Goal: Task Accomplishment & Management: Manage account settings

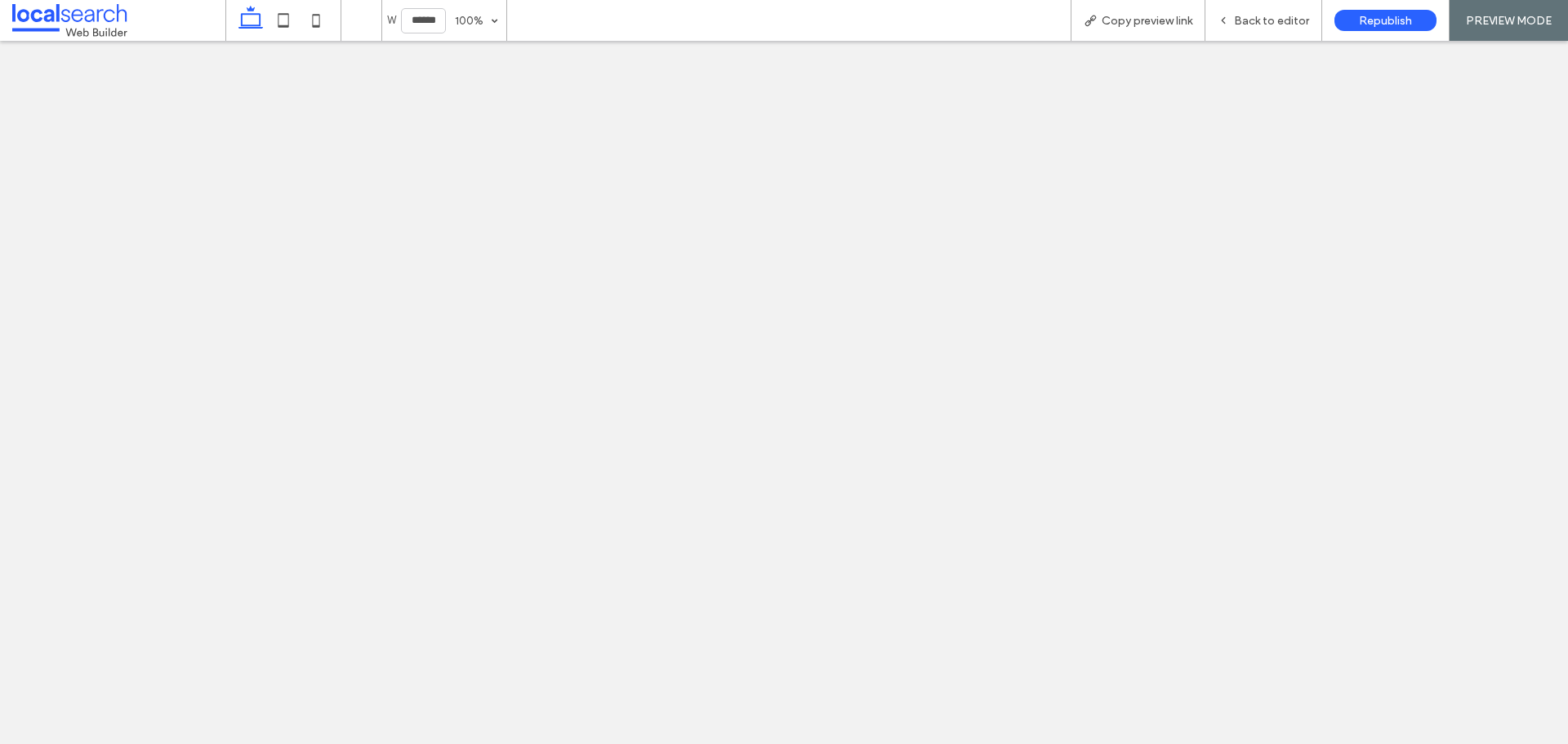
click at [1155, 21] on span "Copy preview link" at bounding box center [1147, 20] width 91 height 14
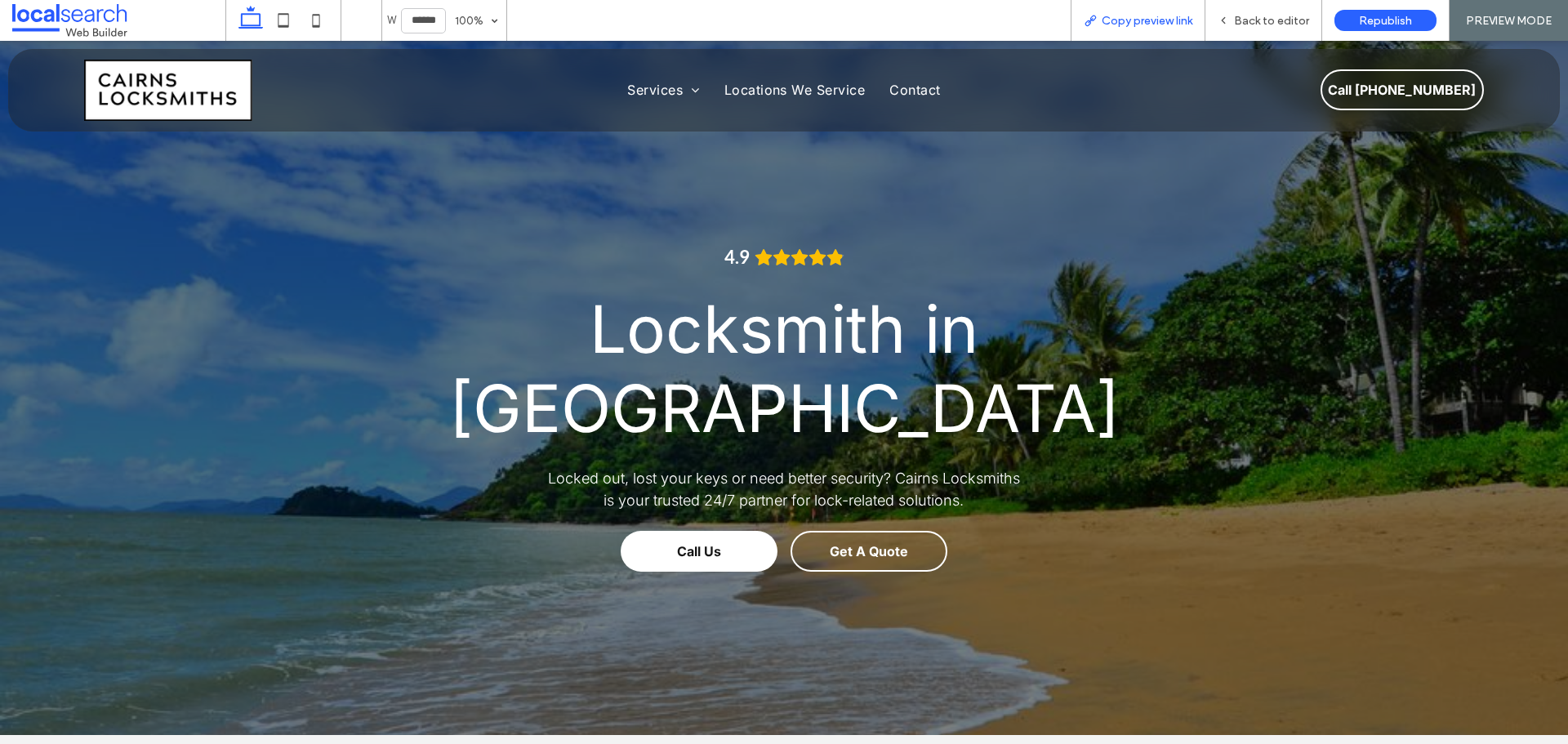
click at [1120, 22] on span "Copy preview link" at bounding box center [1147, 20] width 91 height 14
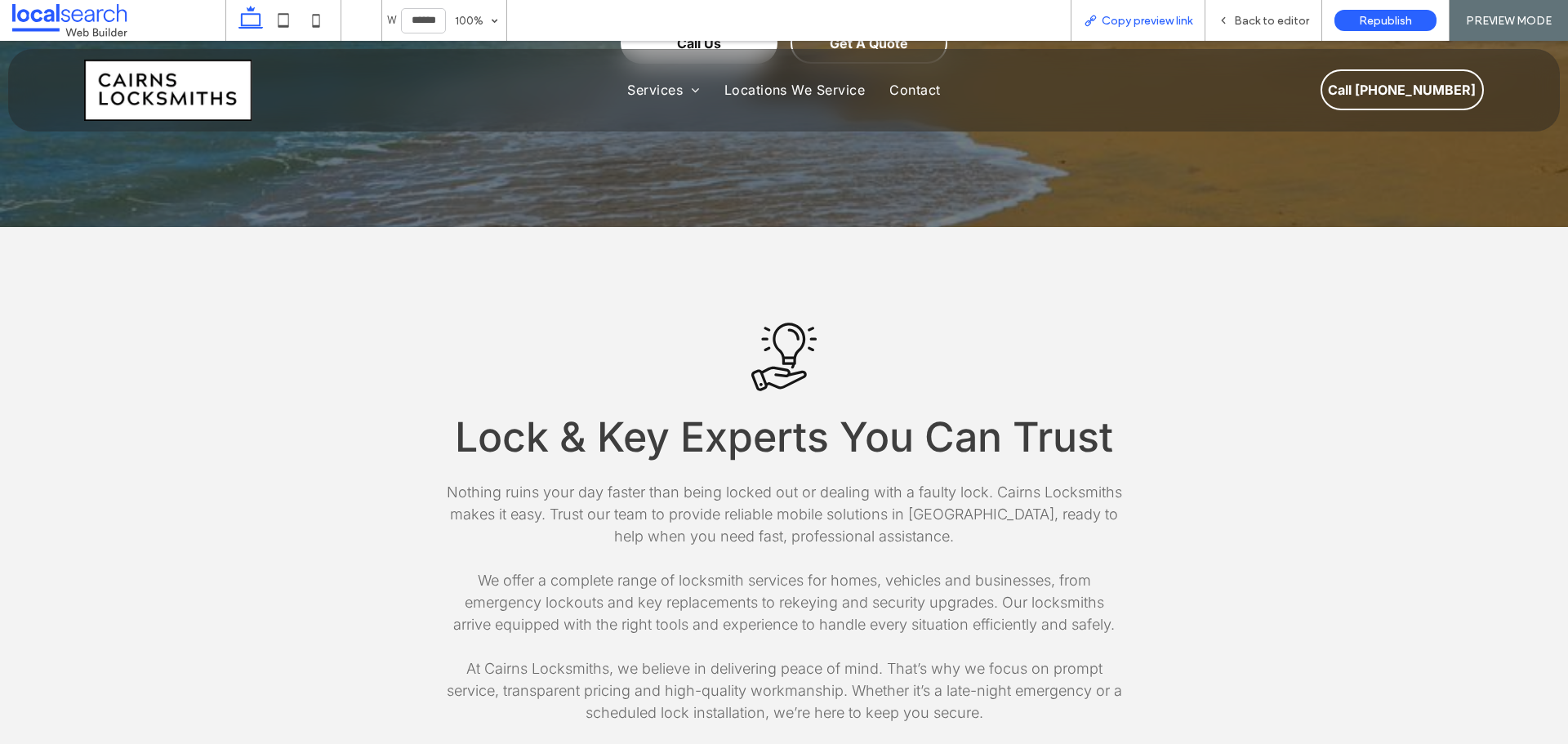
drag, startPoint x: 1143, startPoint y: 26, endPoint x: 1141, endPoint y: 39, distance: 13.2
click at [1143, 26] on span "Copy preview link" at bounding box center [1147, 20] width 91 height 14
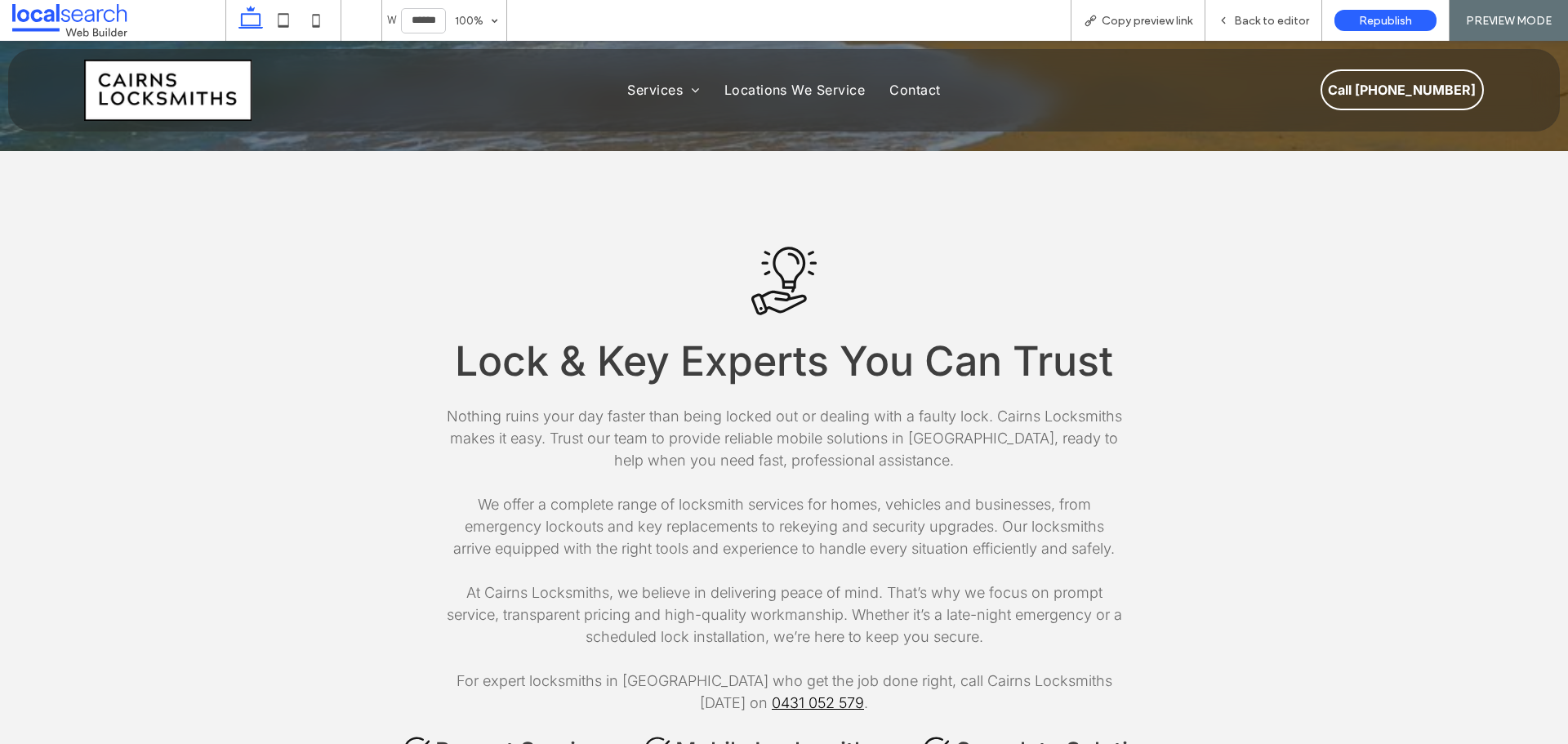
scroll to position [508, 0]
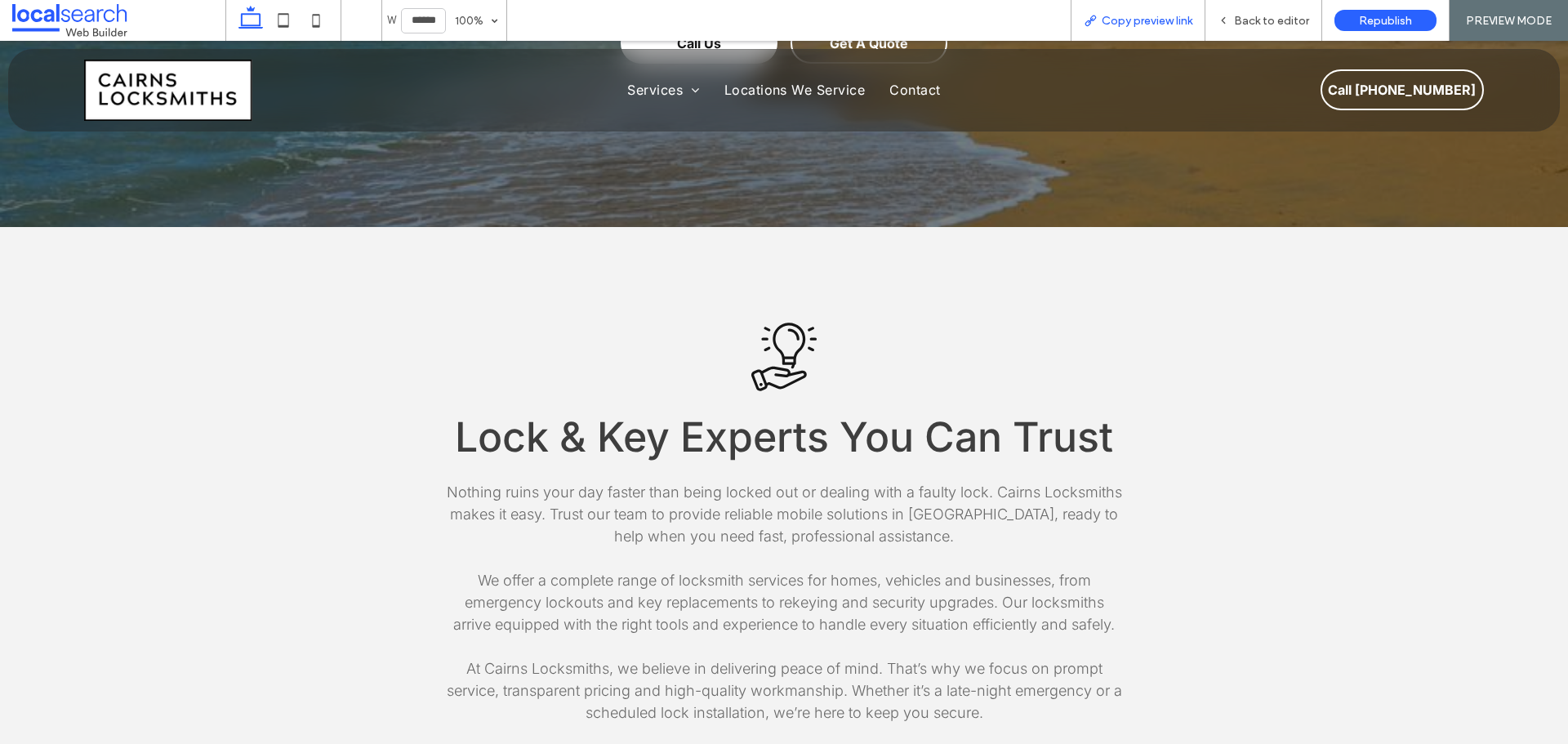
click at [1138, 19] on span "Copy preview link" at bounding box center [1147, 20] width 91 height 14
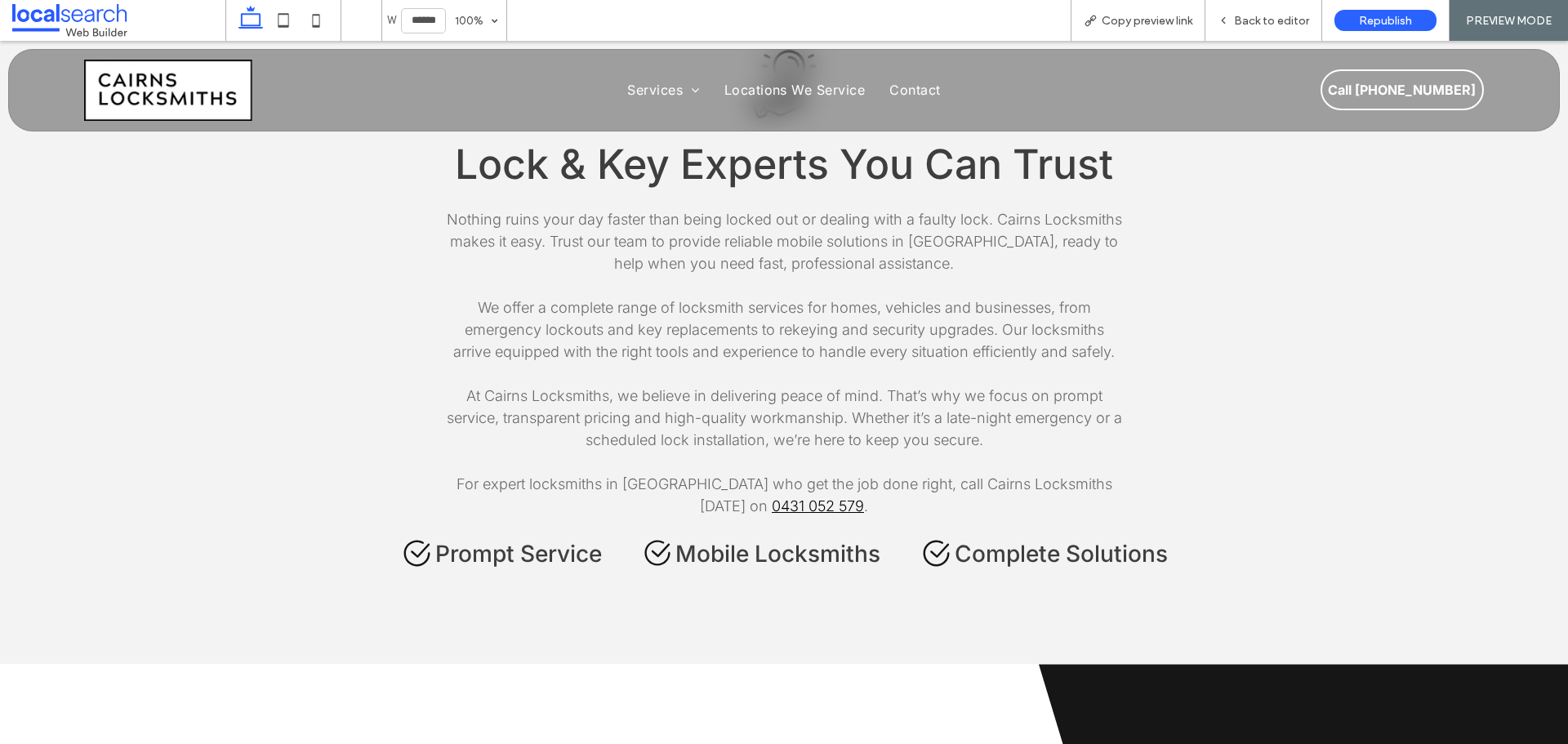
scroll to position [753, 0]
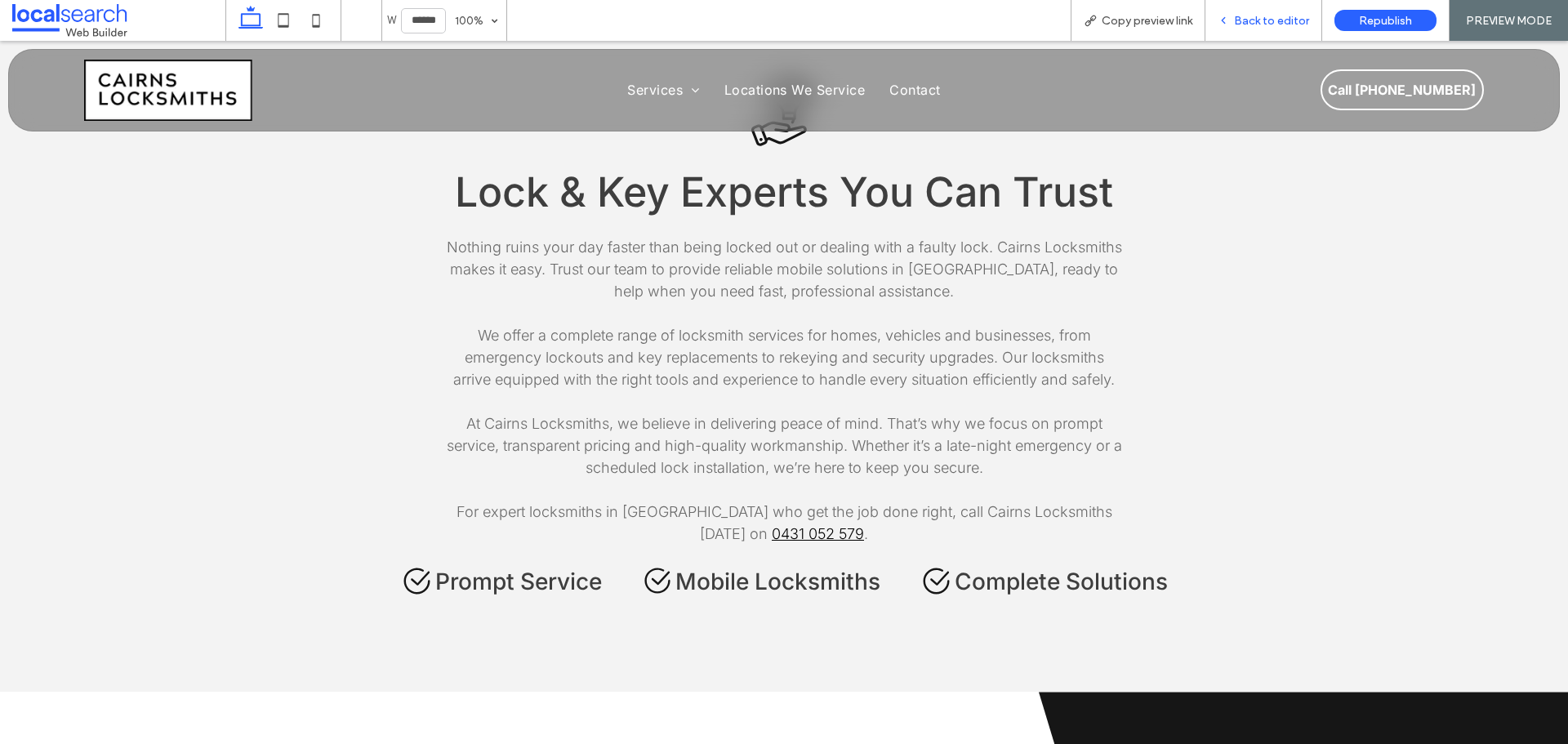
click at [1247, 21] on span "Back to editor" at bounding box center [1271, 20] width 75 height 14
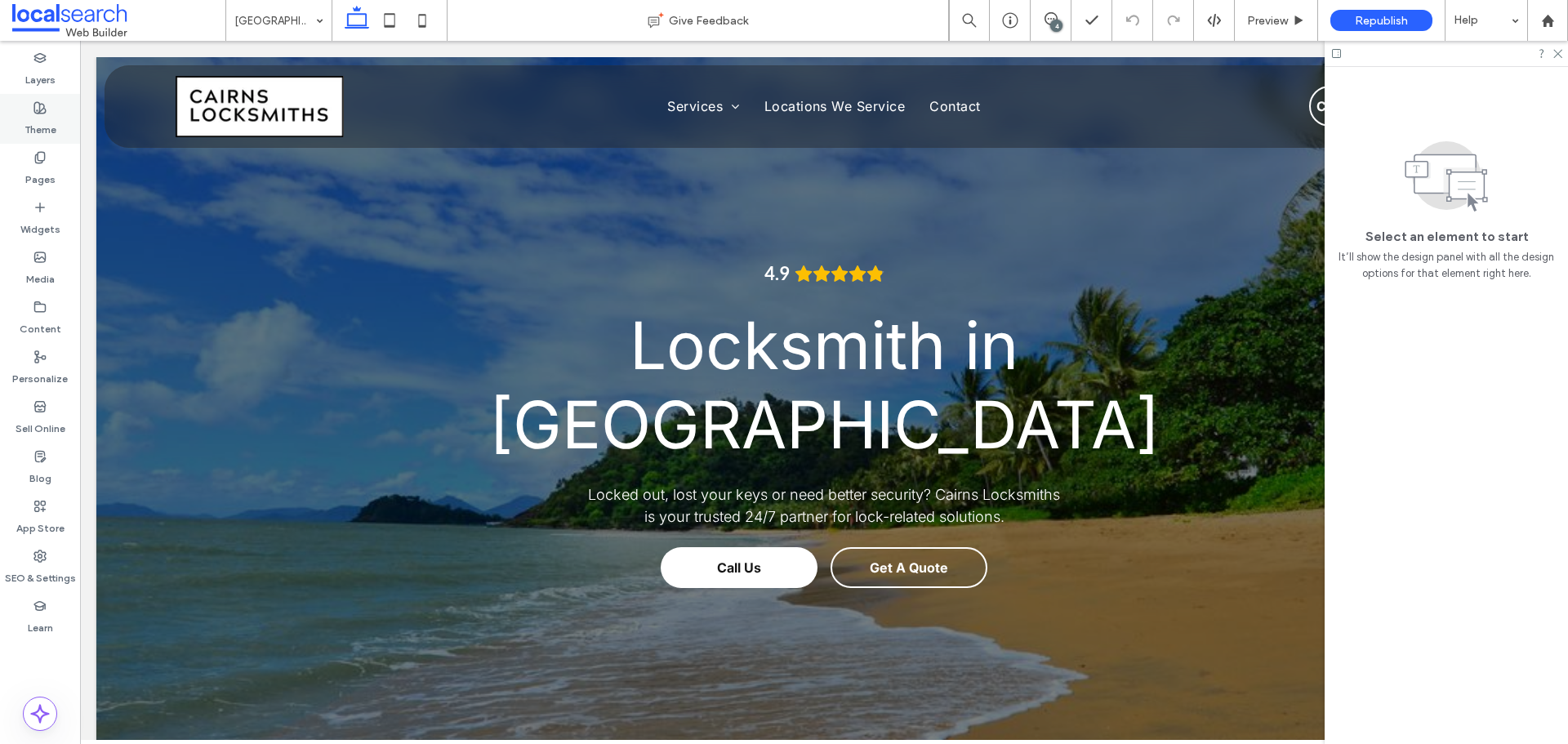
click at [56, 114] on label "Theme" at bounding box center [40, 125] width 32 height 23
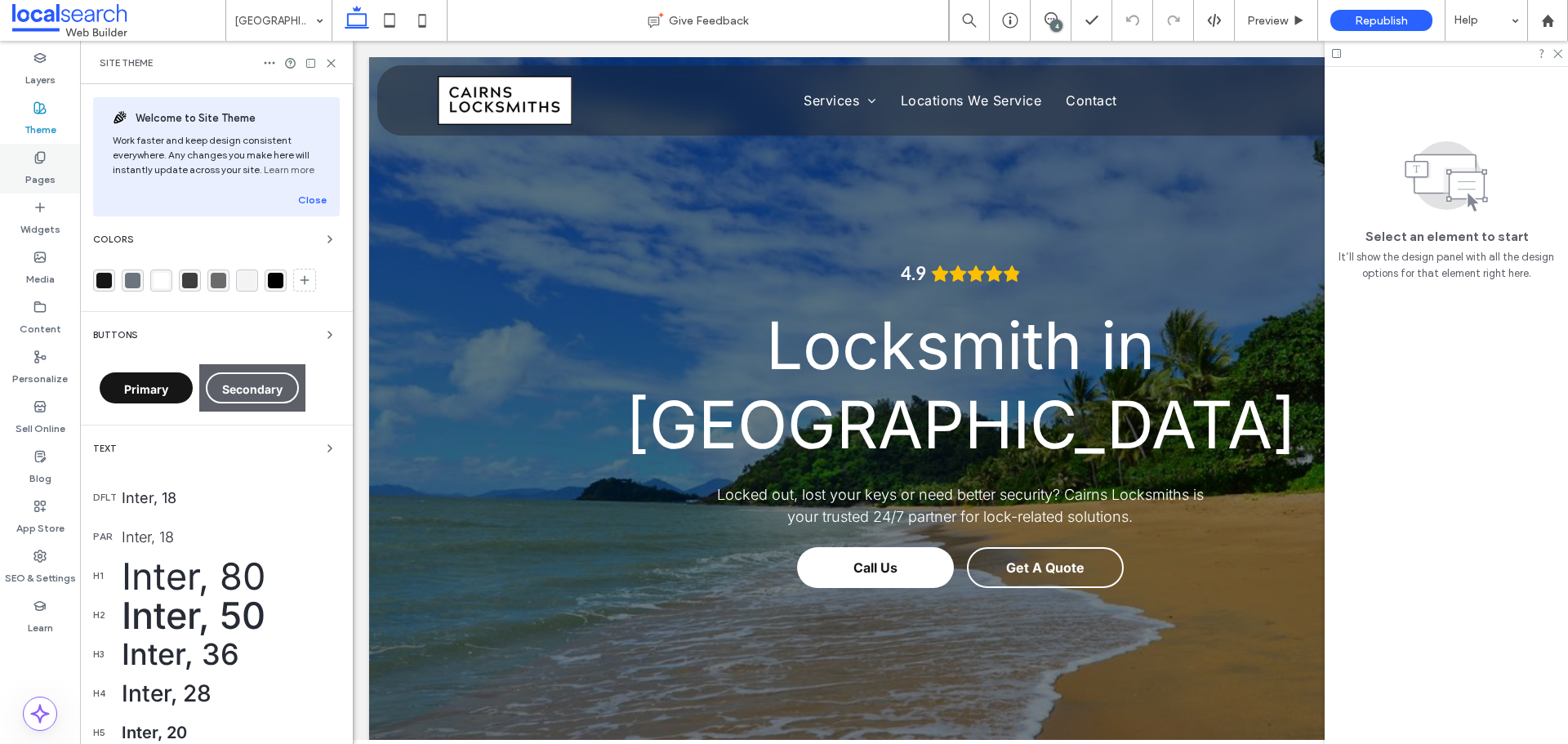
click at [49, 169] on label "Pages" at bounding box center [40, 175] width 30 height 23
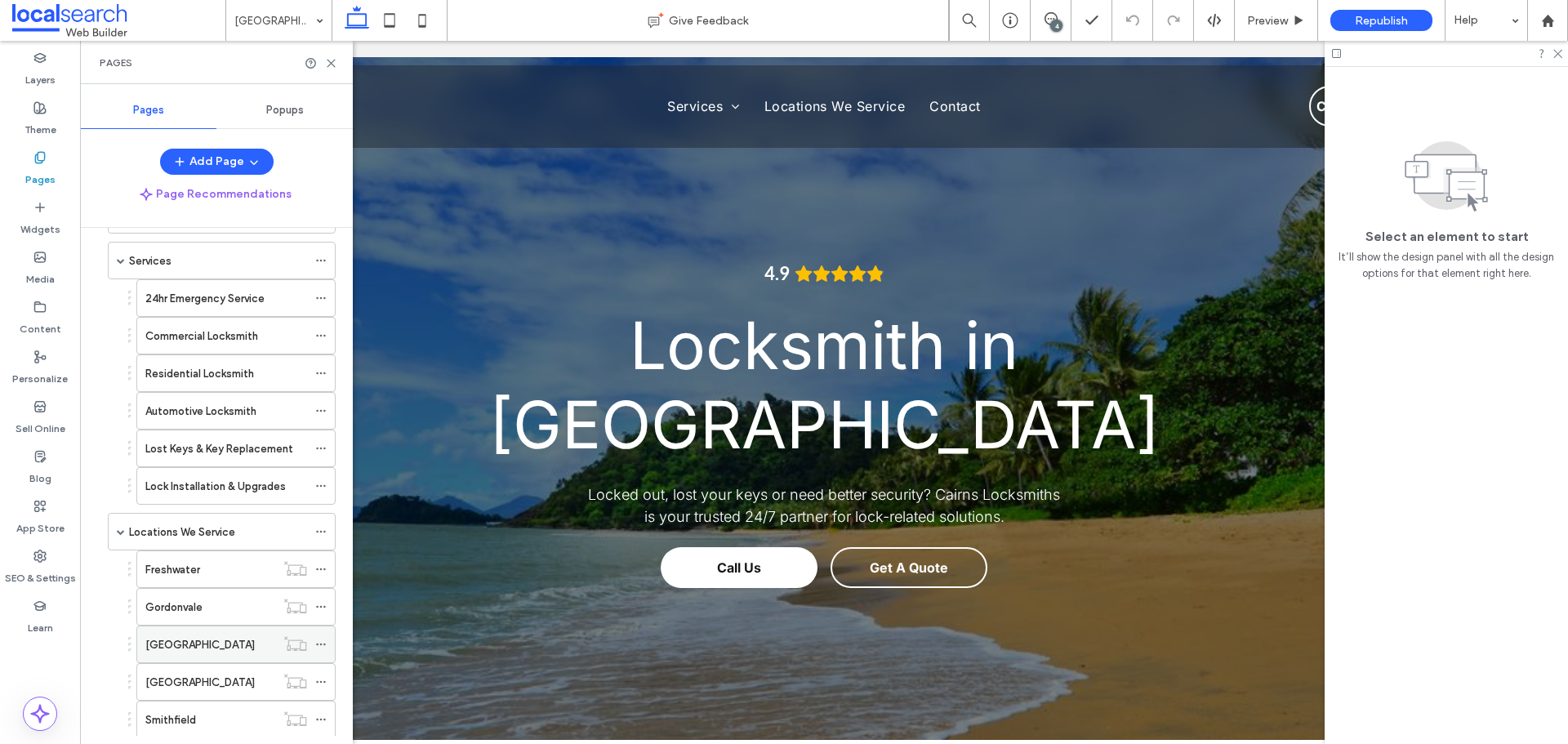
scroll to position [163, 0]
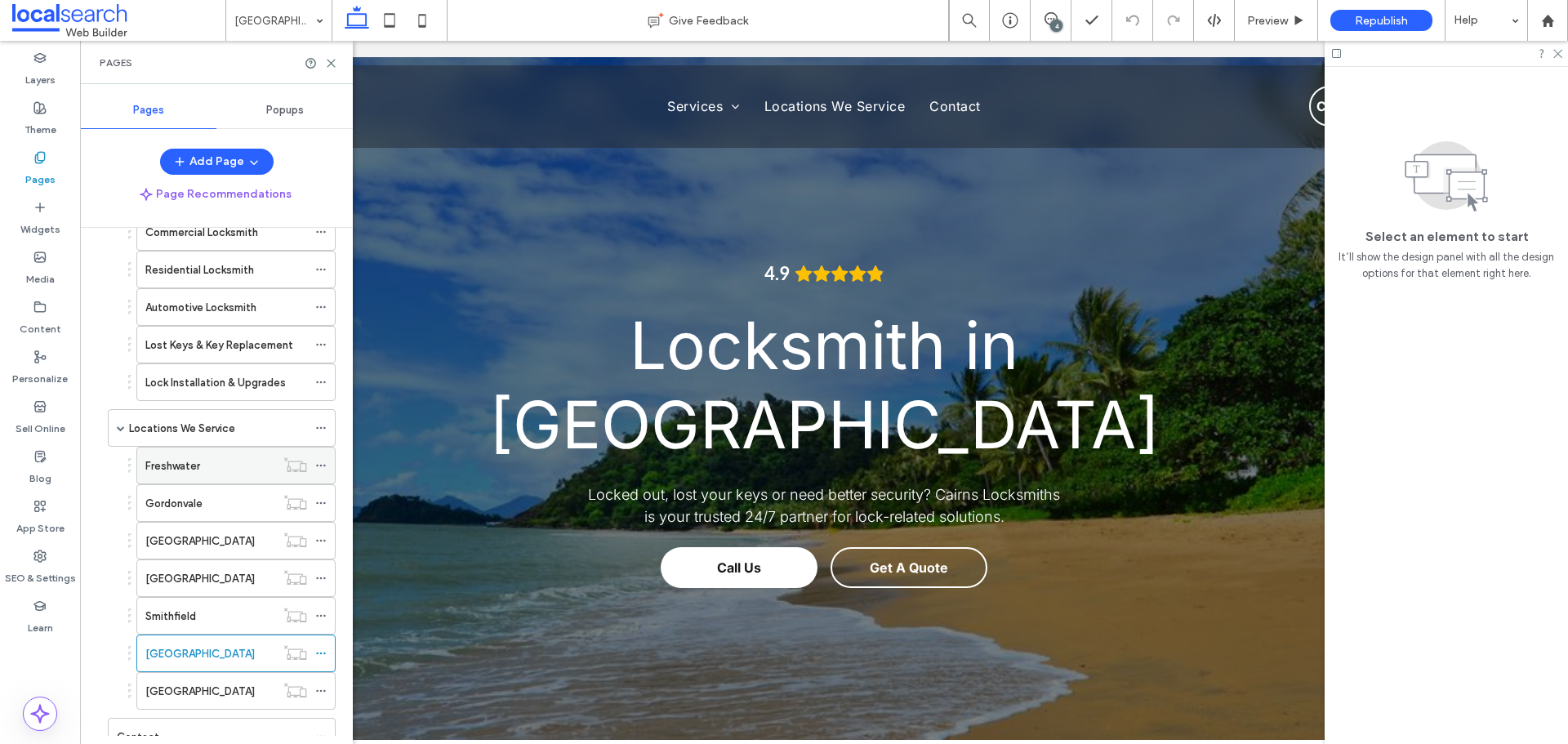
click at [202, 470] on div "Freshwater" at bounding box center [211, 466] width 130 height 17
click at [334, 63] on icon at bounding box center [330, 62] width 12 height 12
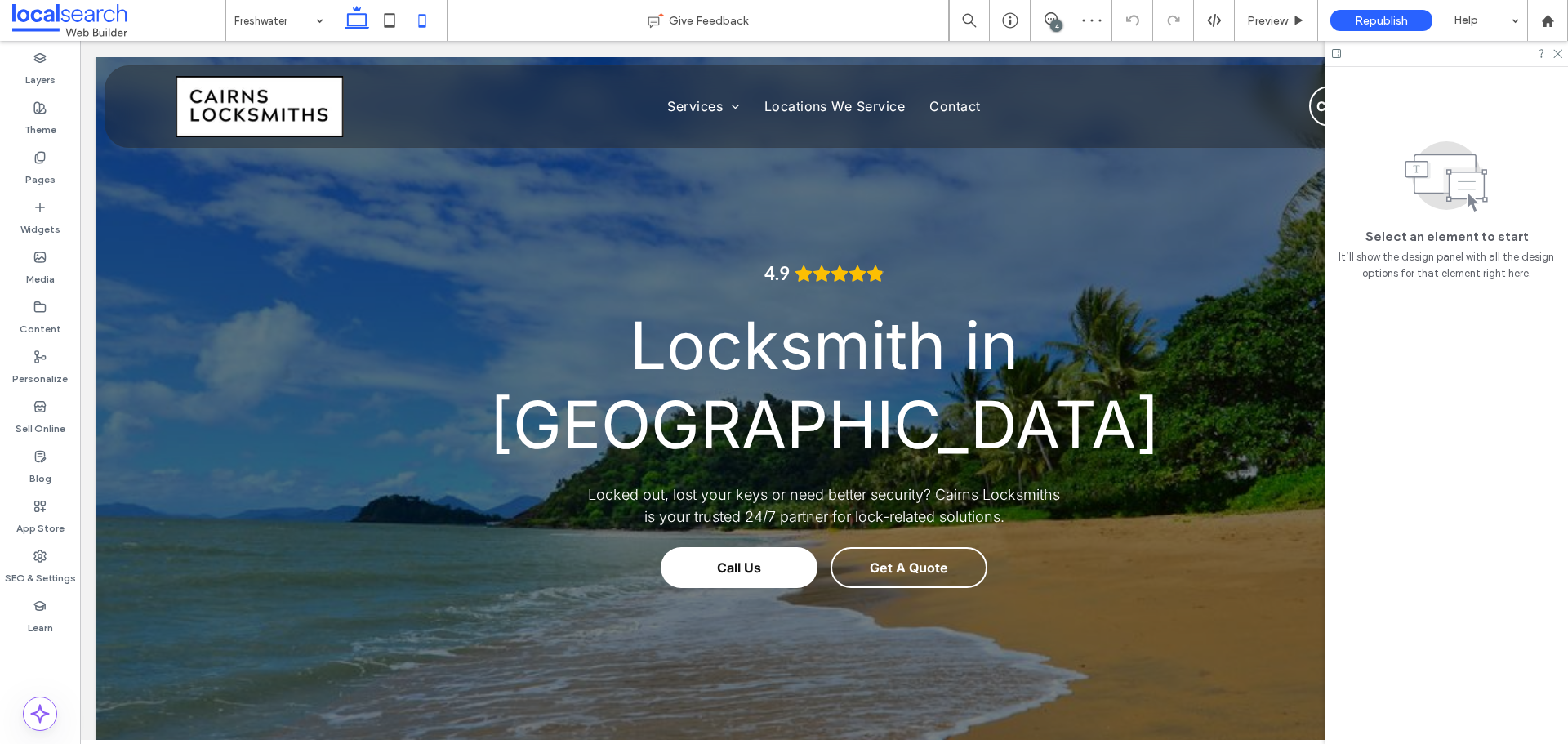
click at [430, 23] on icon at bounding box center [422, 20] width 33 height 33
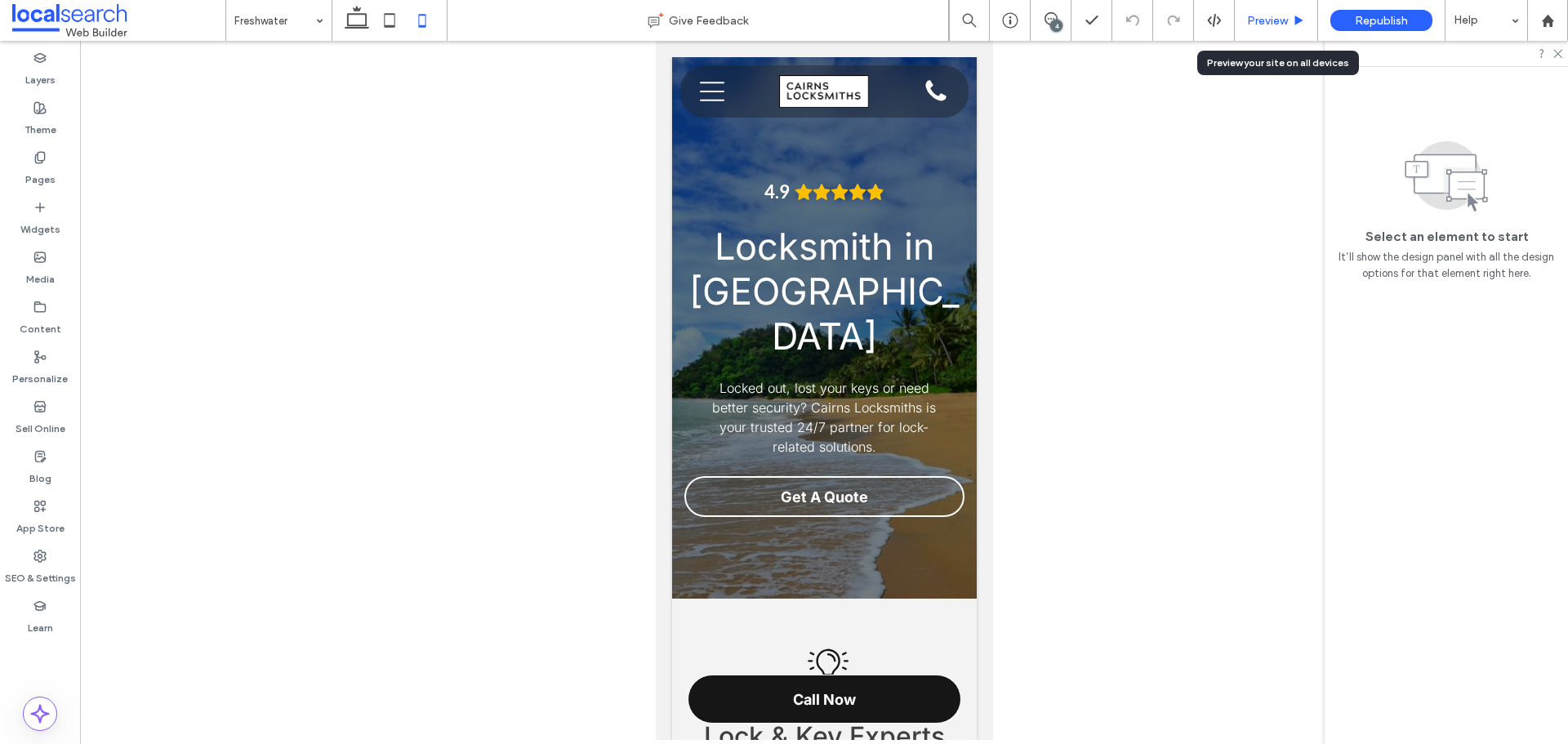
click at [1251, 23] on span "Preview" at bounding box center [1268, 20] width 41 height 14
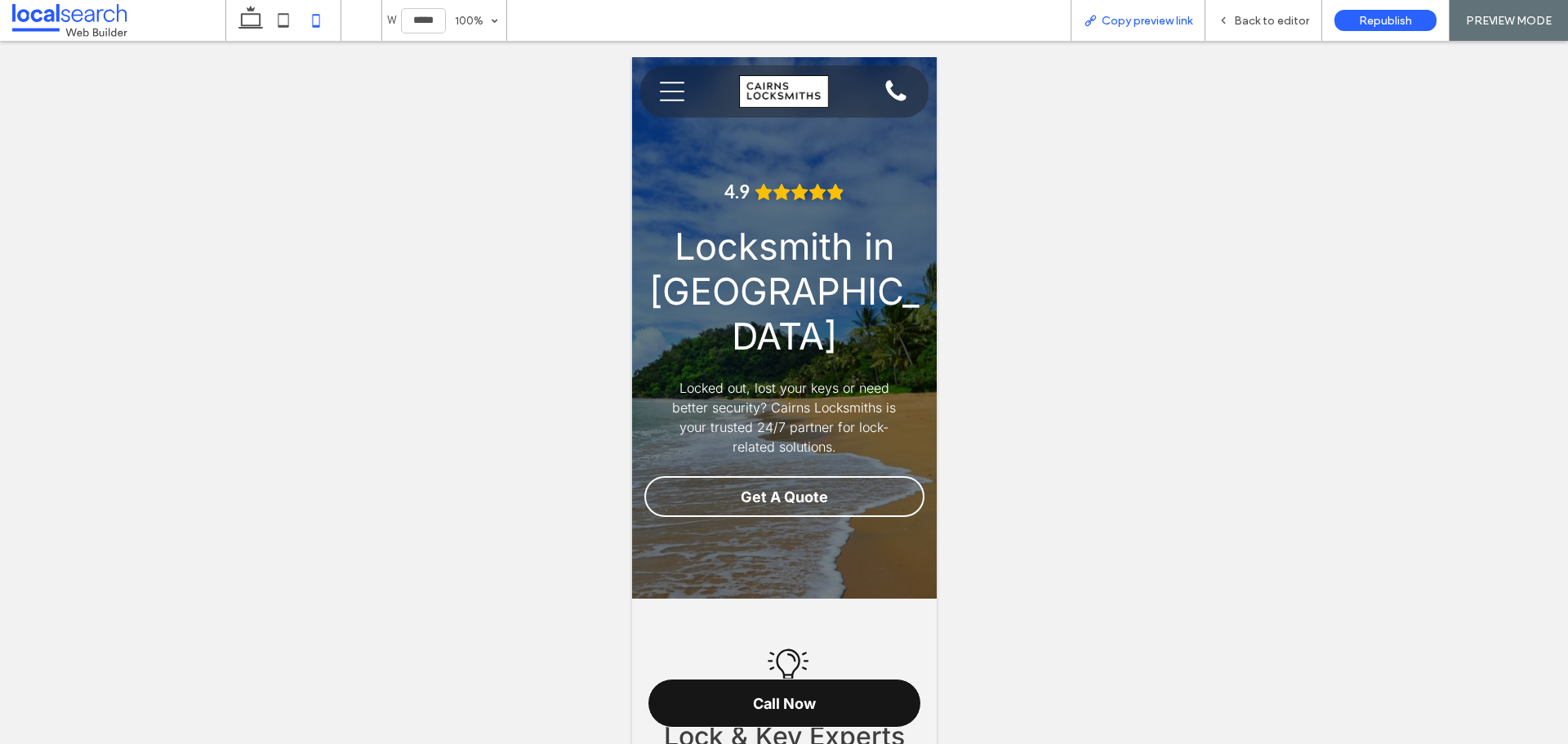
click at [1140, 20] on span "Copy preview link" at bounding box center [1147, 20] width 91 height 14
click at [1112, 16] on span "Copy preview link" at bounding box center [1147, 20] width 91 height 14
click at [1257, 24] on span "Back to editor" at bounding box center [1271, 20] width 75 height 14
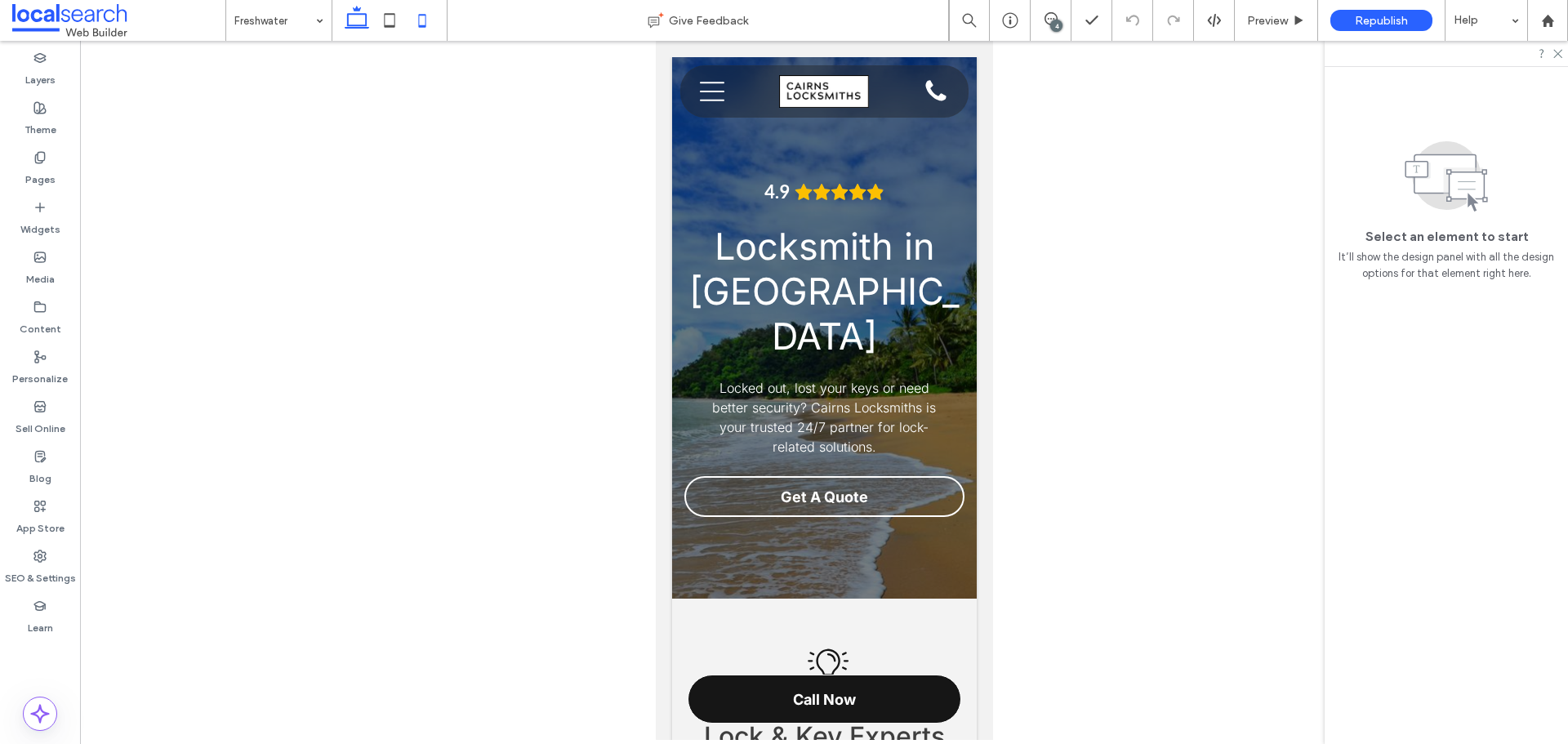
click at [355, 27] on icon at bounding box center [357, 20] width 33 height 33
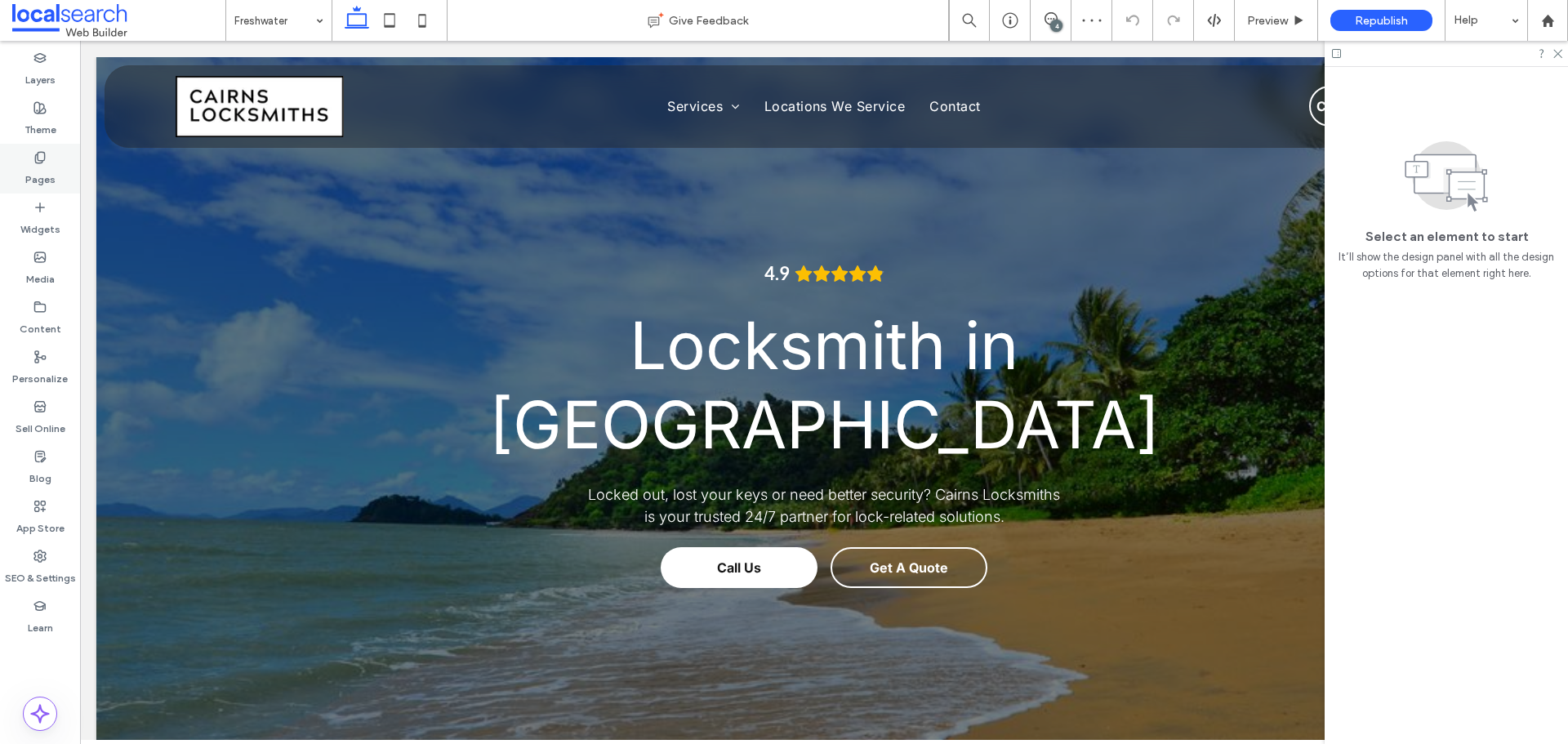
click at [40, 160] on use at bounding box center [39, 157] width 9 height 11
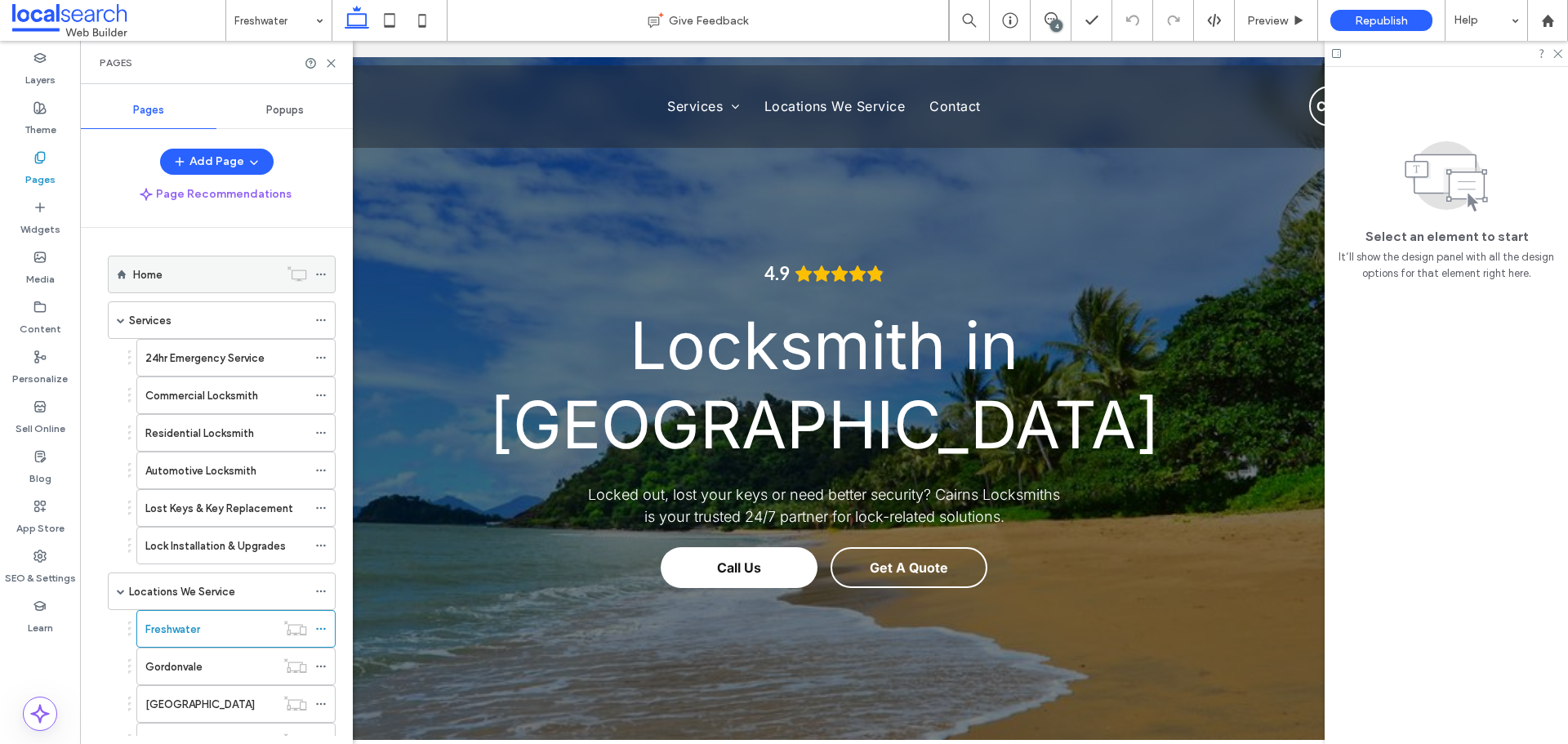
click at [178, 279] on div "Home" at bounding box center [205, 275] width 146 height 17
click at [1556, 52] on icon at bounding box center [1557, 53] width 11 height 11
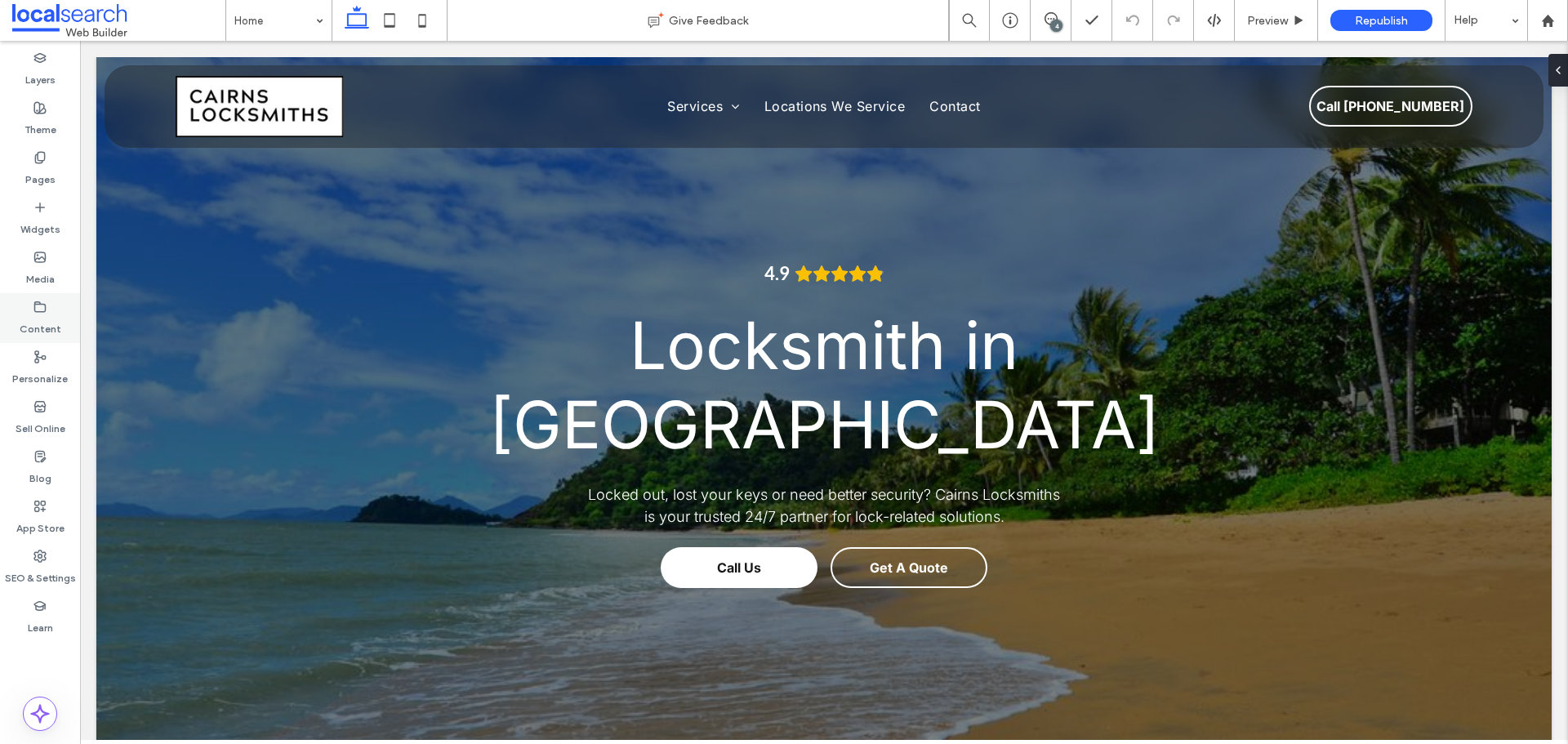
click at [20, 318] on label "Content" at bounding box center [40, 325] width 42 height 23
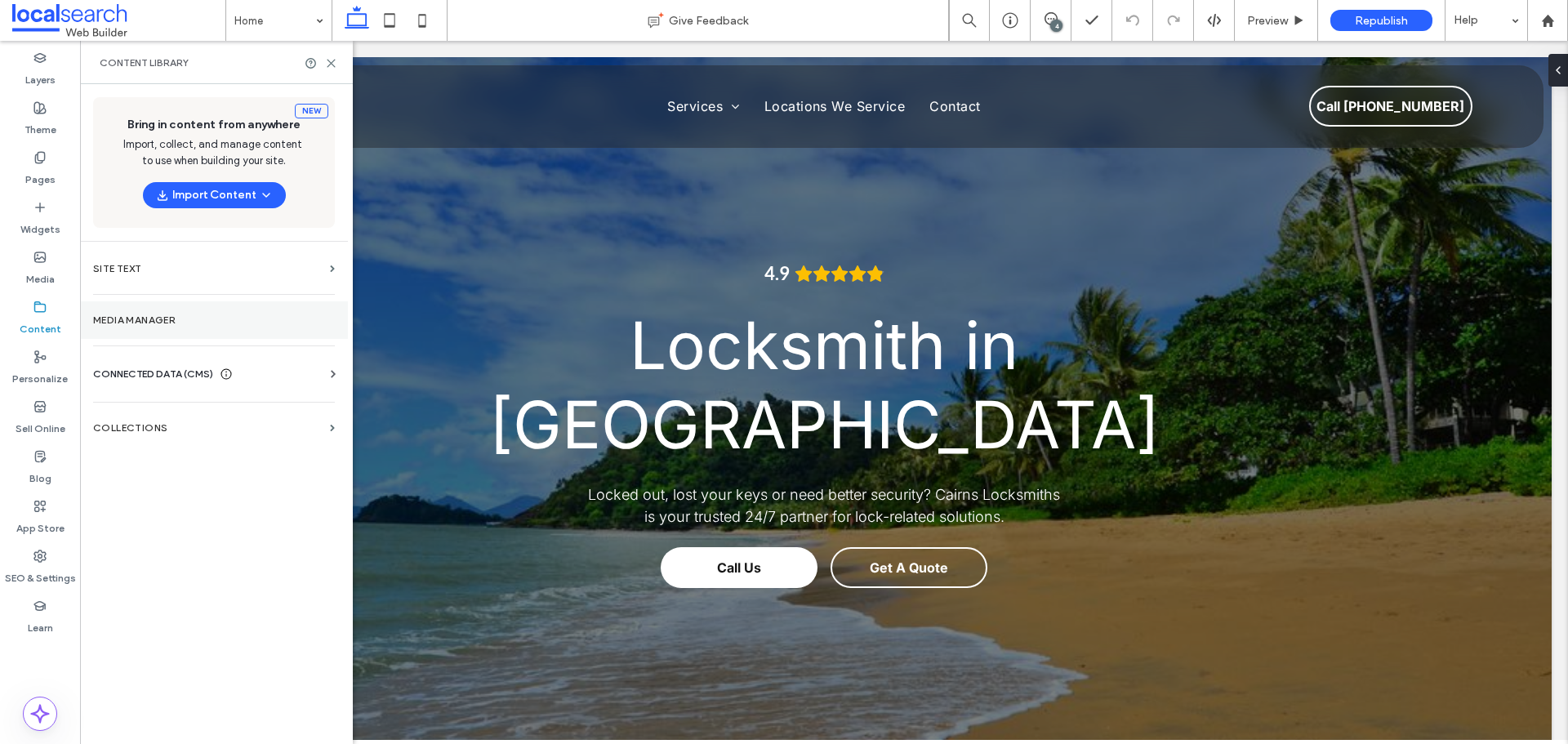
click at [133, 312] on section "Media Manager" at bounding box center [213, 319] width 268 height 38
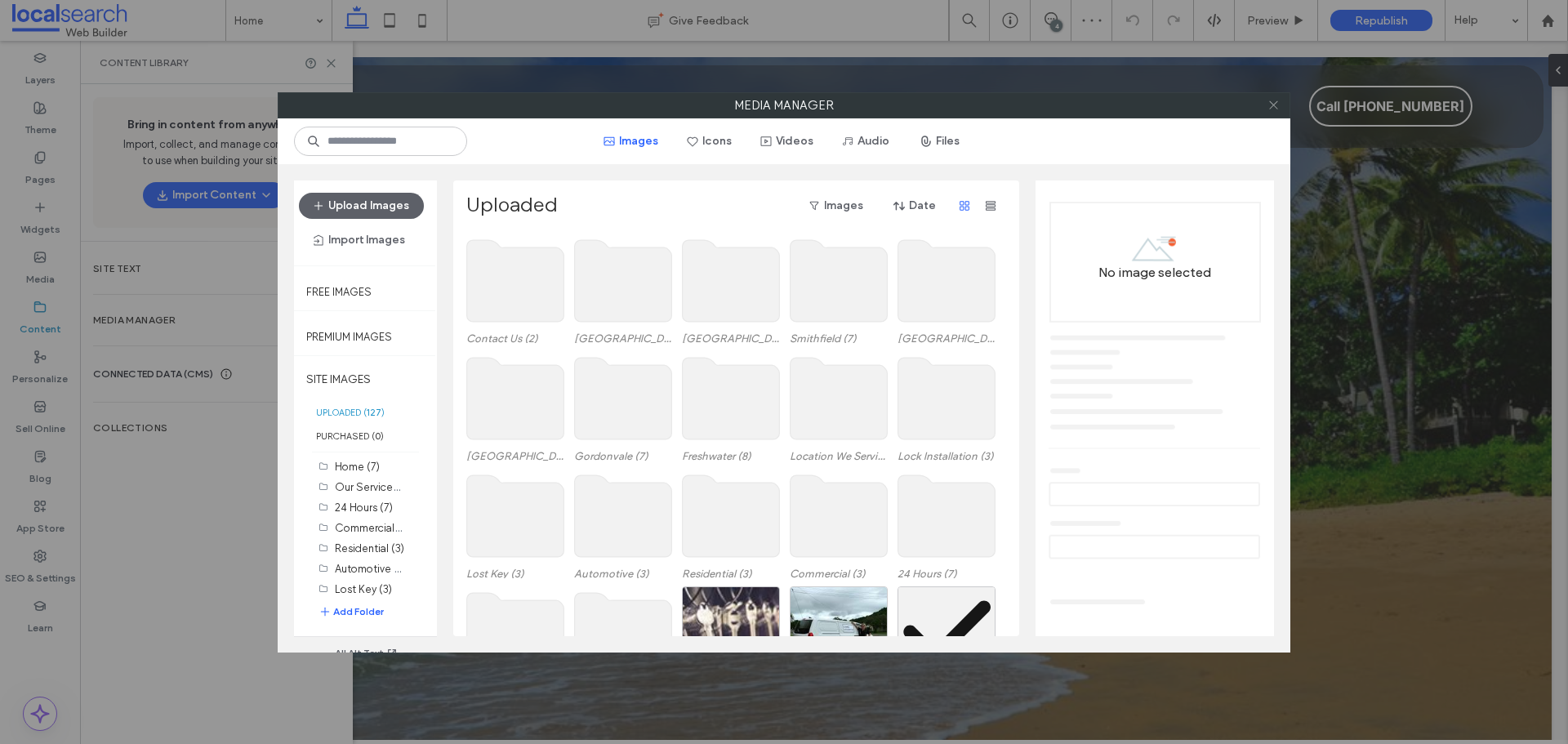
click at [1273, 107] on icon at bounding box center [1273, 104] width 12 height 12
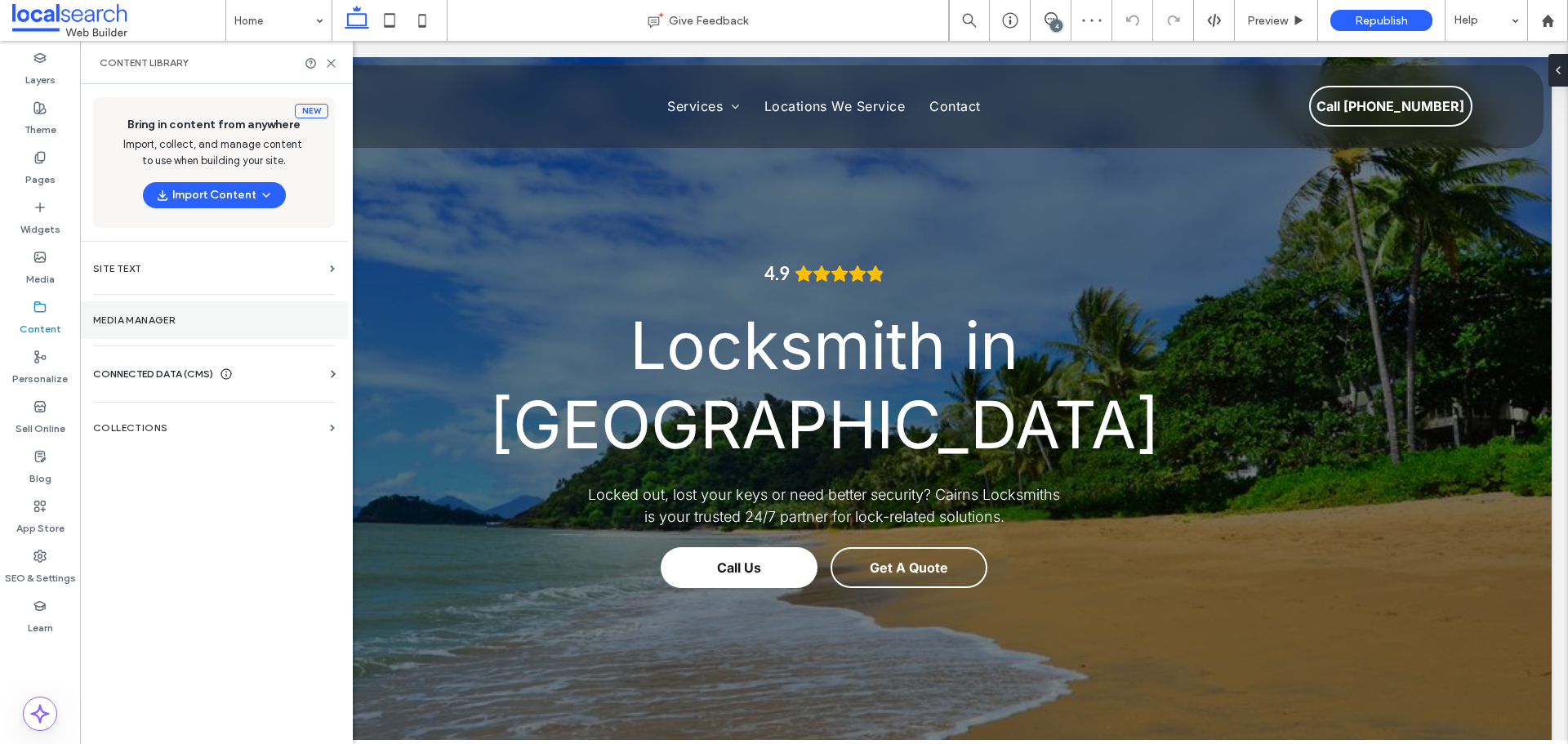
click at [39, 264] on label "Media" at bounding box center [40, 275] width 28 height 23
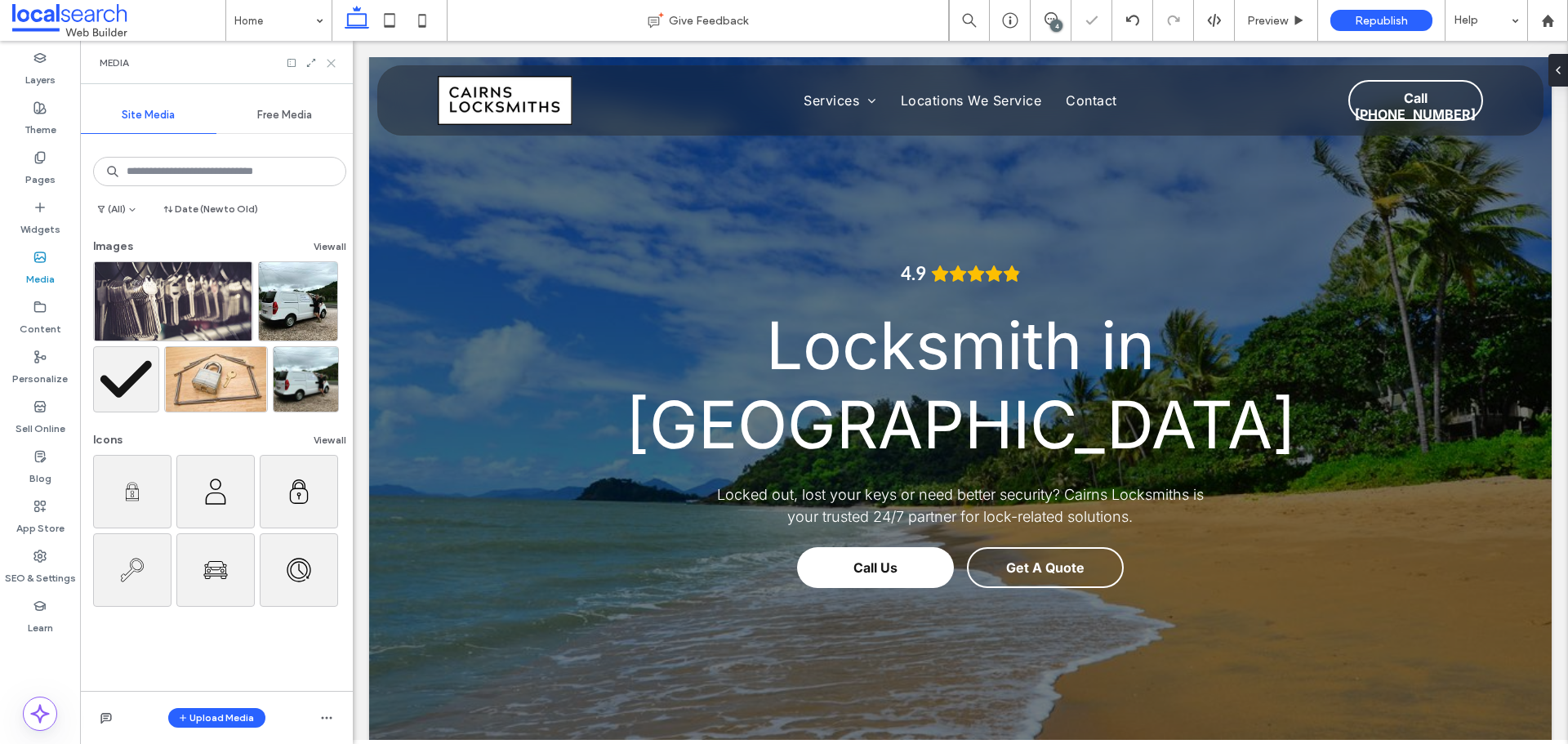
click at [330, 61] on icon at bounding box center [330, 62] width 12 height 12
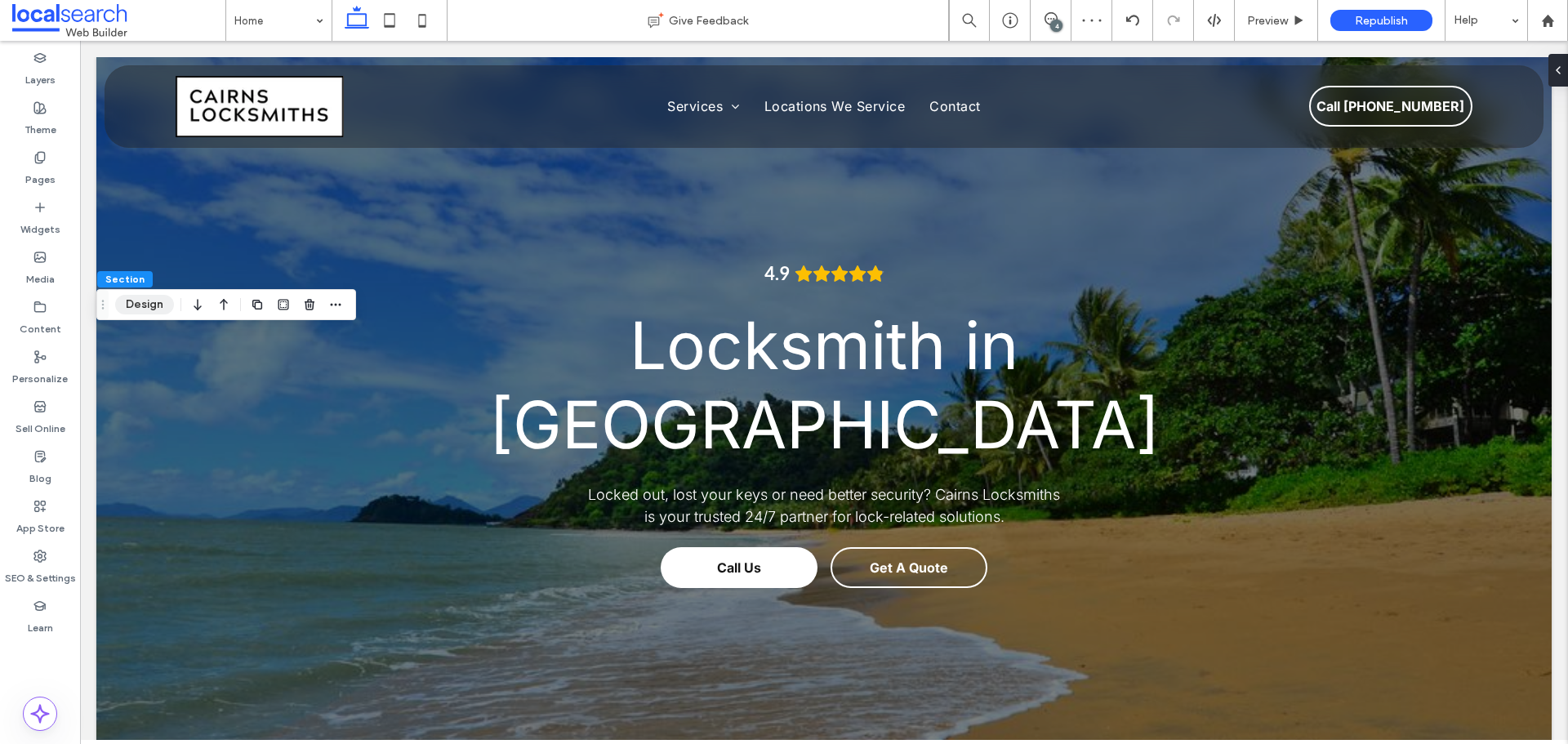
click at [138, 303] on button "Design" at bounding box center [145, 304] width 59 height 19
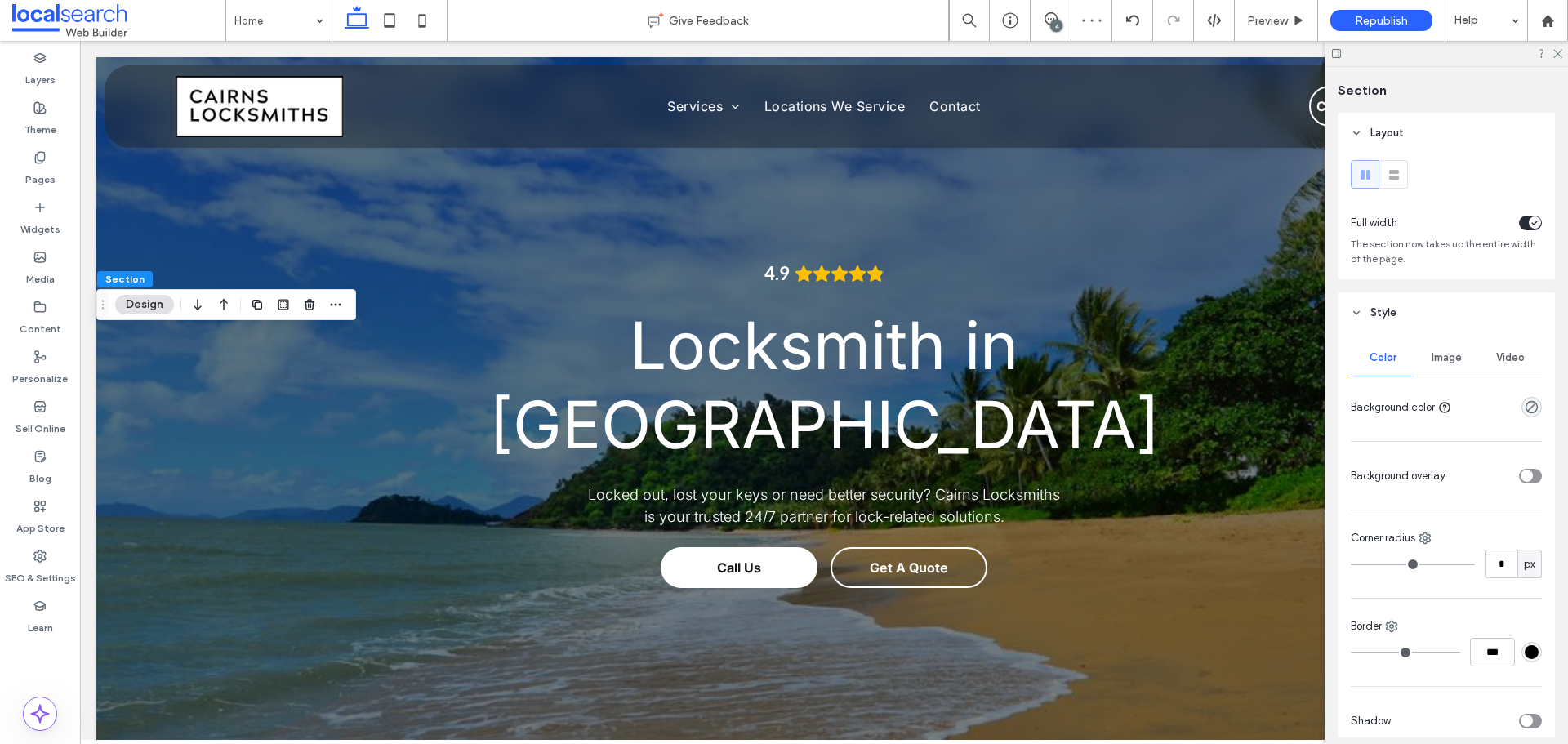
click at [1434, 364] on div "Image" at bounding box center [1447, 357] width 64 height 36
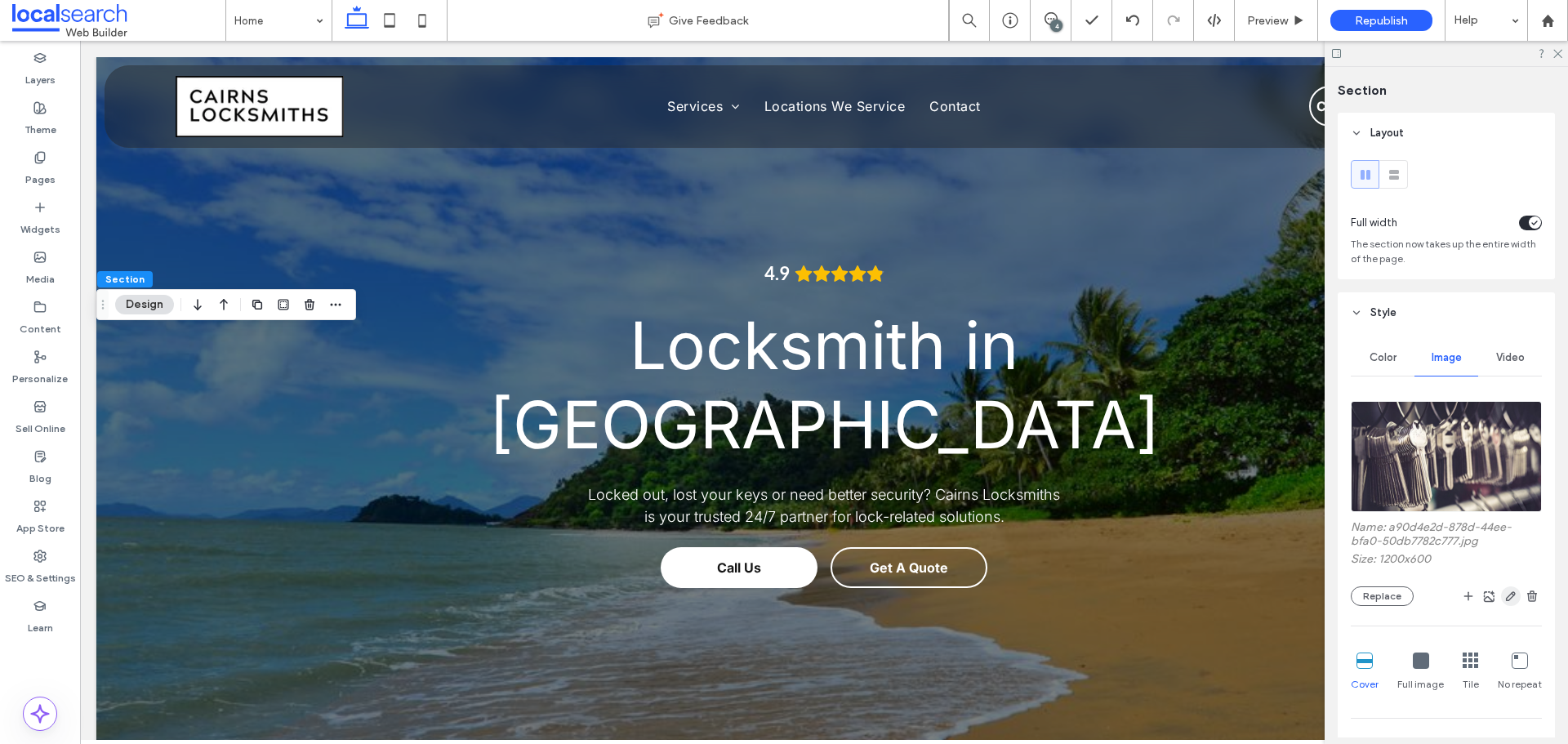
click at [1505, 593] on icon "button" at bounding box center [1511, 596] width 13 height 13
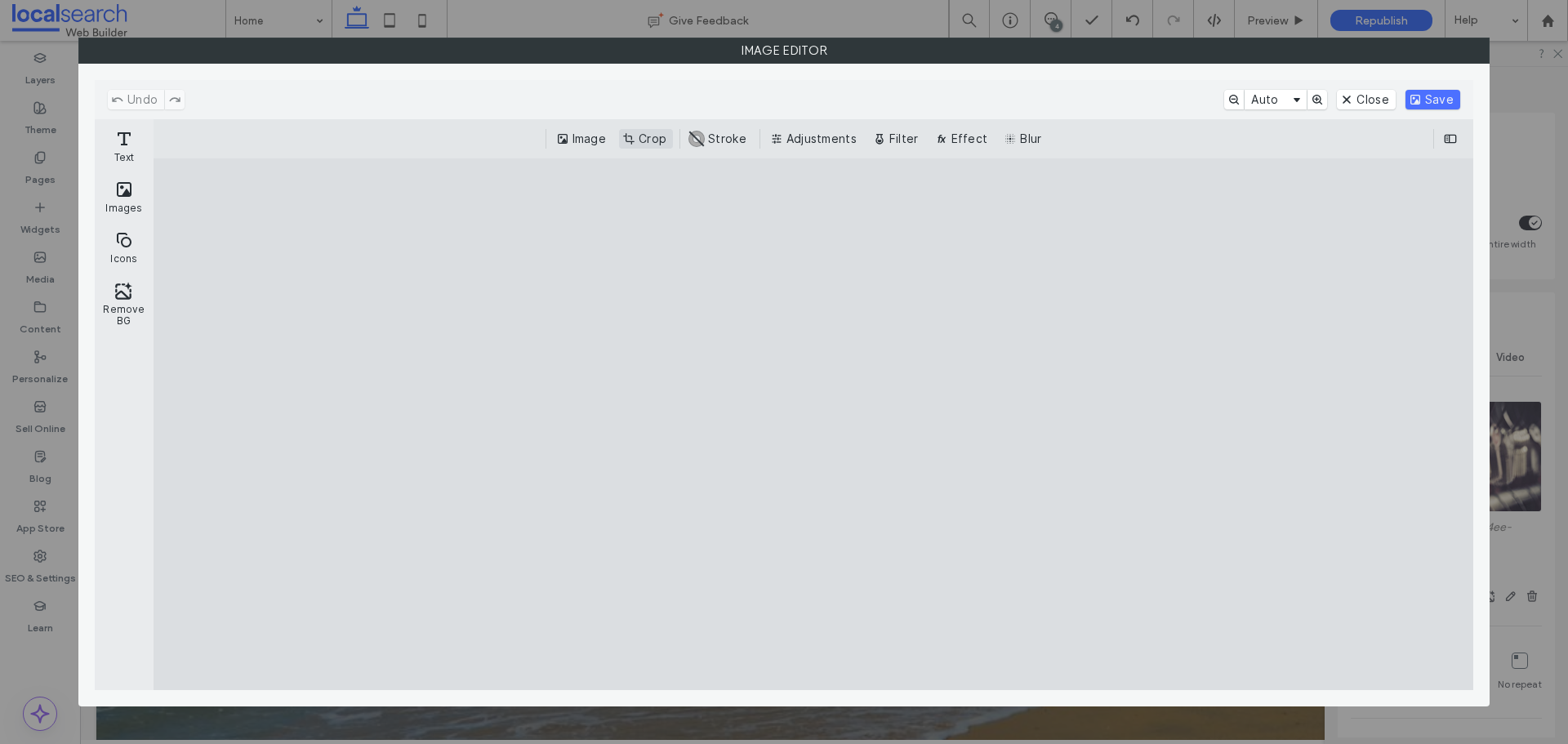
click at [652, 135] on button "Crop" at bounding box center [645, 138] width 54 height 19
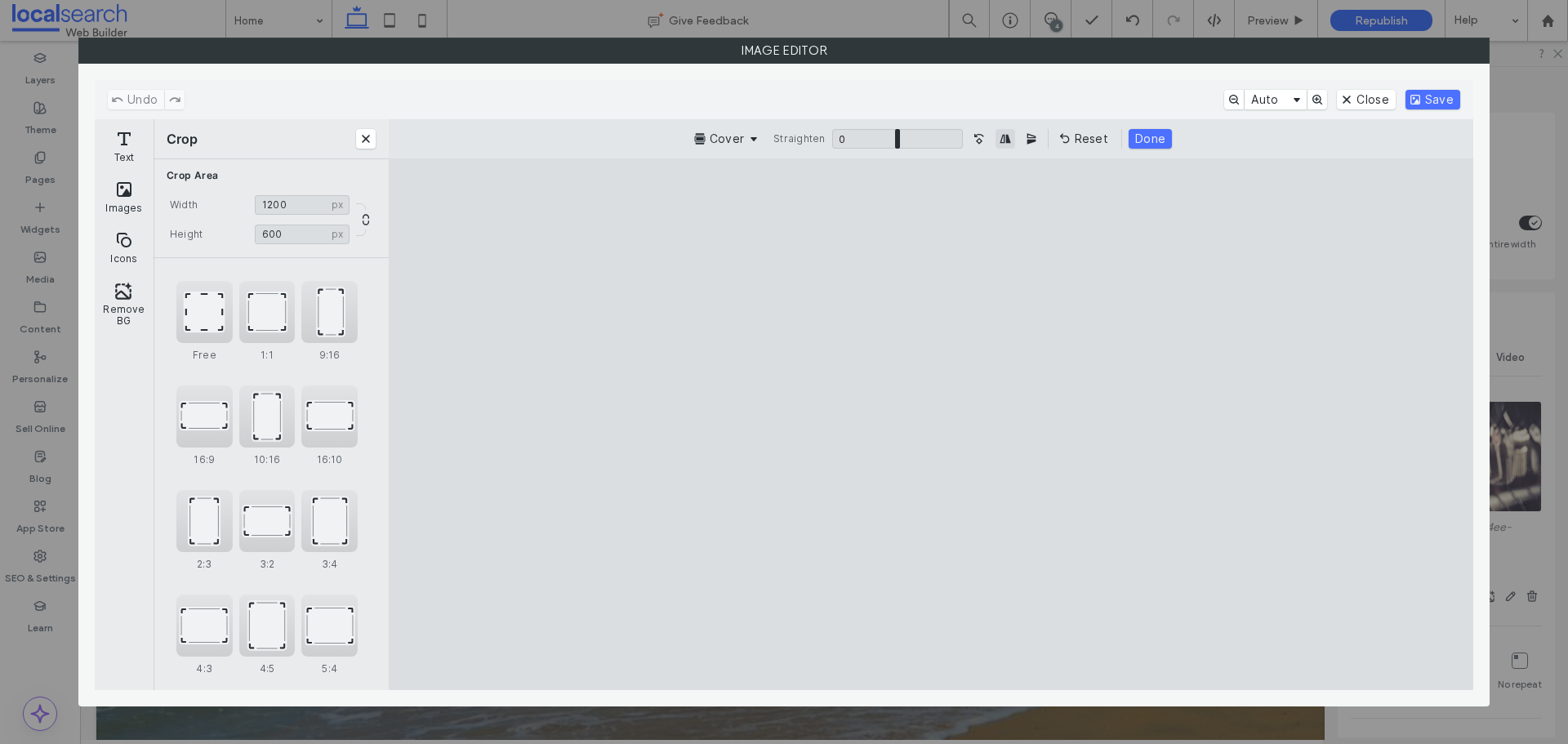
click at [1007, 139] on button "Mirror Image horizontally" at bounding box center [1005, 138] width 19 height 19
click at [1141, 136] on button "Done" at bounding box center [1150, 138] width 43 height 19
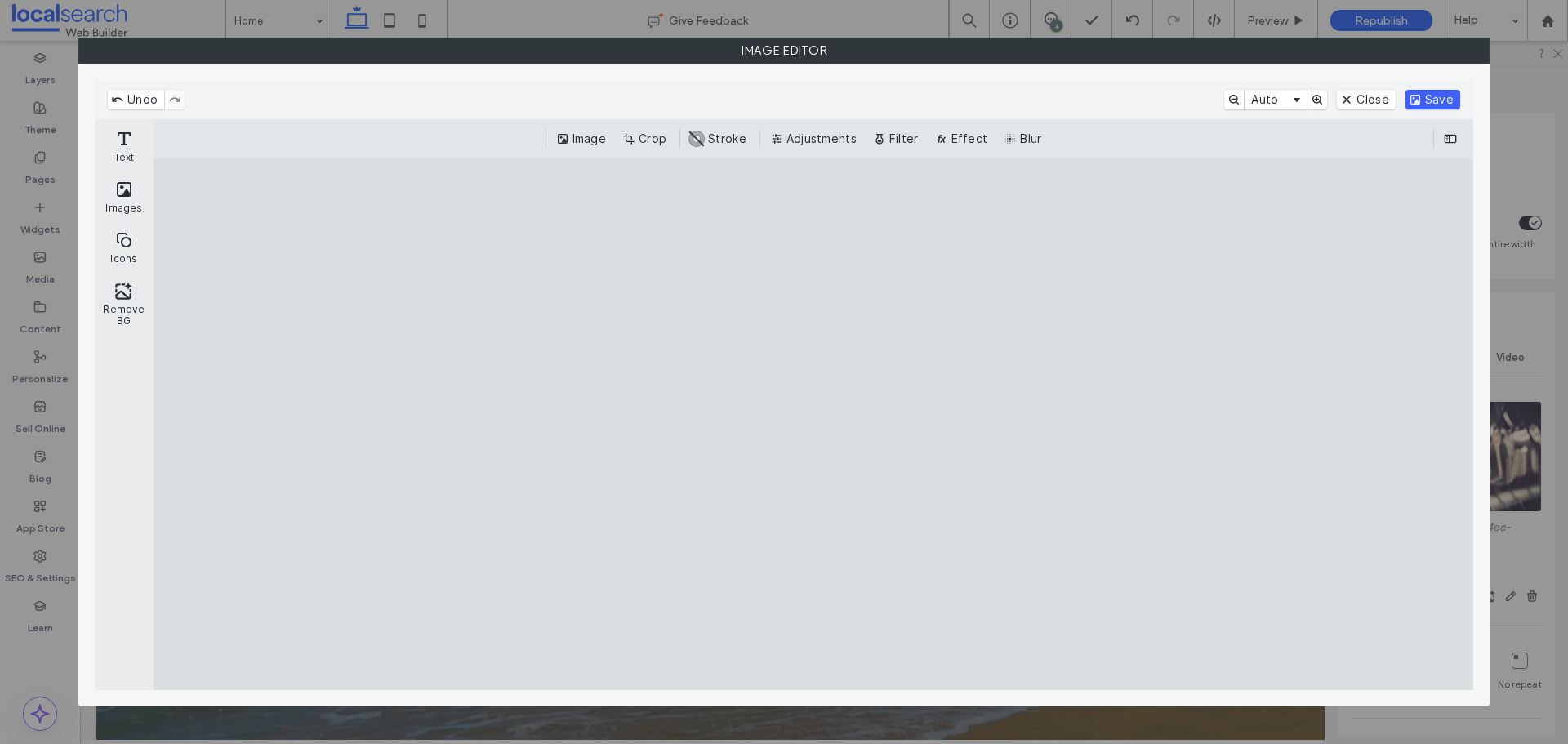
click at [1418, 95] on button "Save" at bounding box center [1433, 99] width 55 height 19
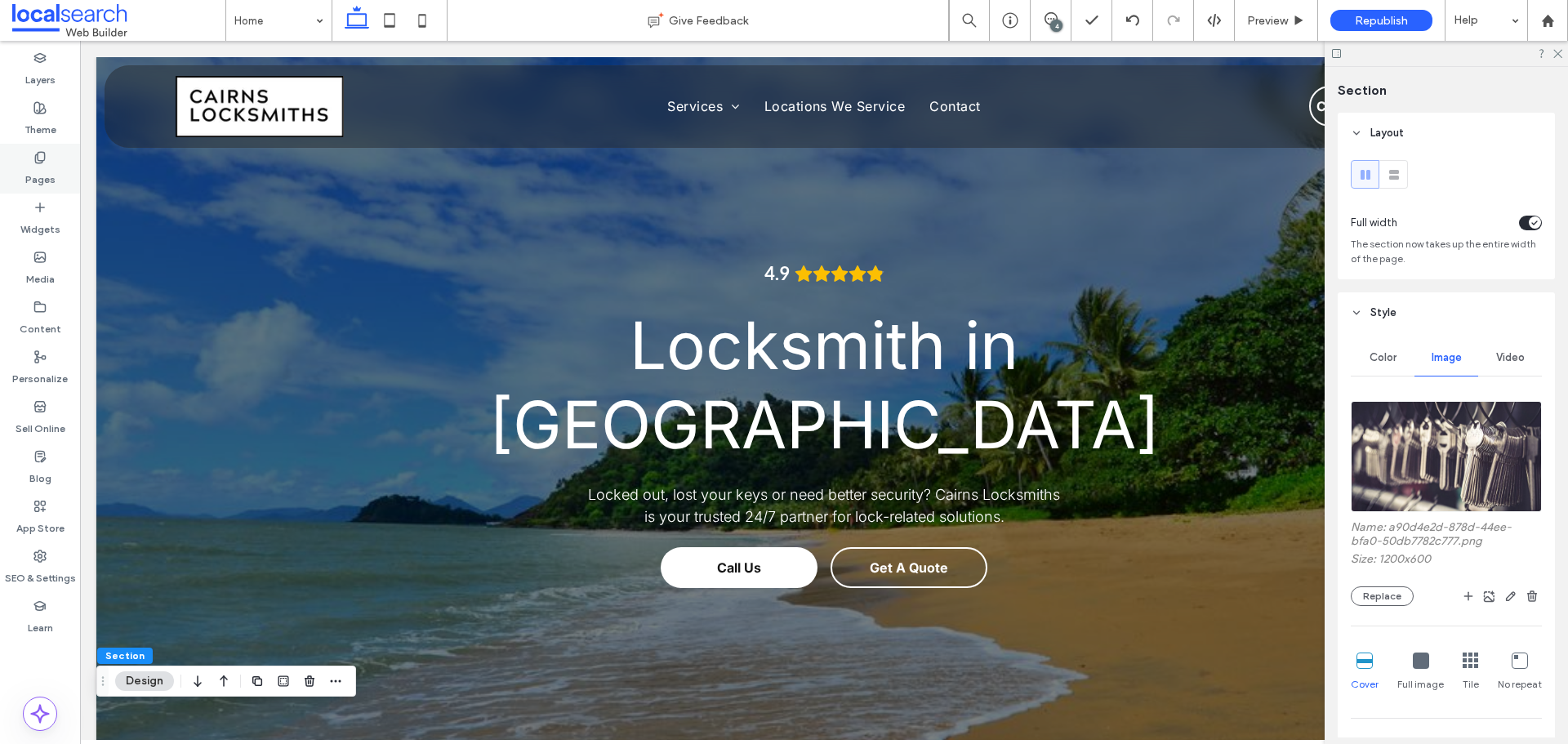
click at [46, 170] on label "Pages" at bounding box center [40, 175] width 30 height 23
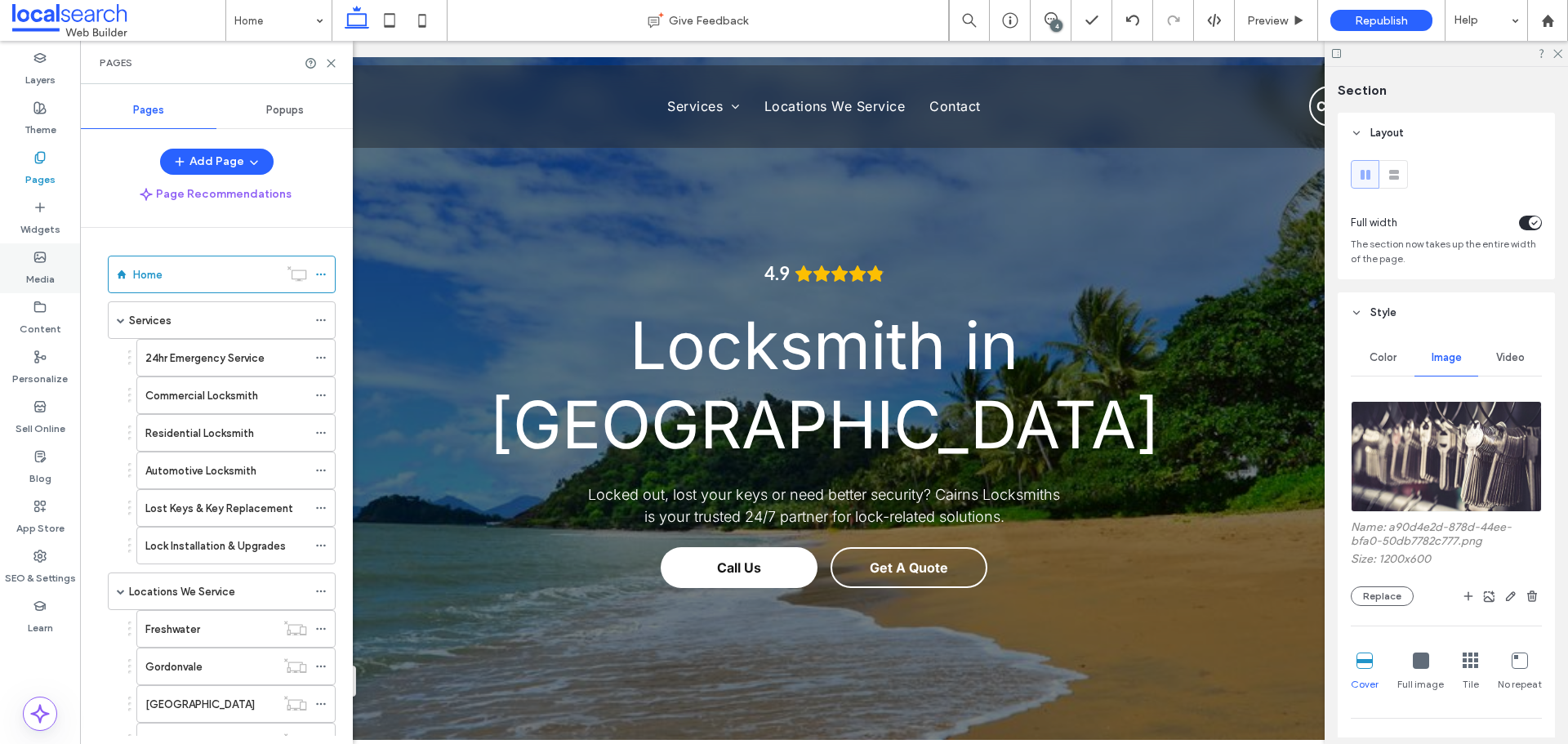
click at [41, 251] on icon at bounding box center [40, 257] width 13 height 13
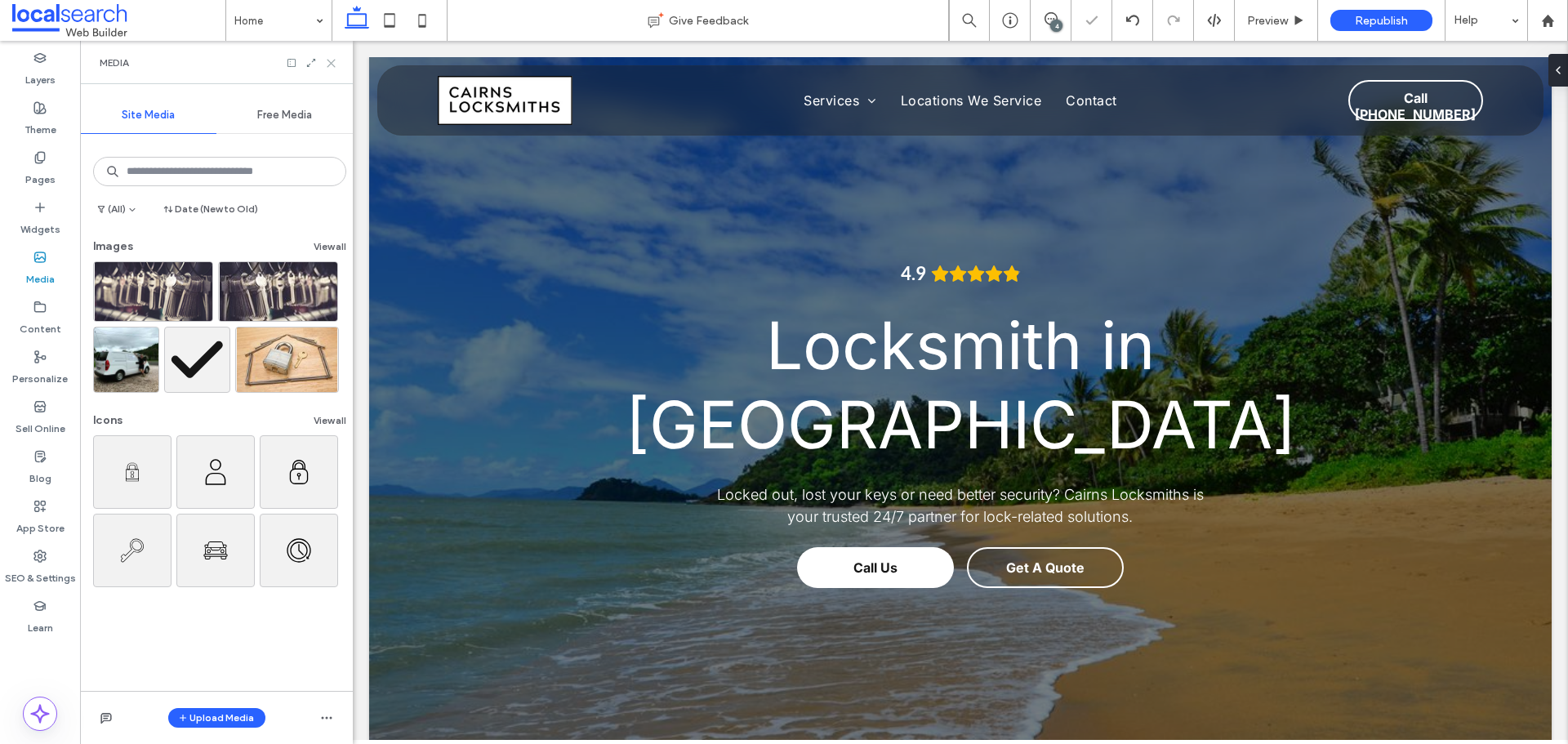
click at [327, 60] on icon at bounding box center [330, 62] width 12 height 12
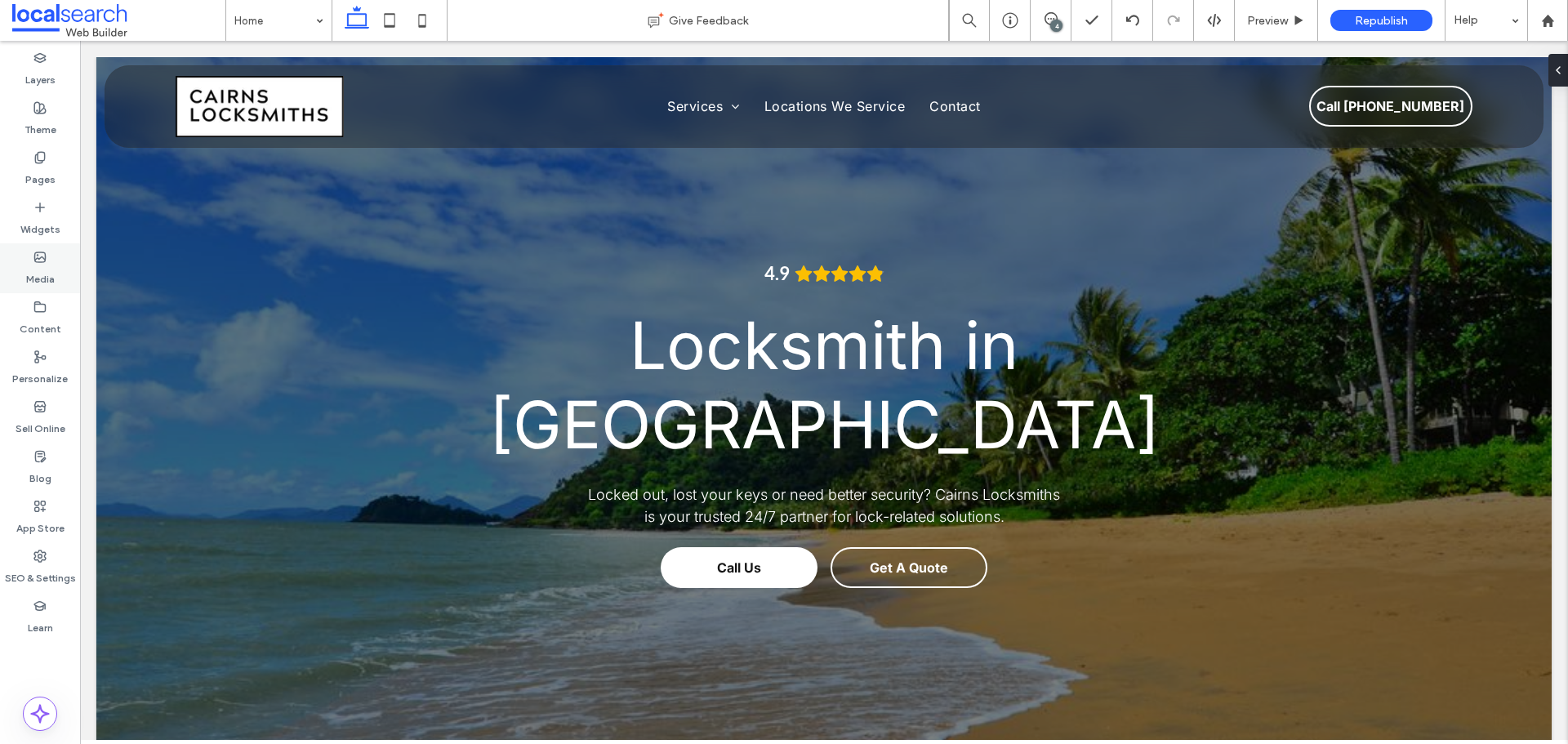
click at [44, 252] on icon at bounding box center [40, 257] width 13 height 13
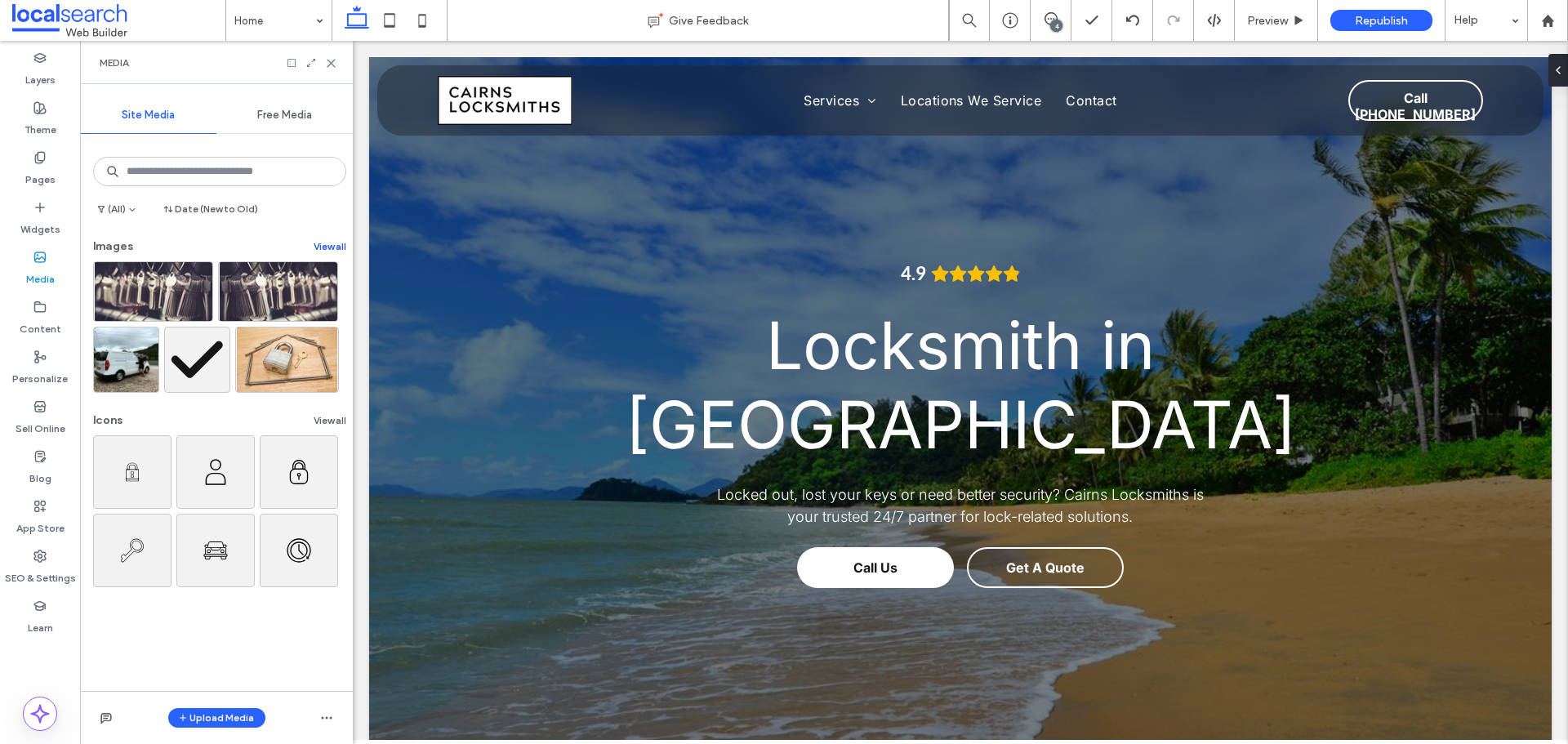
click at [330, 244] on button "View all" at bounding box center [330, 246] width 33 height 19
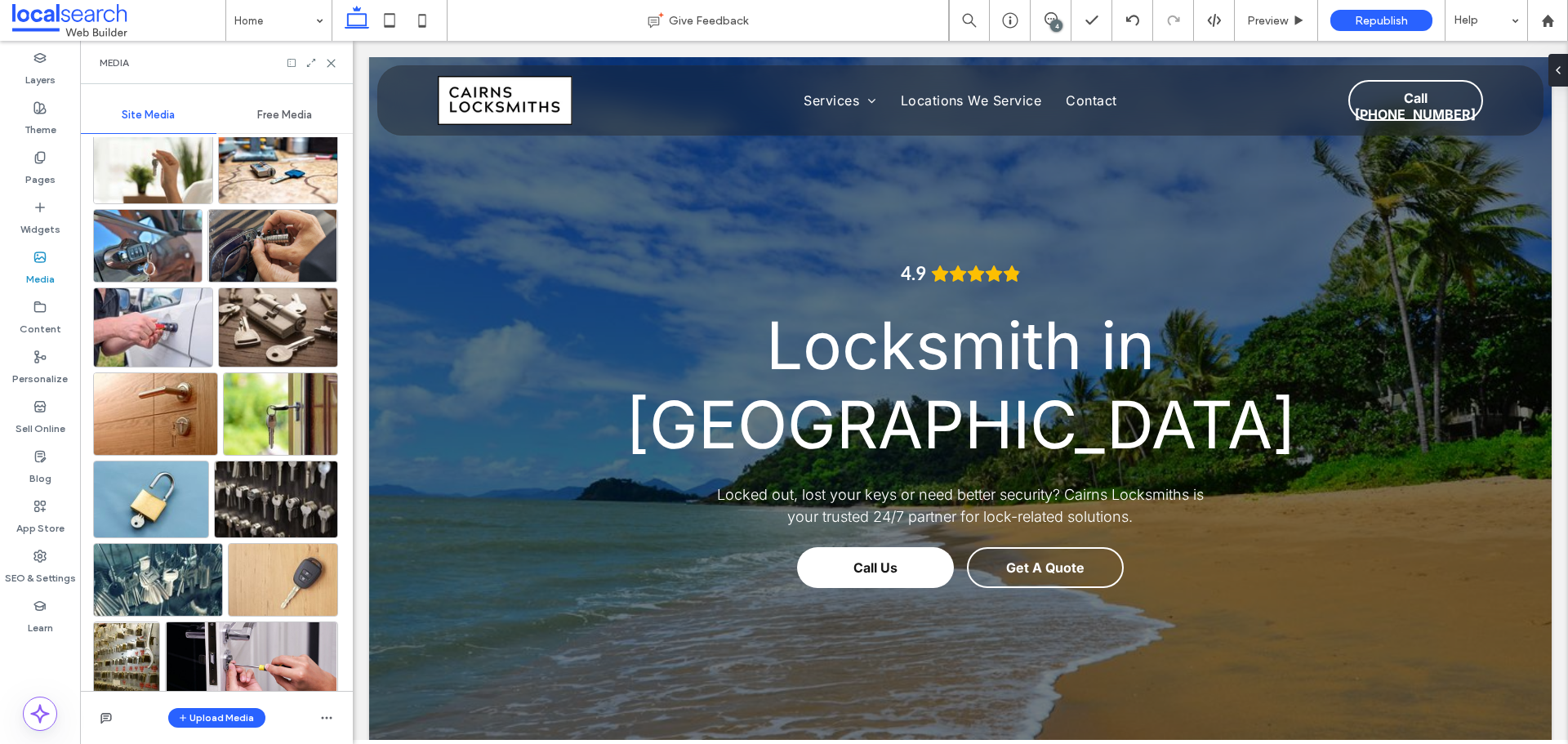
scroll to position [2304, 0]
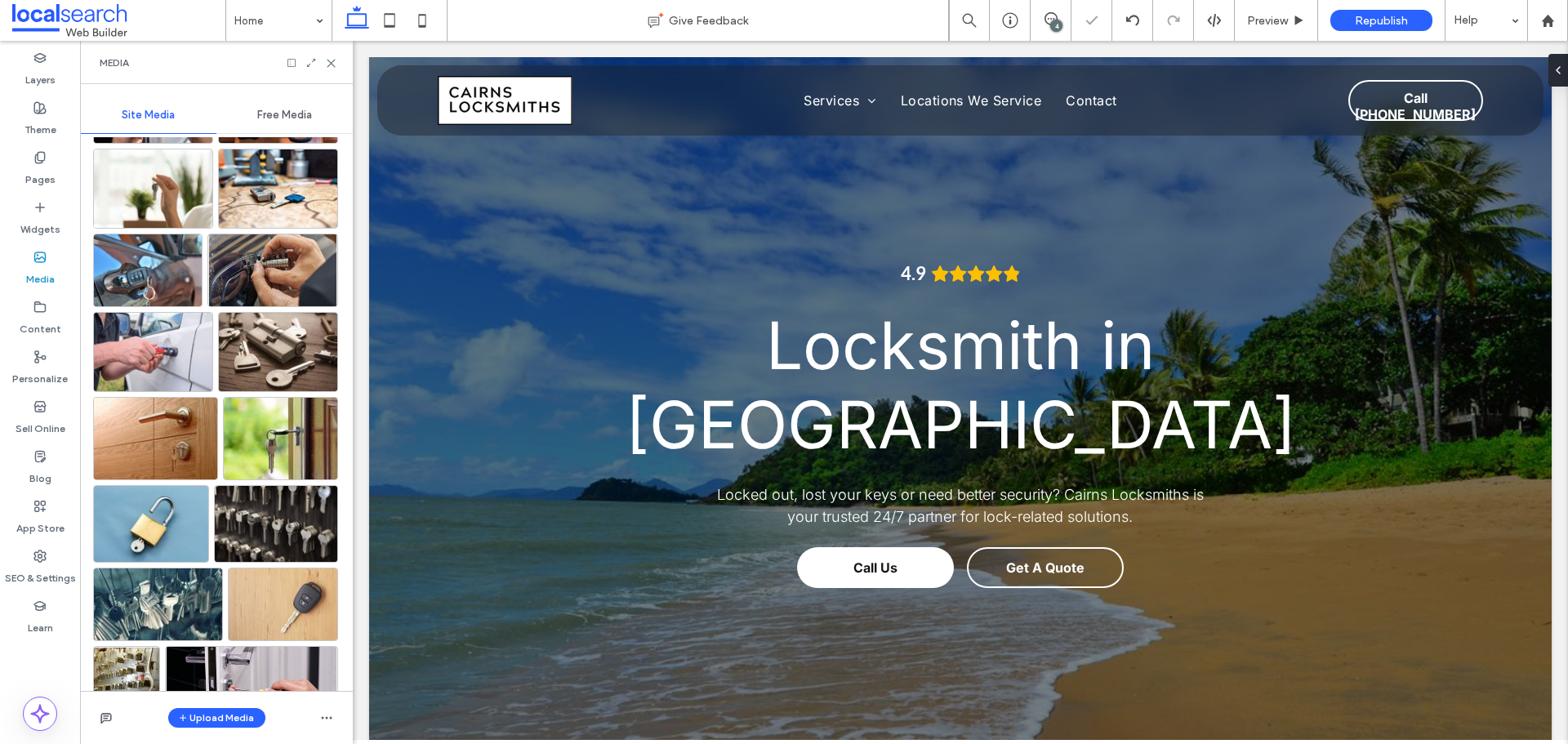
click at [324, 62] on div at bounding box center [311, 62] width 51 height 12
click at [330, 64] on icon at bounding box center [330, 62] width 12 height 12
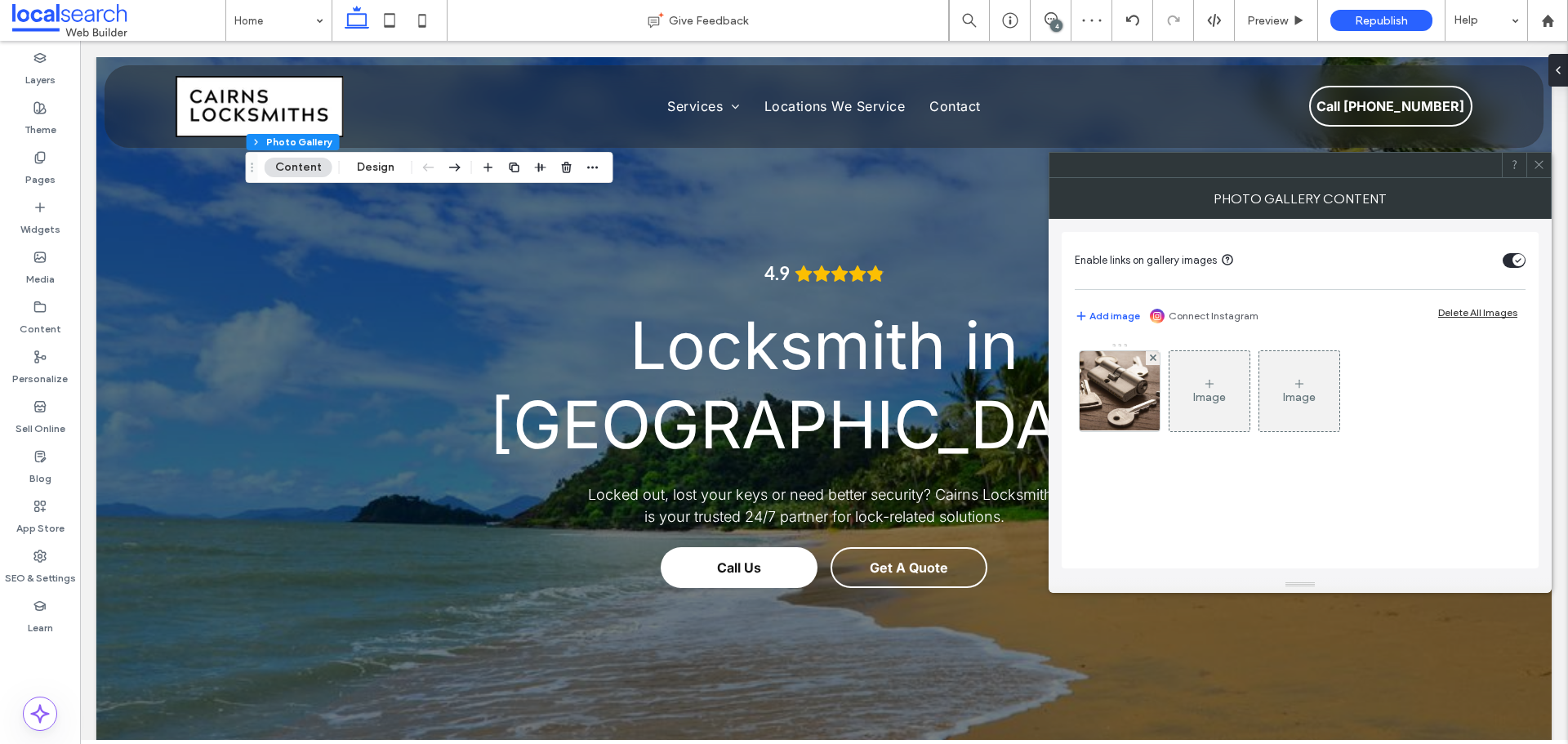
click at [1146, 389] on img at bounding box center [1119, 391] width 120 height 80
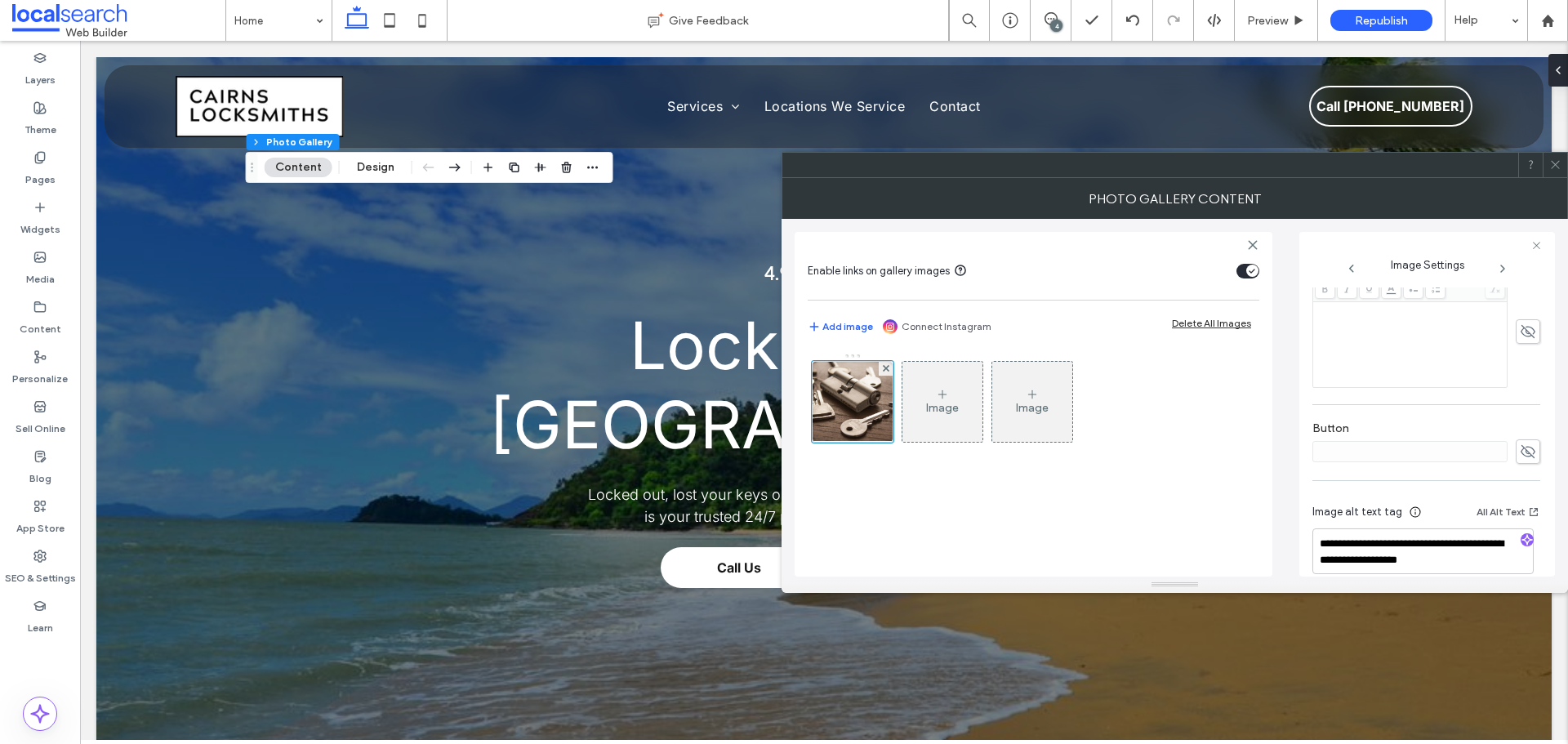
scroll to position [467, 0]
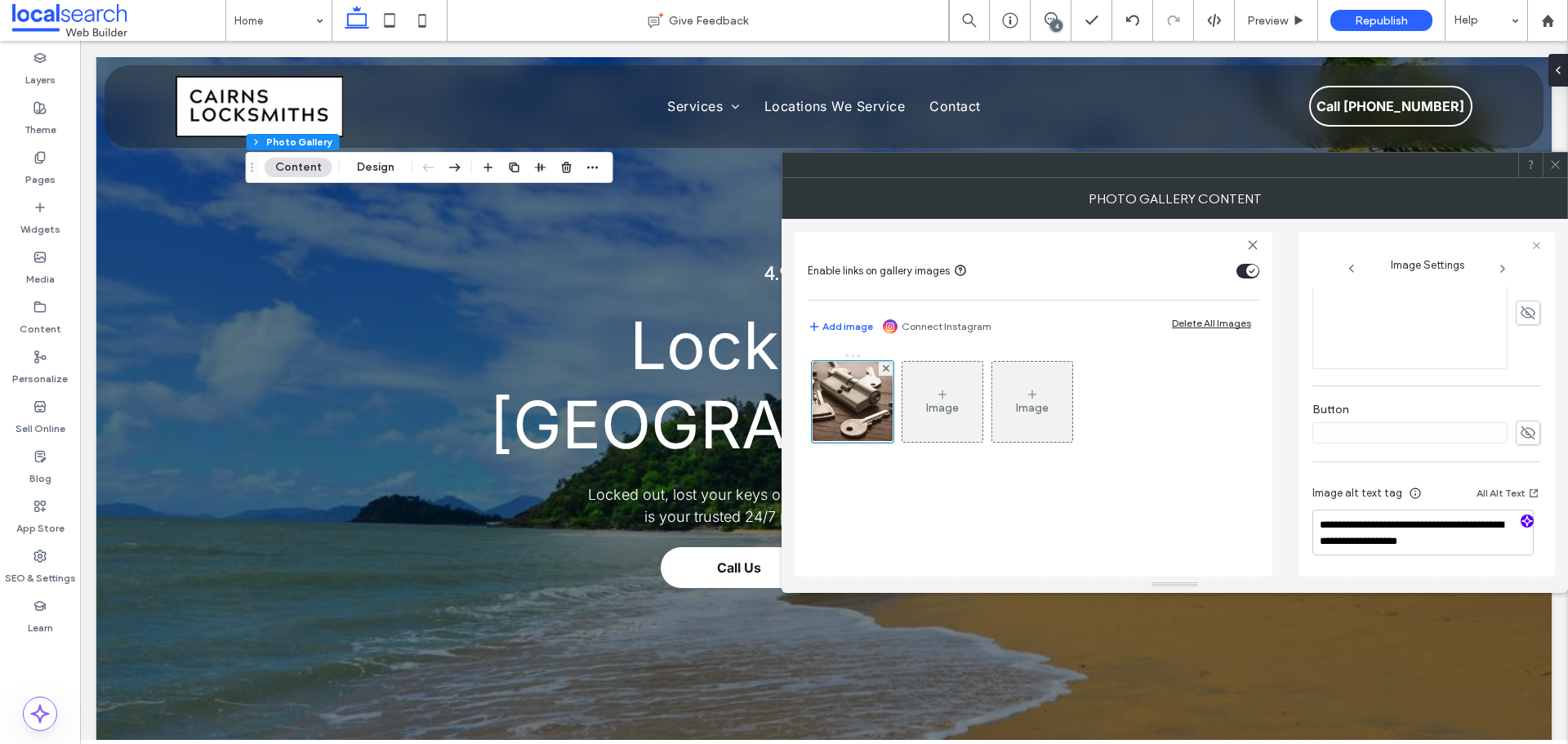
click at [1521, 520] on icon "button" at bounding box center [1527, 521] width 11 height 11
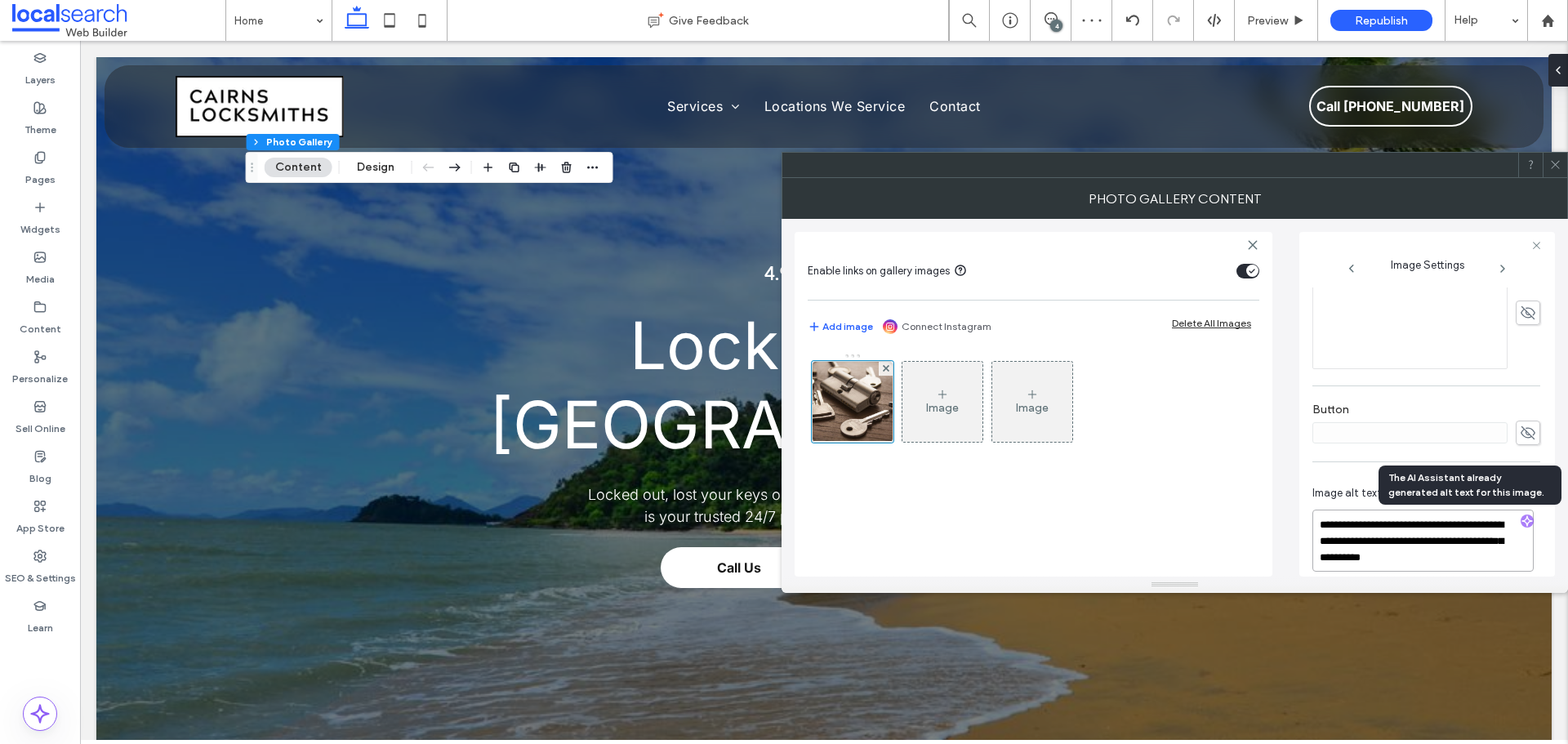
drag, startPoint x: 1444, startPoint y: 551, endPoint x: 1282, endPoint y: 514, distance: 166.2
click at [1282, 514] on div "**********" at bounding box center [1174, 397] width 761 height 358
click at [1467, 557] on textarea "**********" at bounding box center [1423, 541] width 222 height 62
drag, startPoint x: 1483, startPoint y: 556, endPoint x: 1495, endPoint y: 525, distance: 33.2
click at [1495, 525] on textarea "**********" at bounding box center [1423, 541] width 222 height 62
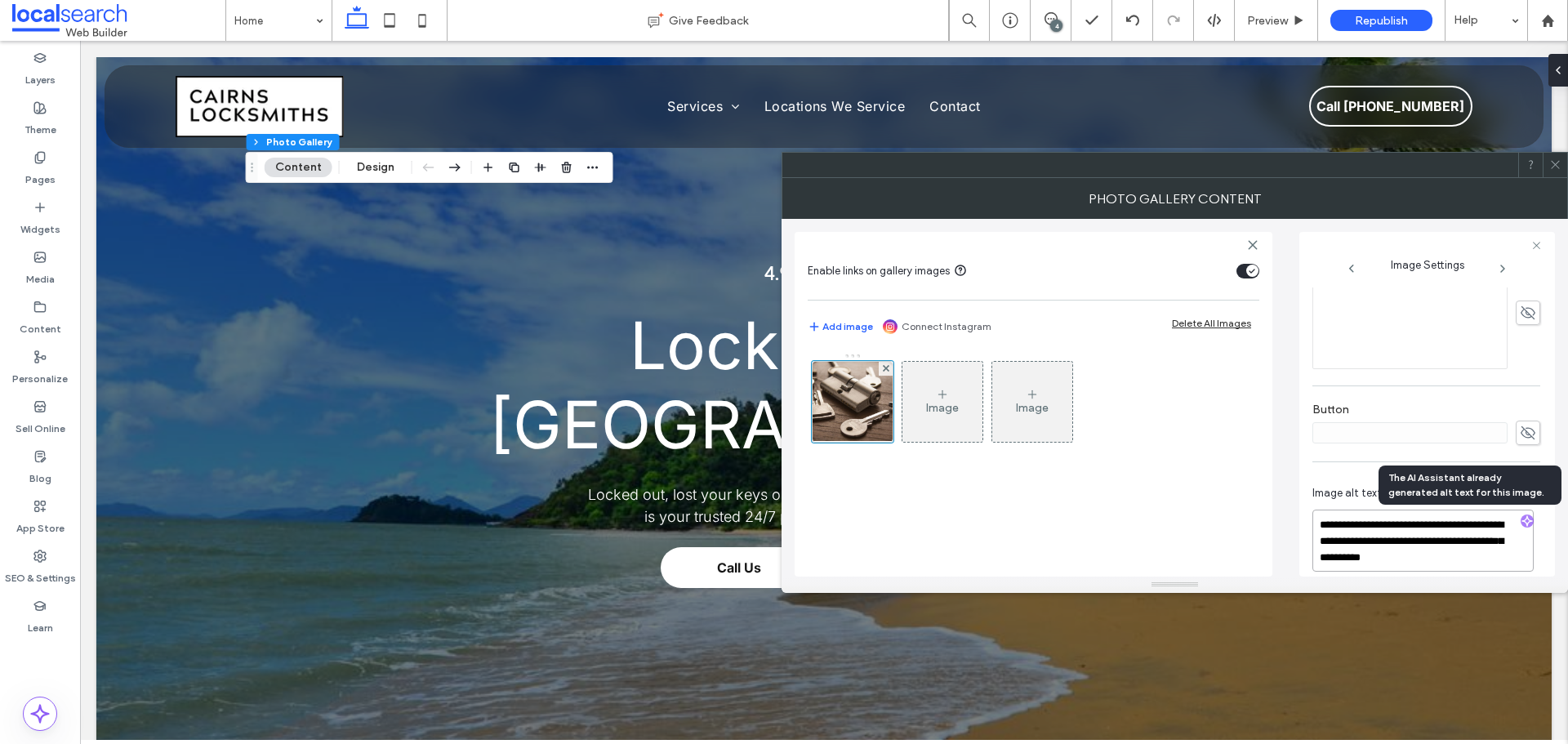
paste textarea
click at [1495, 523] on textarea "**********" at bounding box center [1423, 540] width 222 height 60
type textarea "**********"
click at [1292, 542] on div "**********" at bounding box center [1174, 397] width 761 height 358
click at [1550, 164] on icon at bounding box center [1555, 164] width 12 height 12
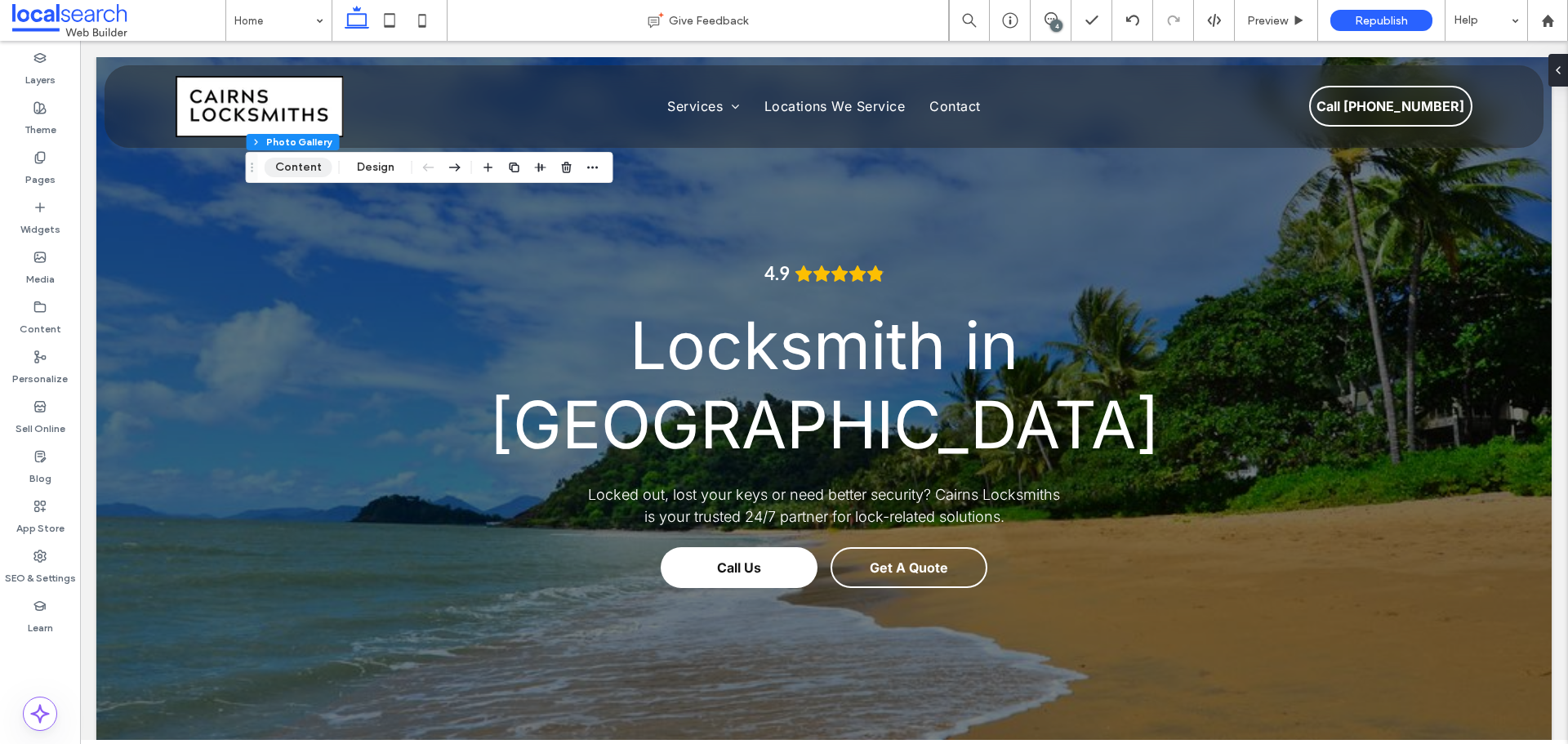
click at [308, 168] on button "Content" at bounding box center [298, 167] width 68 height 19
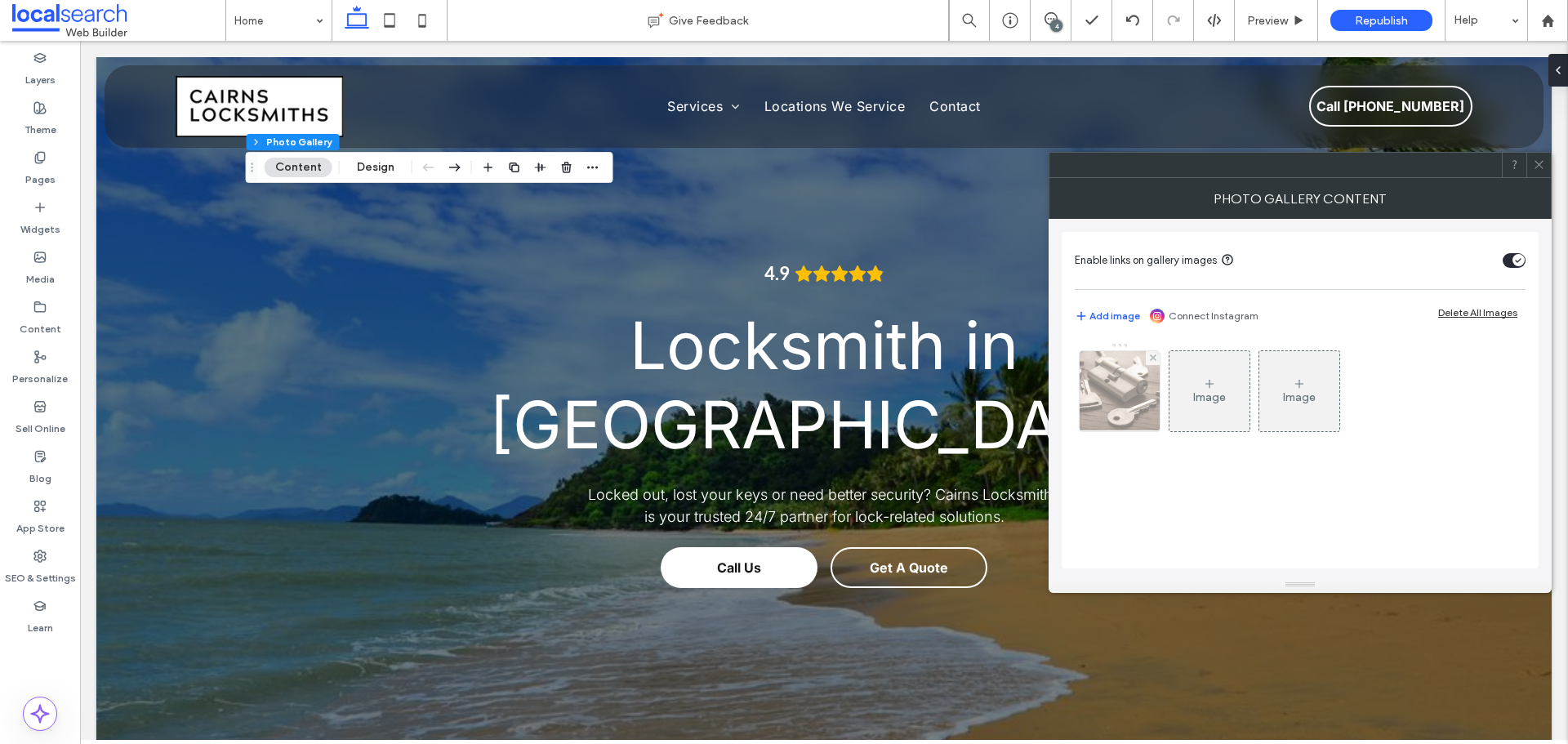
click at [1141, 393] on img at bounding box center [1119, 391] width 120 height 80
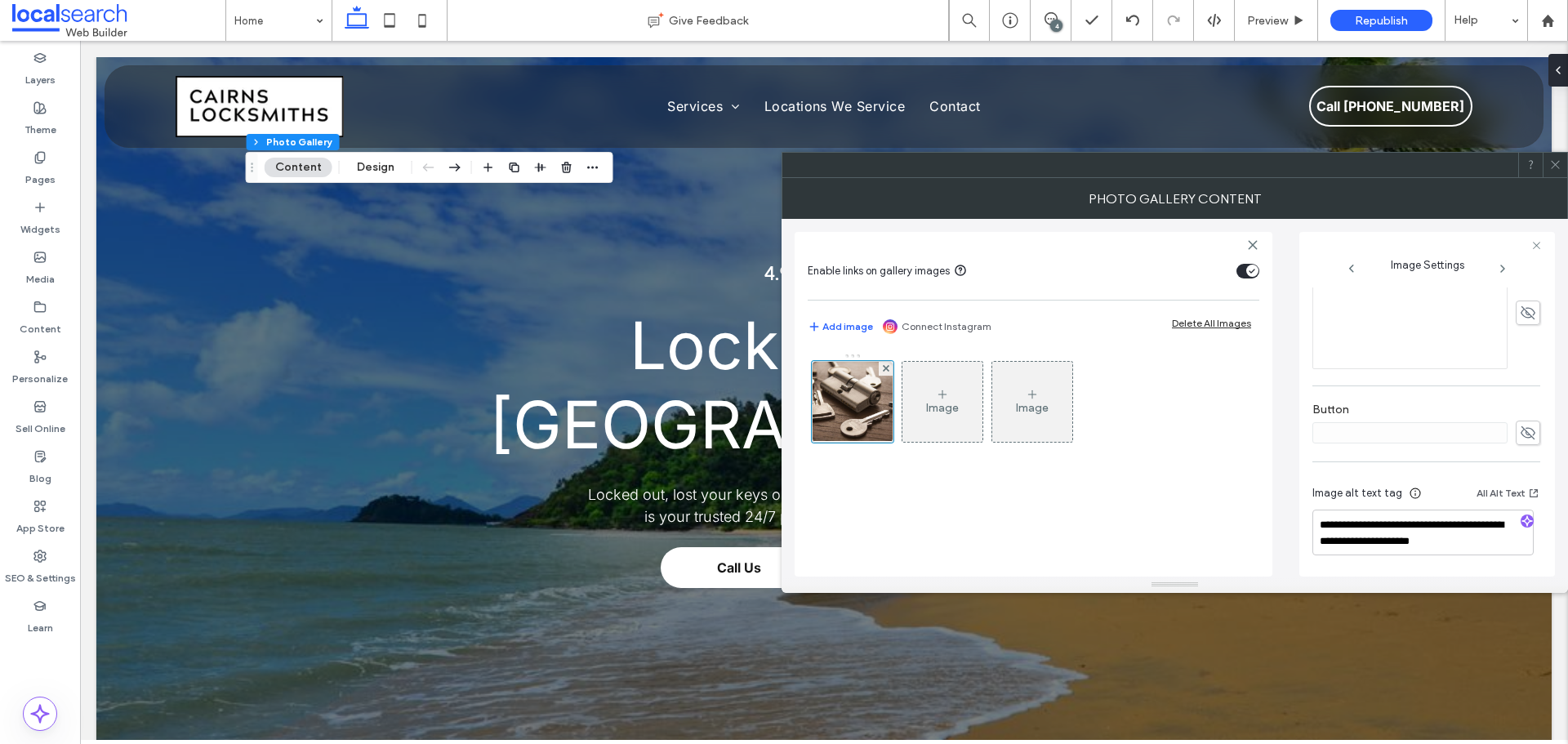
click at [1556, 164] on use at bounding box center [1555, 165] width 8 height 8
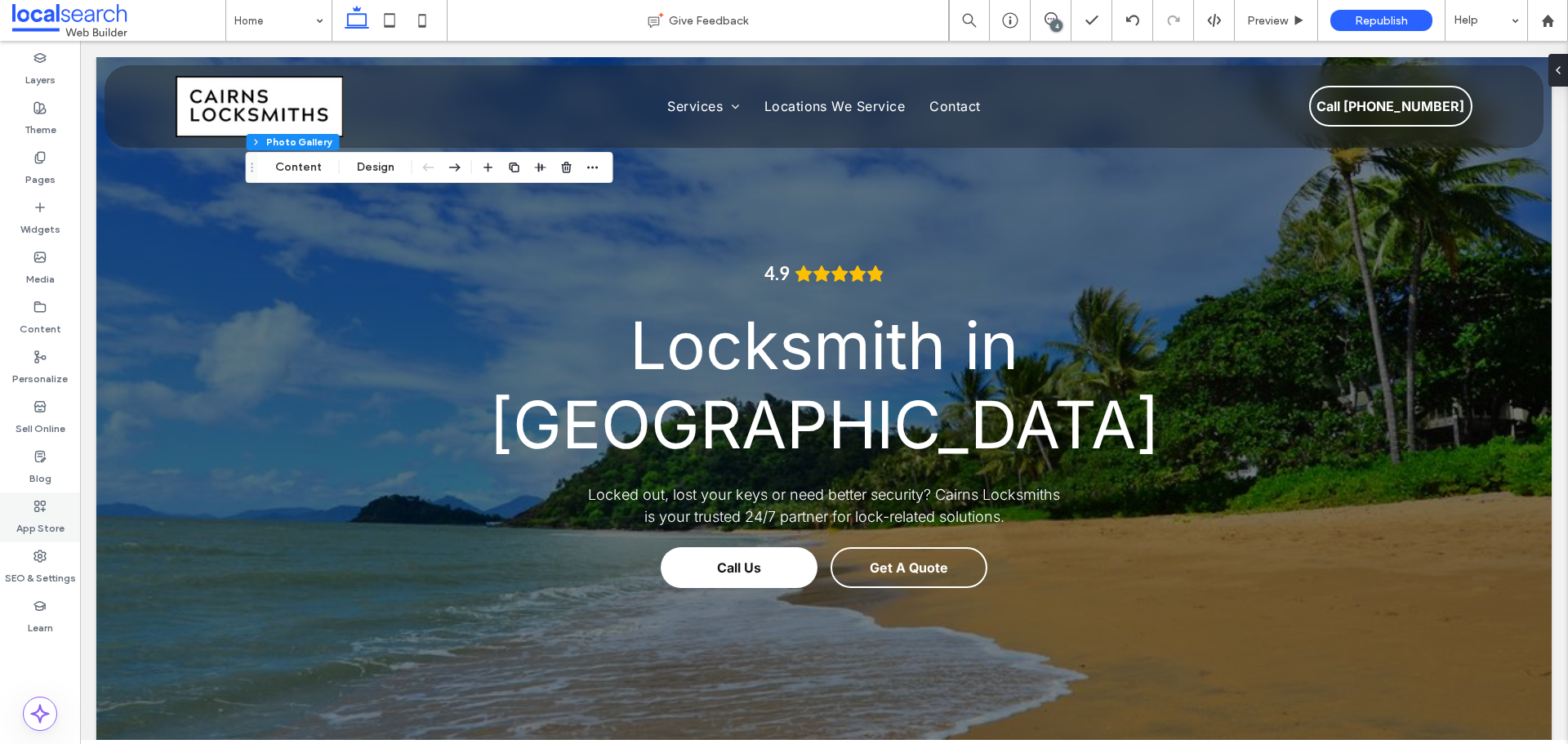
drag, startPoint x: 39, startPoint y: 552, endPoint x: 68, endPoint y: 525, distance: 39.6
click at [40, 553] on icon at bounding box center [40, 556] width 13 height 13
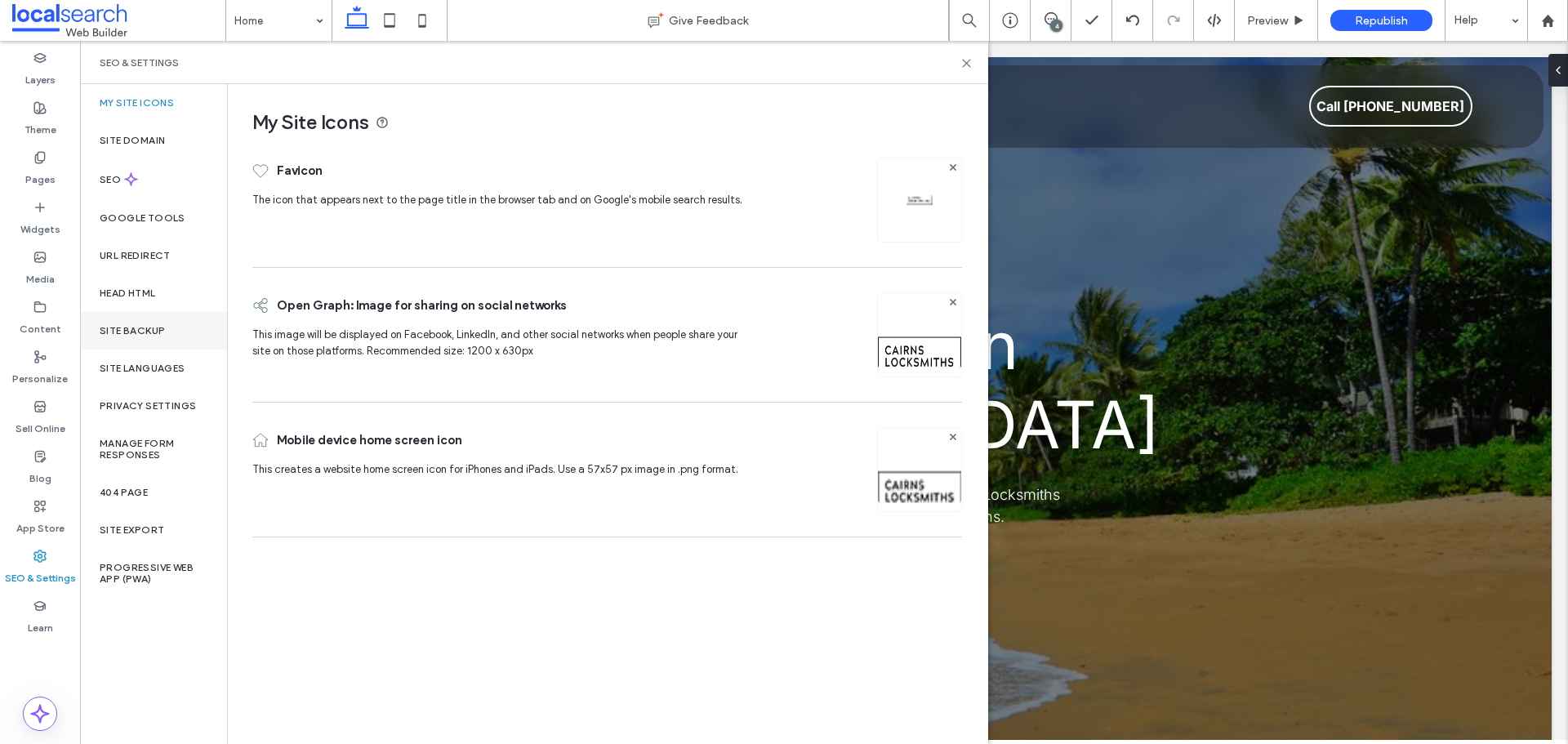
click at [151, 325] on label "Site Backup" at bounding box center [132, 330] width 65 height 11
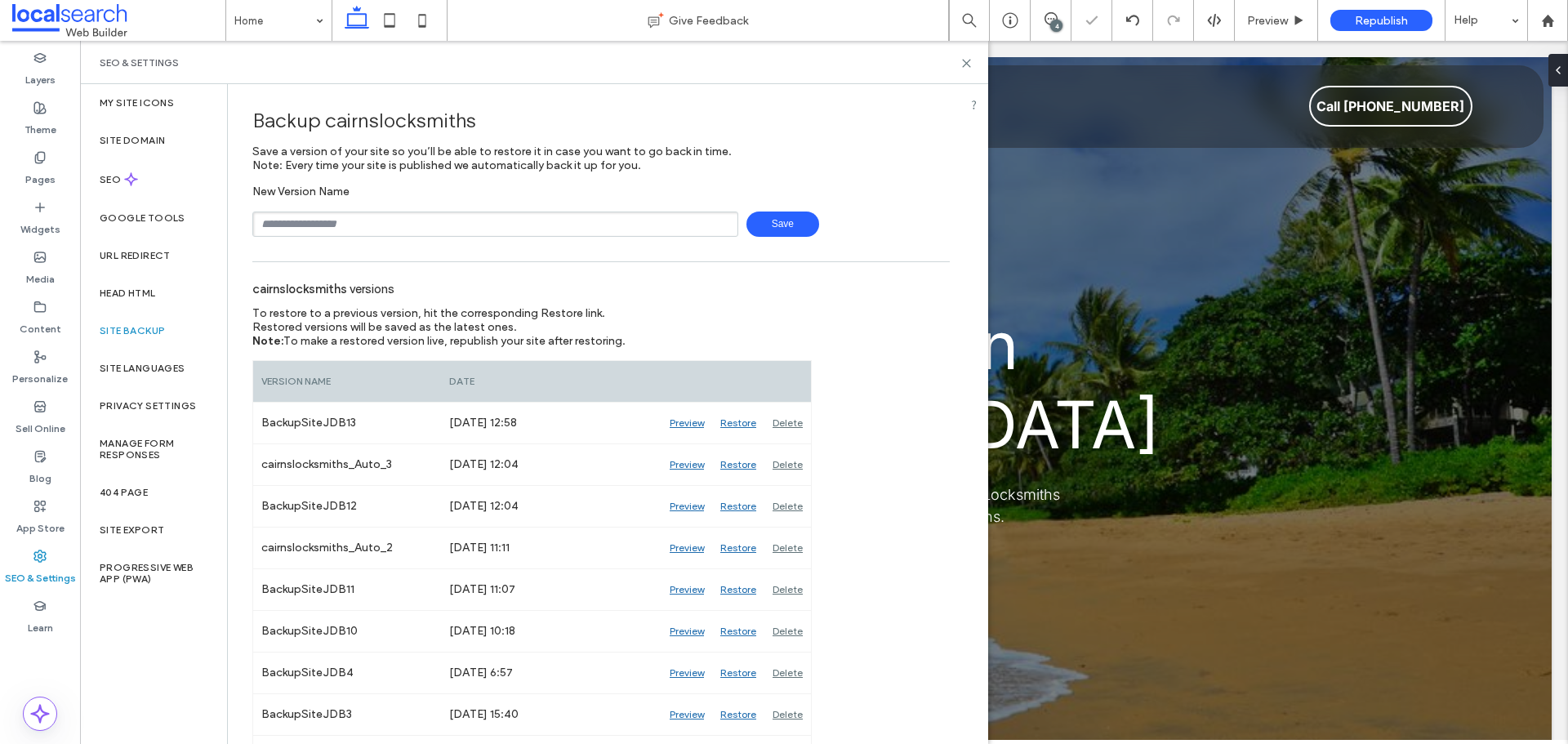
click at [404, 222] on input "text" at bounding box center [495, 224] width 486 height 26
click at [394, 230] on input "**********" at bounding box center [495, 224] width 486 height 26
type input "**********"
click at [785, 221] on span "Save" at bounding box center [783, 224] width 72 height 26
click at [44, 705] on icon at bounding box center [39, 713] width 19 height 19
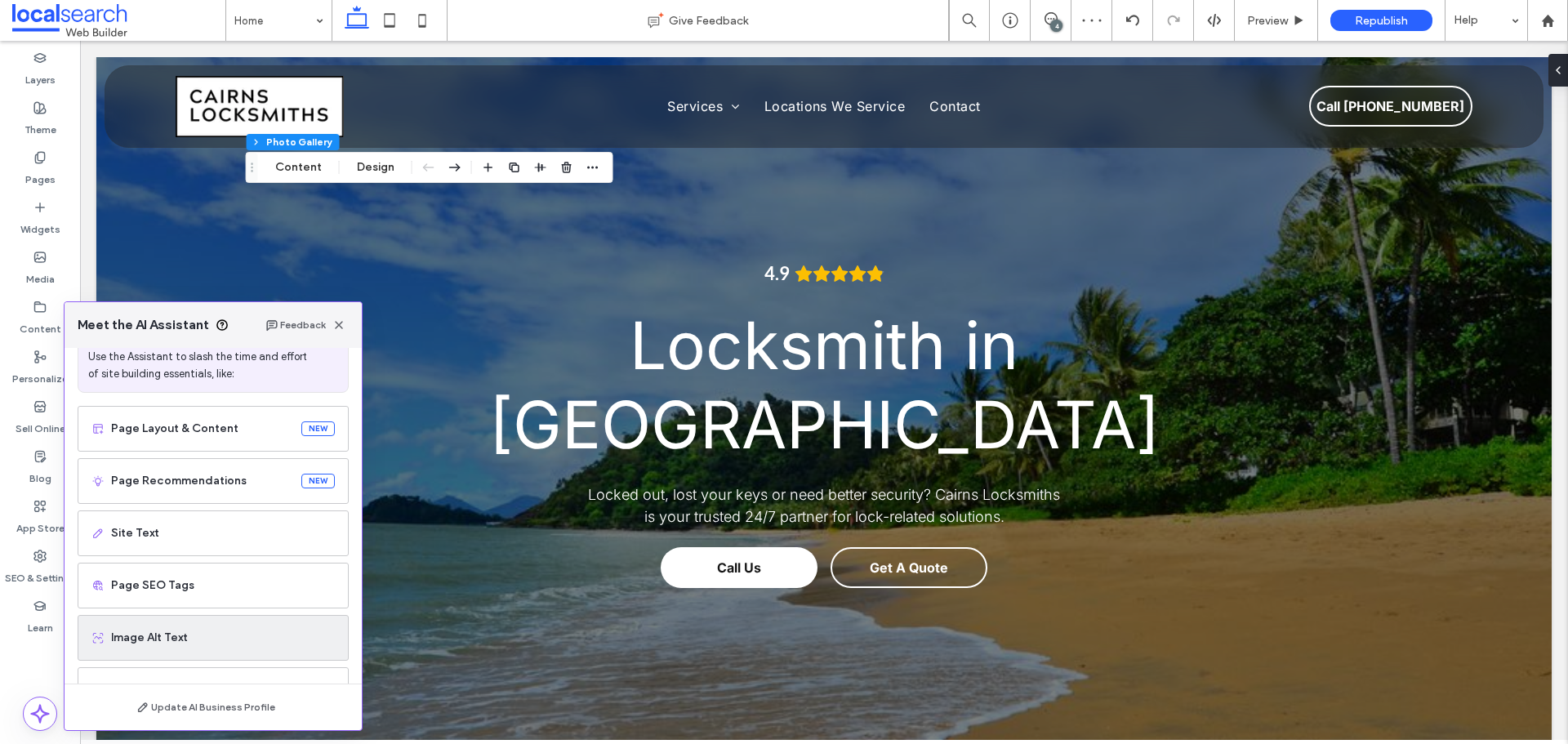
scroll to position [99, 0]
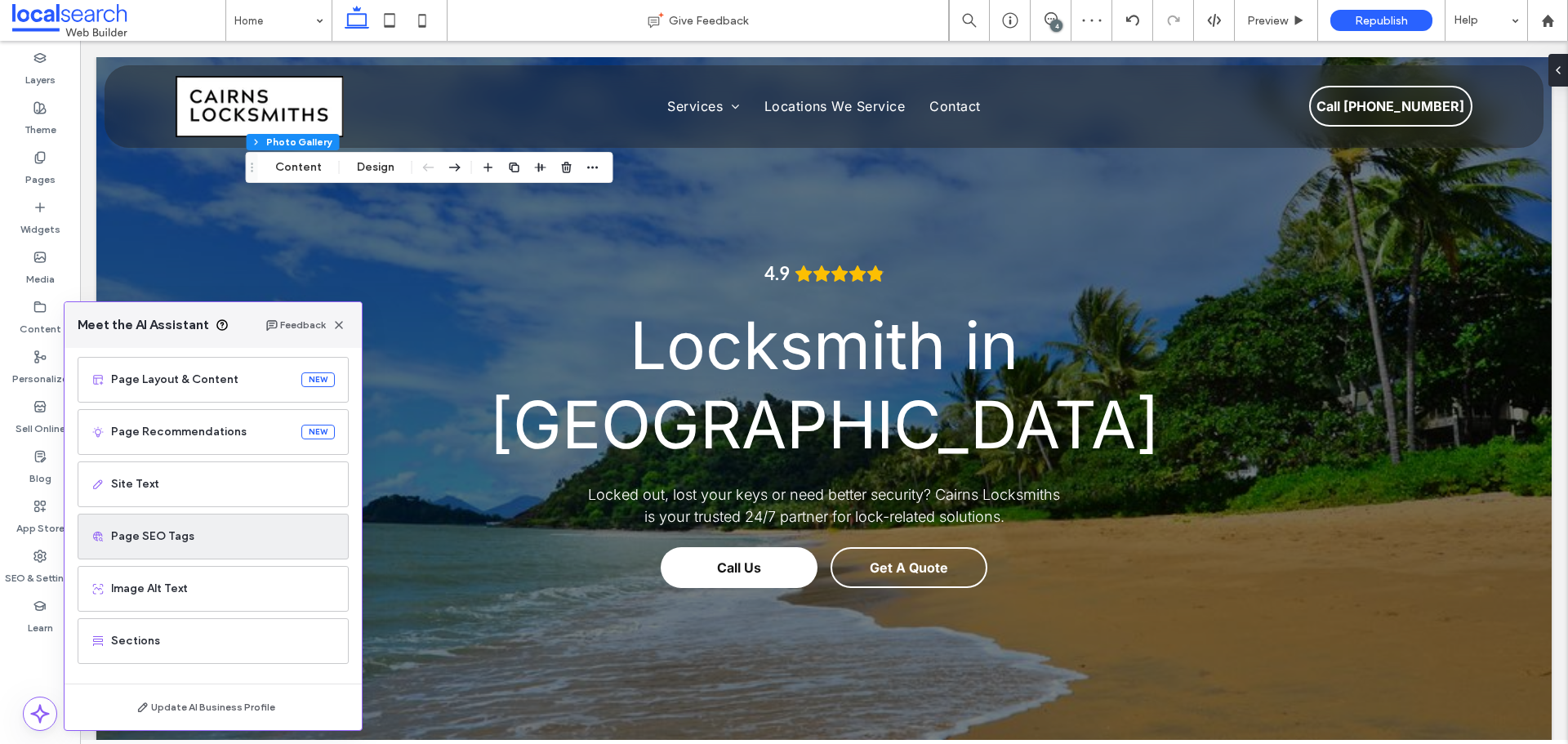
click at [185, 544] on span "Page SEO Tags" at bounding box center [222, 536] width 224 height 16
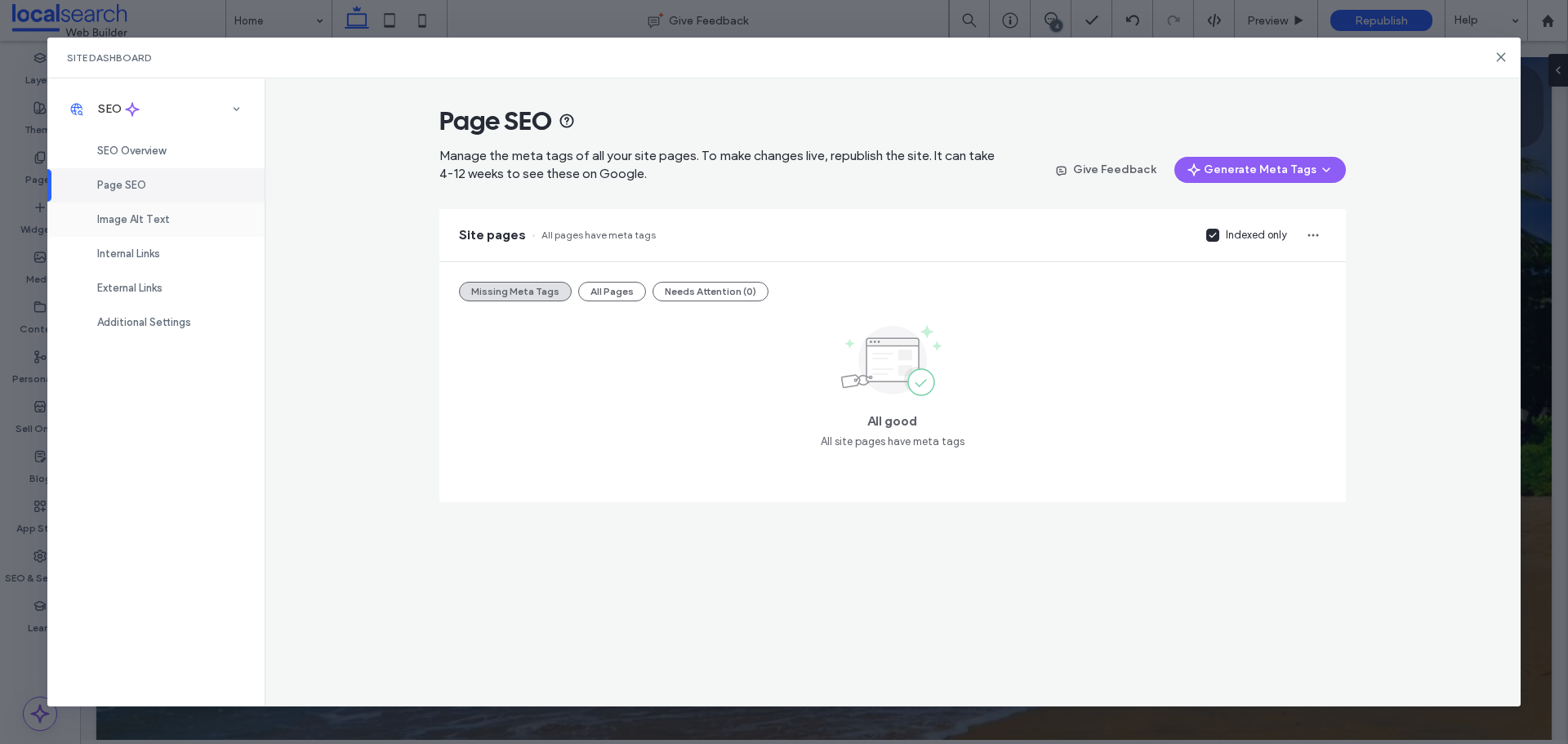
click at [156, 221] on span "Image Alt Text" at bounding box center [133, 219] width 72 height 12
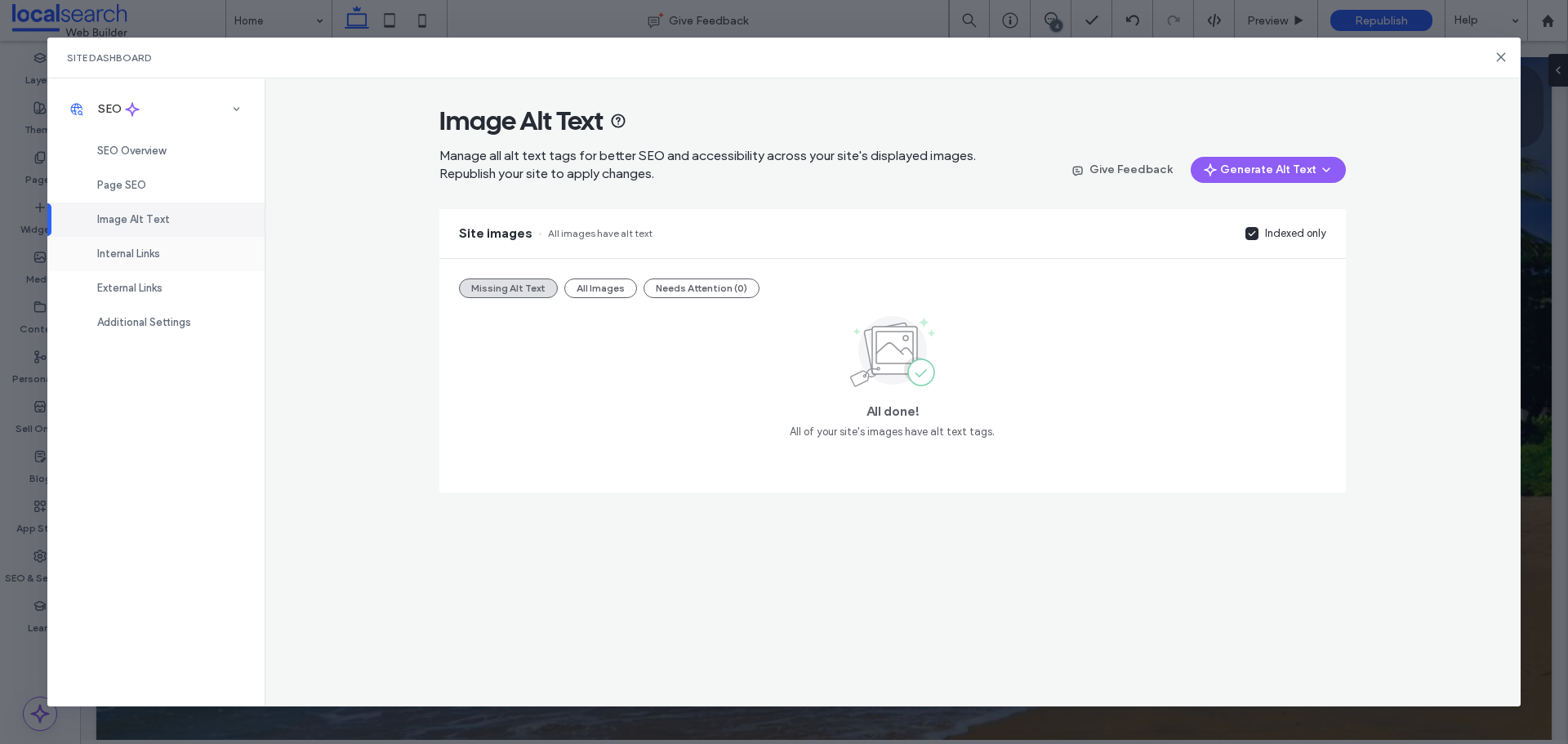
click at [126, 251] on span "Internal Links" at bounding box center [128, 253] width 63 height 12
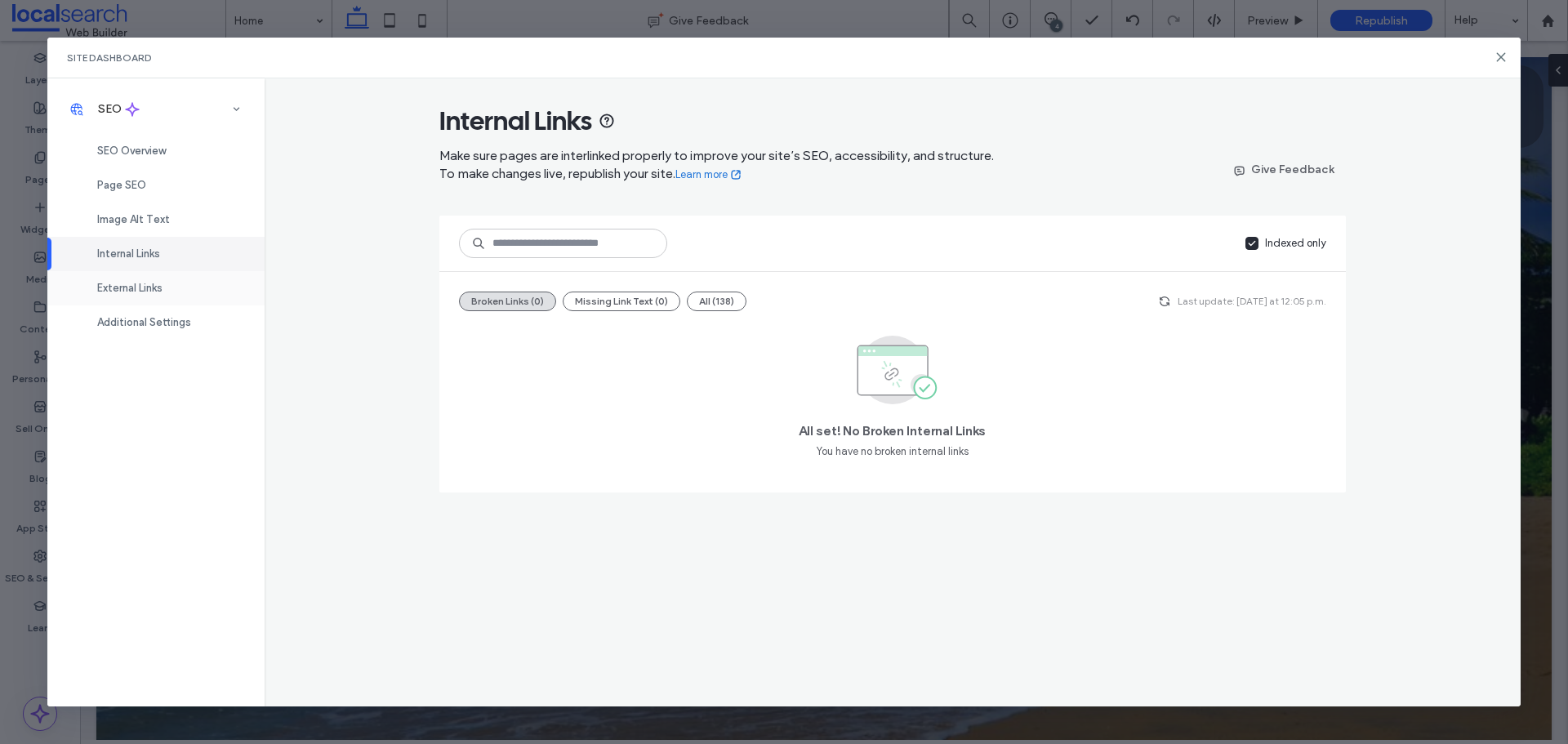
click at [160, 286] on span "External Links" at bounding box center [129, 287] width 65 height 12
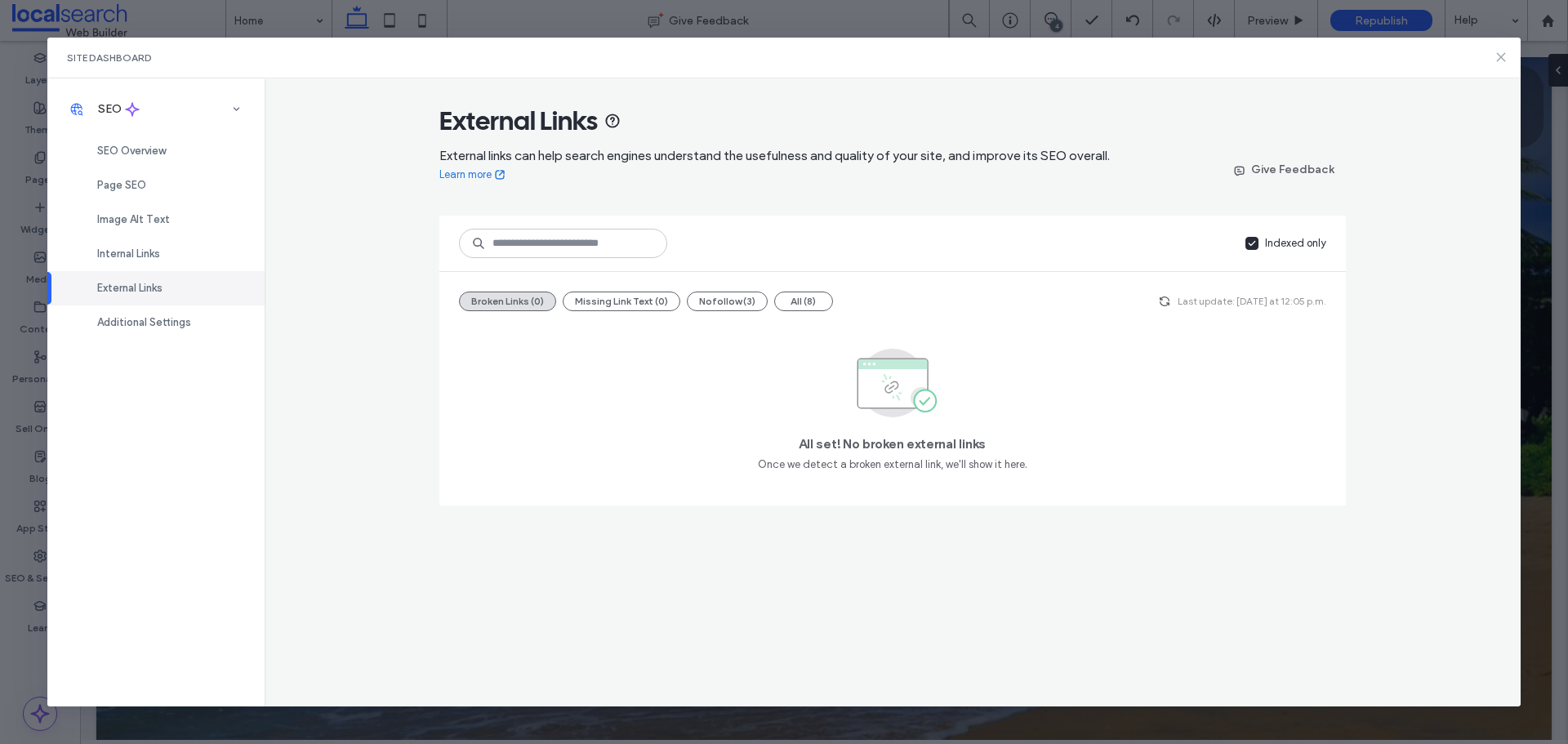
click at [1505, 59] on use at bounding box center [1502, 57] width 7 height 7
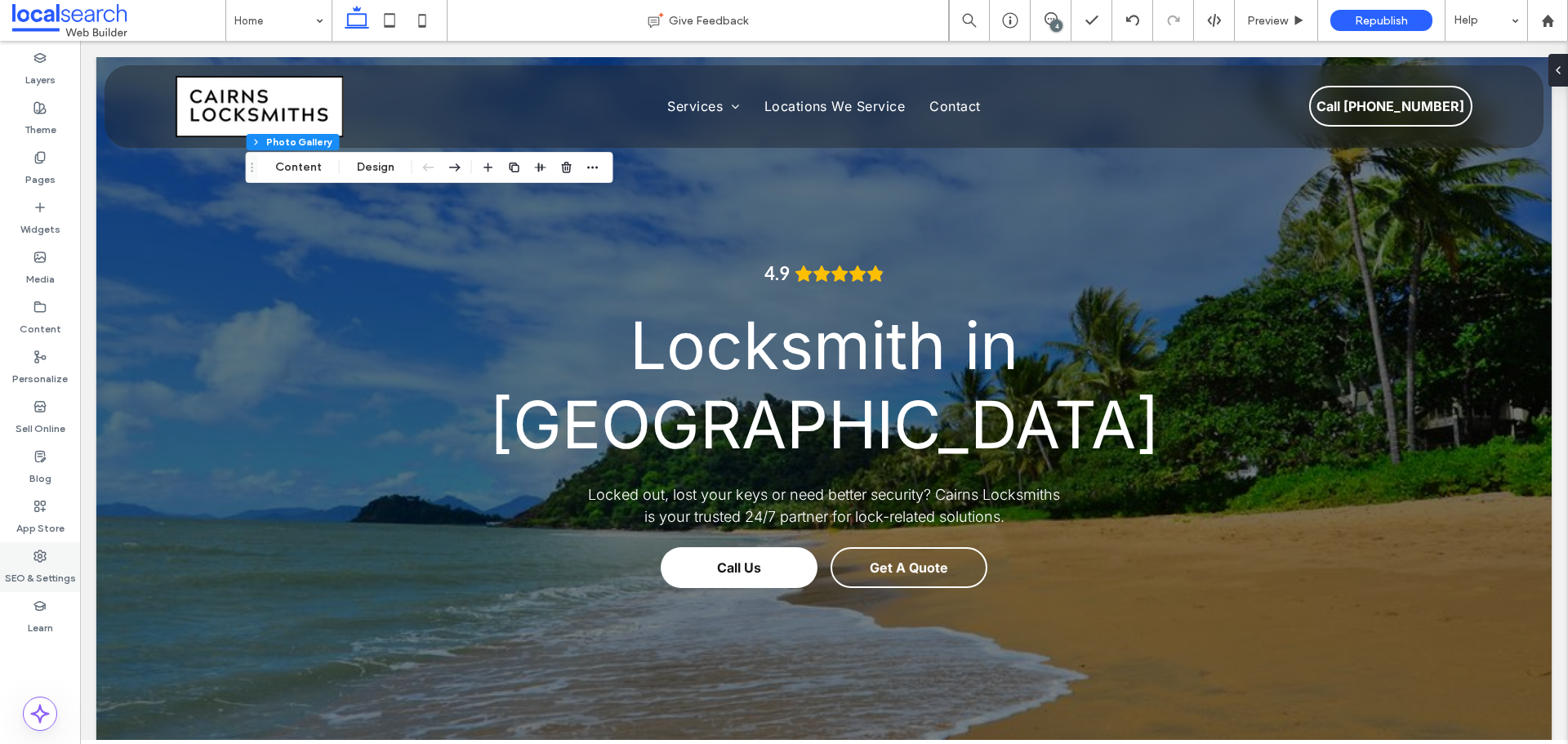
click at [48, 568] on label "SEO & Settings" at bounding box center [40, 574] width 71 height 23
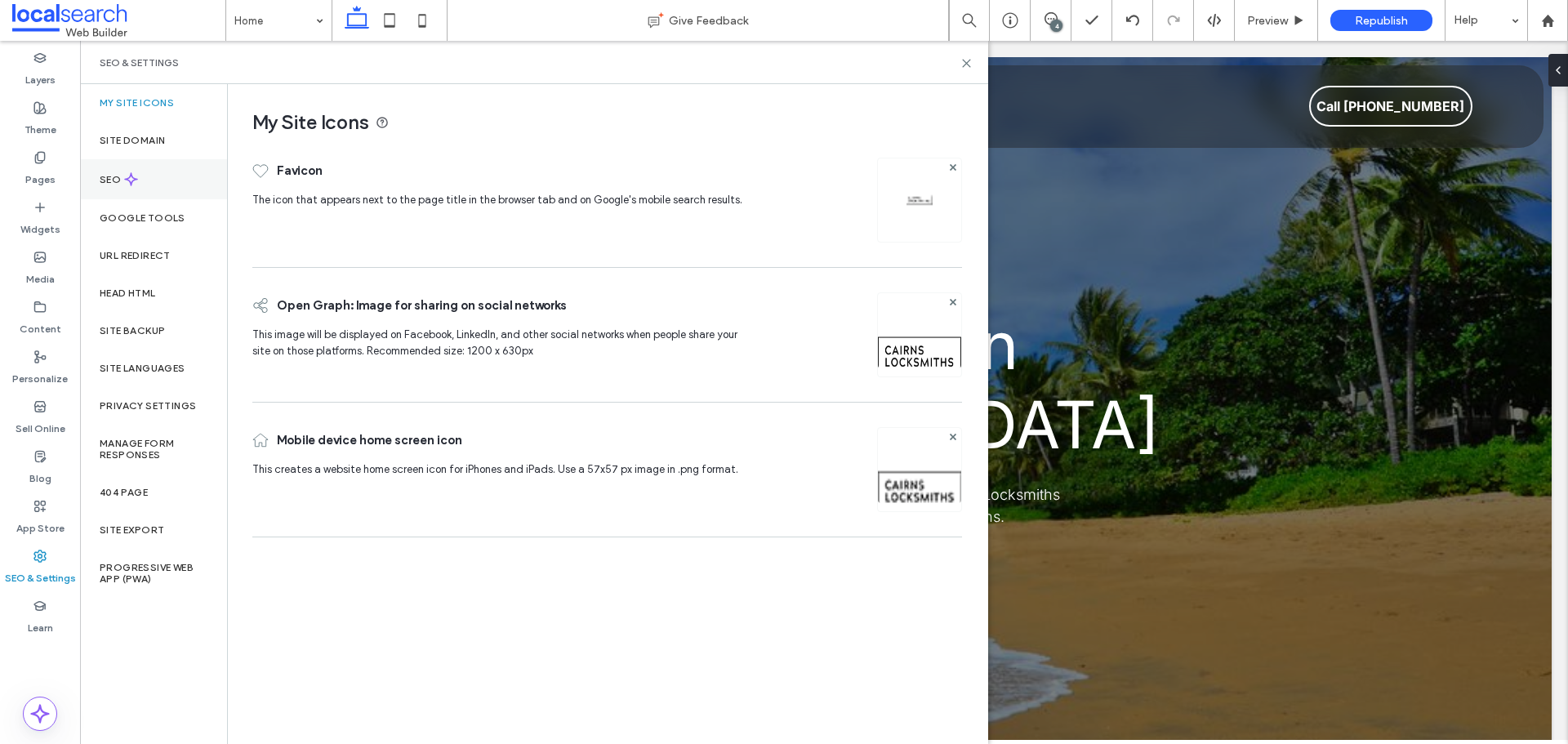
click at [141, 182] on div "SEO" at bounding box center [153, 179] width 147 height 40
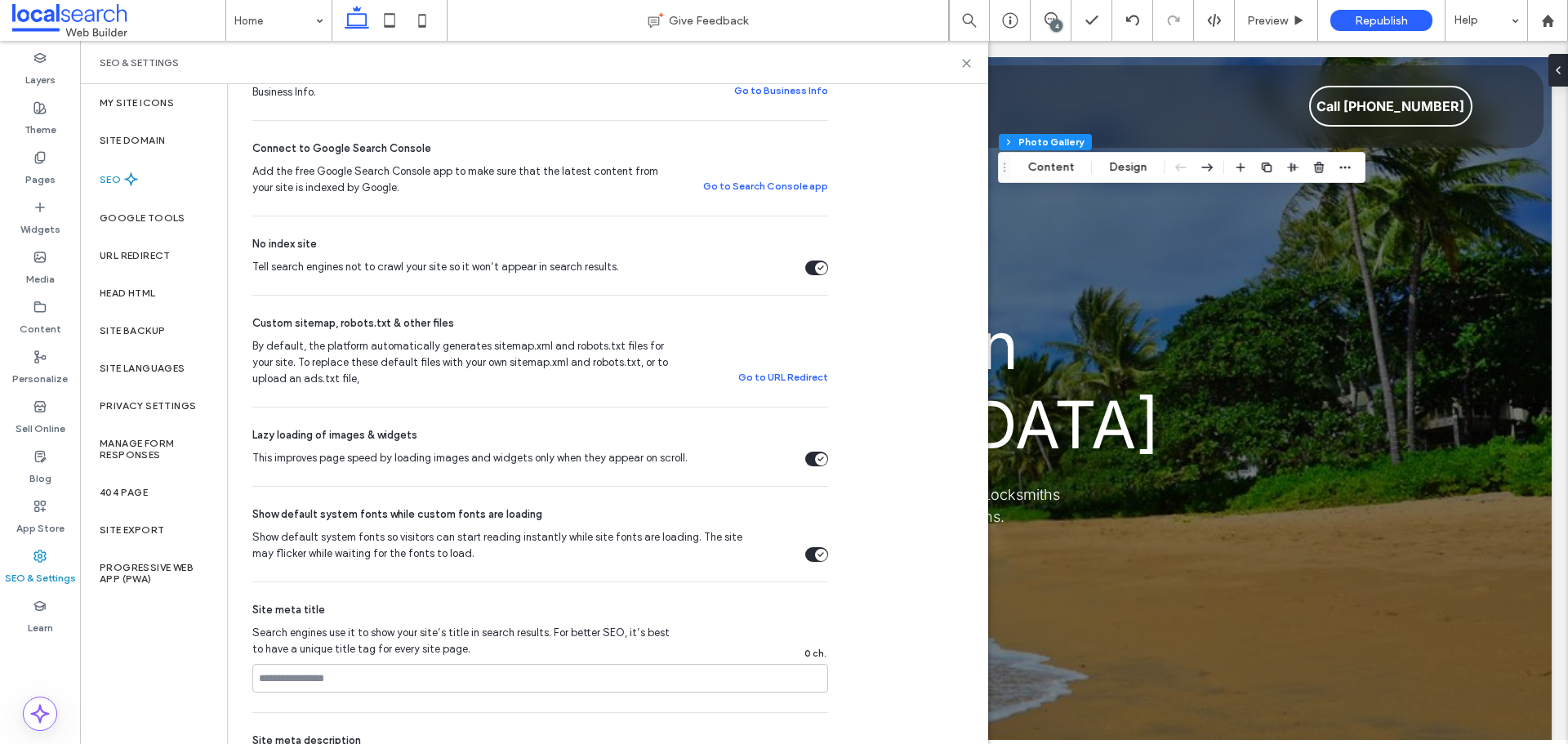
scroll to position [408, 0]
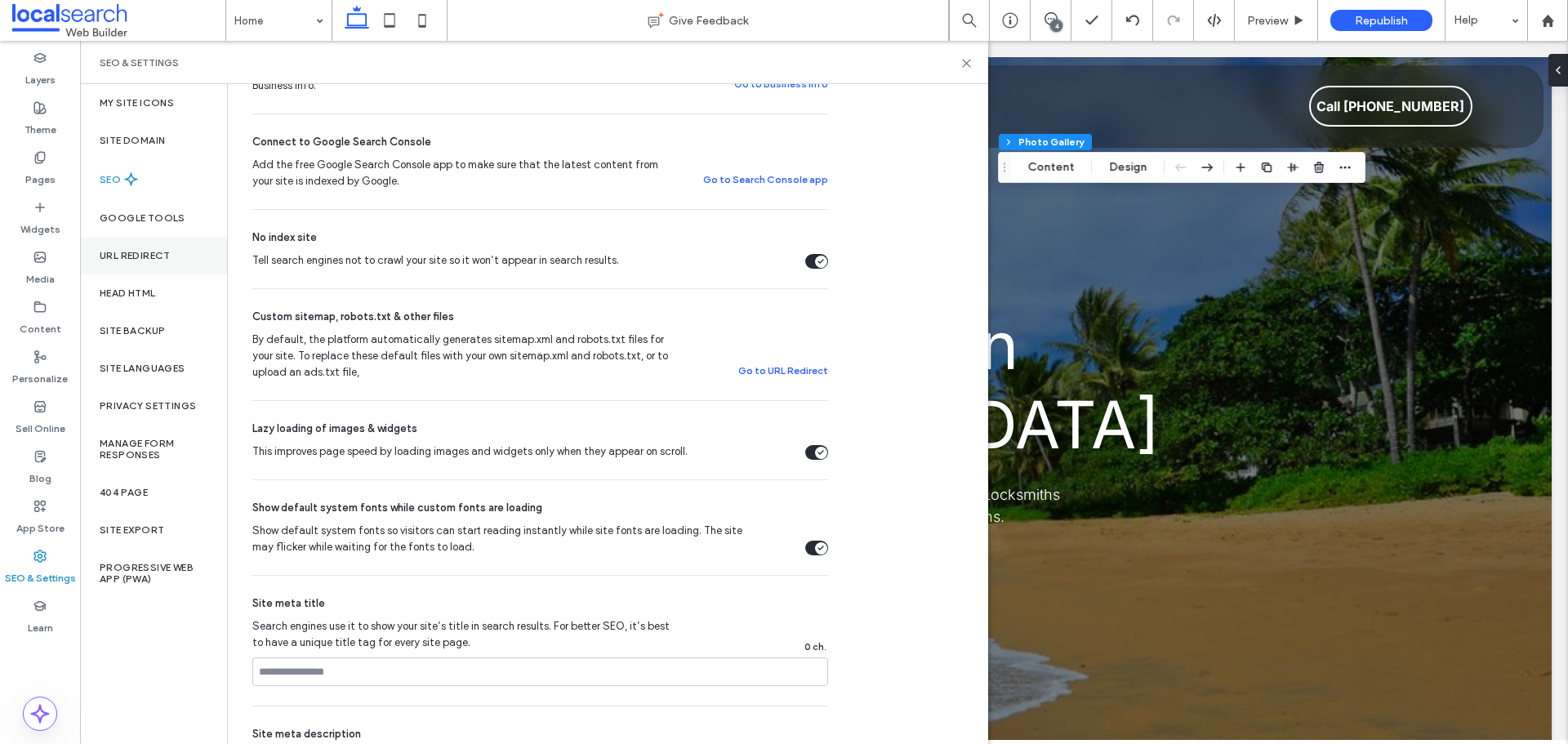
click at [147, 253] on label "URL Redirect" at bounding box center [135, 255] width 71 height 11
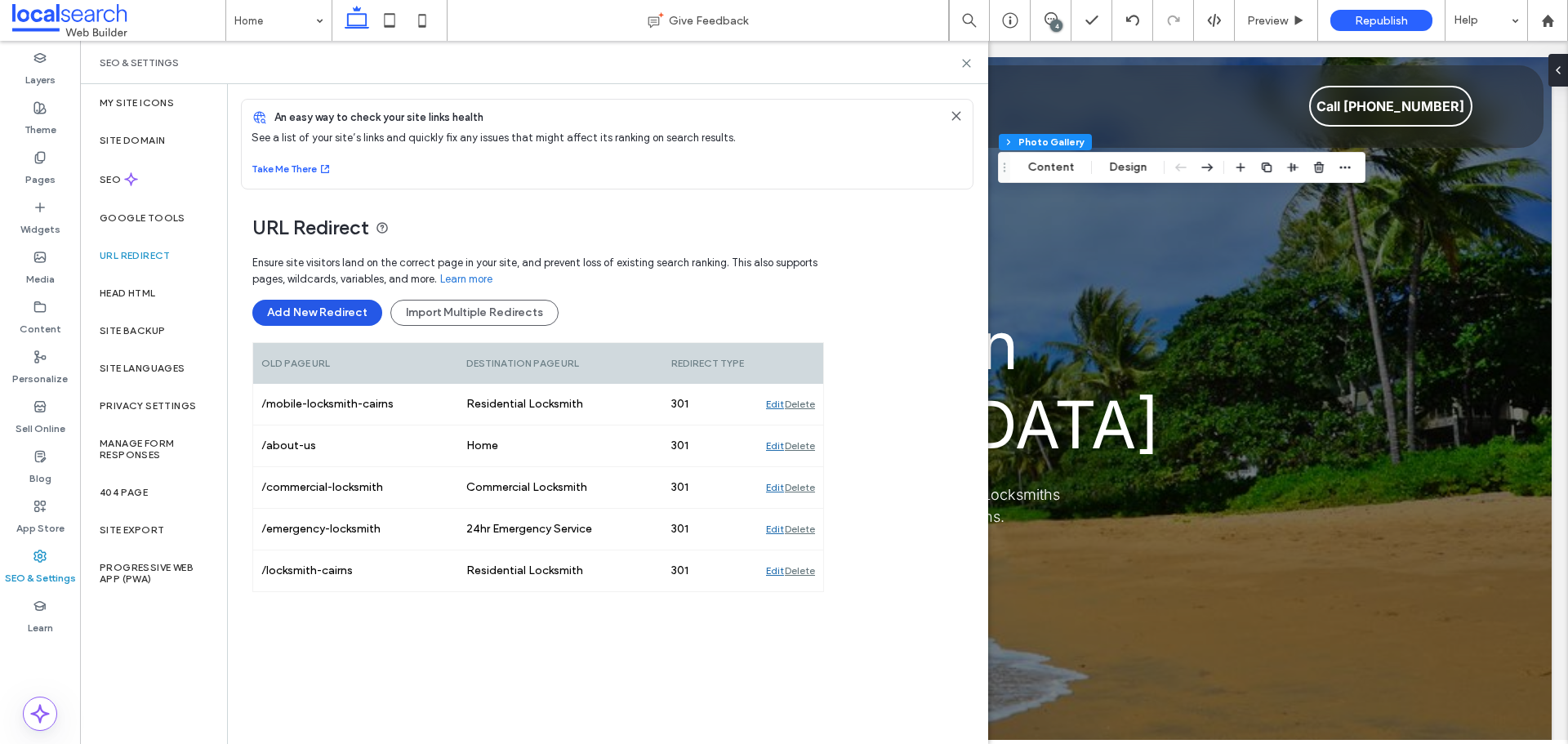
click at [285, 311] on button "Add New Redirect" at bounding box center [318, 312] width 130 height 27
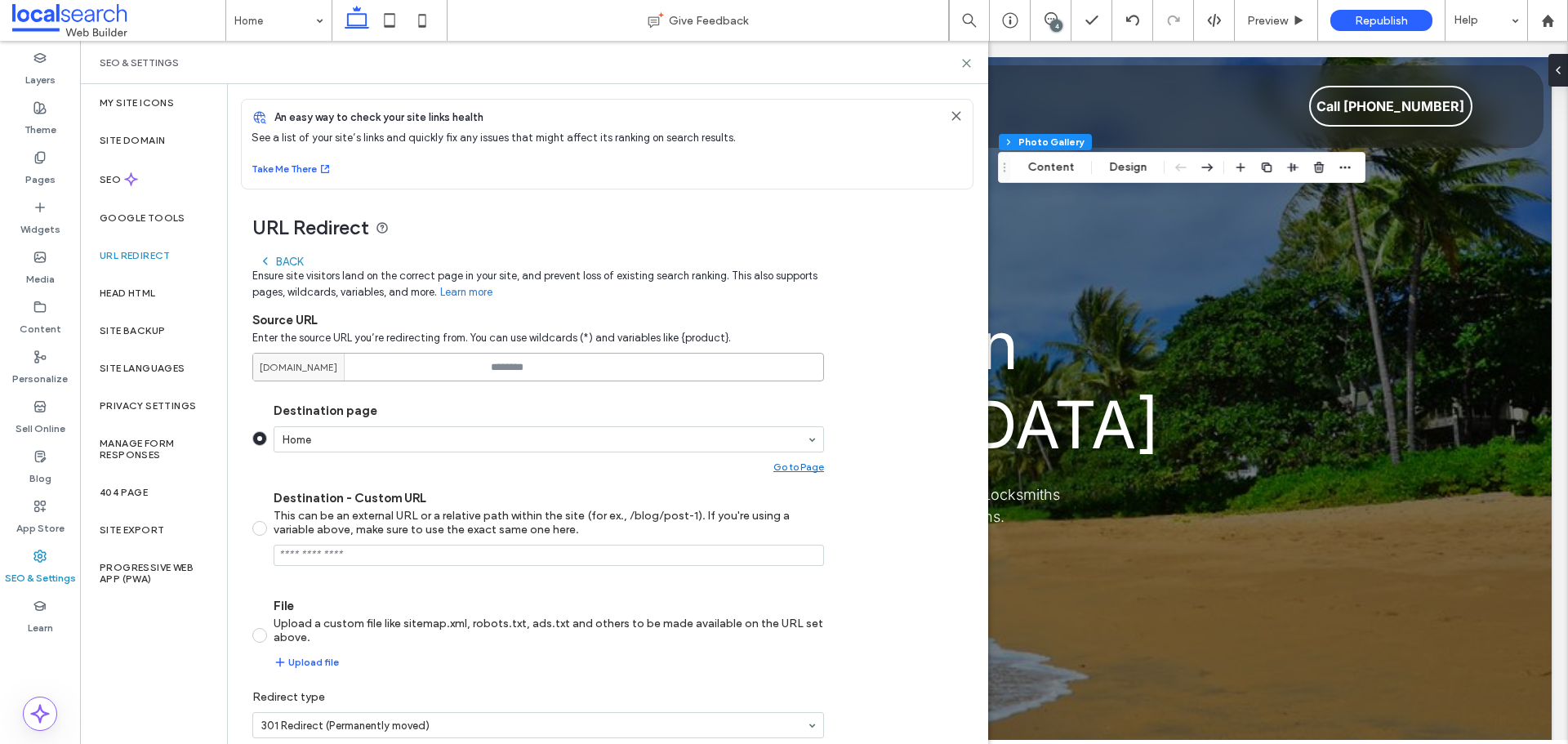
click at [535, 365] on input at bounding box center [538, 366] width 572 height 28
paste input "**********"
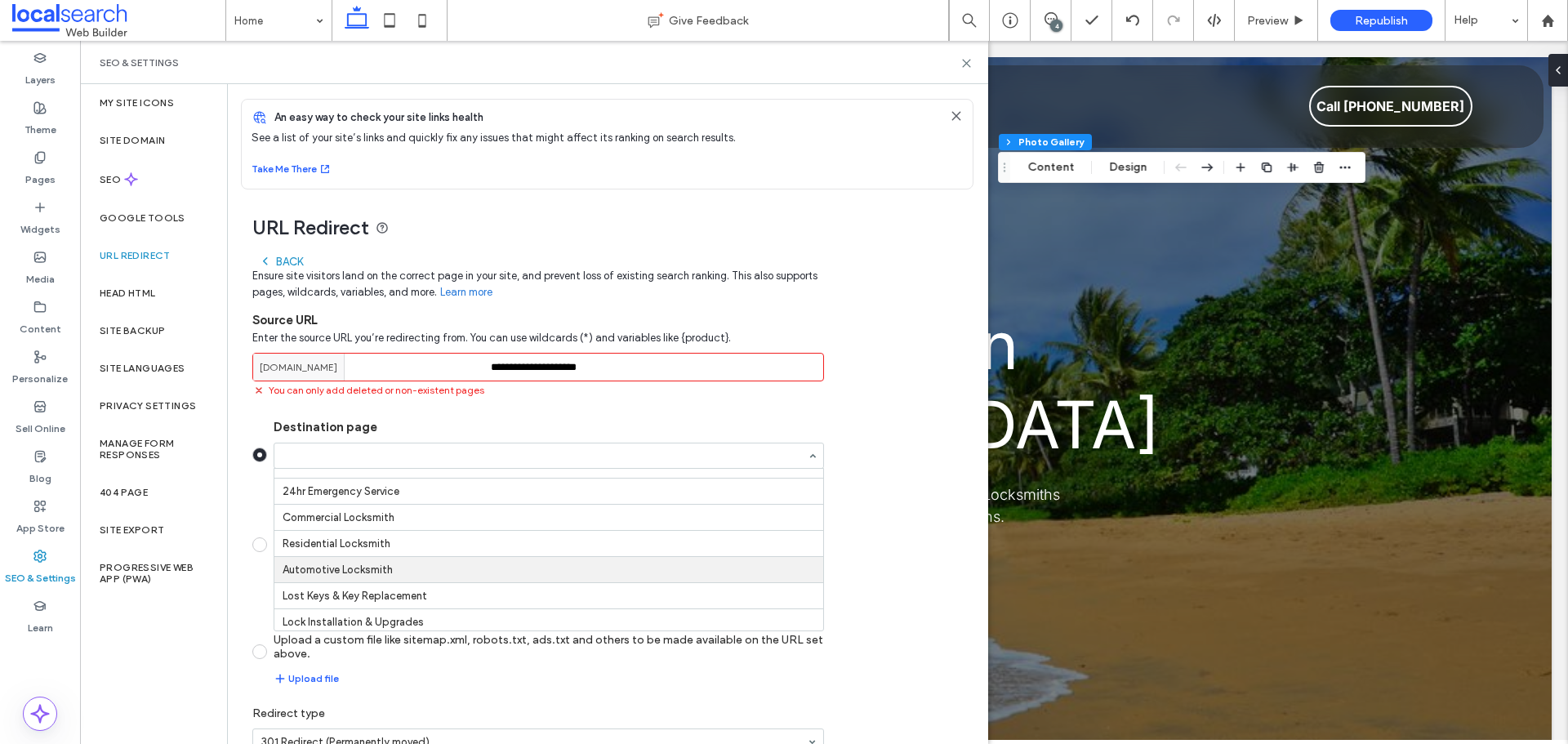
scroll to position [81, 0]
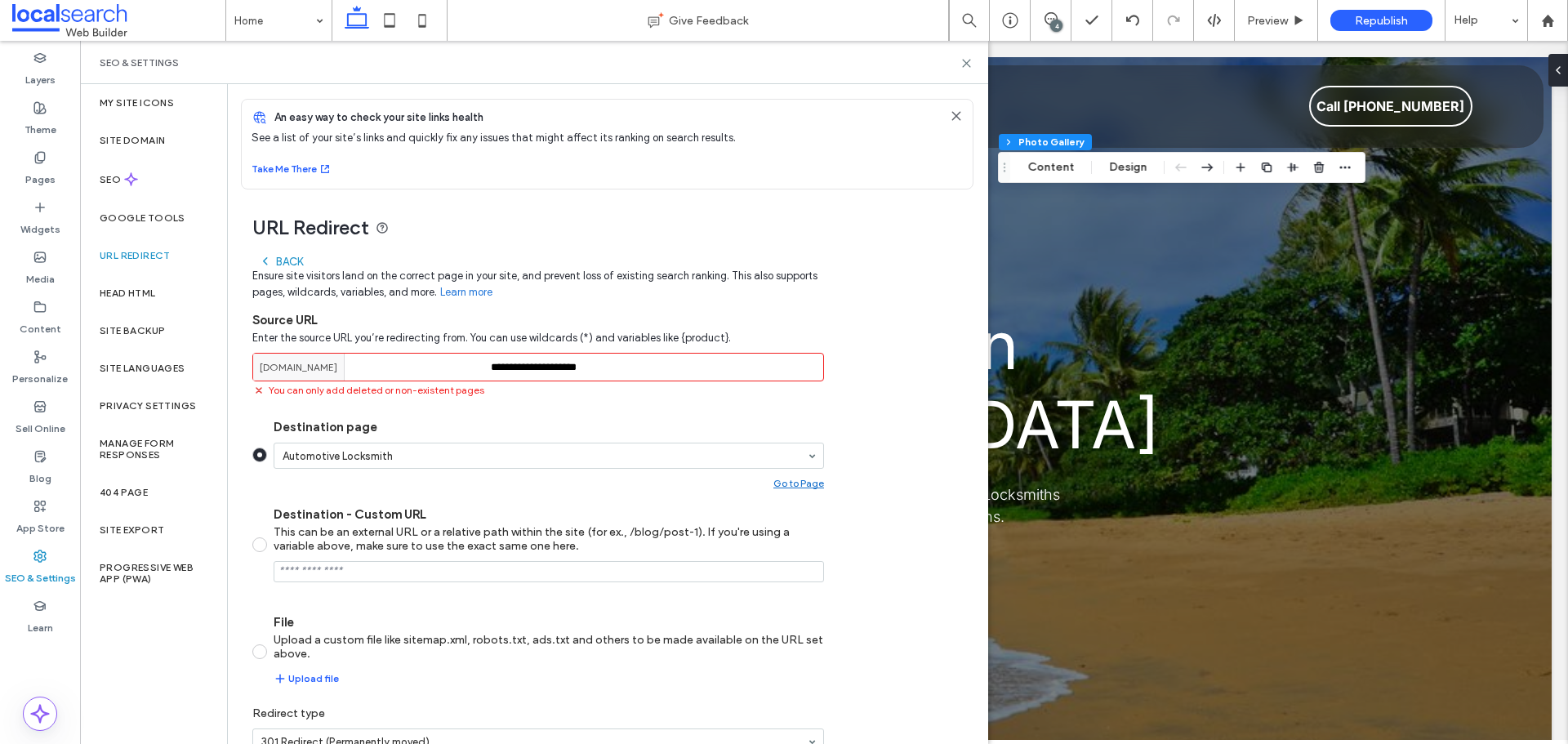
click at [625, 368] on input "**********" at bounding box center [538, 366] width 572 height 28
drag, startPoint x: 627, startPoint y: 365, endPoint x: 431, endPoint y: 370, distance: 196.1
click at [431, 370] on div "**********" at bounding box center [538, 366] width 572 height 28
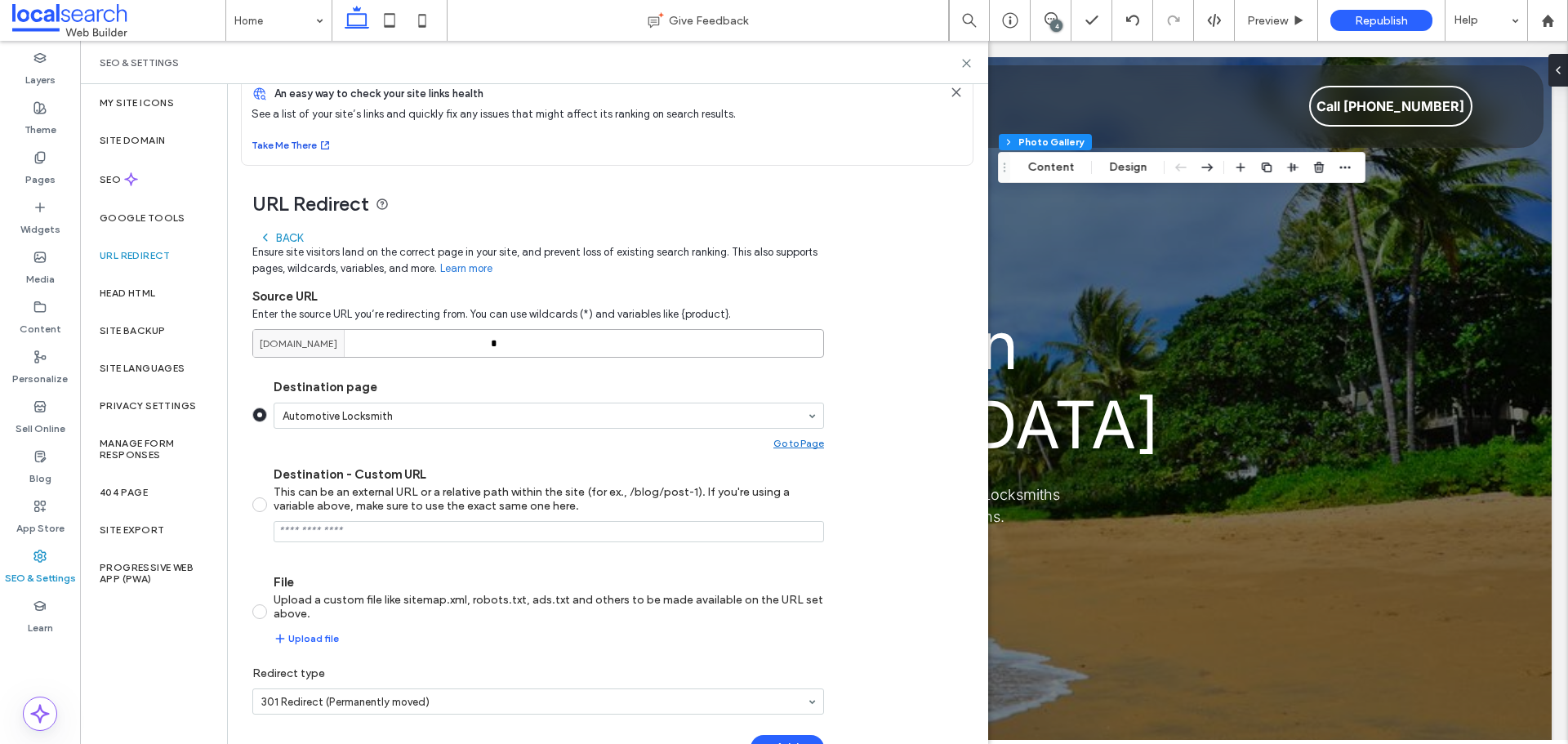
scroll to position [0, 0]
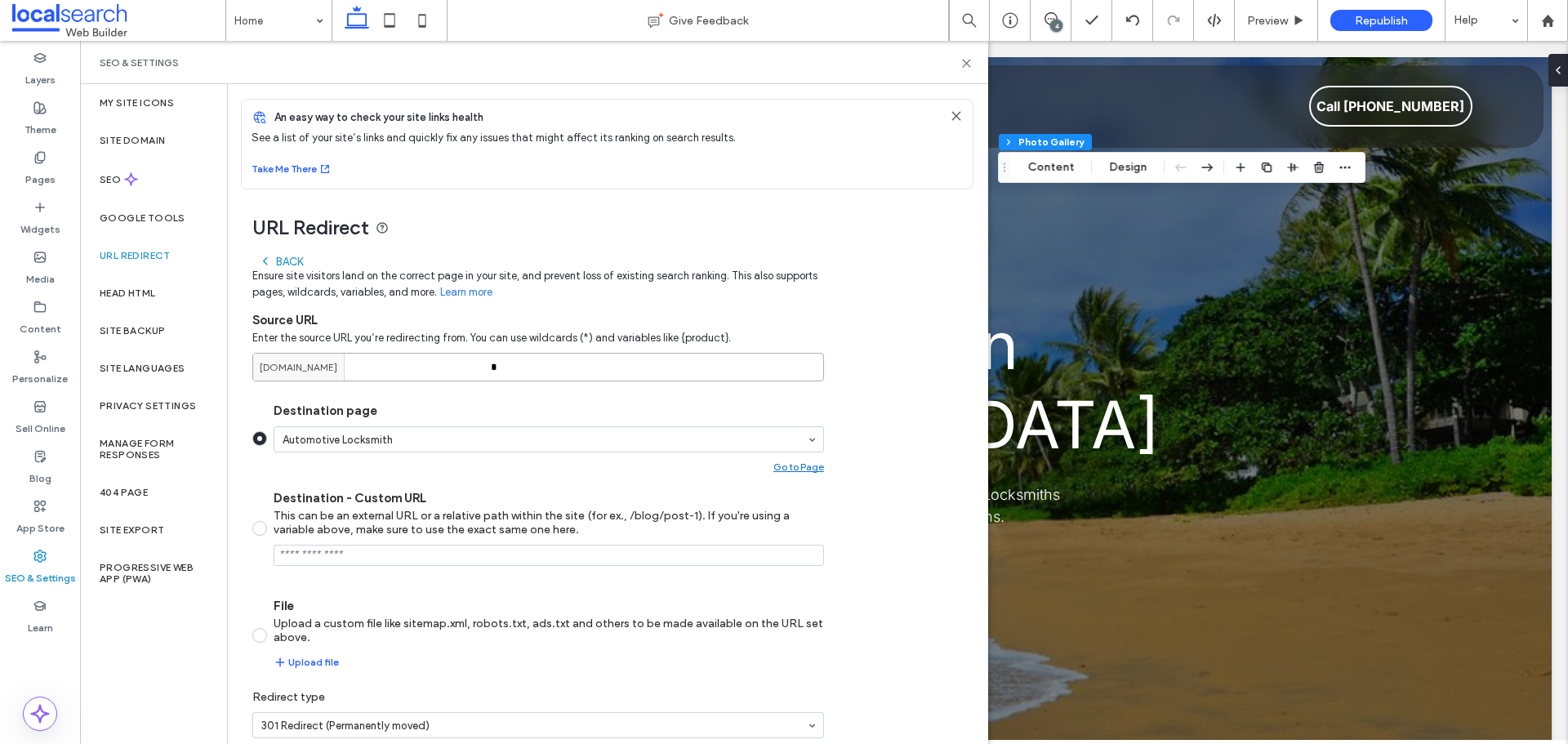
type input "*"
click at [952, 113] on use at bounding box center [956, 115] width 7 height 7
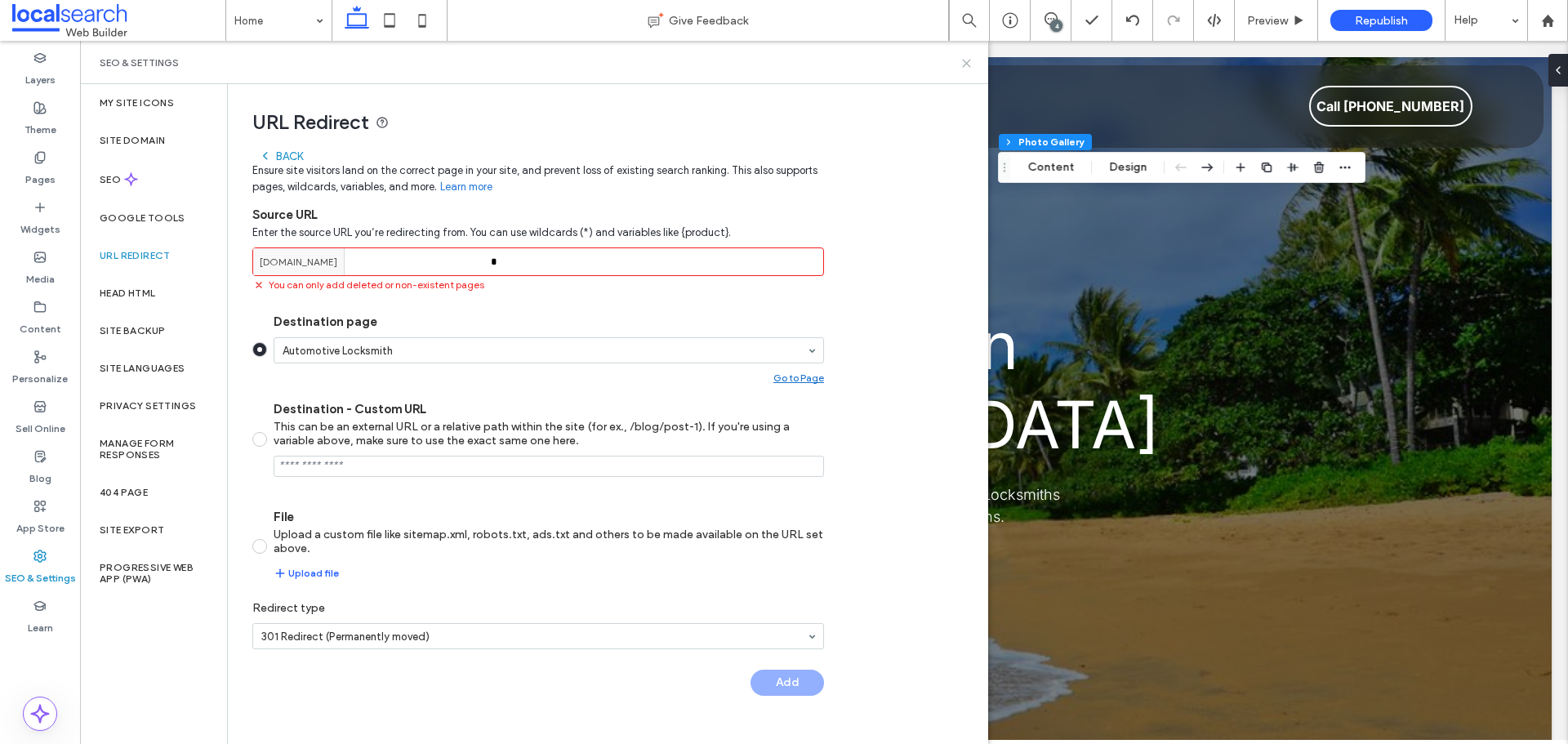
click at [960, 64] on icon at bounding box center [966, 62] width 12 height 12
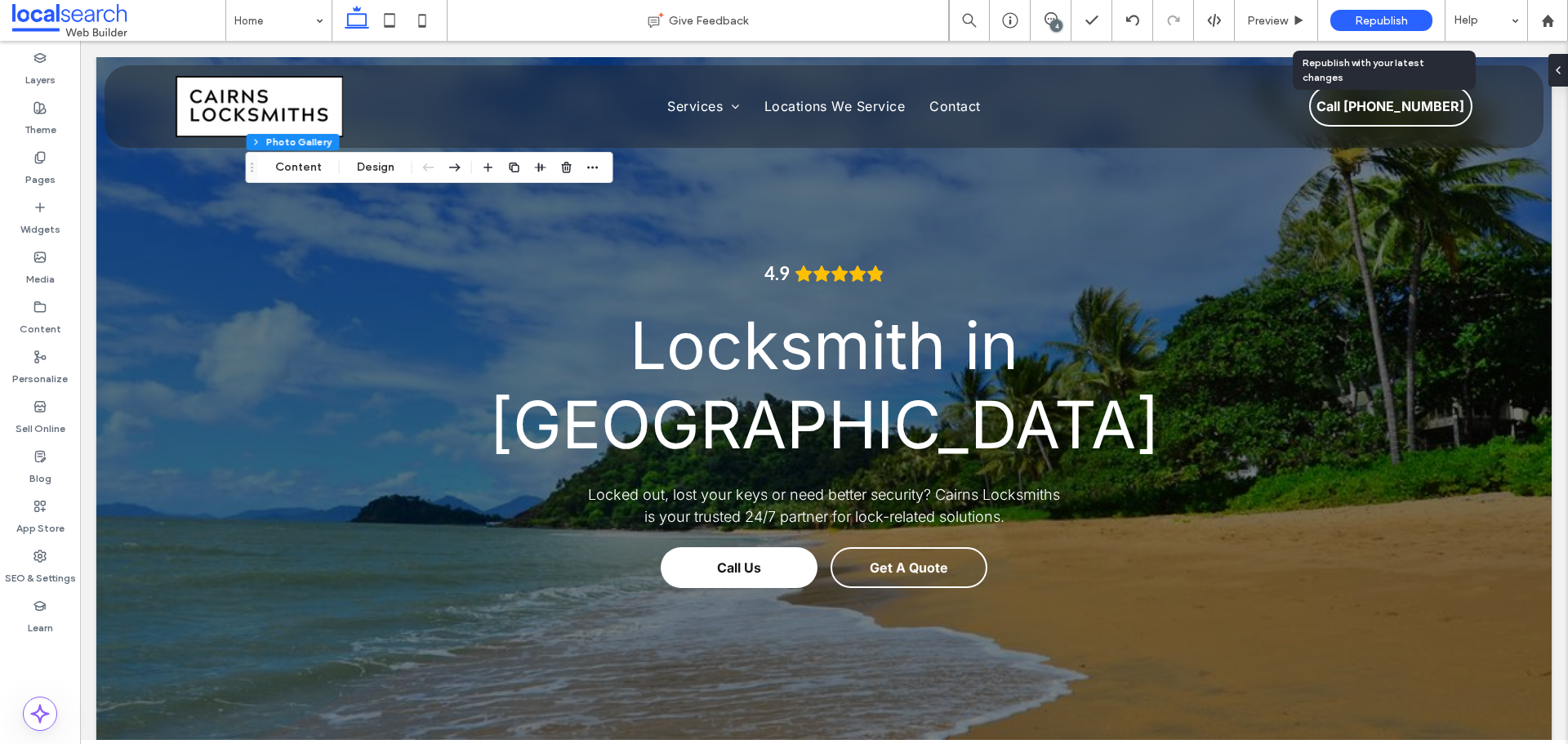
click at [1373, 17] on span "Republish" at bounding box center [1381, 20] width 53 height 14
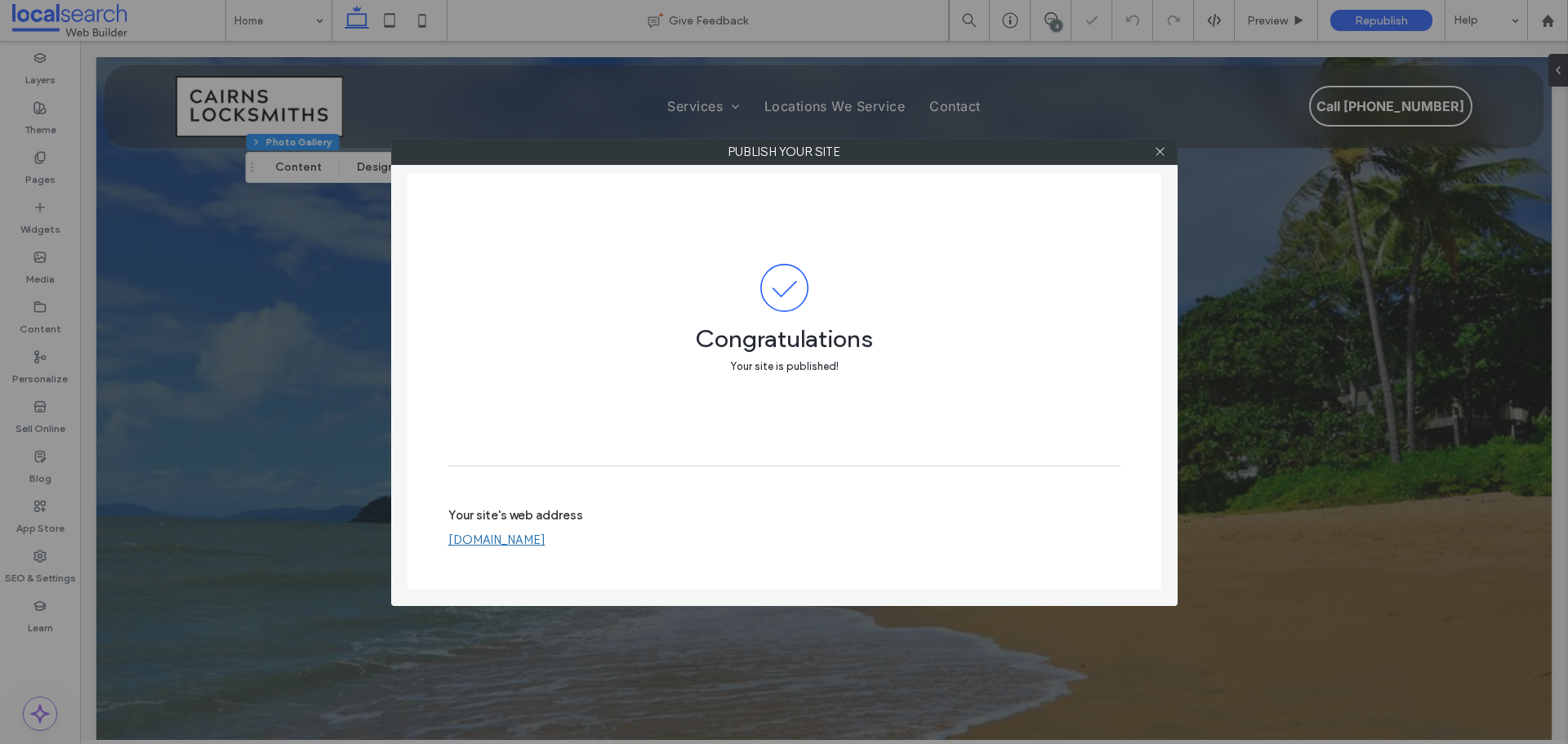
click at [546, 539] on link "[DOMAIN_NAME]" at bounding box center [497, 540] width 97 height 15
click at [1160, 156] on icon at bounding box center [1160, 151] width 12 height 12
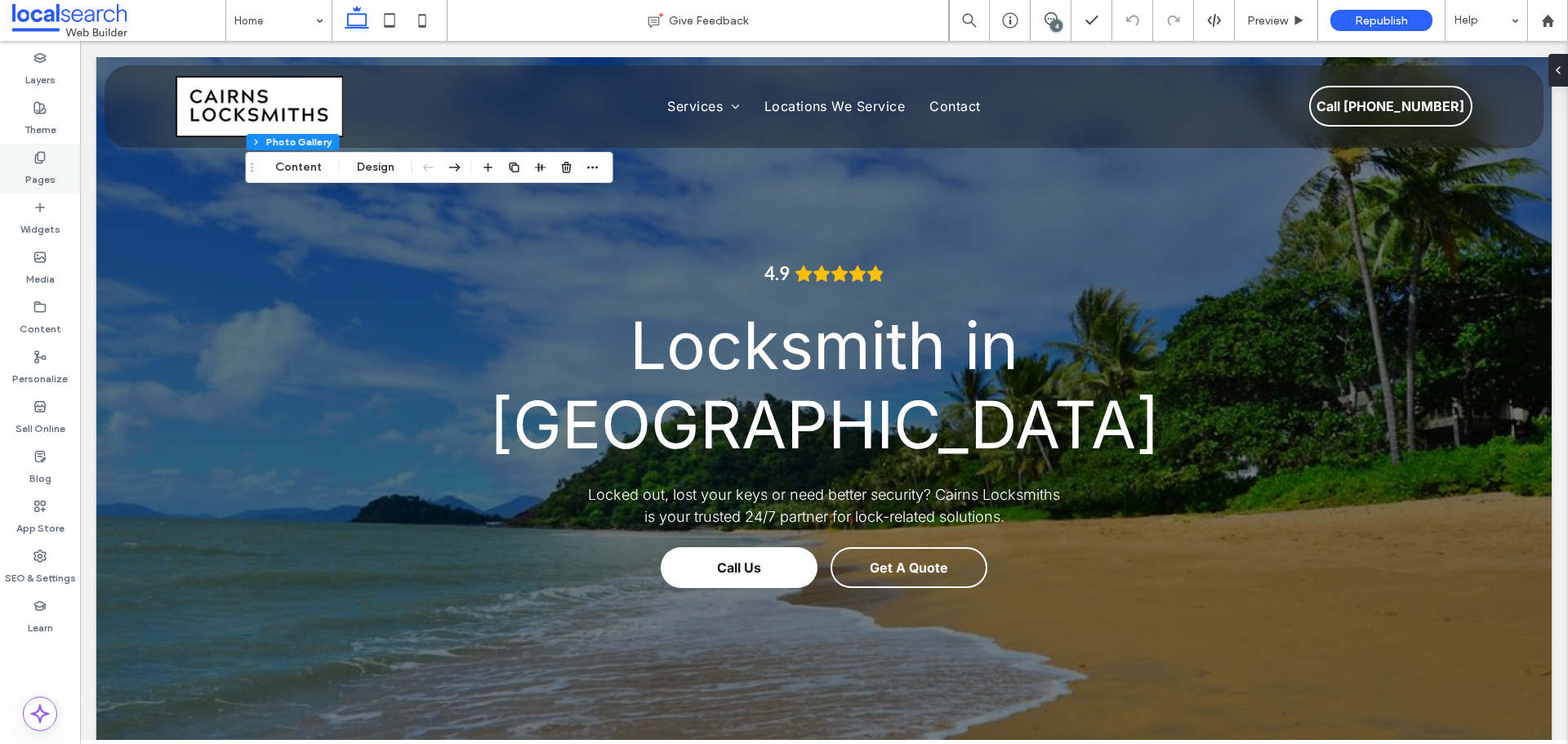
click at [41, 166] on label "Pages" at bounding box center [40, 175] width 30 height 23
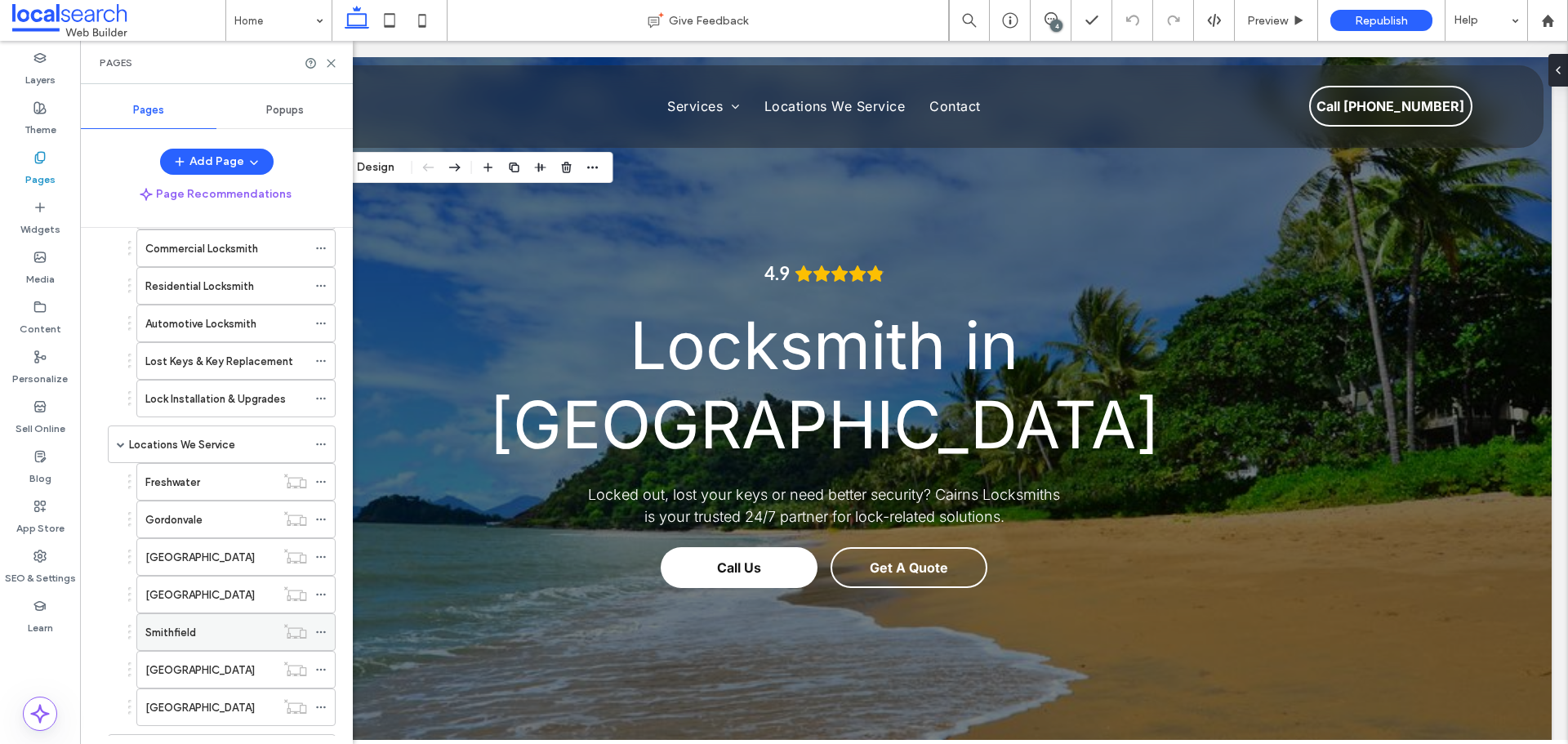
scroll to position [224, 0]
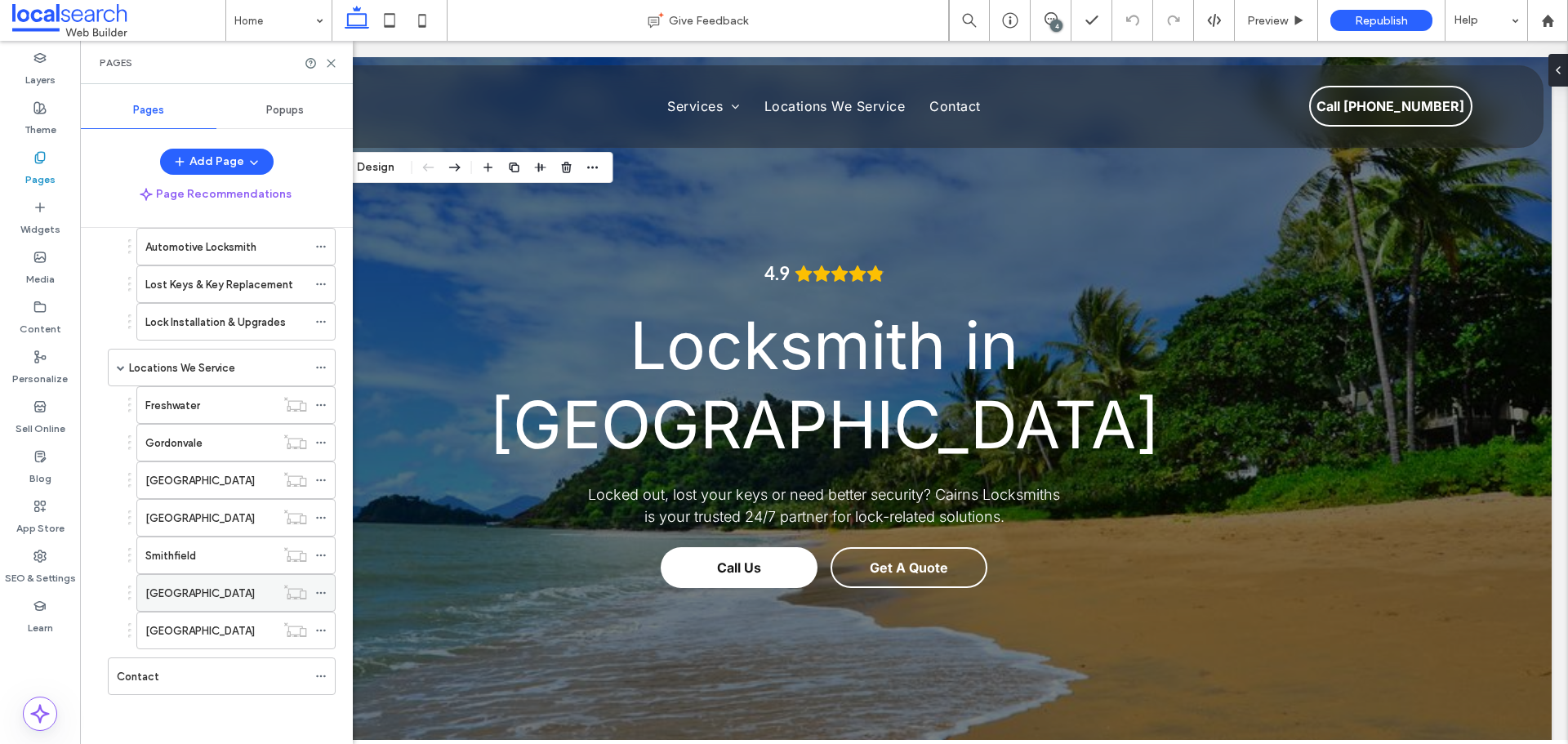
click at [186, 595] on label "Trinity Beach" at bounding box center [200, 593] width 110 height 28
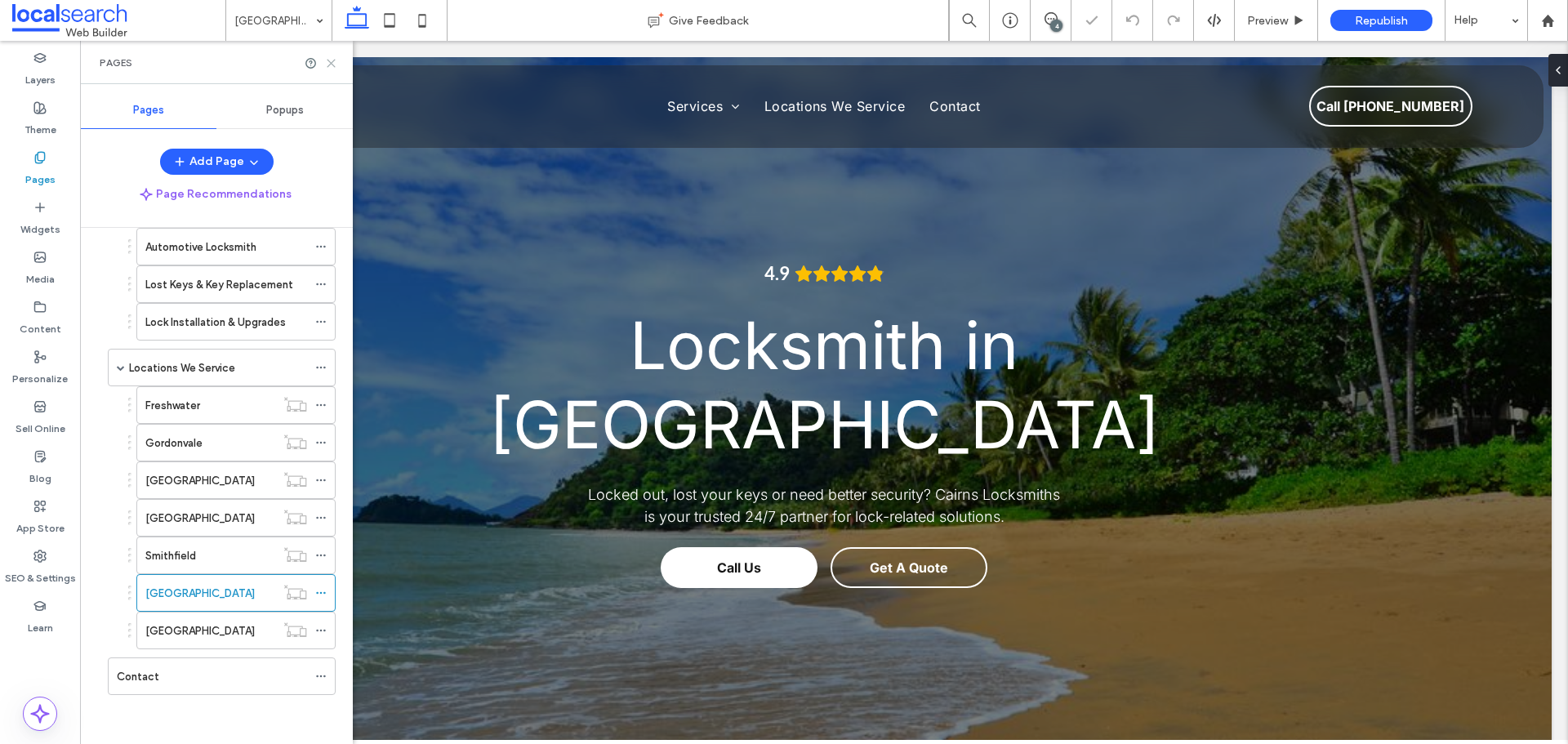
click at [332, 63] on icon at bounding box center [330, 62] width 12 height 12
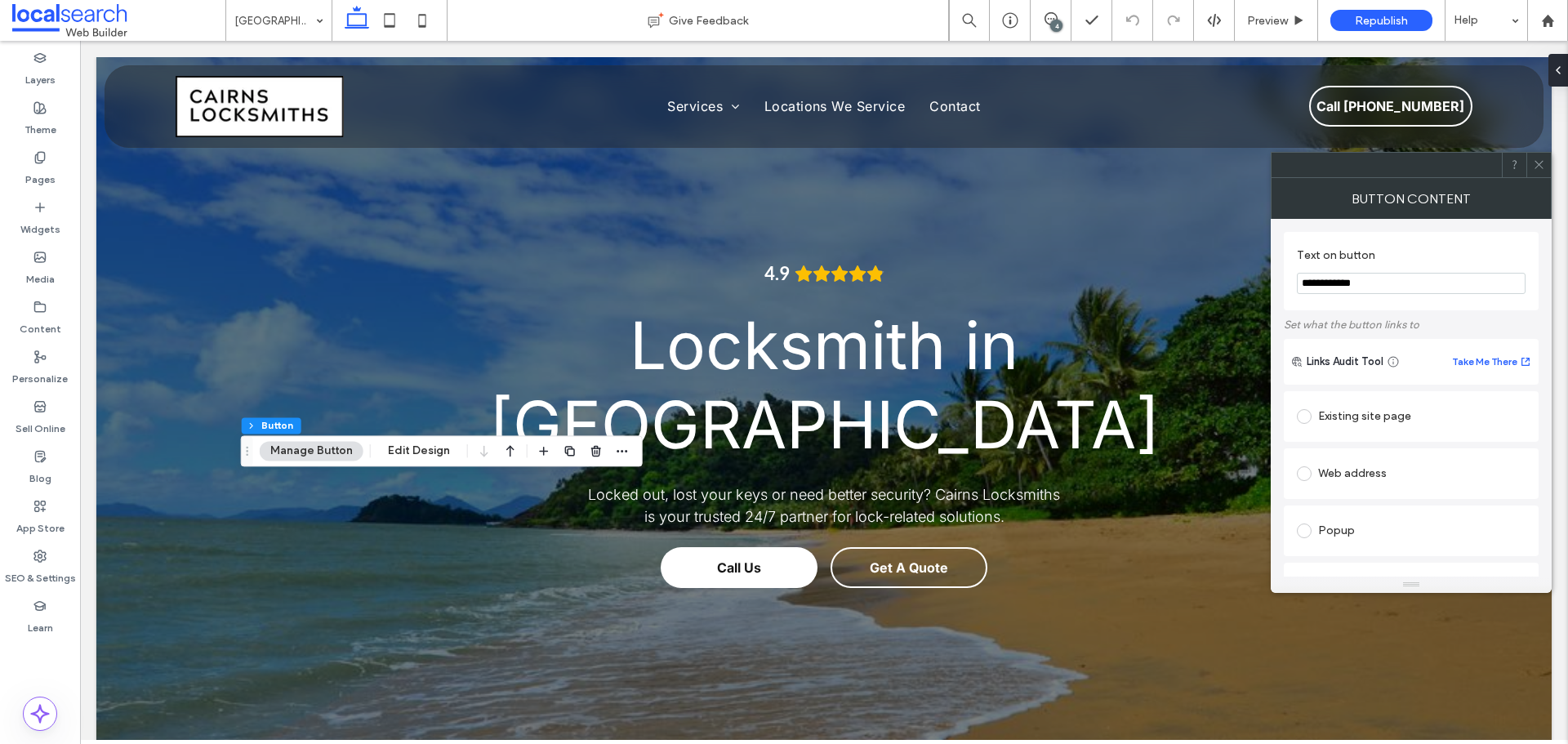
type input "**"
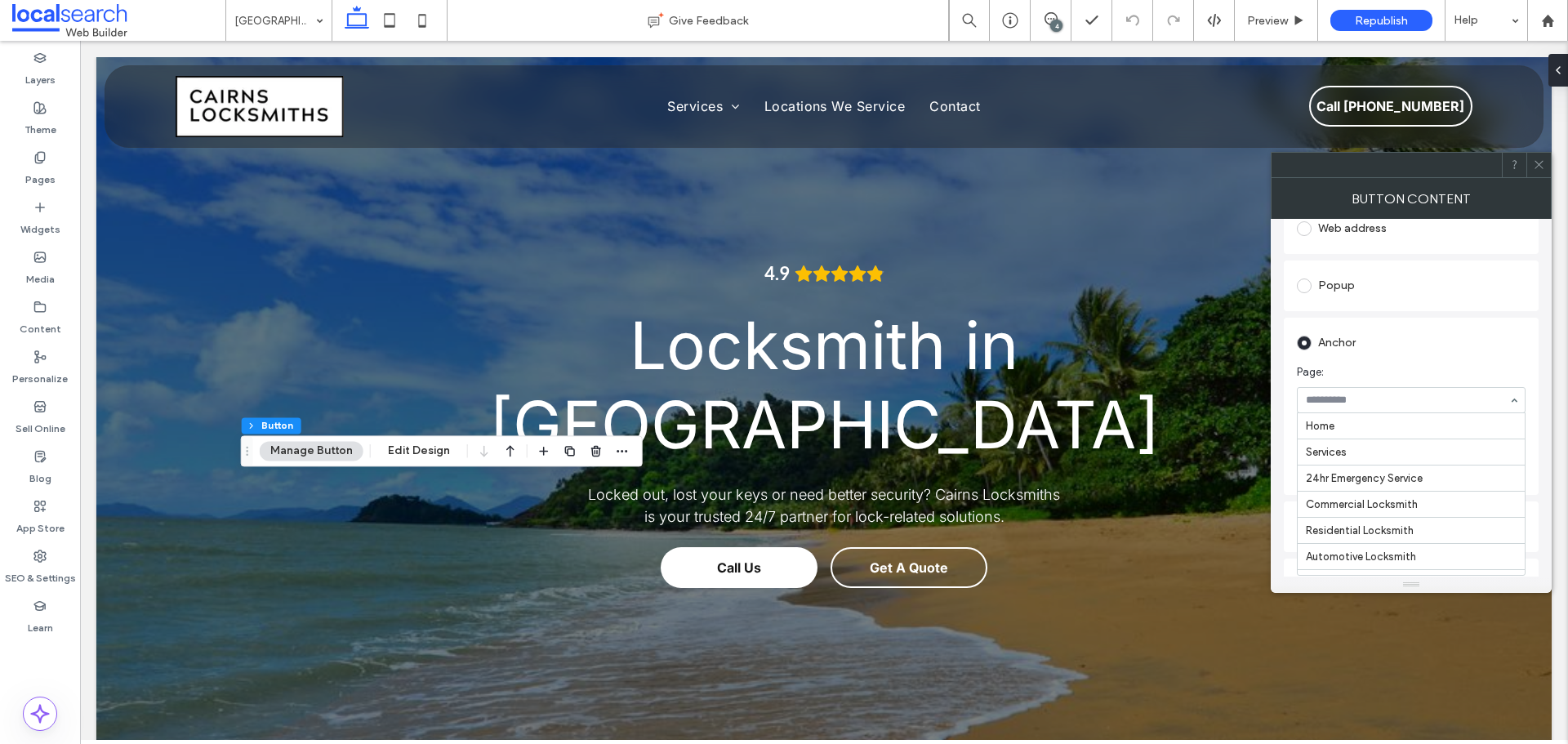
scroll to position [282, 0]
click at [1397, 428] on section "Anchor: Trinity Beach Cf" at bounding box center [1411, 453] width 229 height 65
click at [1535, 162] on icon at bounding box center [1539, 164] width 12 height 12
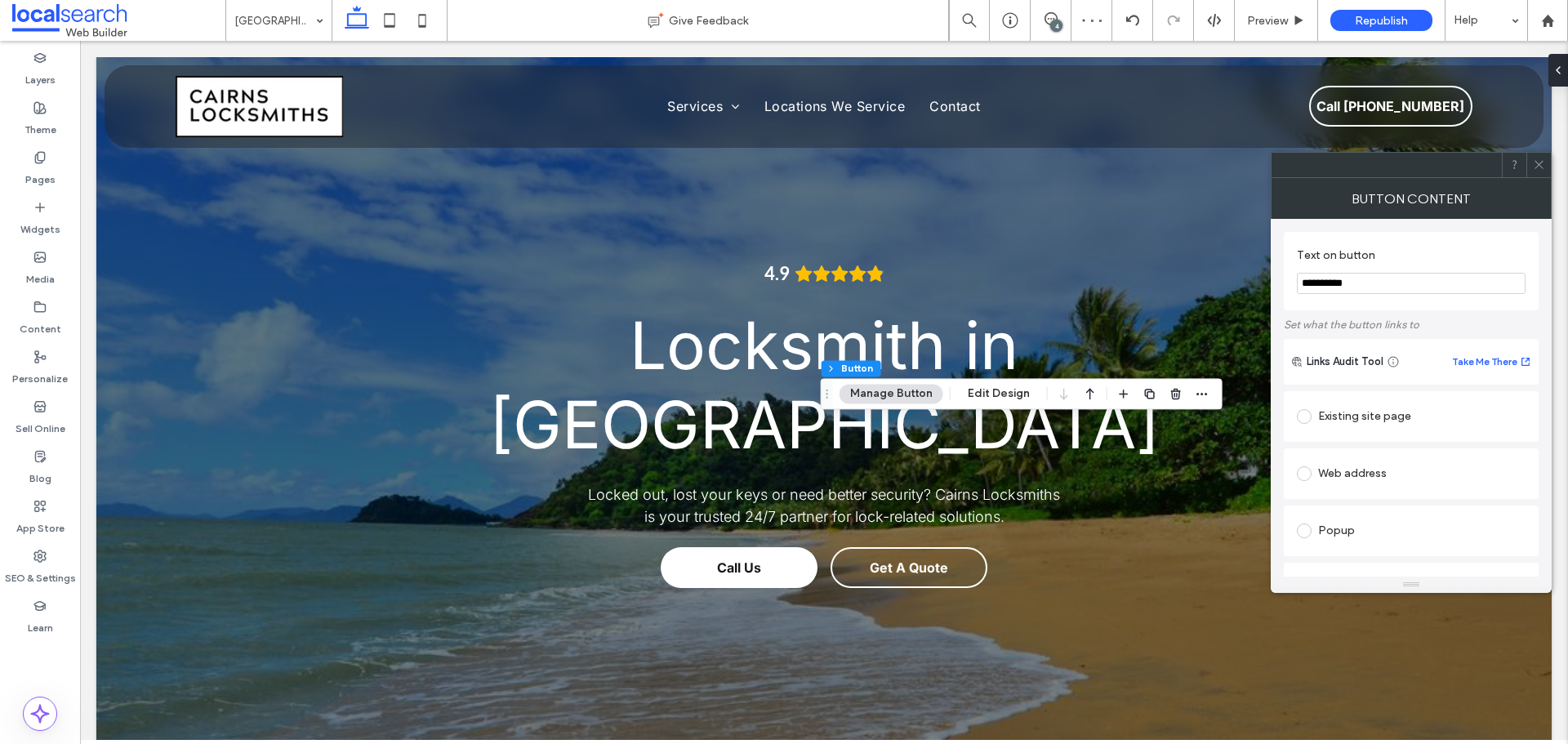
type input "**"
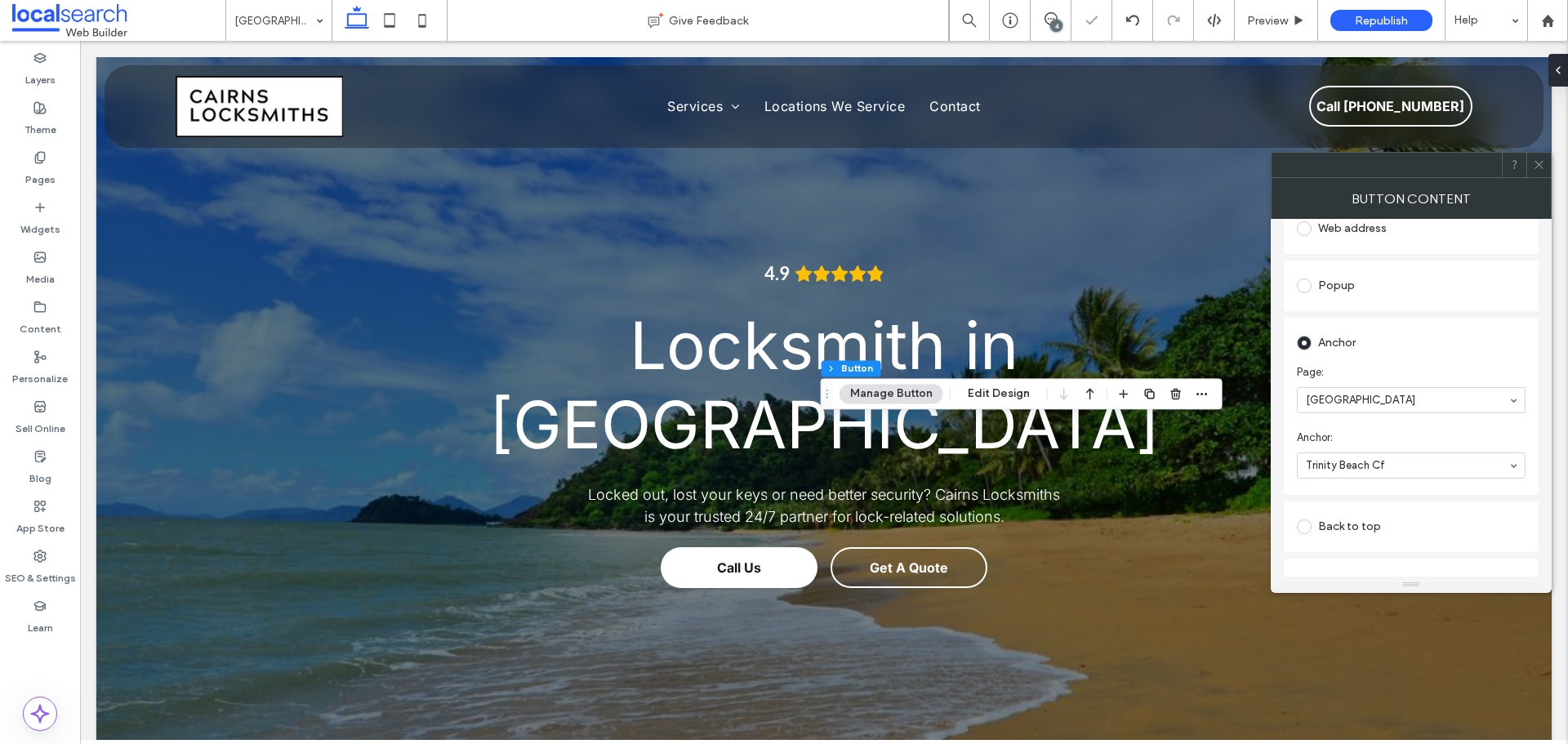
click at [1370, 437] on span "Anchor:" at bounding box center [1408, 437] width 222 height 16
click at [1538, 166] on use at bounding box center [1539, 165] width 8 height 8
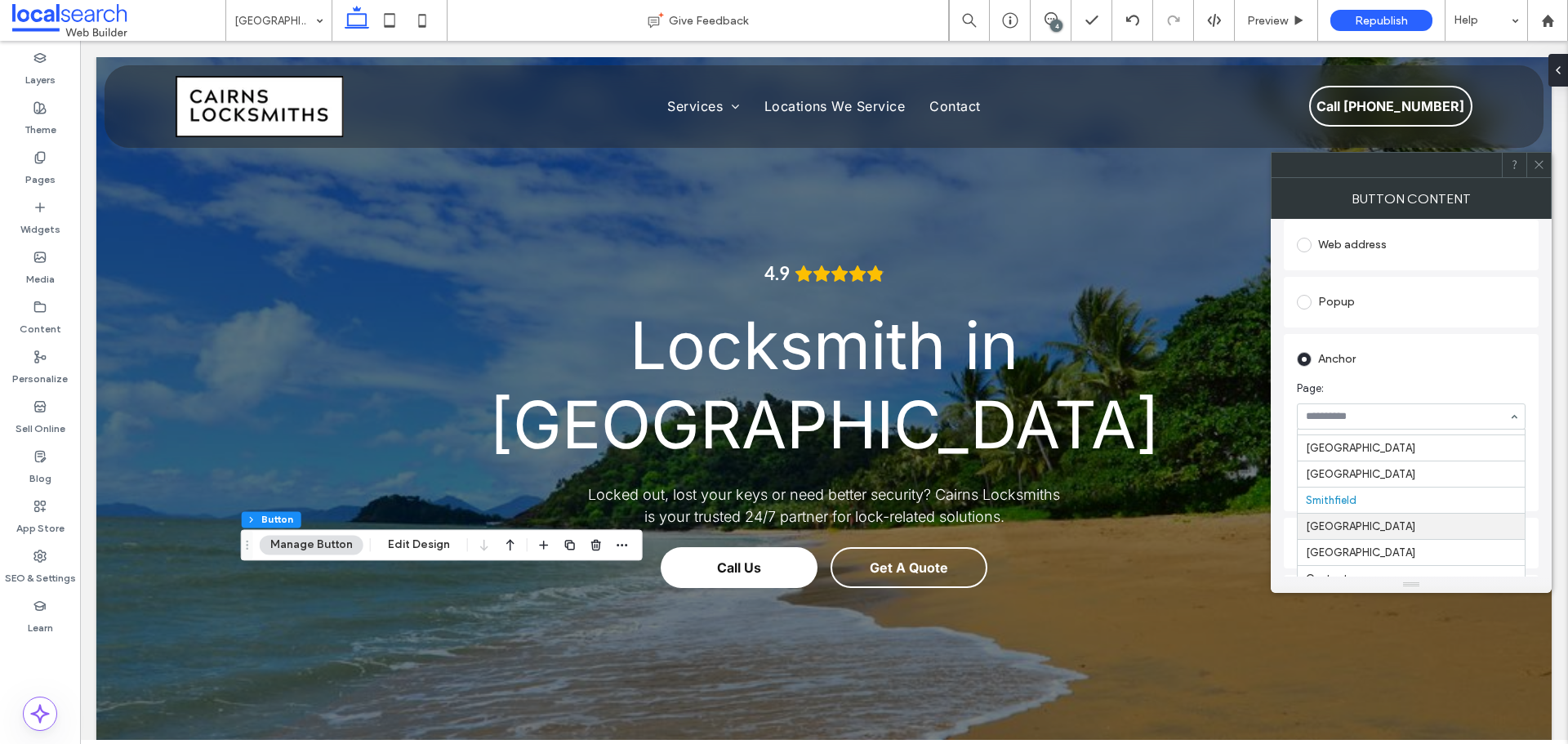
scroll to position [245, 0]
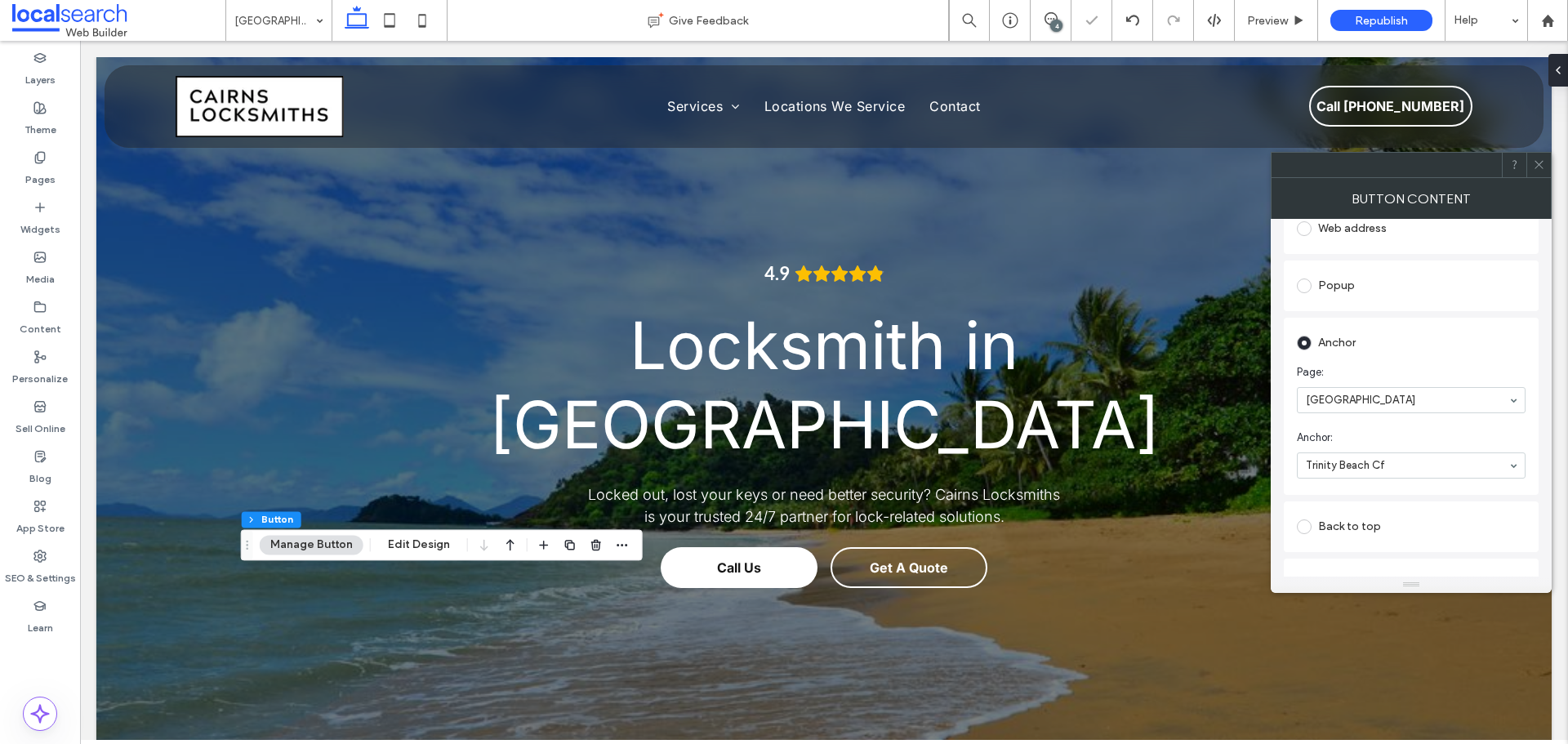
click at [1402, 414] on div "Trinity Beach" at bounding box center [1411, 400] width 229 height 27
drag, startPoint x: 1405, startPoint y: 427, endPoint x: 1451, endPoint y: 361, distance: 80.4
click at [1404, 427] on section "Anchor: Trinity Beach Cf" at bounding box center [1411, 453] width 229 height 65
click at [1543, 167] on icon at bounding box center [1539, 164] width 12 height 12
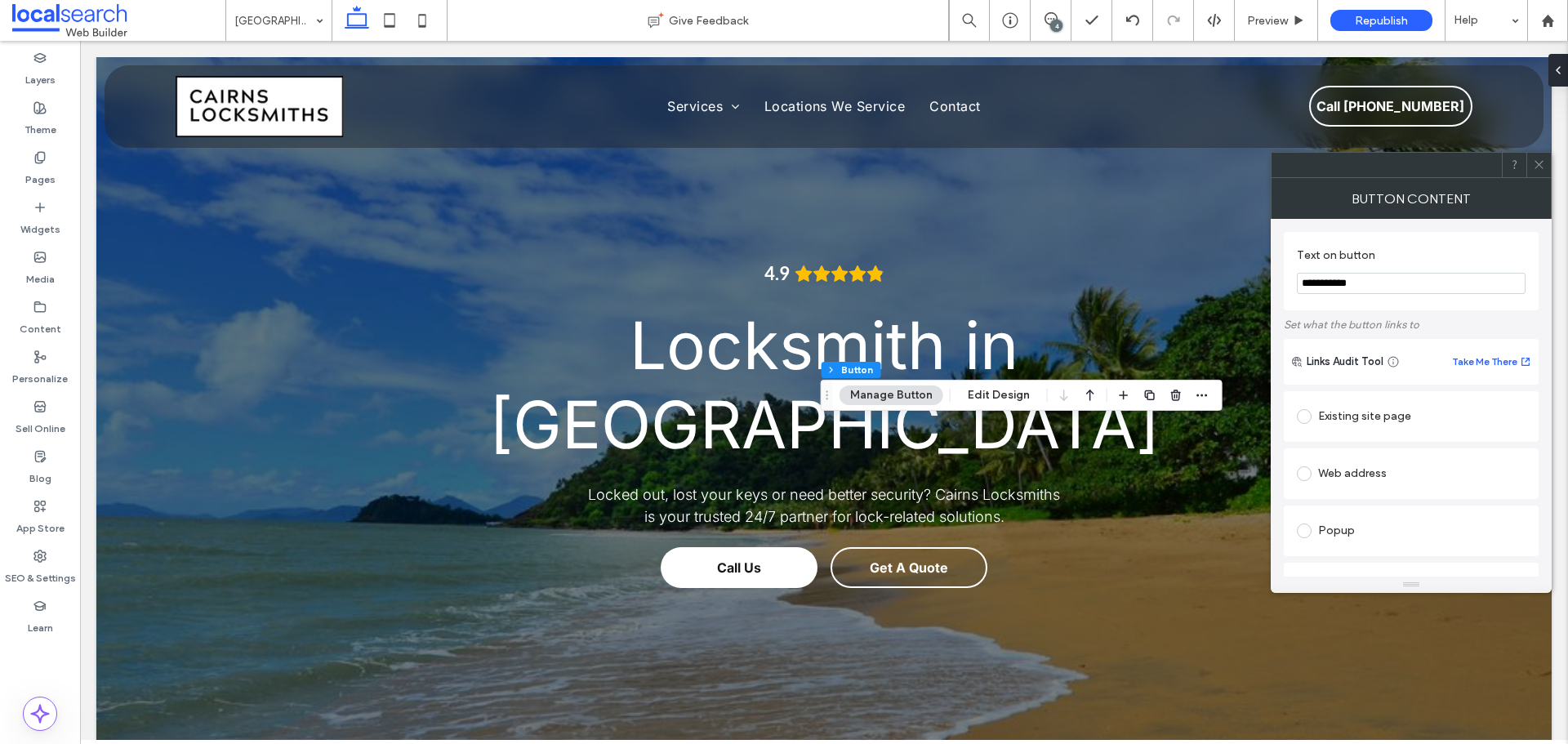
type input "**"
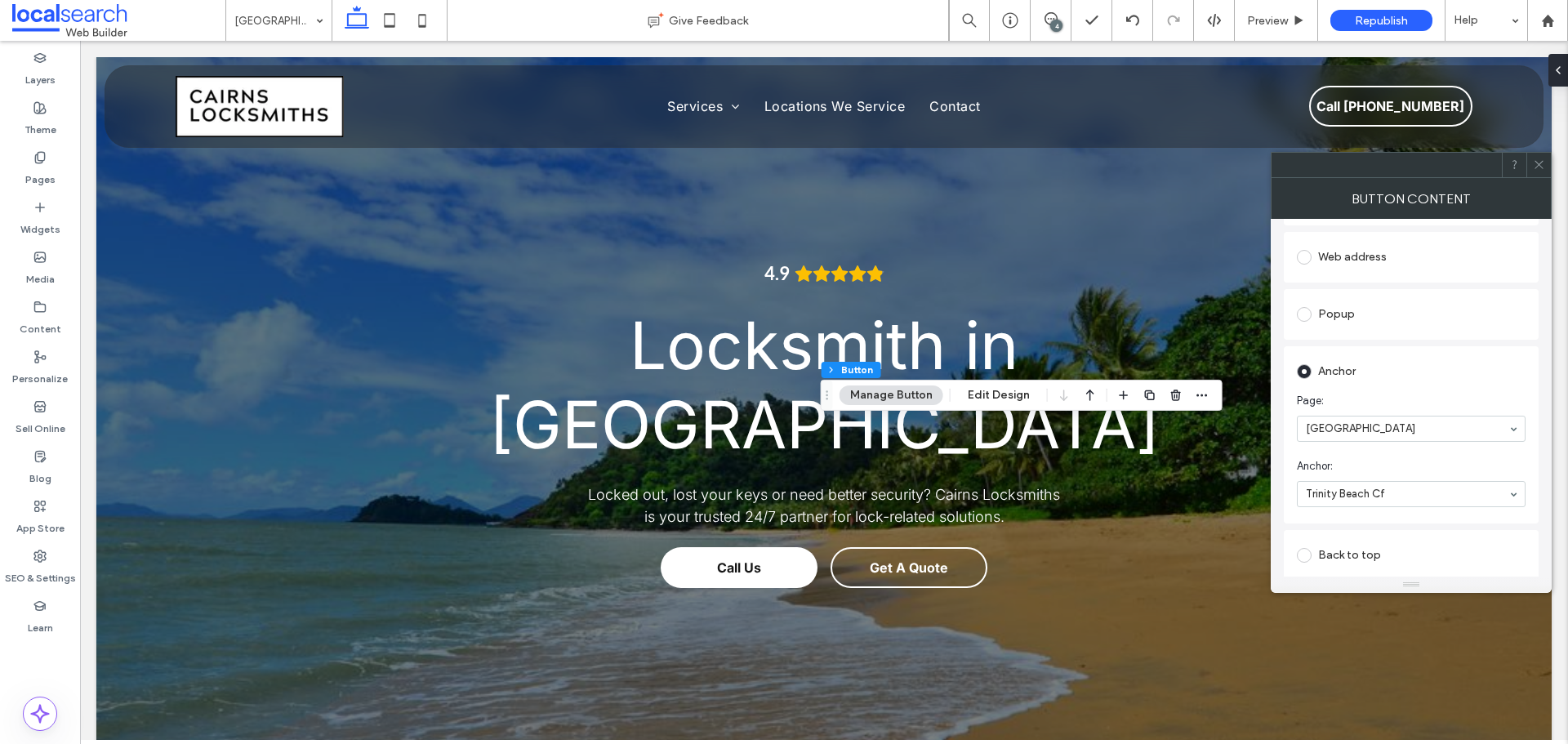
scroll to position [245, 0]
click at [1535, 167] on icon at bounding box center [1539, 164] width 12 height 12
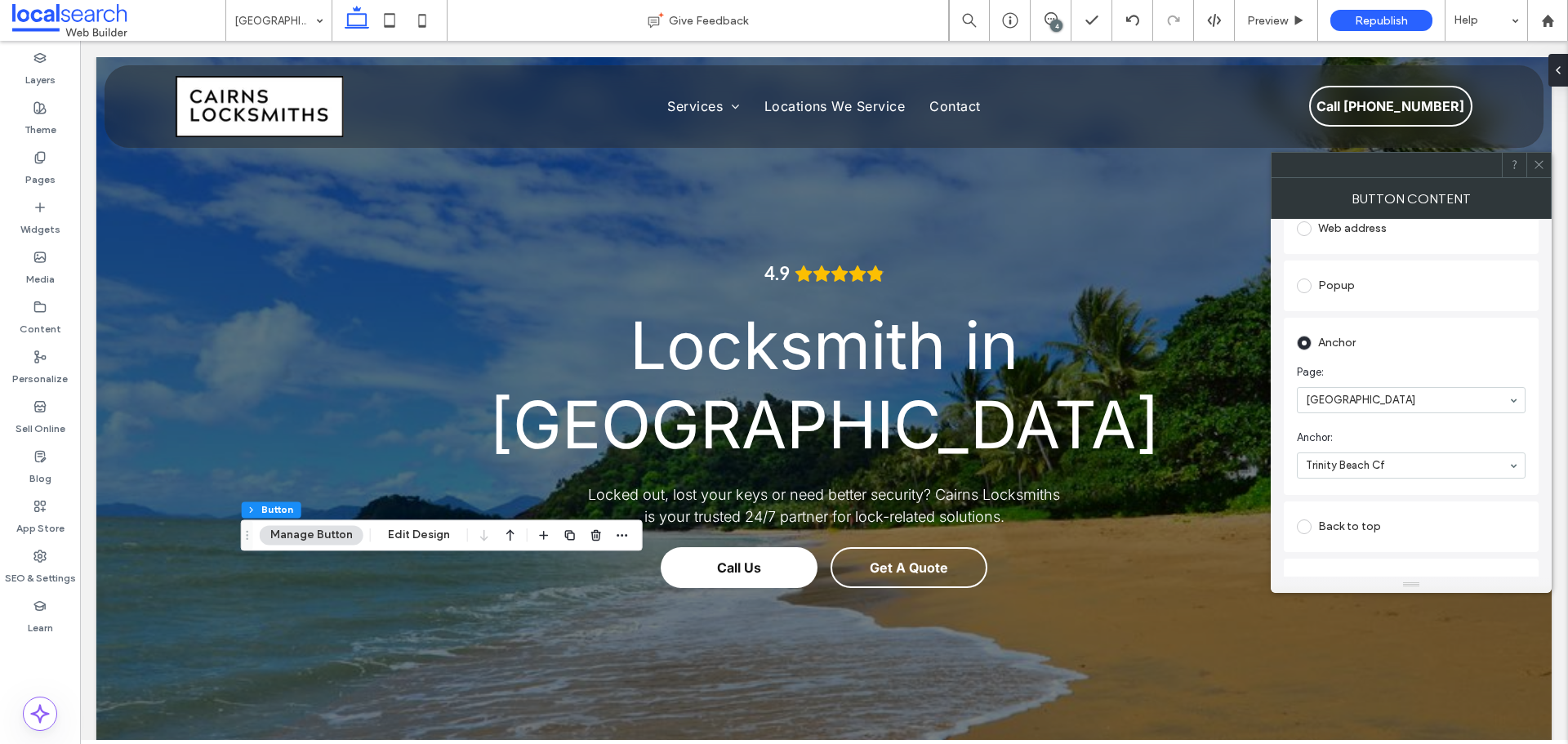
click at [1533, 159] on icon at bounding box center [1539, 164] width 12 height 12
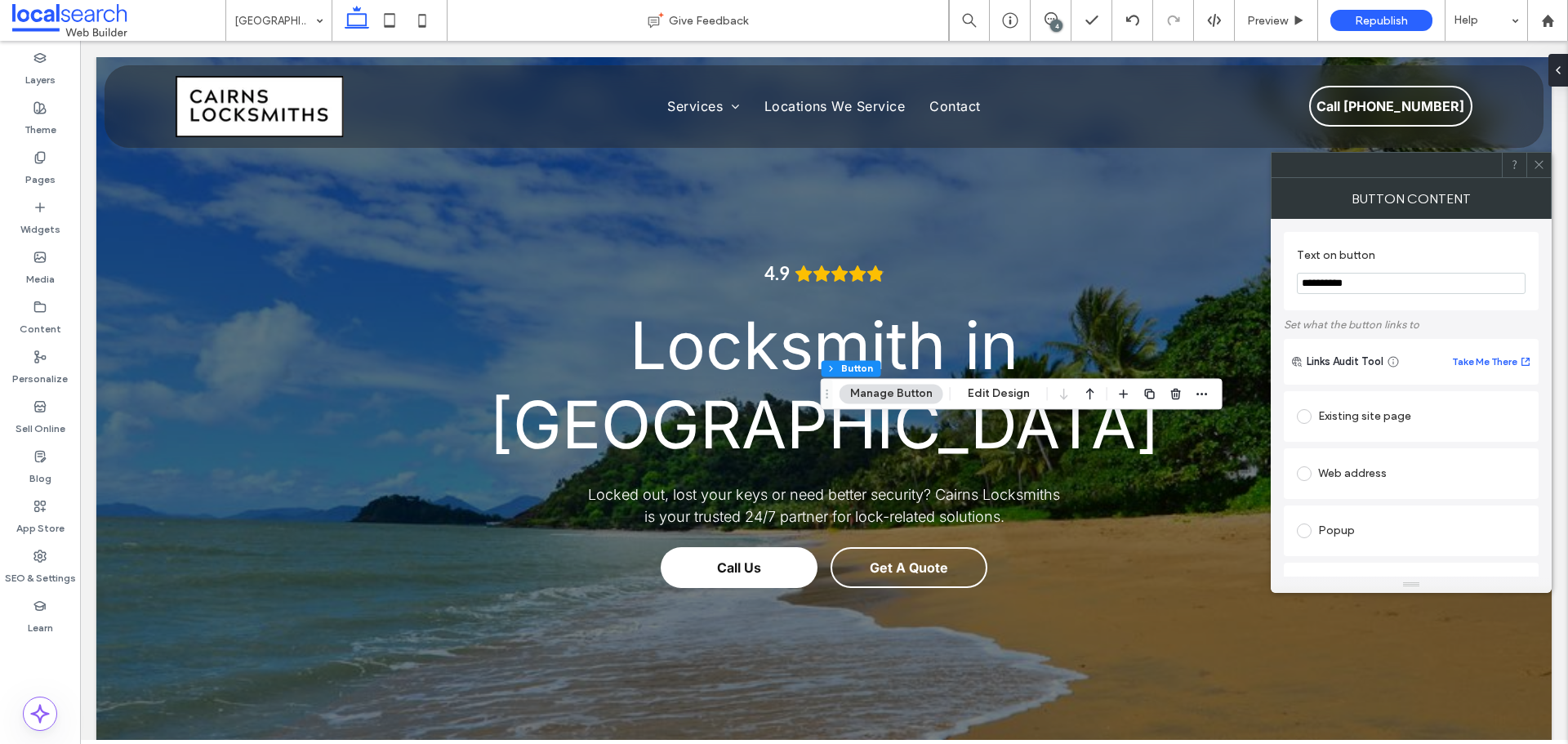
type input "**"
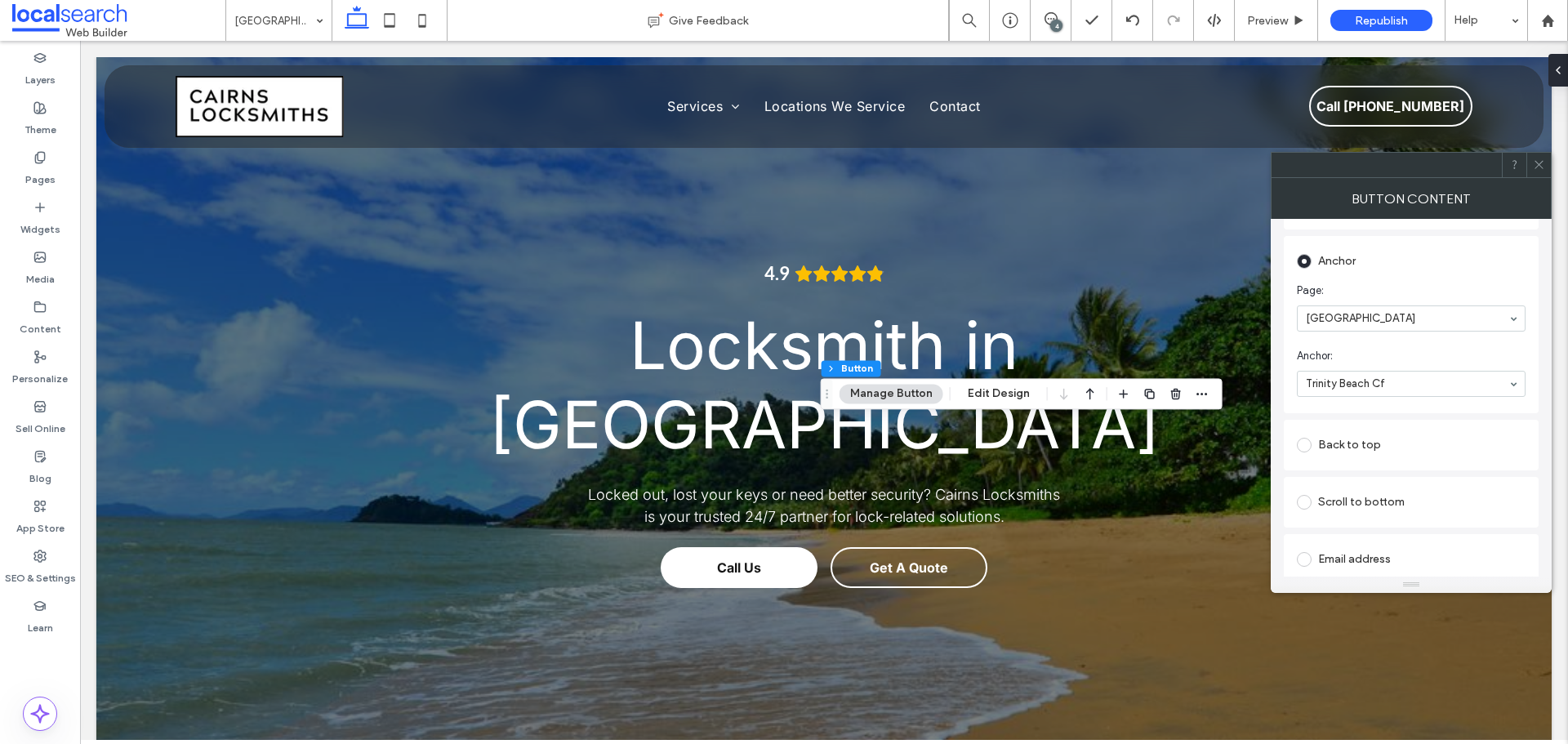
click at [1539, 167] on icon at bounding box center [1539, 164] width 12 height 12
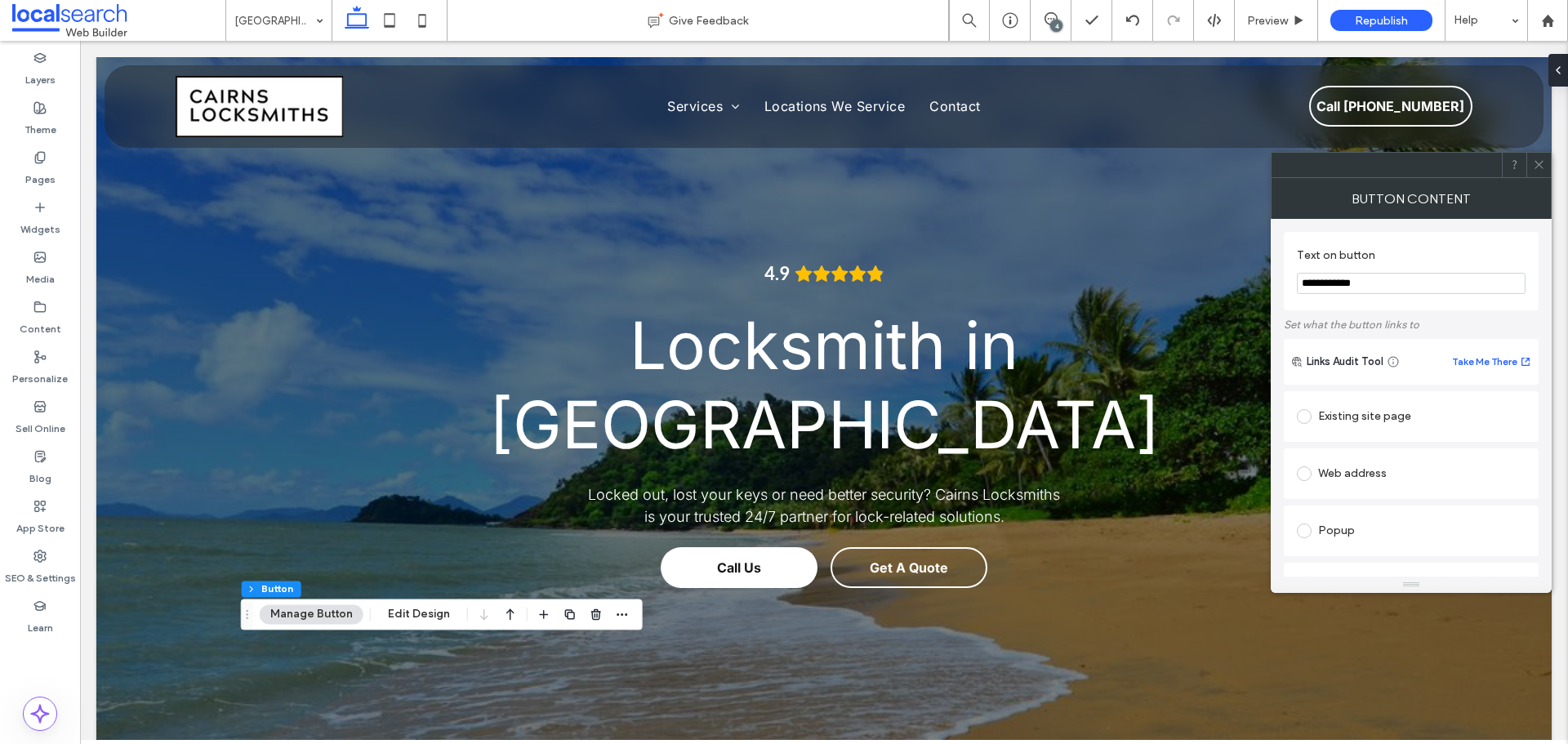
type input "**"
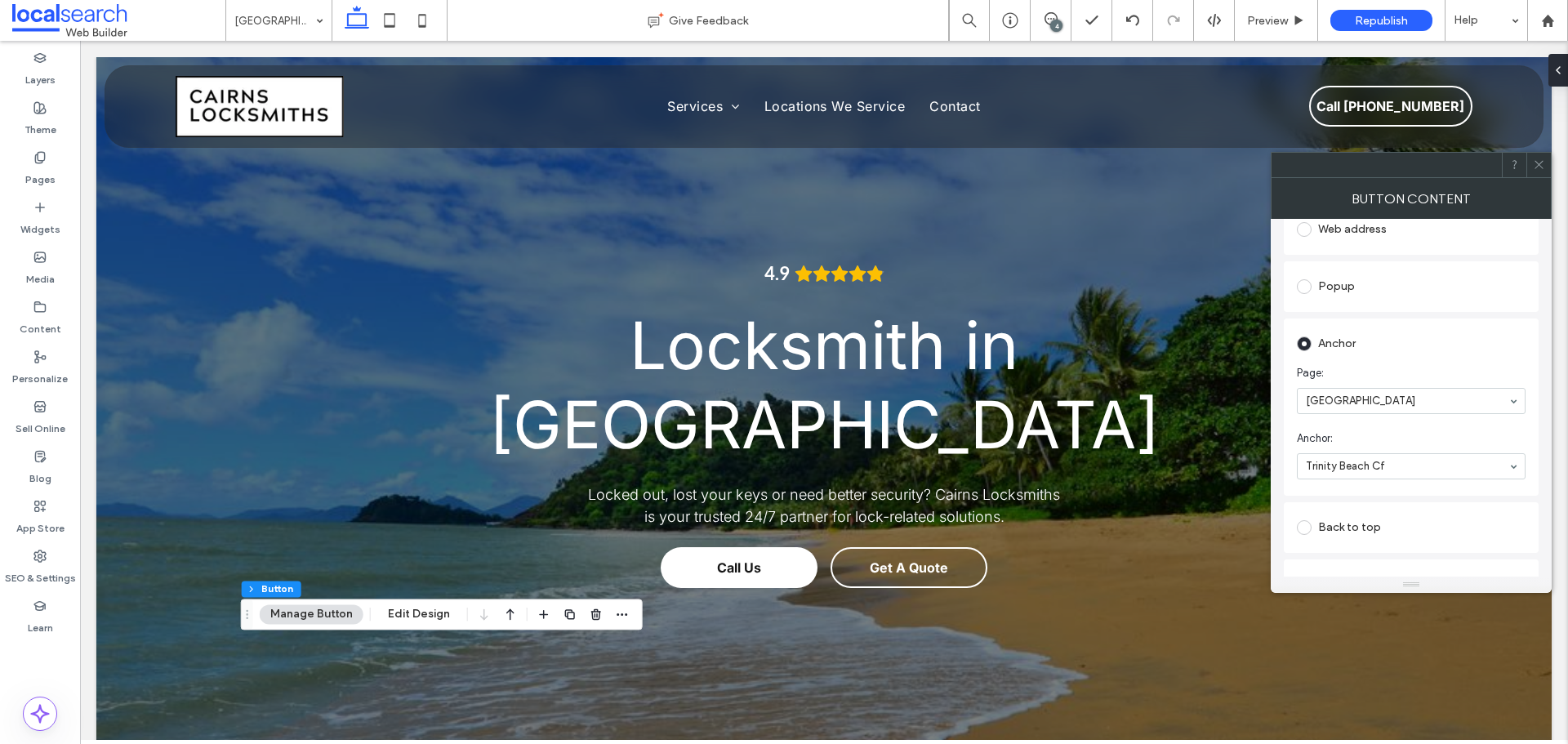
scroll to position [245, 0]
click at [1544, 158] on icon at bounding box center [1539, 164] width 12 height 12
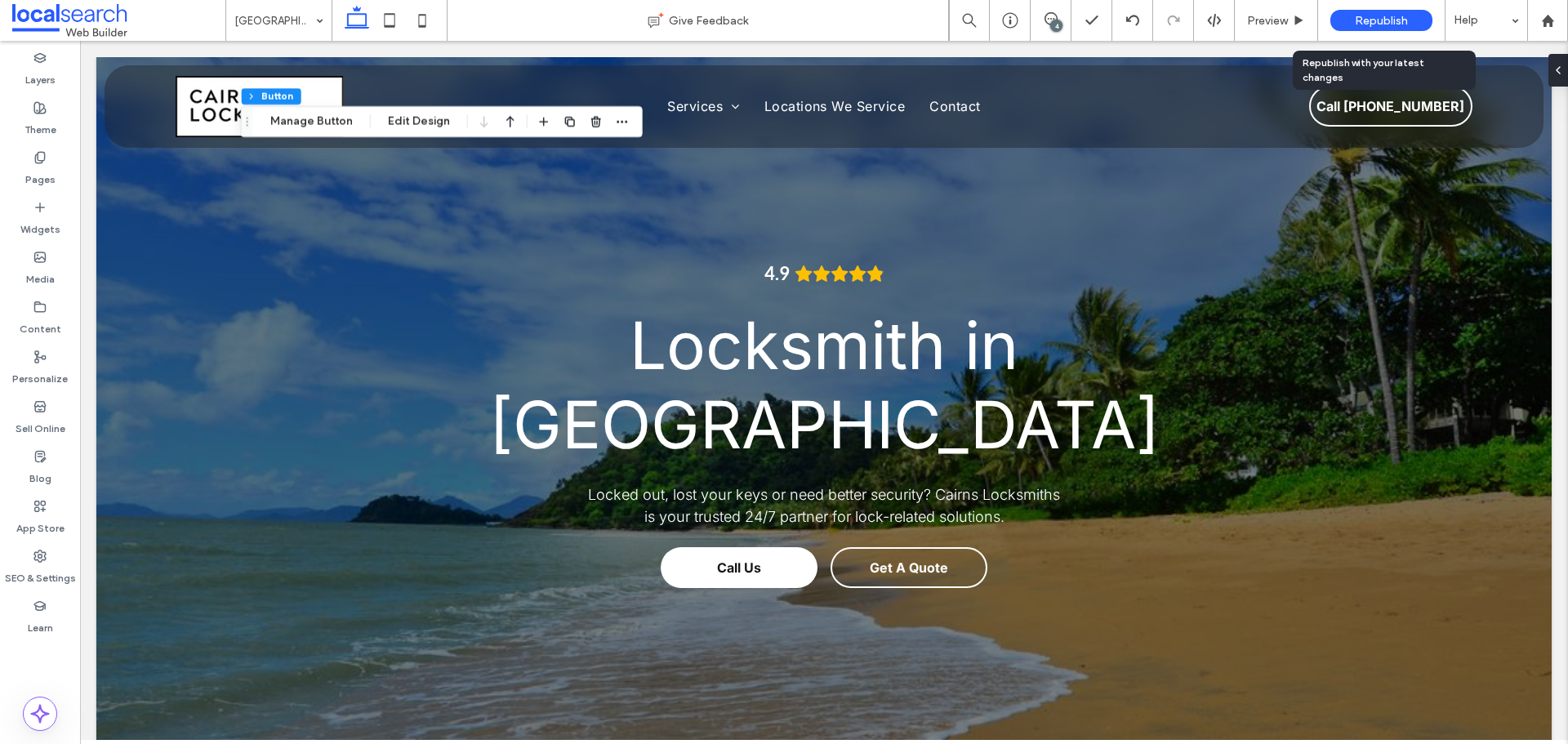
click at [1366, 20] on span "Republish" at bounding box center [1381, 20] width 53 height 14
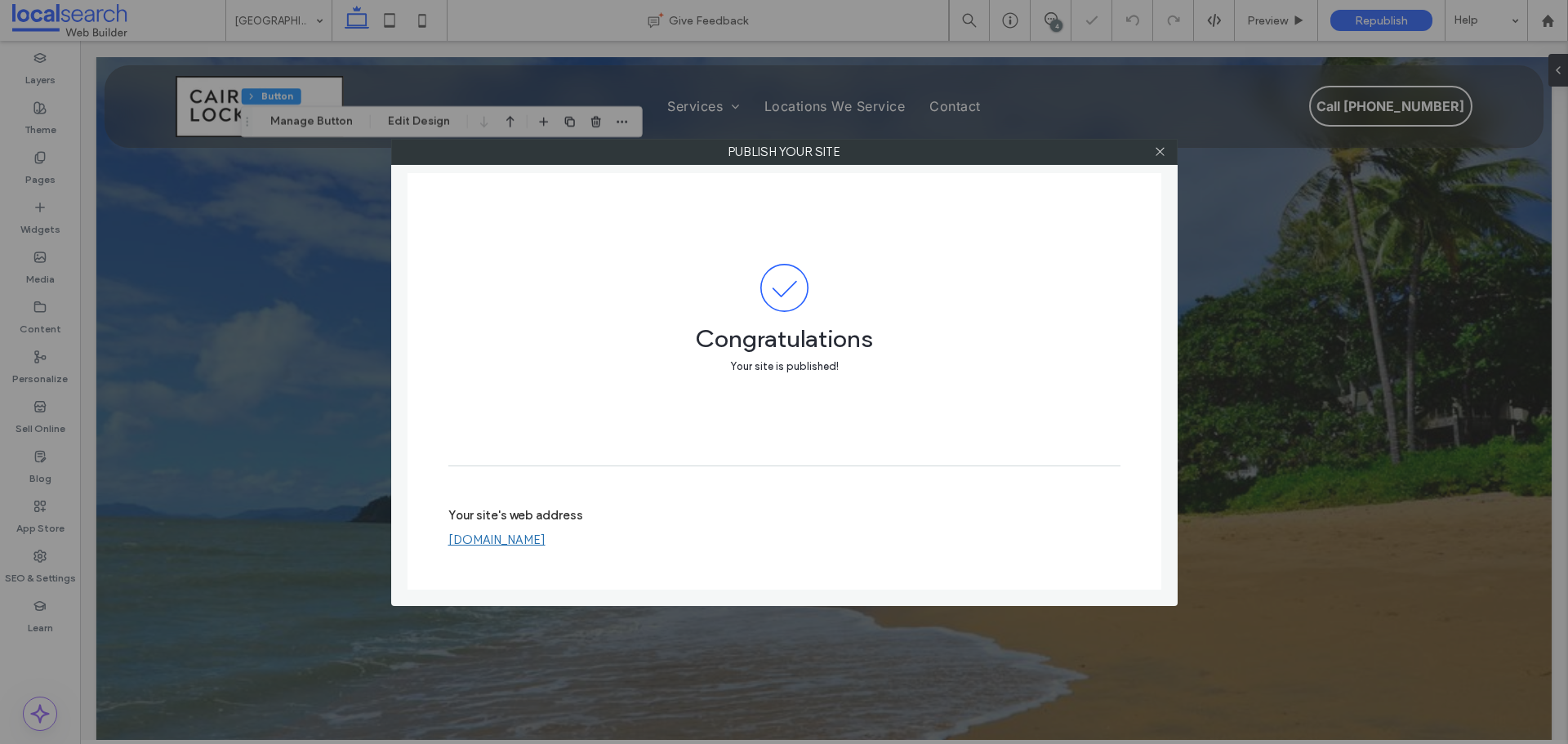
click at [546, 537] on link "[DOMAIN_NAME]" at bounding box center [497, 540] width 97 height 15
click at [1167, 153] on div at bounding box center [1161, 152] width 25 height 25
click at [1157, 155] on use at bounding box center [1160, 152] width 8 height 8
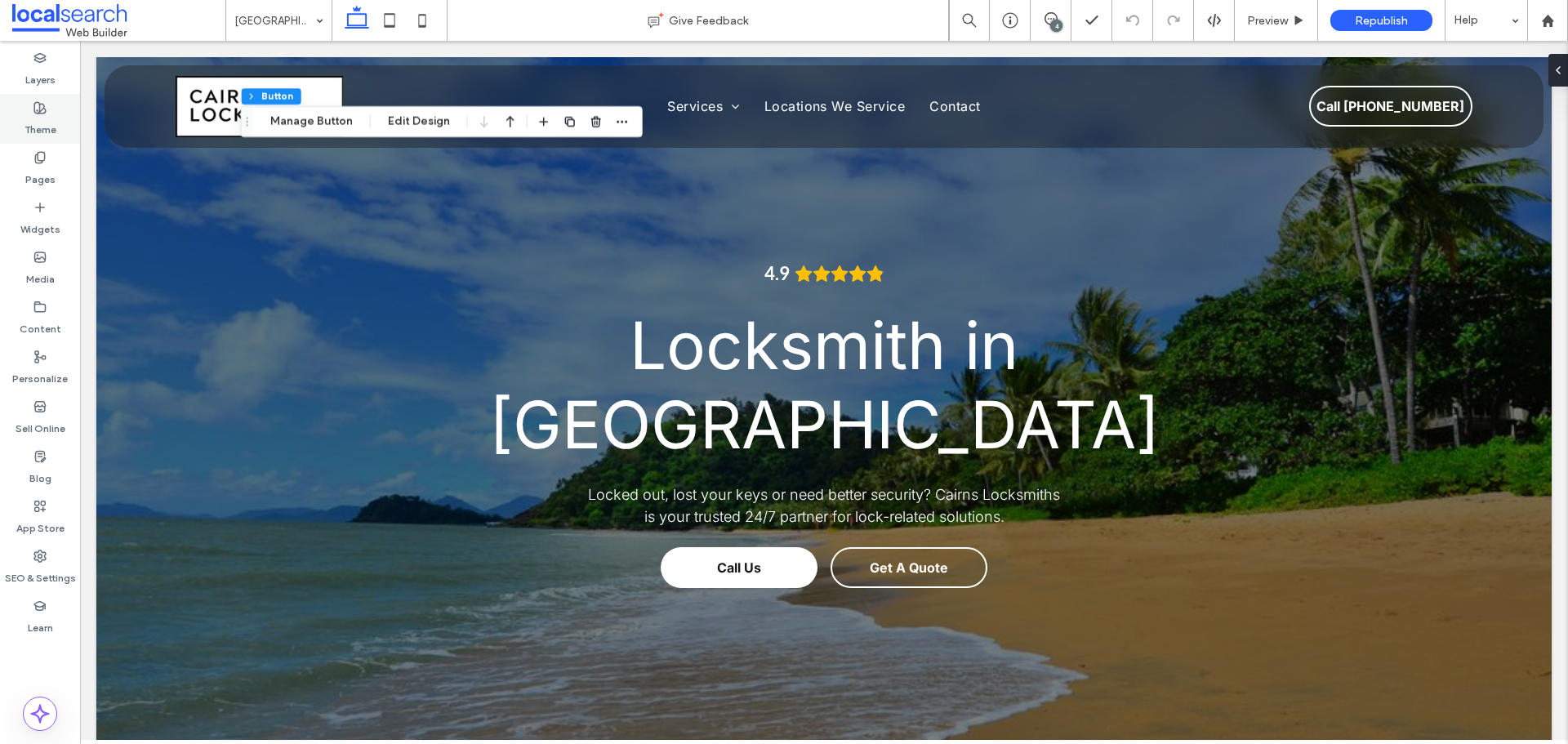
click at [38, 121] on label "Theme" at bounding box center [40, 125] width 32 height 23
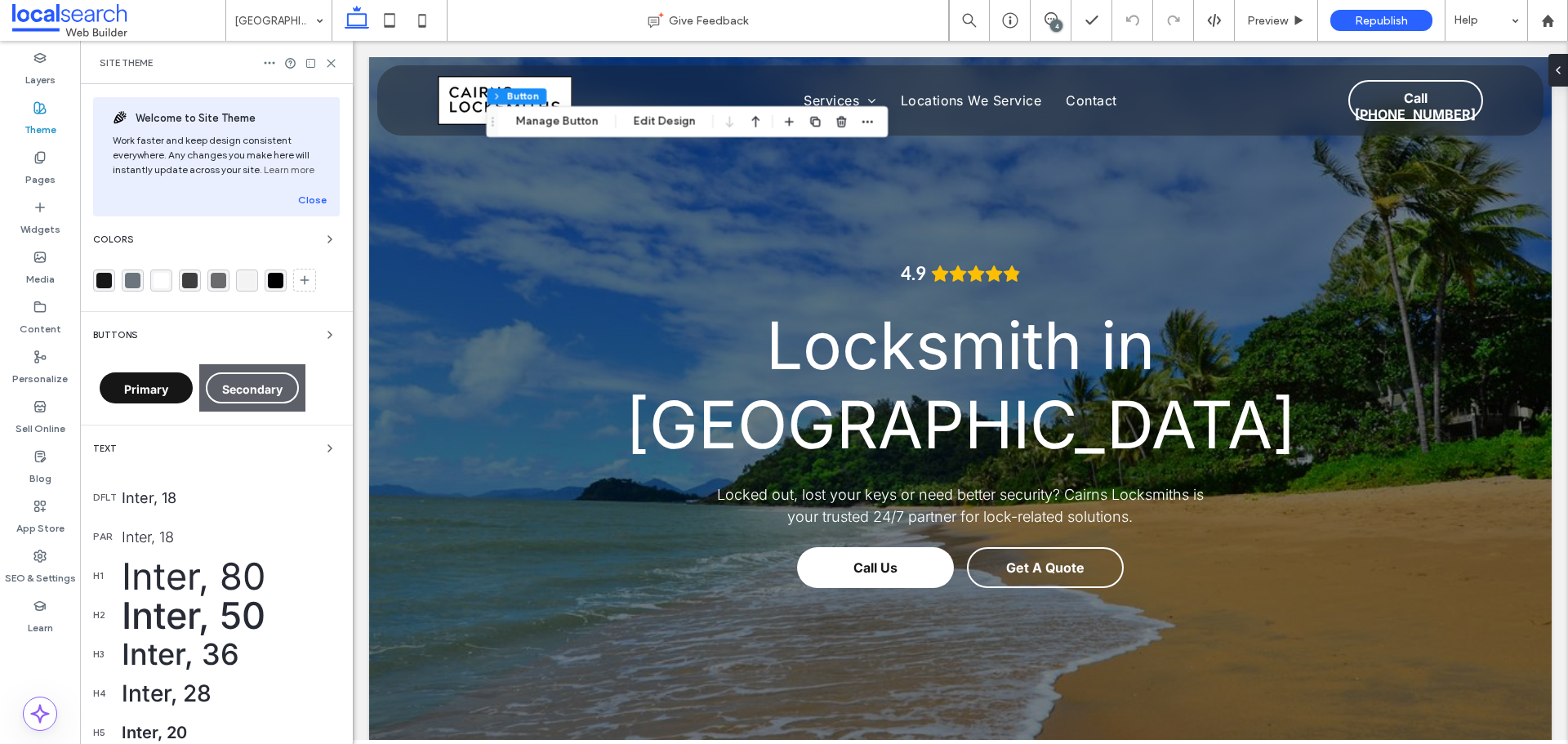
click at [43, 163] on icon at bounding box center [40, 157] width 13 height 13
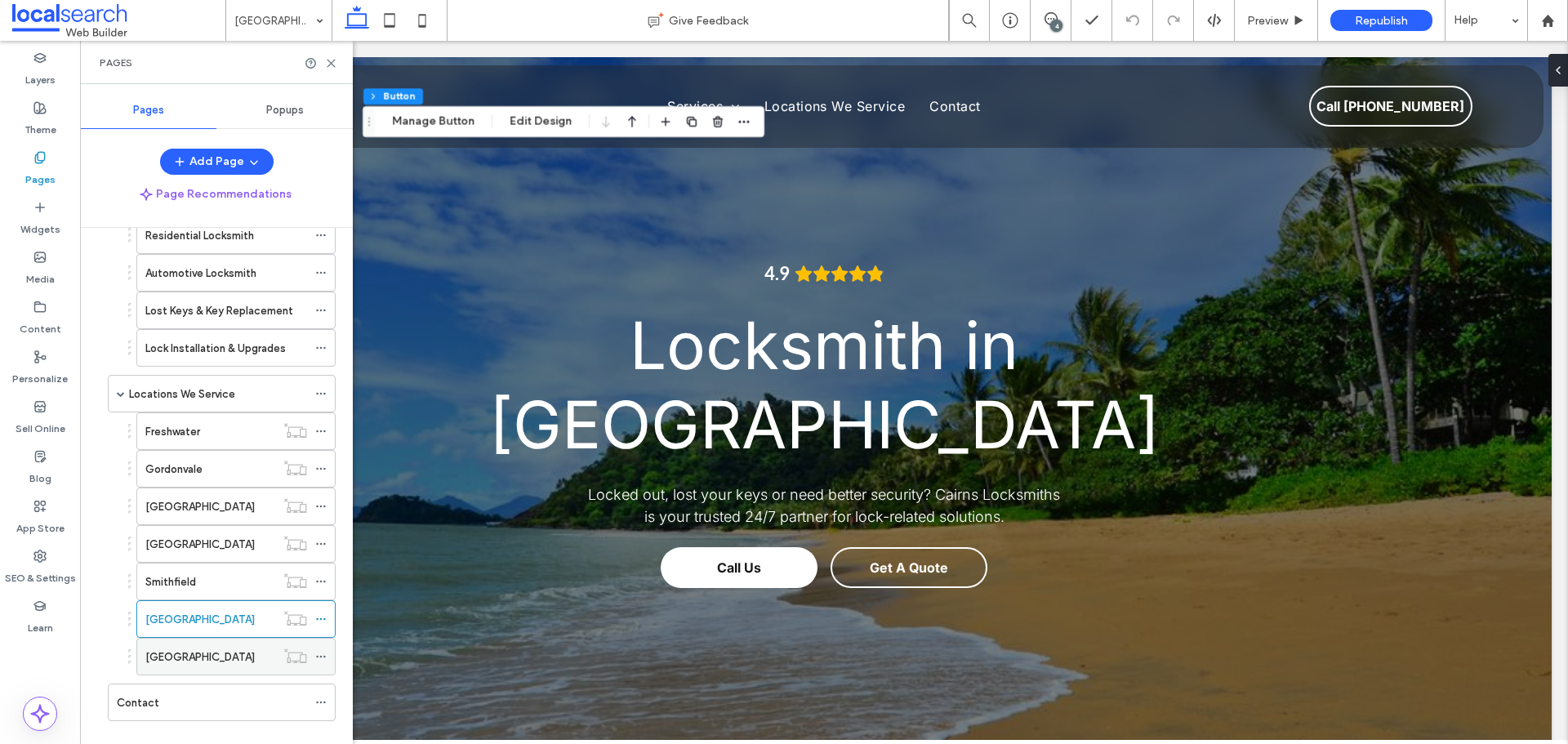
scroll to position [224, 0]
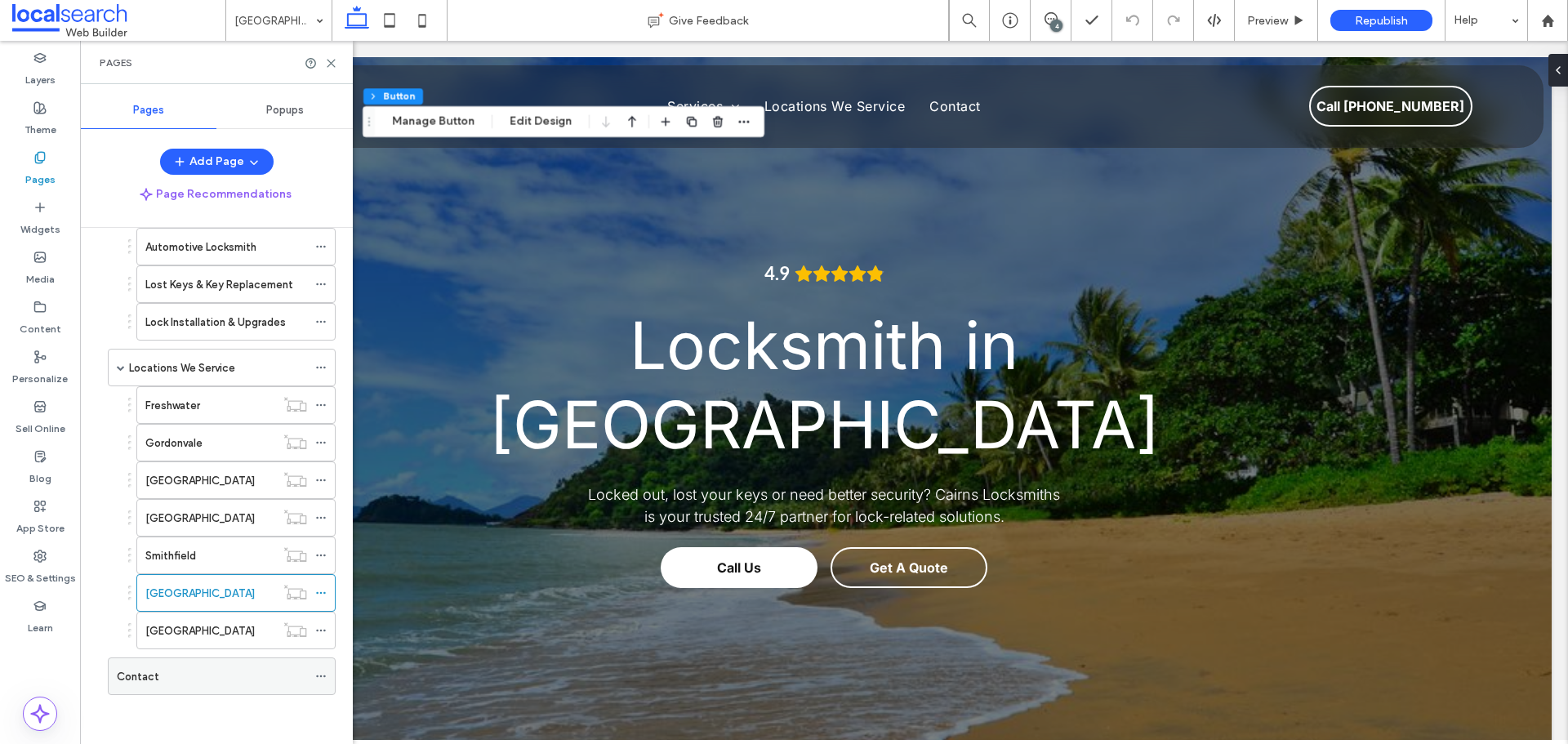
click at [173, 681] on div "Contact" at bounding box center [212, 676] width 190 height 17
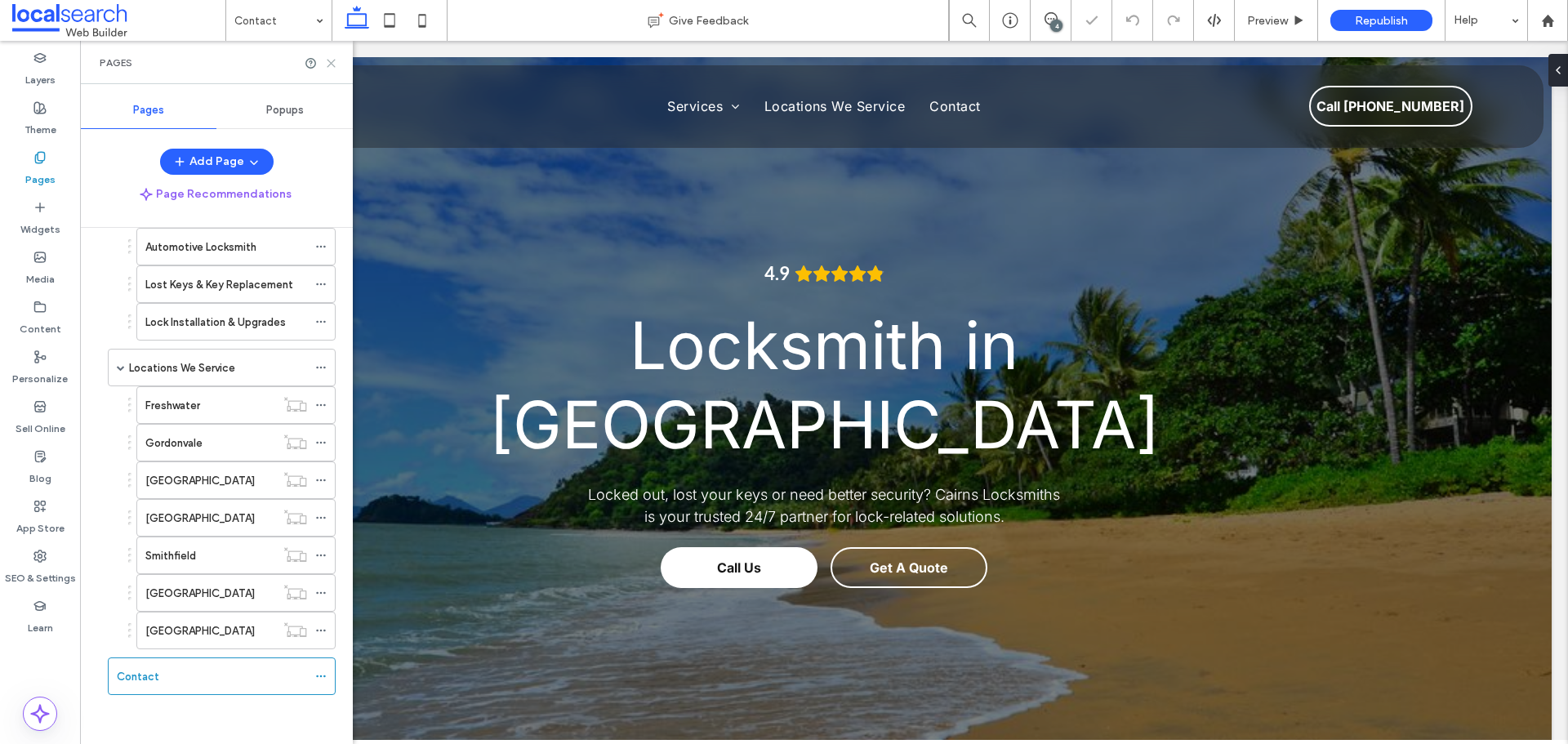
click at [334, 65] on use at bounding box center [331, 63] width 7 height 7
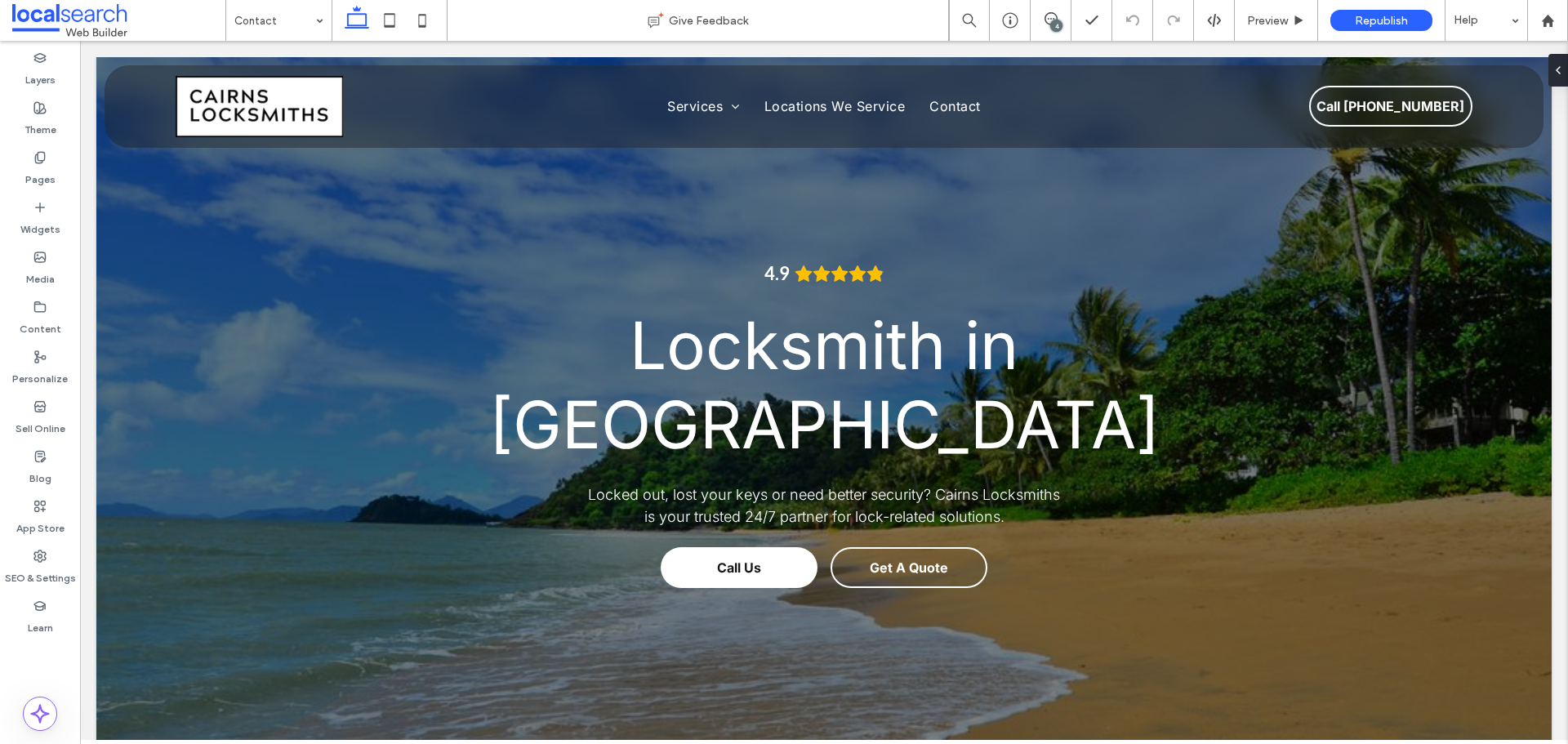
scroll to position [778, 0]
type input "***"
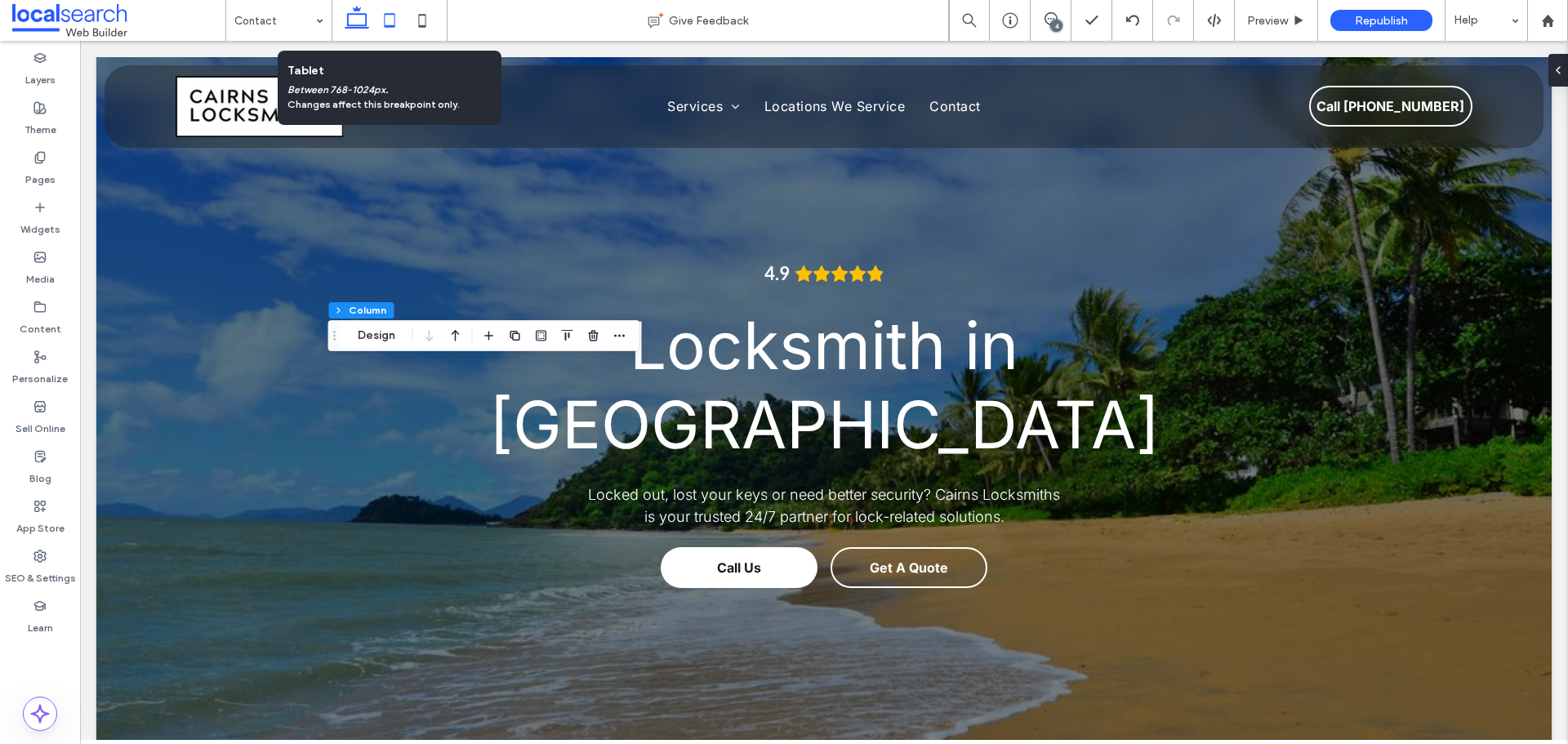
click at [398, 20] on icon at bounding box center [390, 20] width 33 height 33
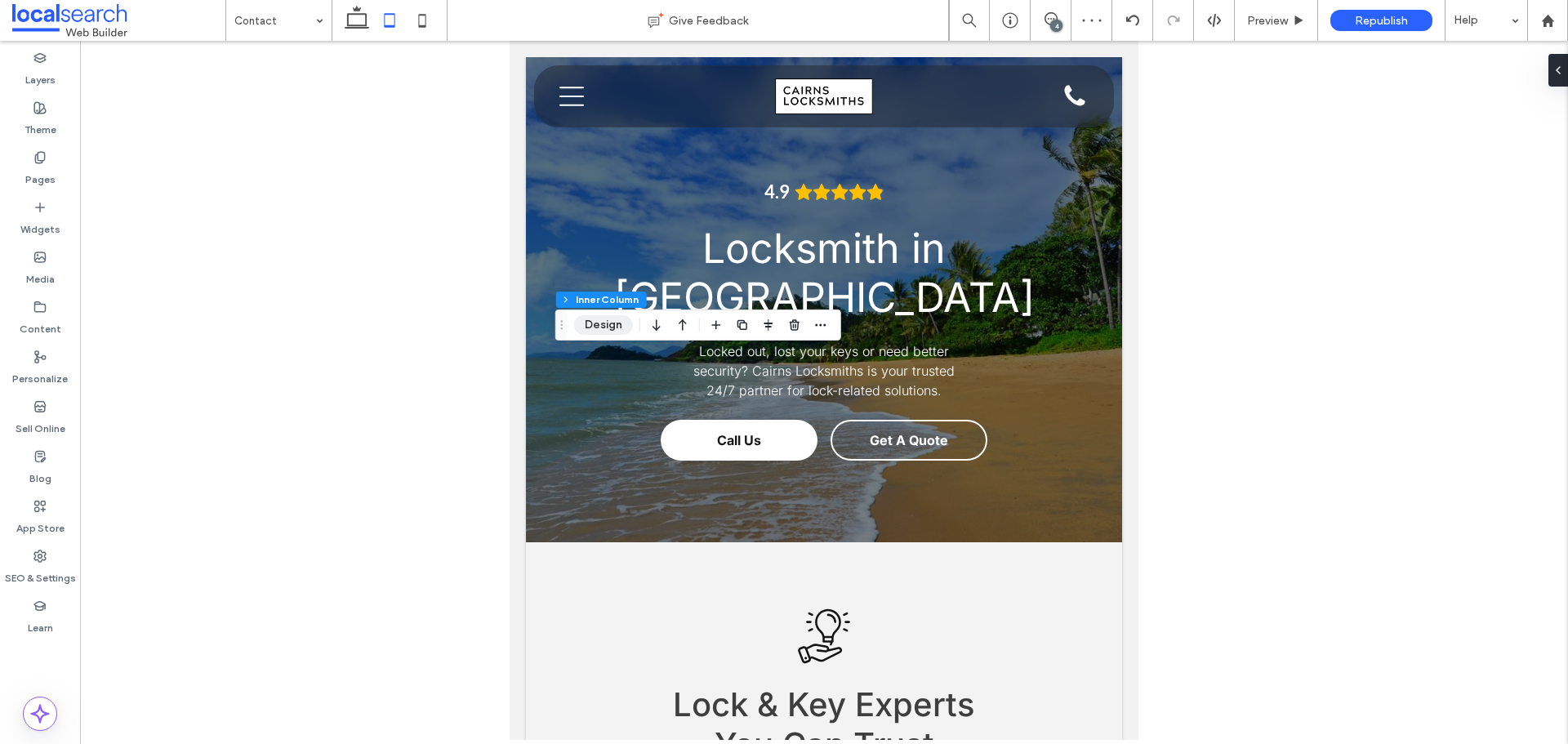
click at [604, 325] on button "Design" at bounding box center [603, 324] width 59 height 19
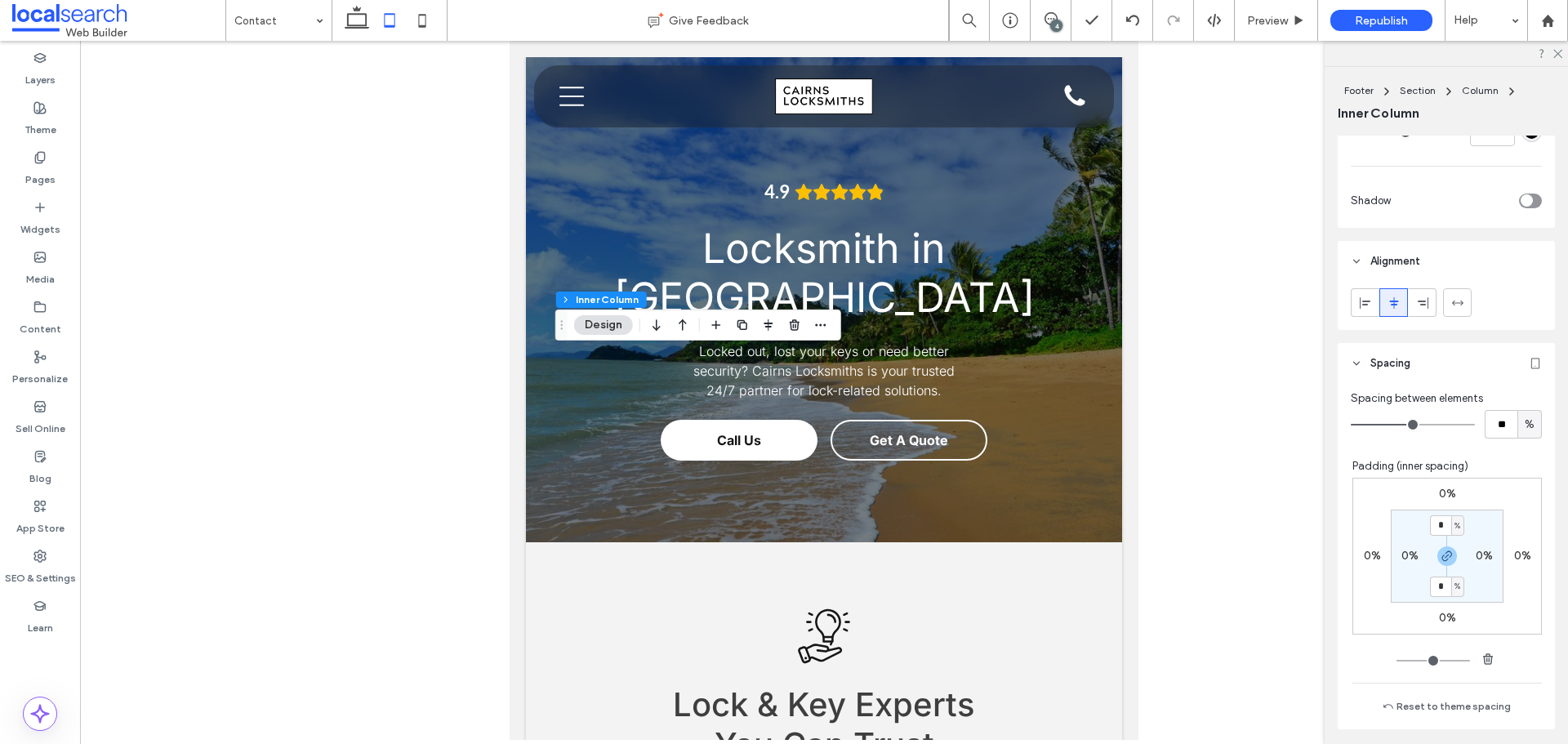
scroll to position [816, 0]
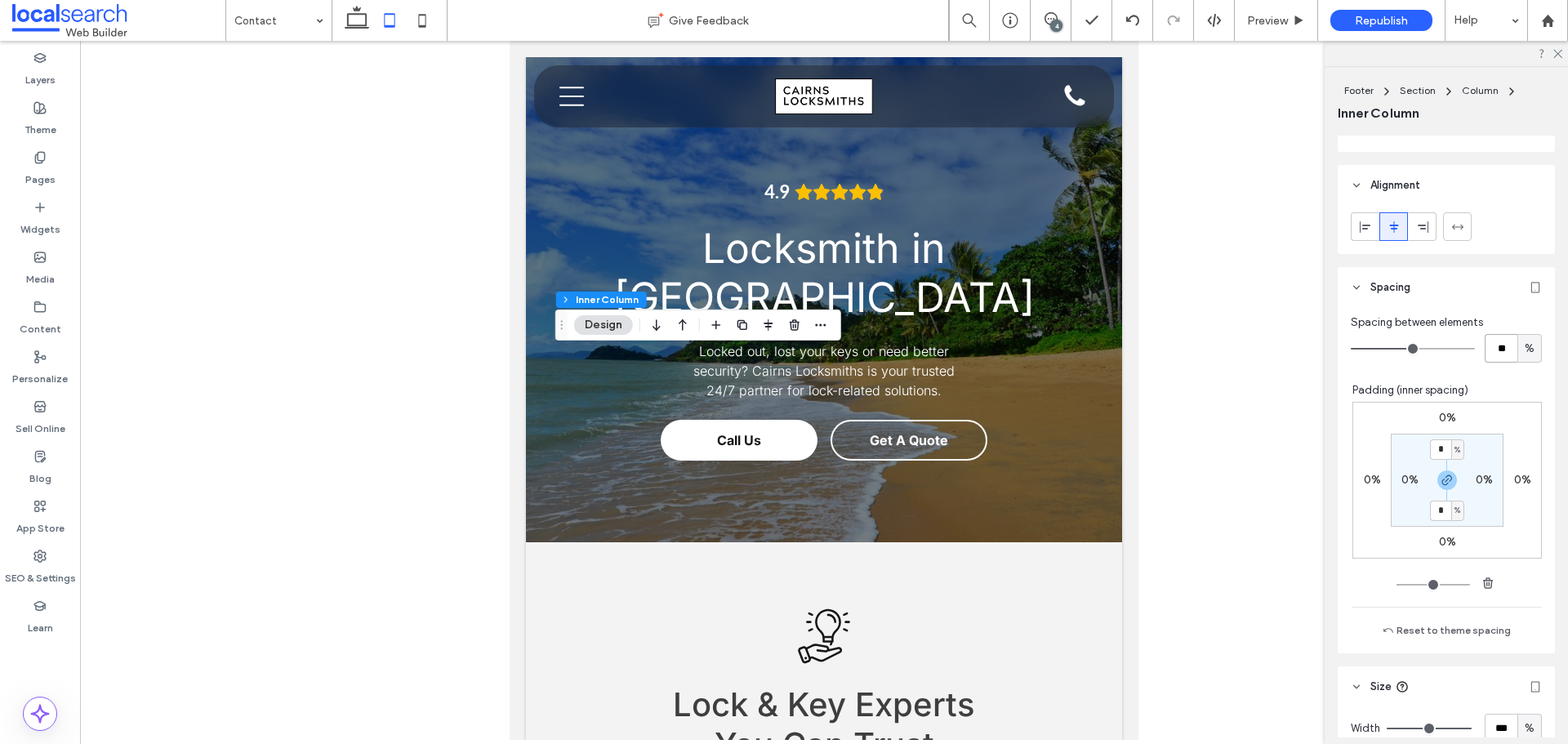
click at [1494, 348] on input "**" at bounding box center [1501, 348] width 33 height 28
type input "*"
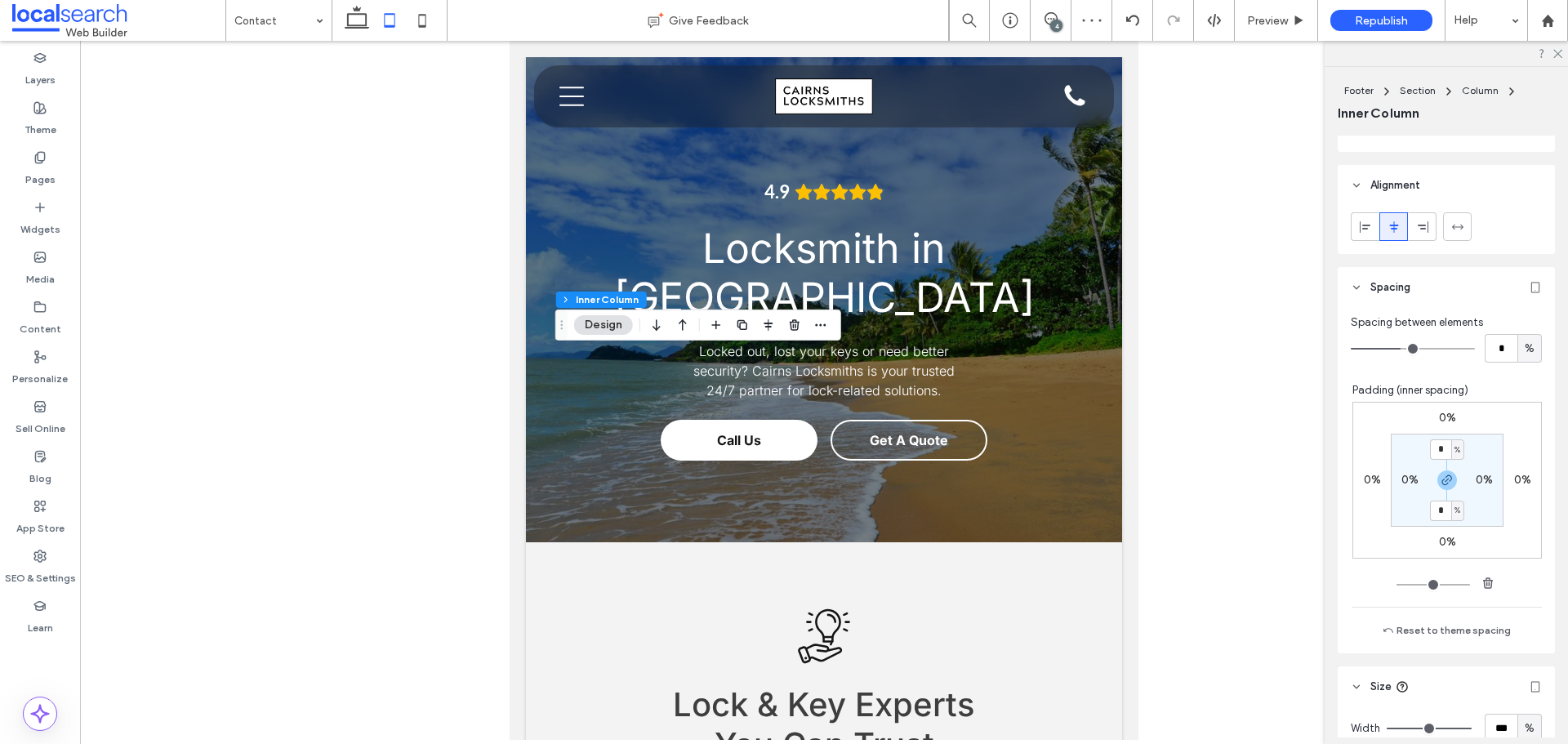
type input "*"
drag, startPoint x: 1392, startPoint y: 350, endPoint x: 1382, endPoint y: 351, distance: 10.0
click at [1384, 350] on input "range" at bounding box center [1413, 349] width 124 height 2
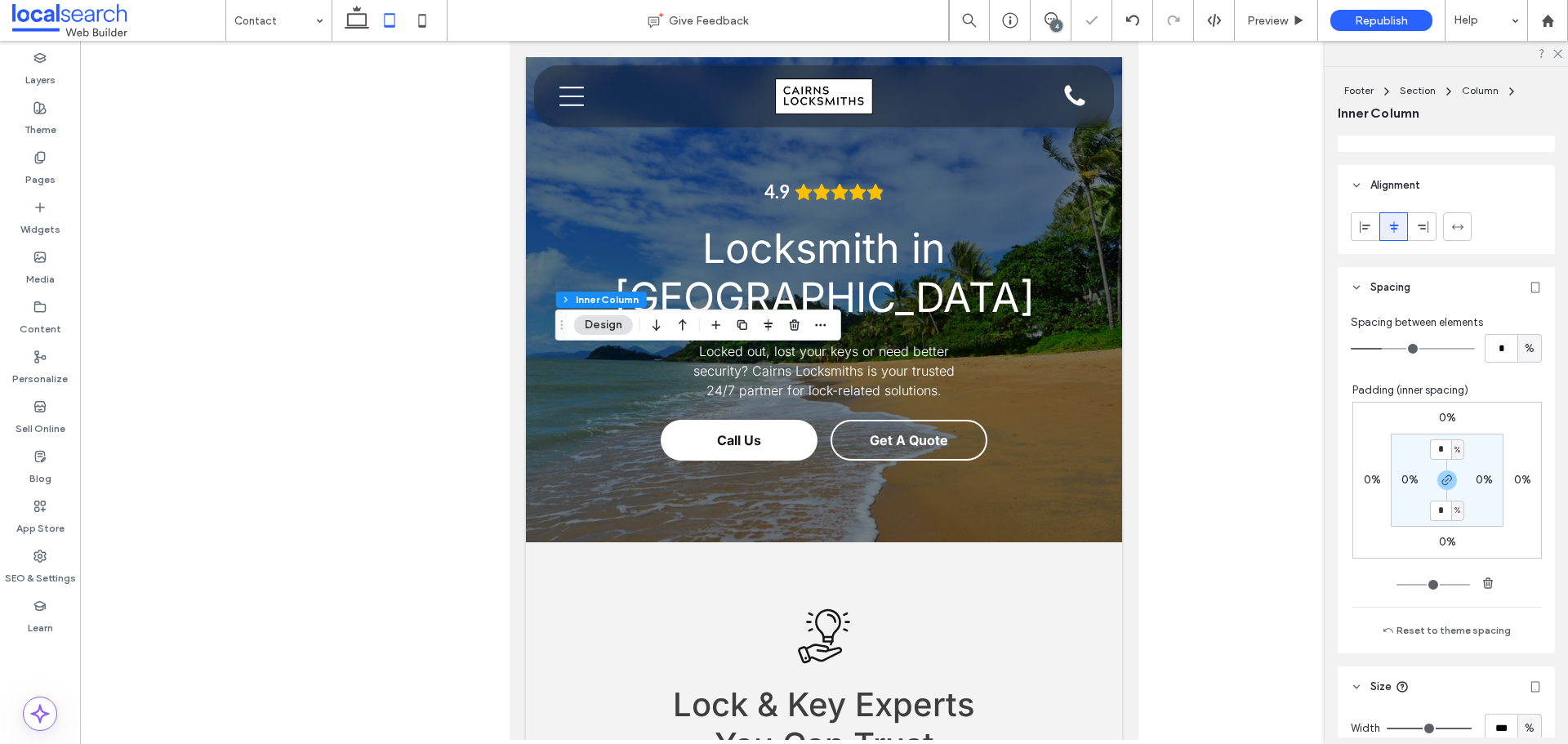
type input "*"
drag, startPoint x: 1382, startPoint y: 350, endPoint x: 1371, endPoint y: 352, distance: 11.2
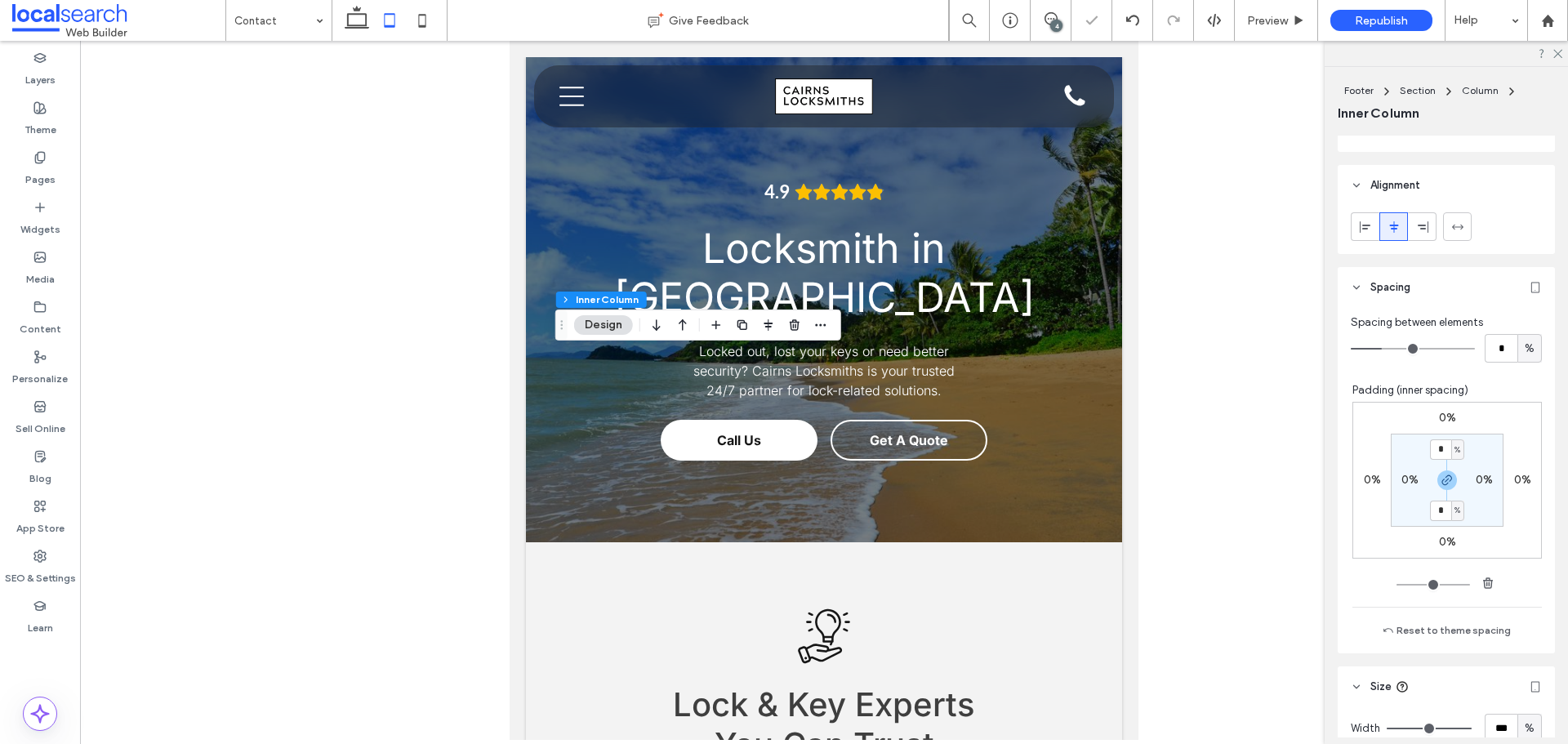
click at [1371, 350] on input "range" at bounding box center [1413, 349] width 124 height 2
type input "*"
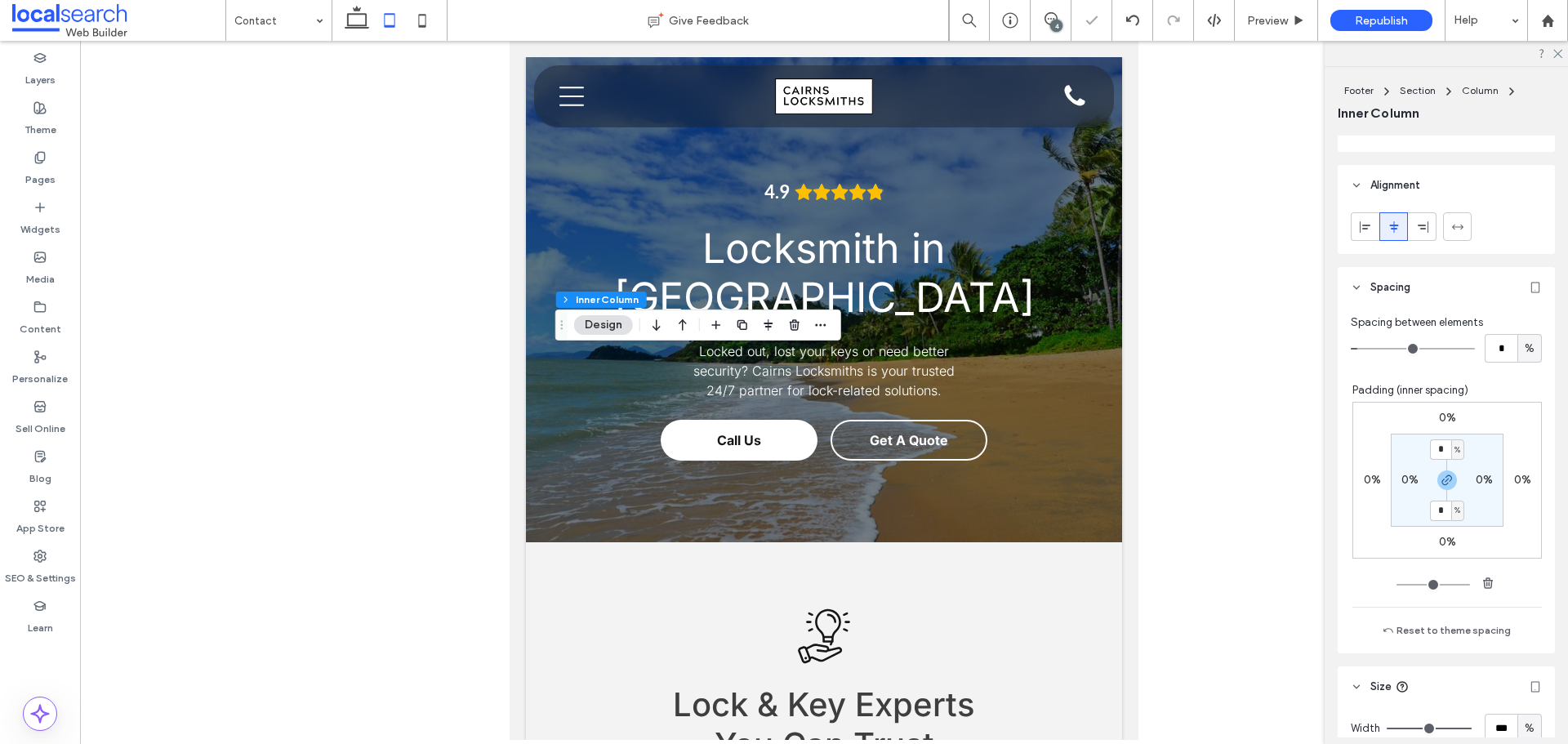
type input "*"
drag, startPoint x: 1370, startPoint y: 353, endPoint x: 1360, endPoint y: 355, distance: 10.2
click at [1360, 350] on input "range" at bounding box center [1413, 349] width 124 height 2
type input "*"
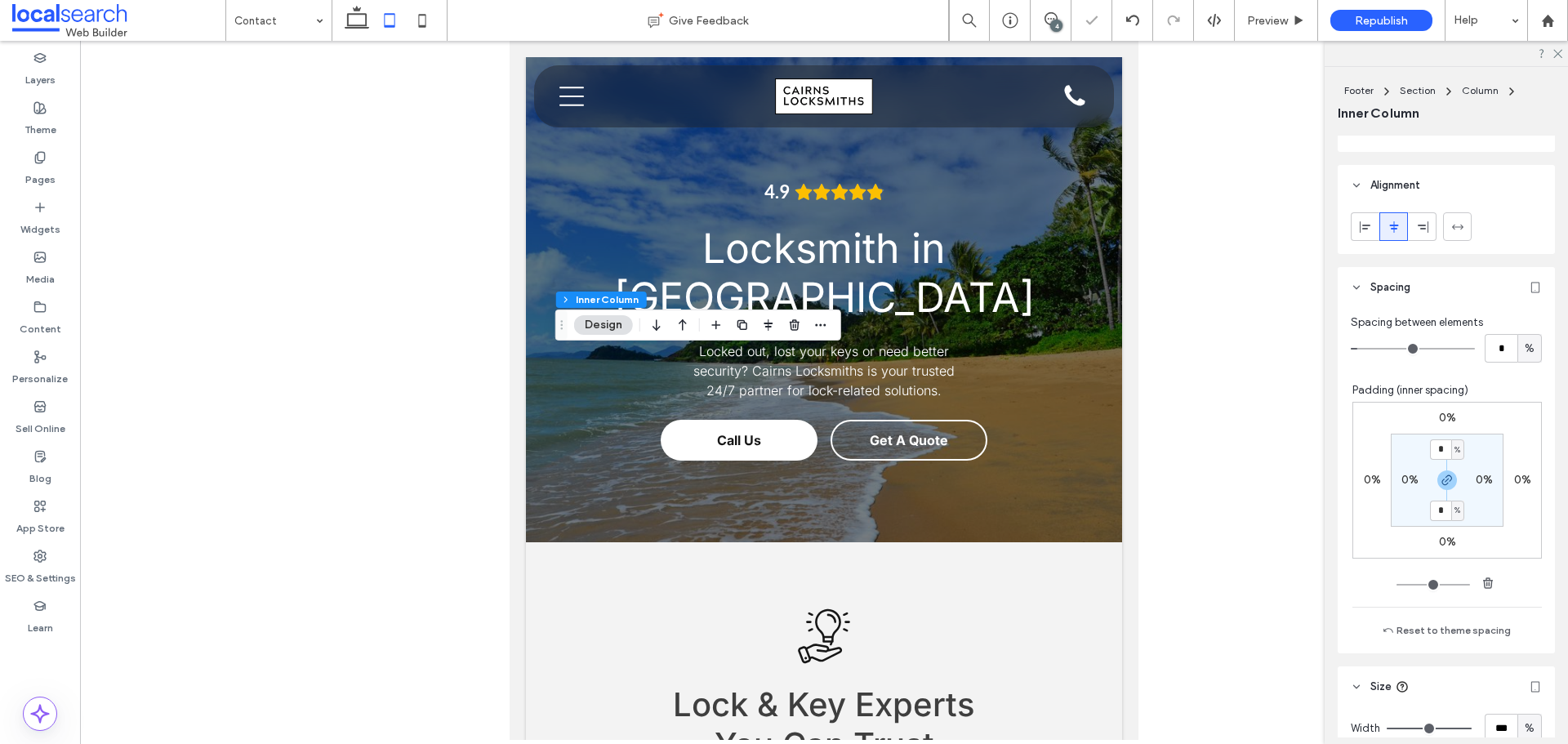
type input "*"
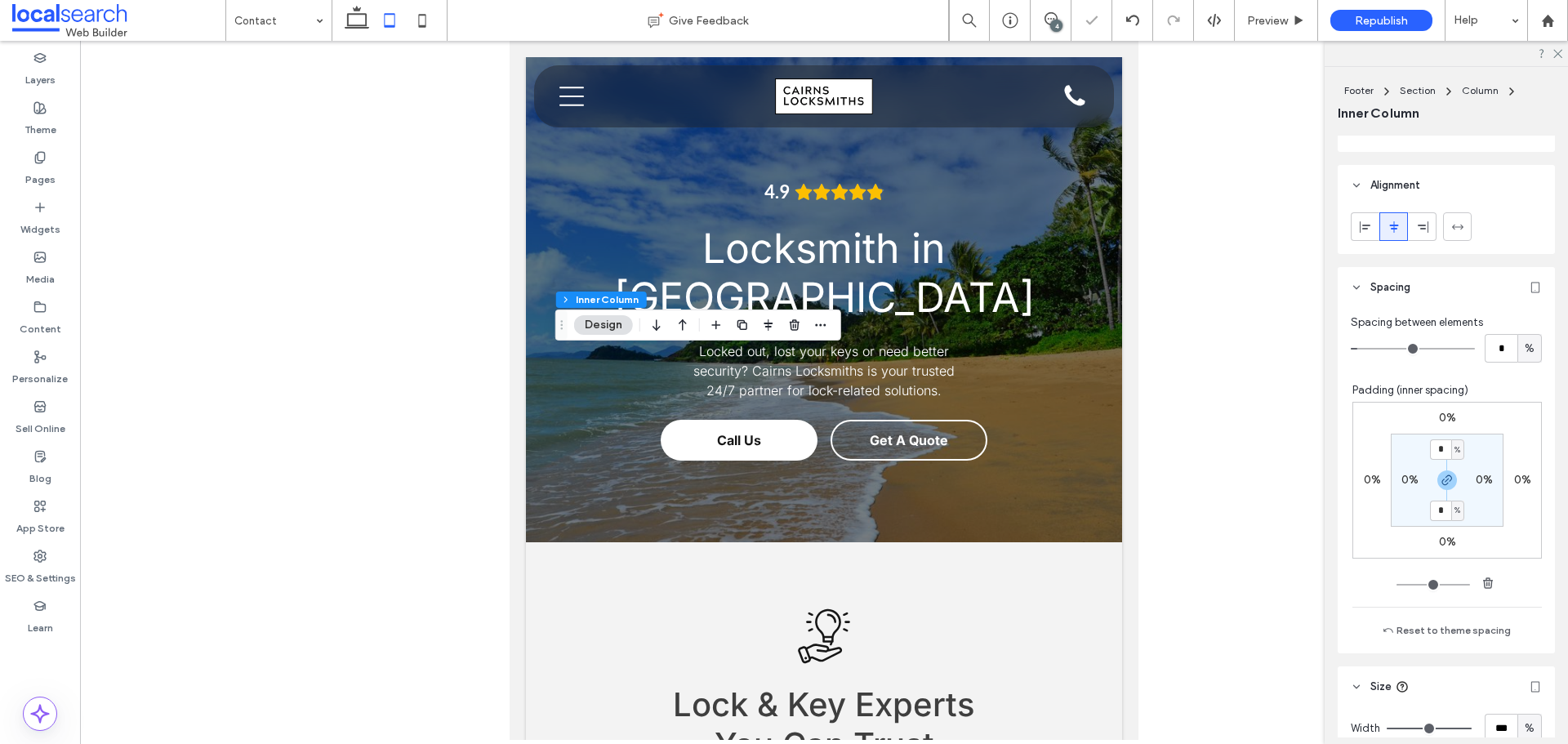
type input "*"
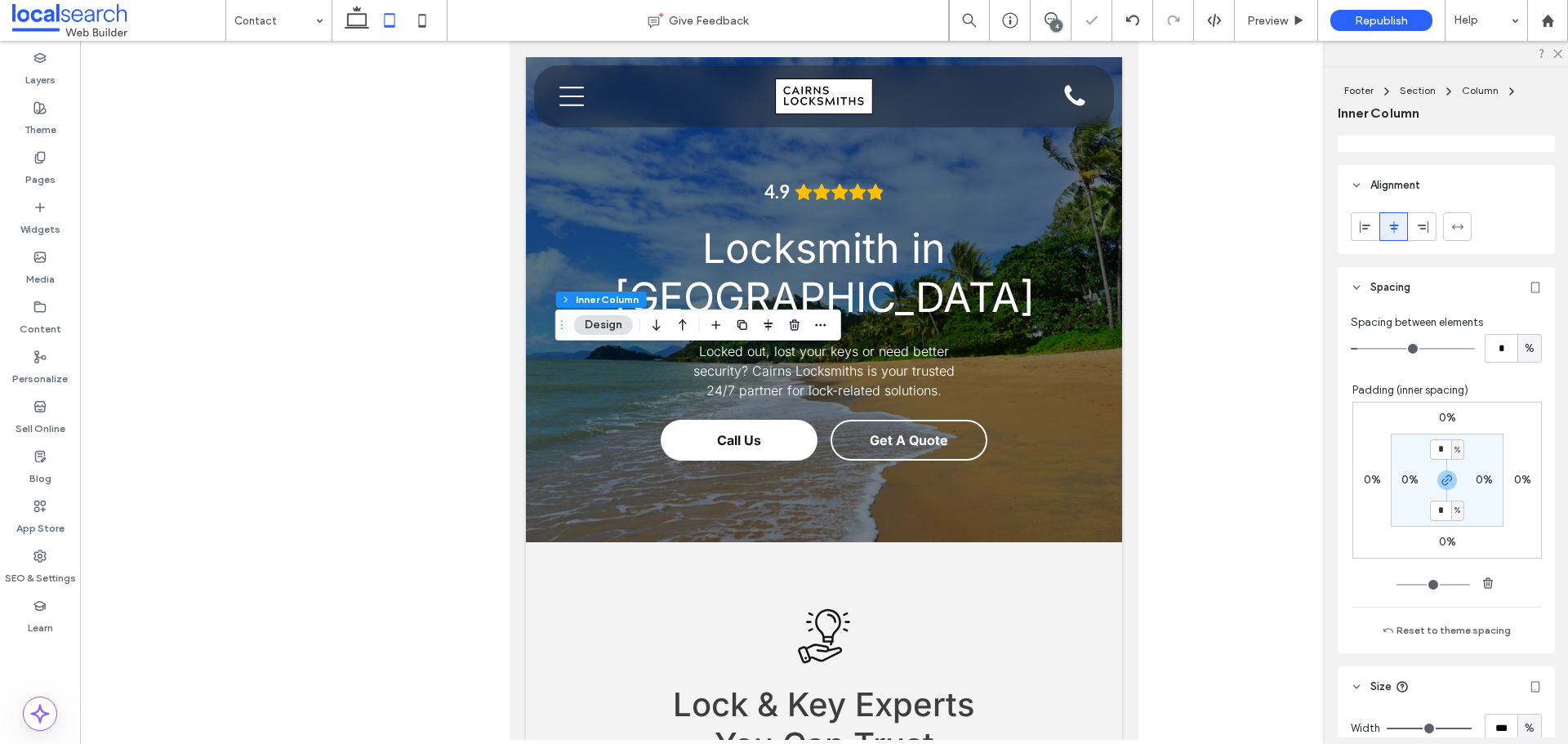
type input "*"
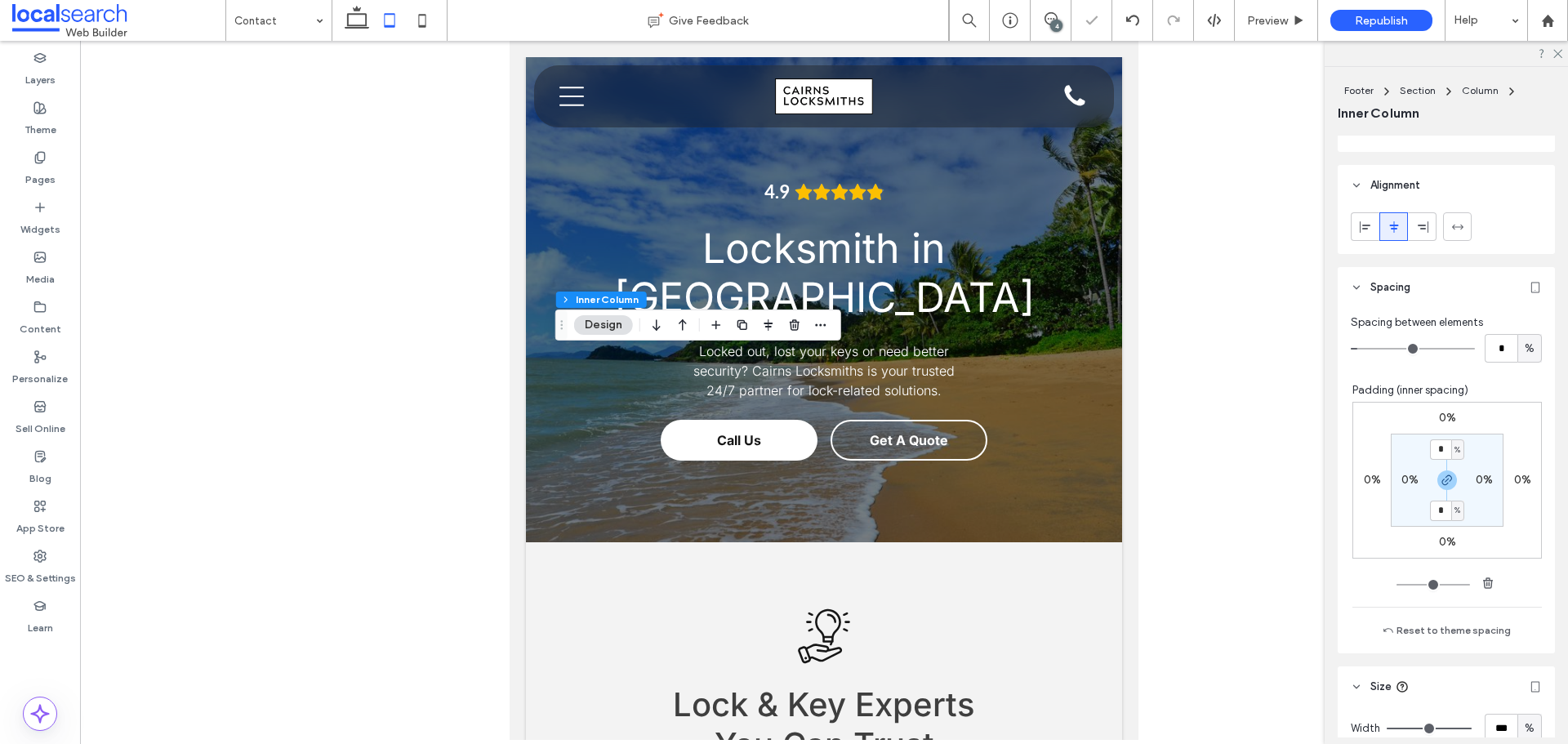
type input "**"
drag, startPoint x: 1365, startPoint y: 351, endPoint x: 1413, endPoint y: 351, distance: 48.0
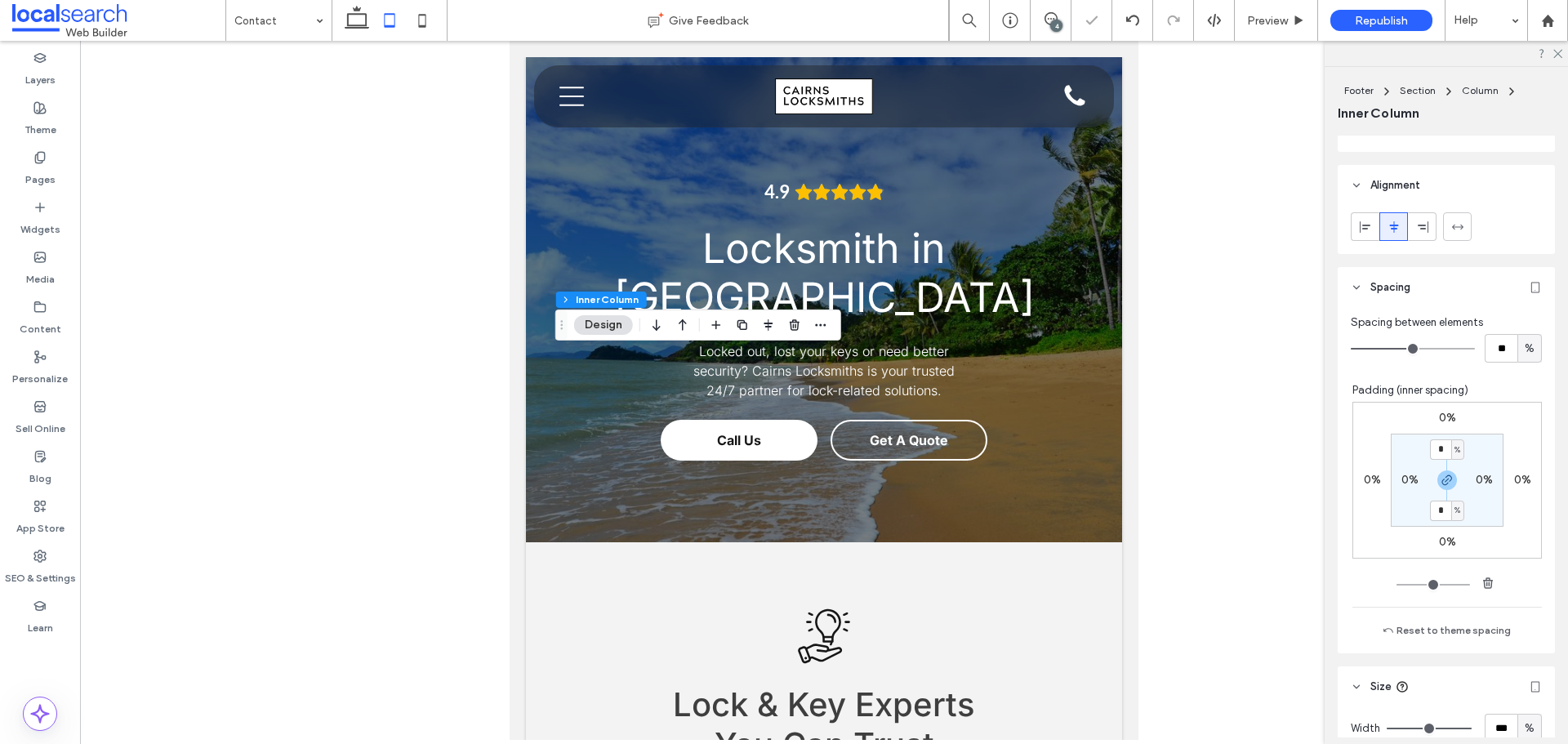
click at [1413, 350] on input "range" at bounding box center [1413, 349] width 124 height 2
type input "**"
type input "*"
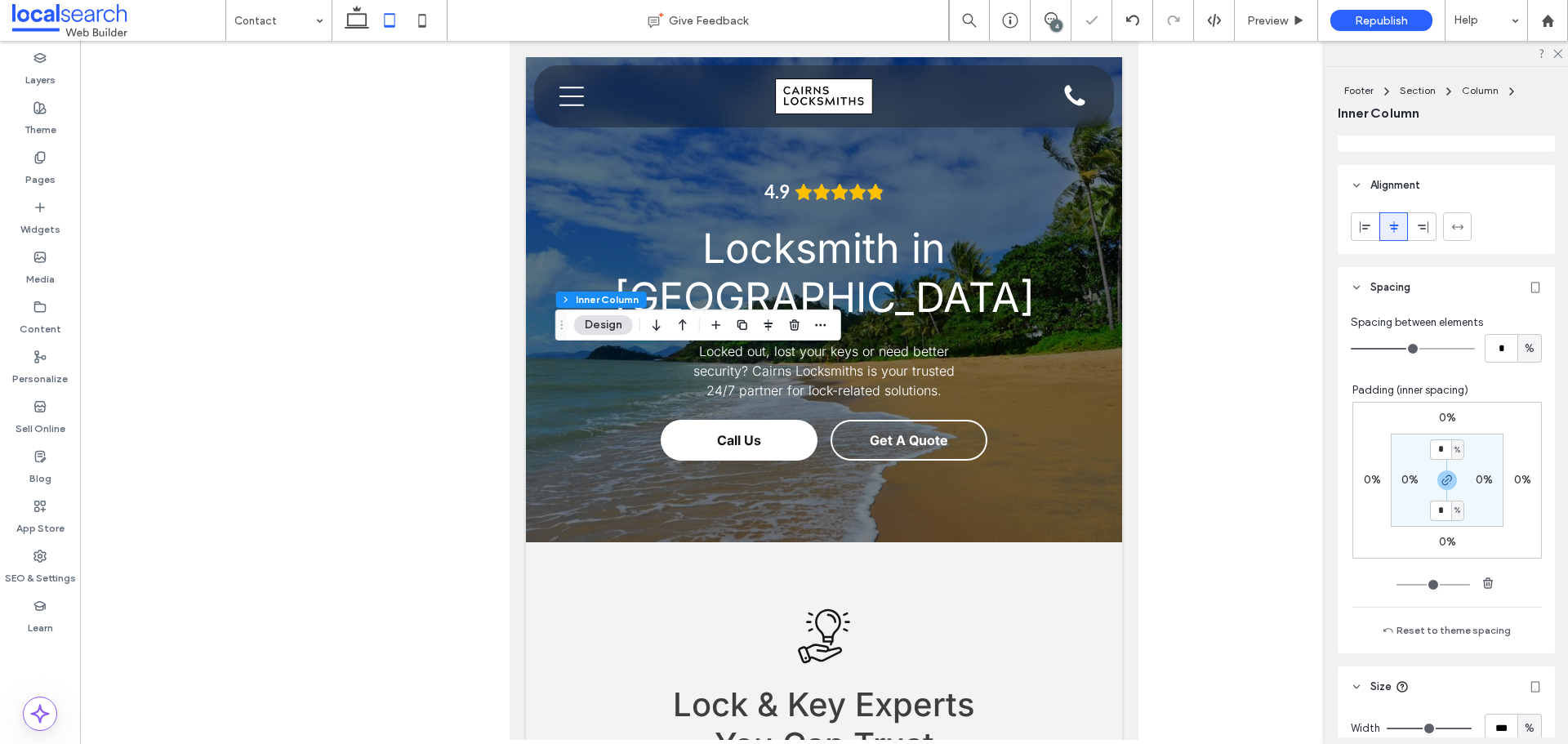
type input "**"
click at [1407, 350] on input "range" at bounding box center [1413, 349] width 124 height 2
click at [1357, 232] on div at bounding box center [1365, 226] width 27 height 27
type input "*"
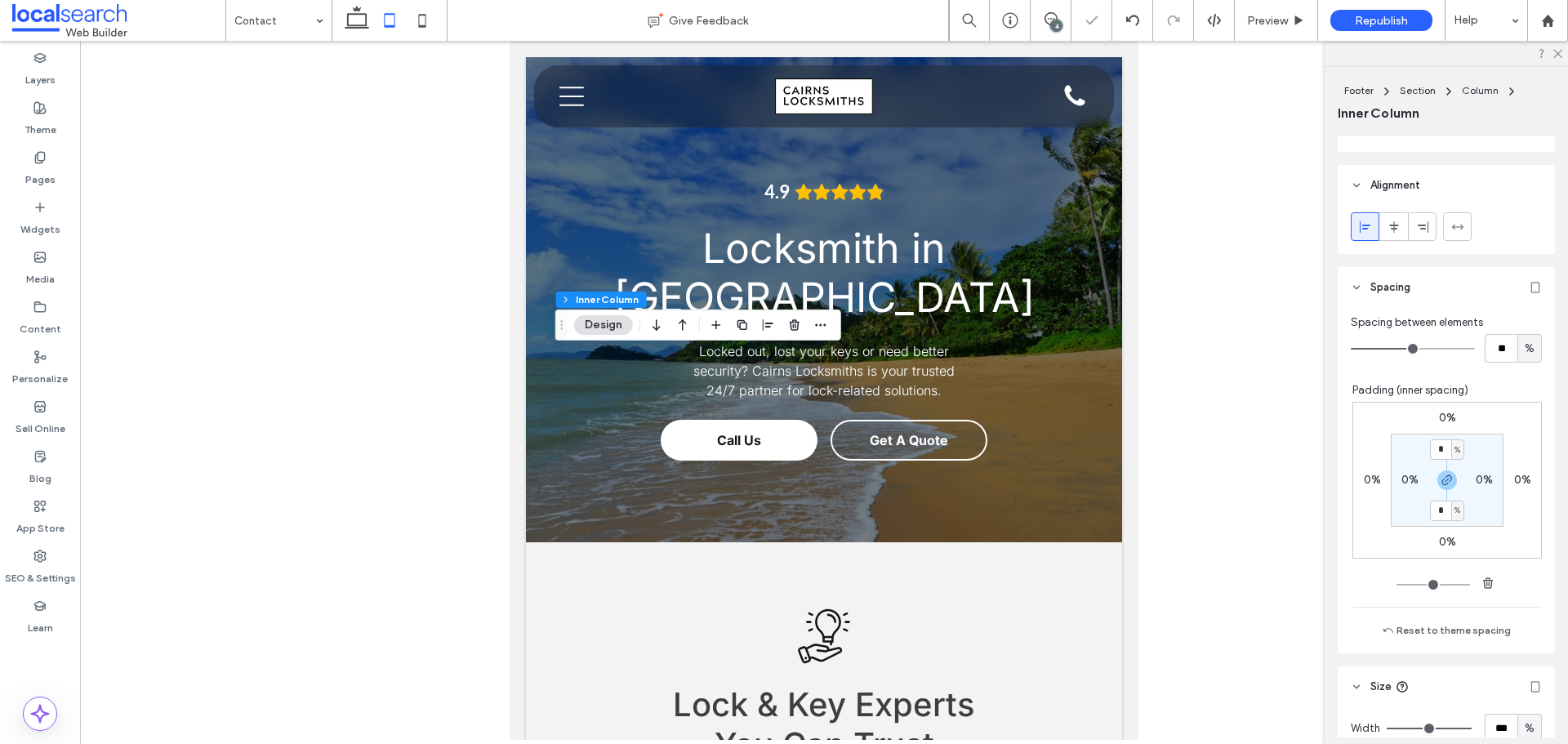
type input "*"
drag, startPoint x: 1411, startPoint y: 348, endPoint x: 1386, endPoint y: 351, distance: 25.2
type input "*"
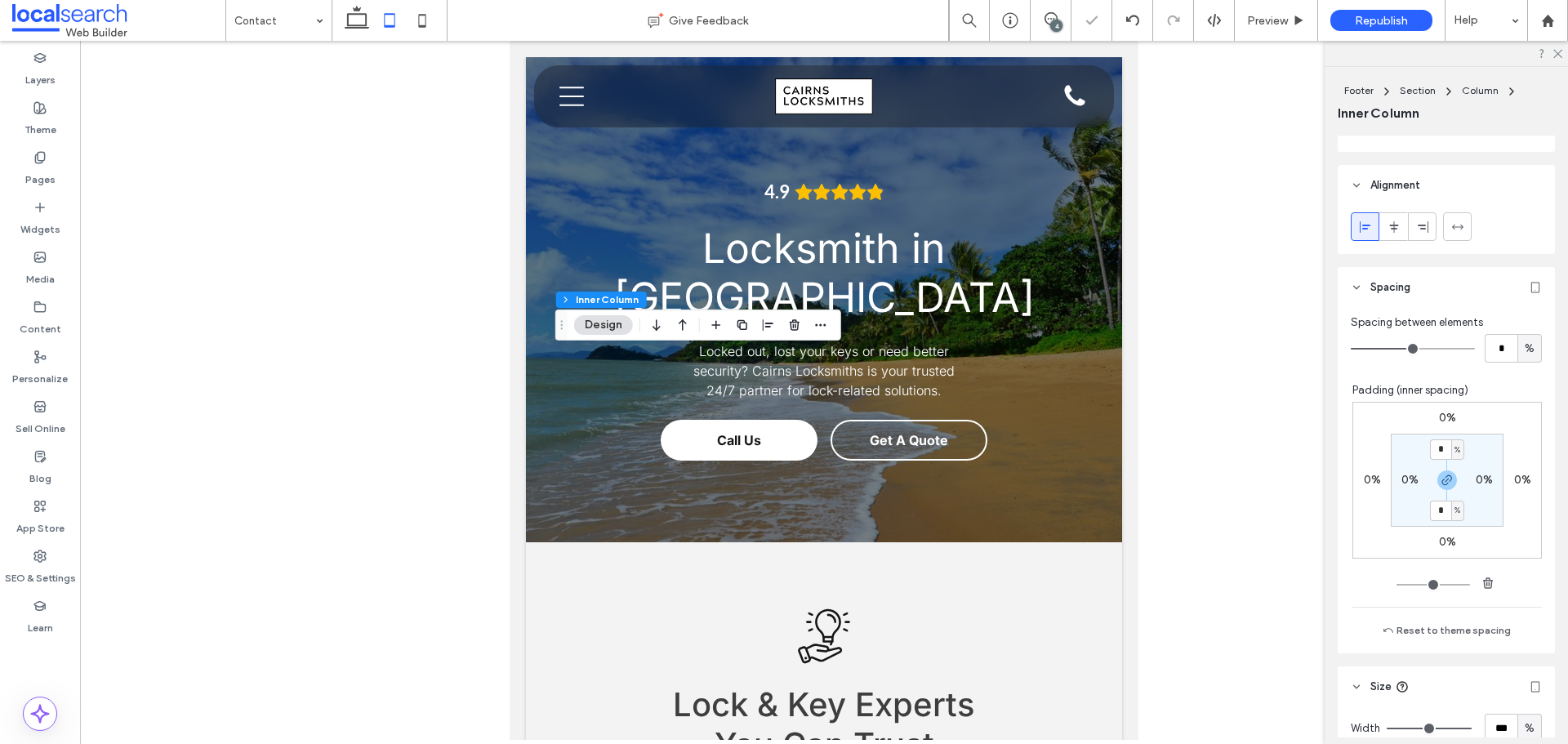
click at [1393, 350] on input "range" at bounding box center [1413, 349] width 124 height 2
type input "*"
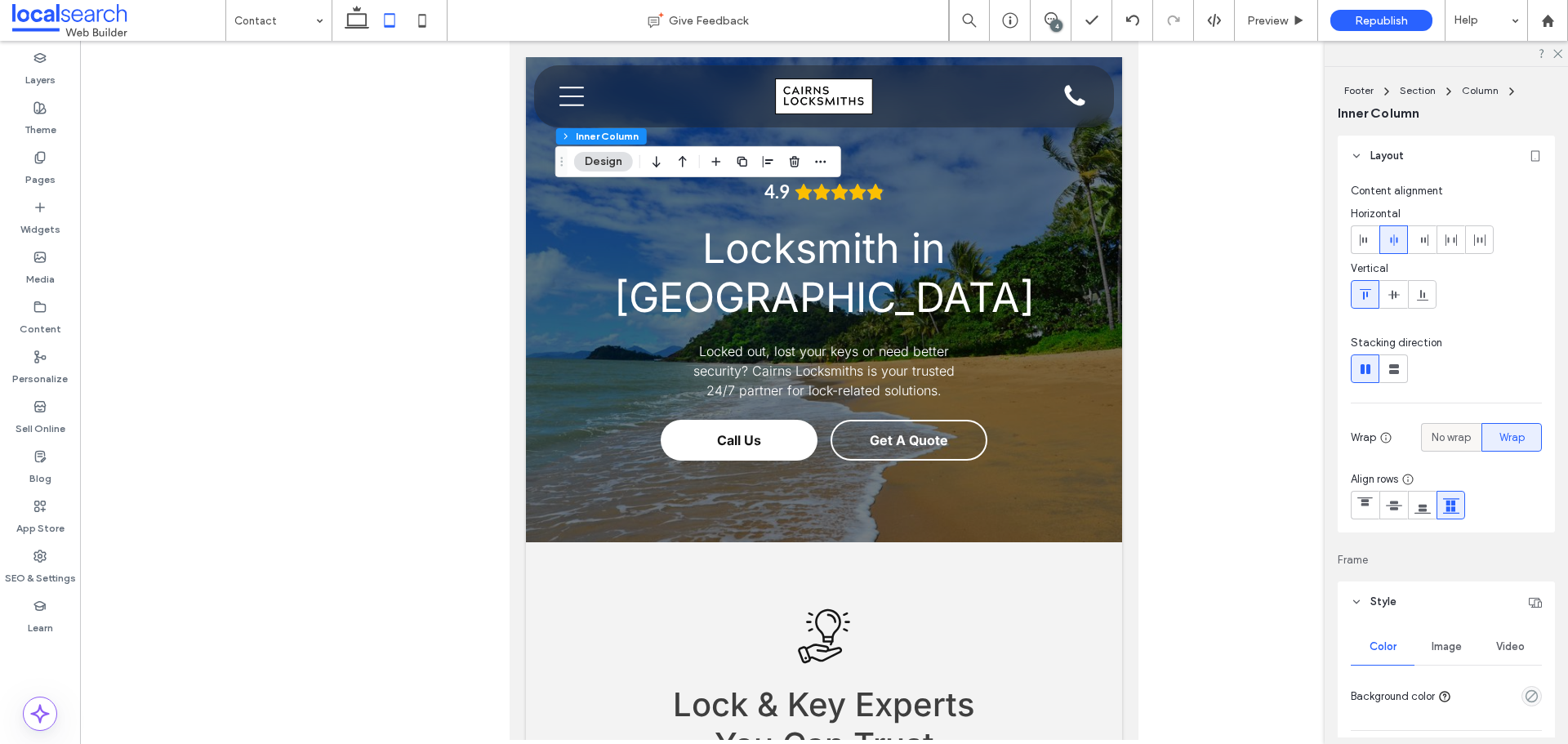
click at [1444, 437] on span "No wrap" at bounding box center [1451, 437] width 39 height 16
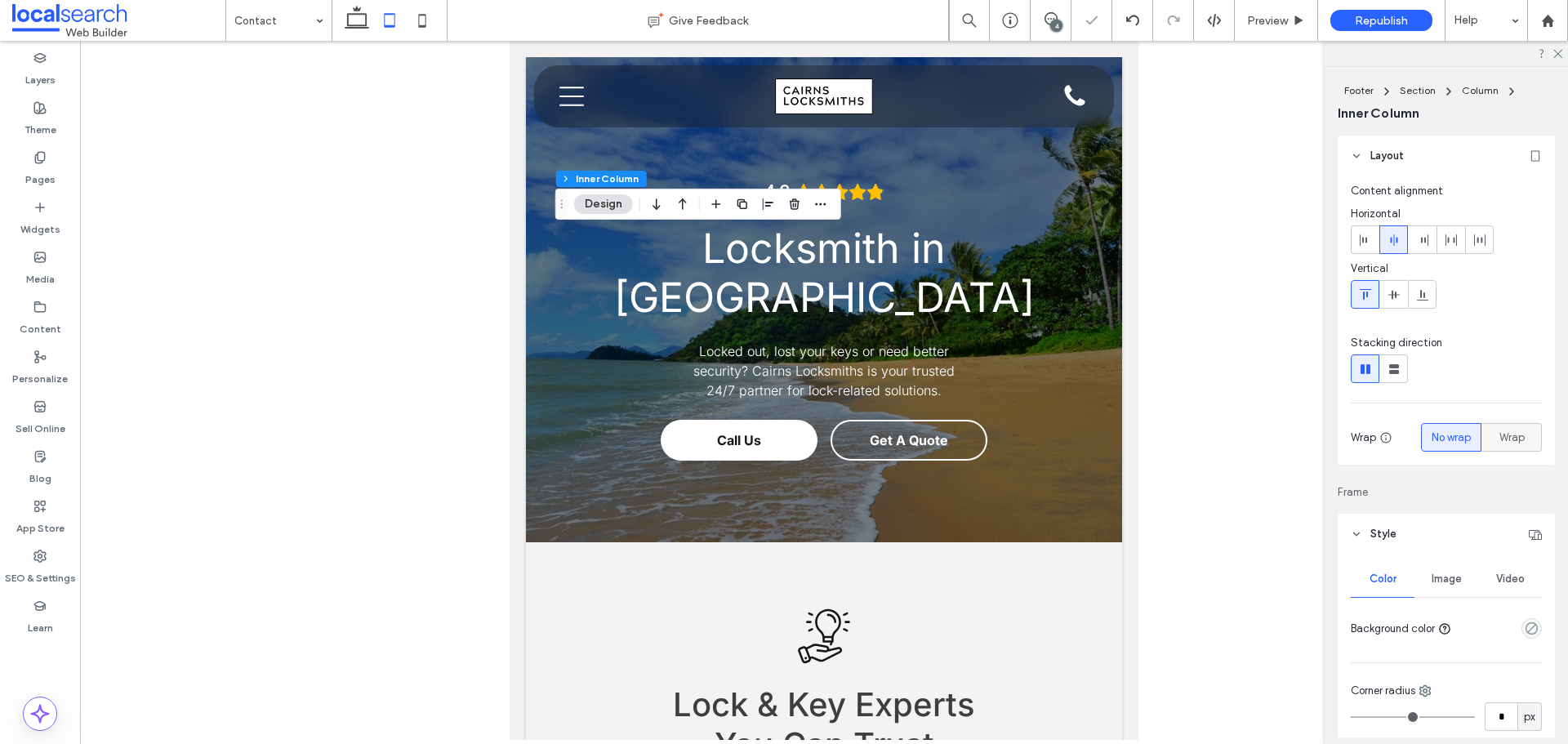
click at [1499, 437] on span "Wrap" at bounding box center [1512, 437] width 26 height 16
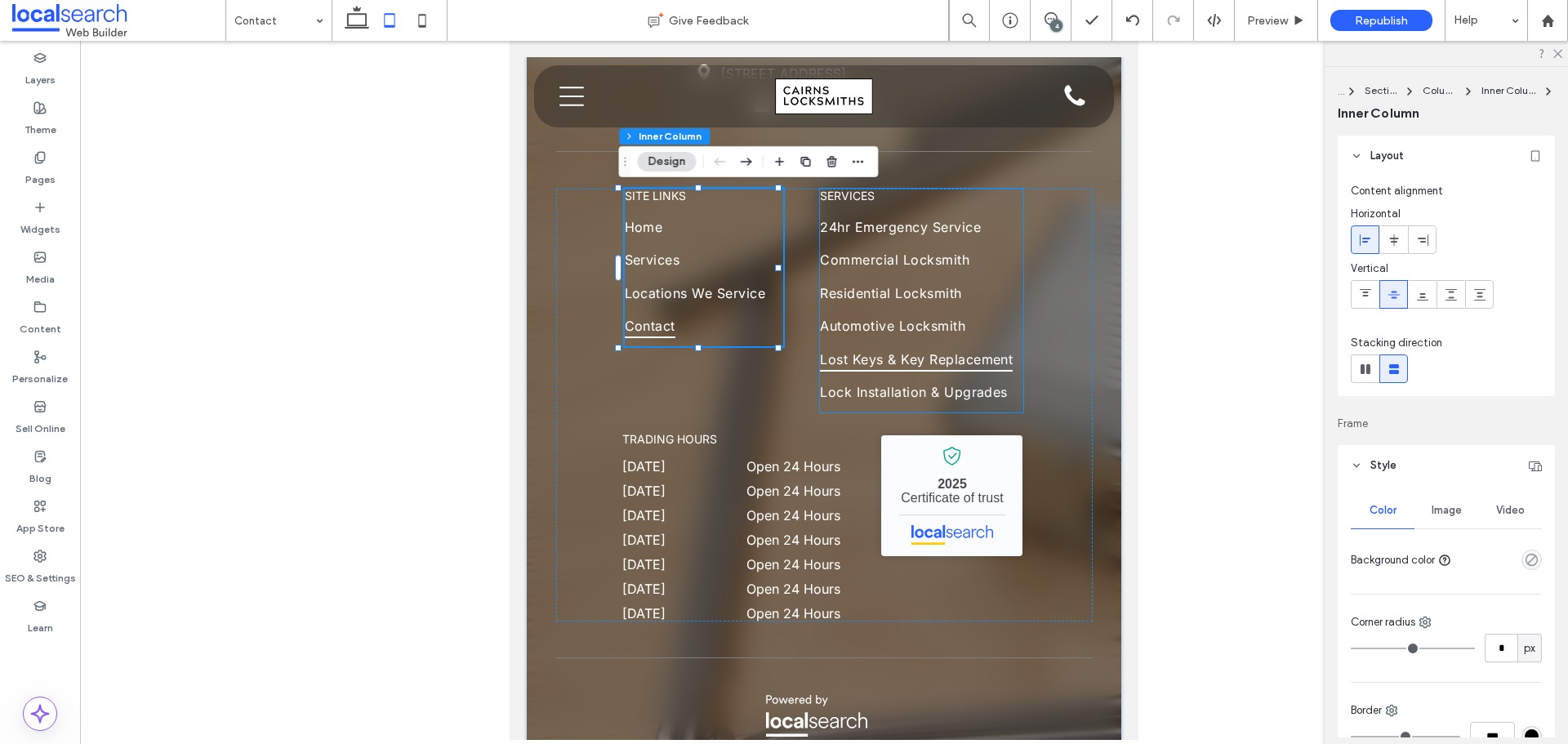
scroll to position [2225, 0]
click at [945, 362] on span "Lost Keys & Key Replacement" at bounding box center [916, 358] width 193 height 25
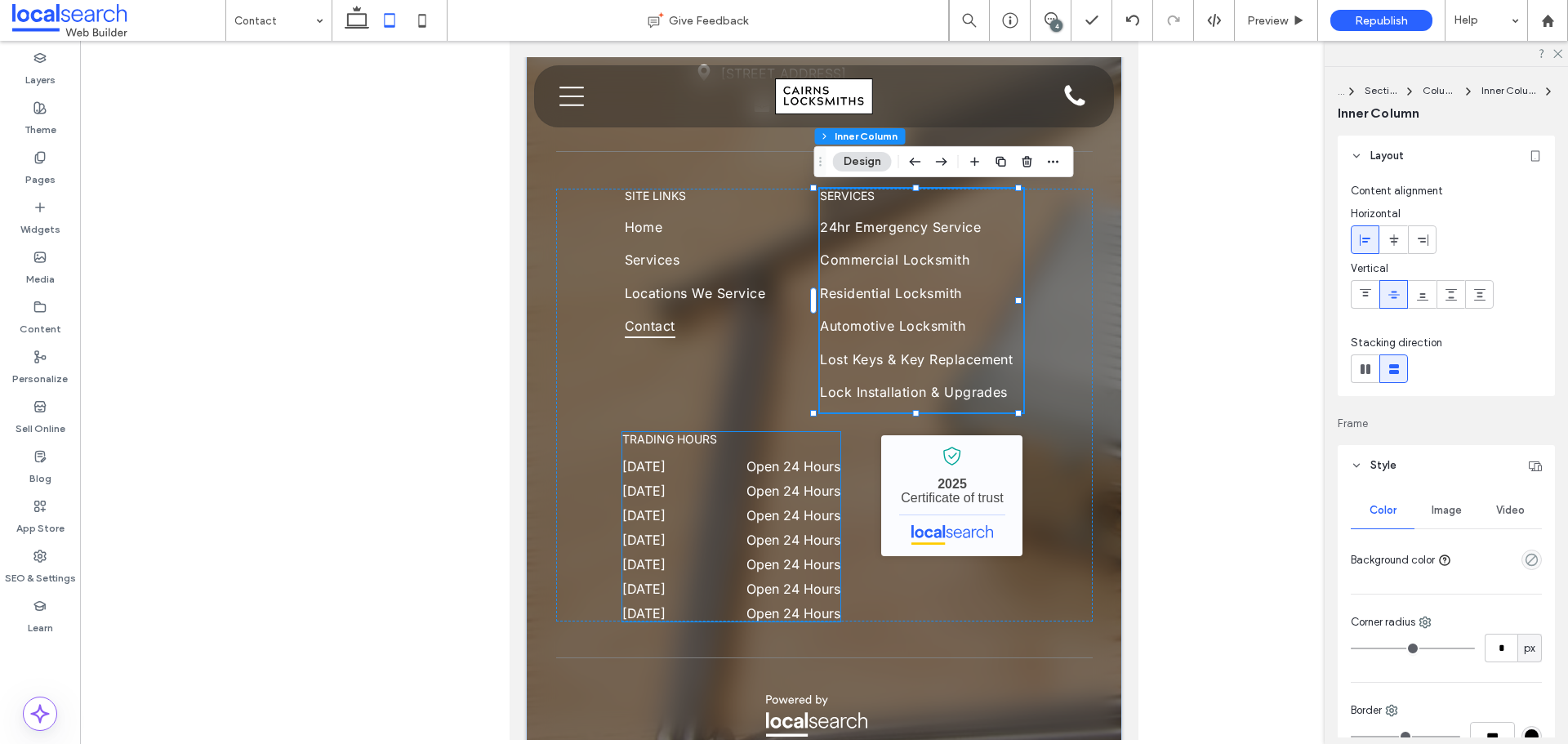
click at [725, 480] on div "[DATE] Open 24 Hours" at bounding box center [731, 470] width 218 height 25
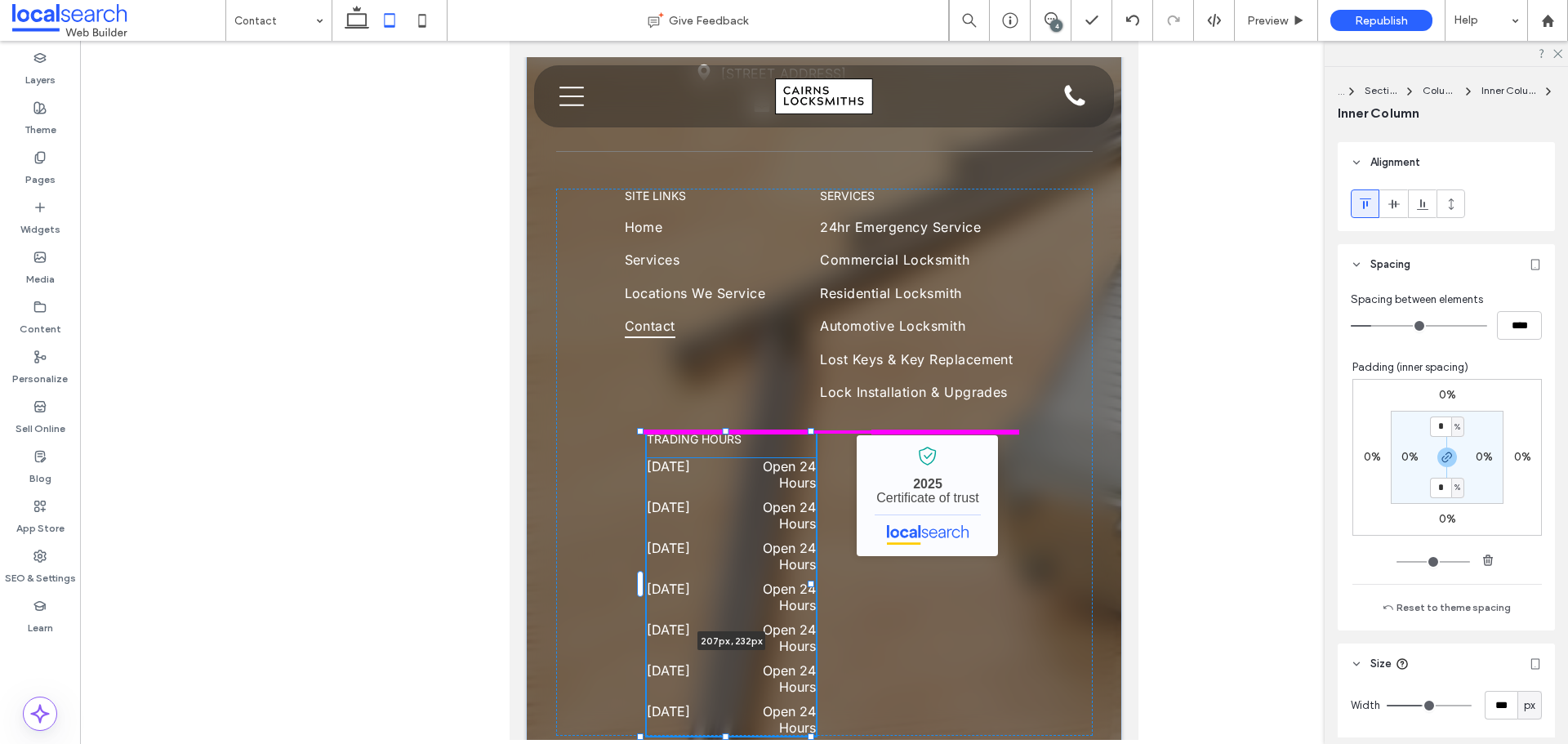
scroll to position [709, 0]
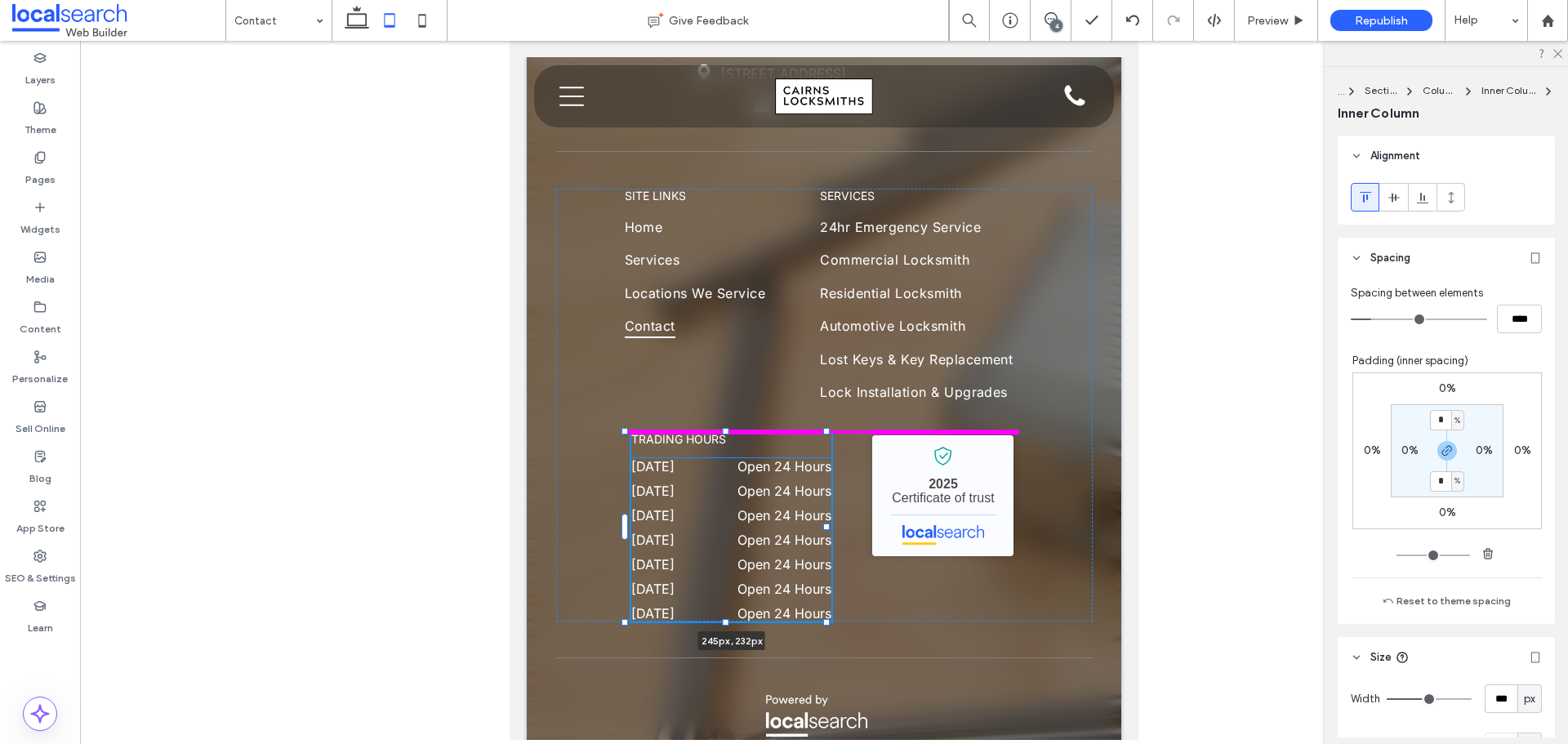
drag, startPoint x: 835, startPoint y: 527, endPoint x: 824, endPoint y: 527, distance: 11.0
click at [824, 527] on div at bounding box center [826, 526] width 6 height 6
type input "***"
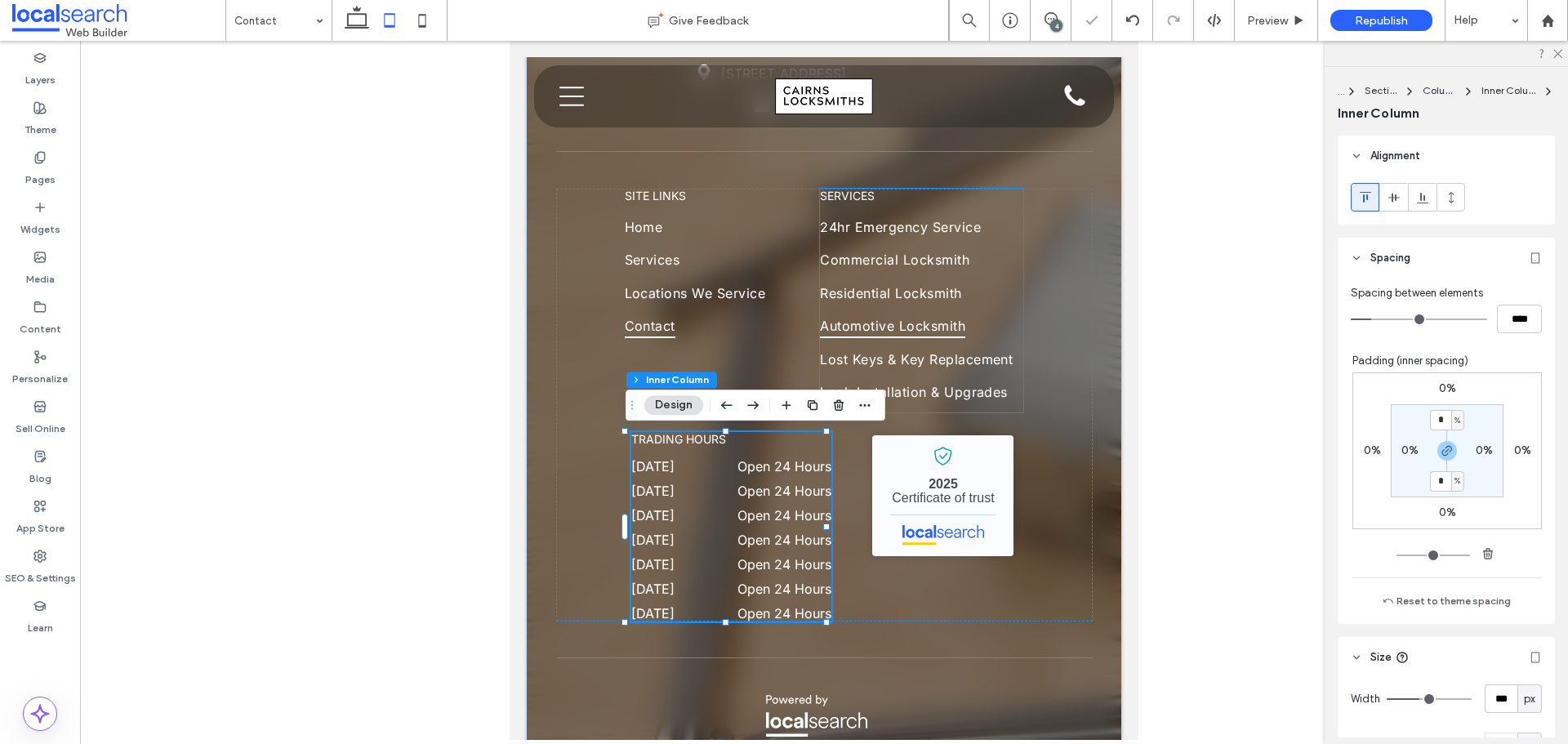
click at [973, 321] on link "Automotive Locksmith" at bounding box center [922, 330] width 203 height 33
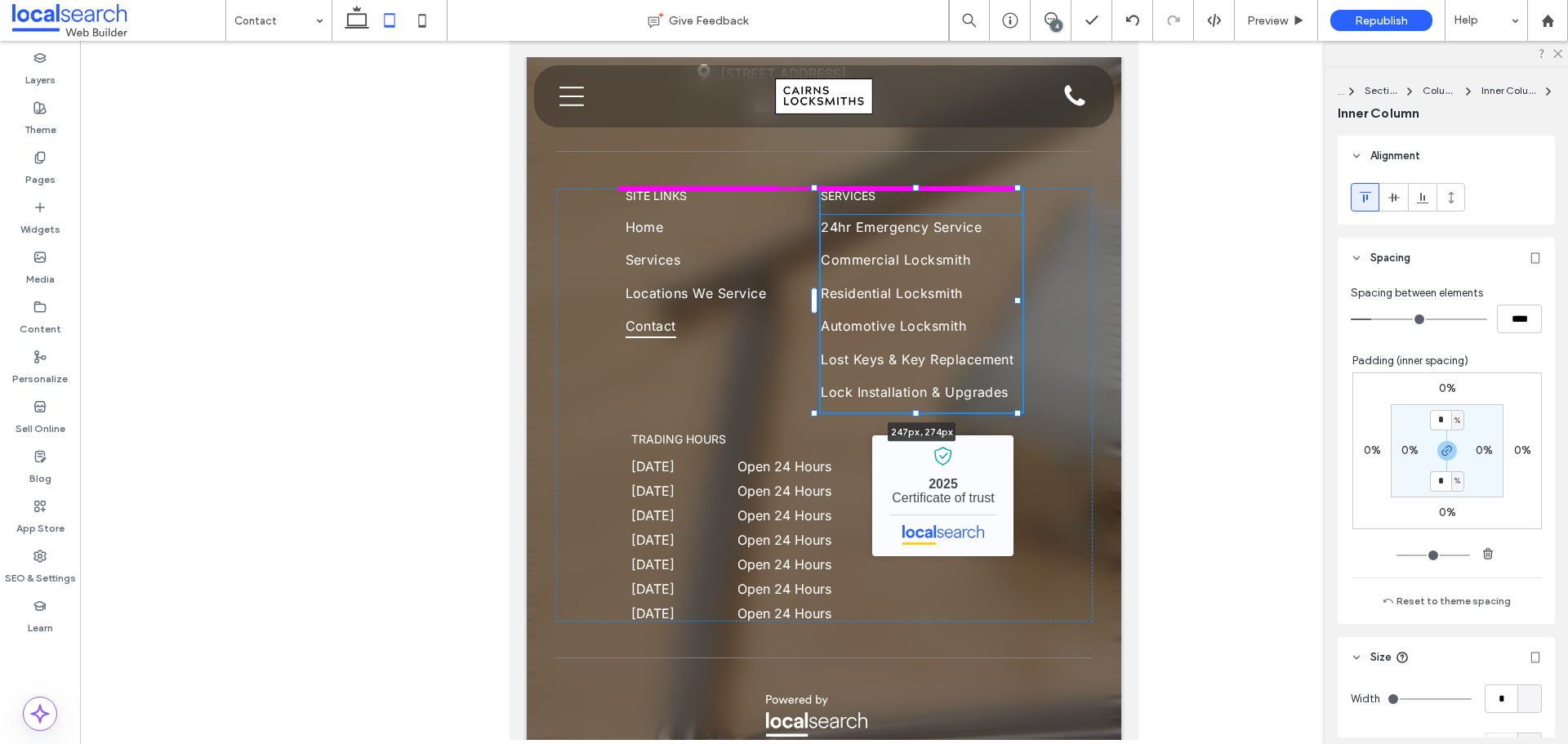
drag, startPoint x: 1018, startPoint y: 298, endPoint x: 1017, endPoint y: 321, distance: 23.0
click at [816, 189] on div at bounding box center [816, 189] width 1 height 1
type input "***"
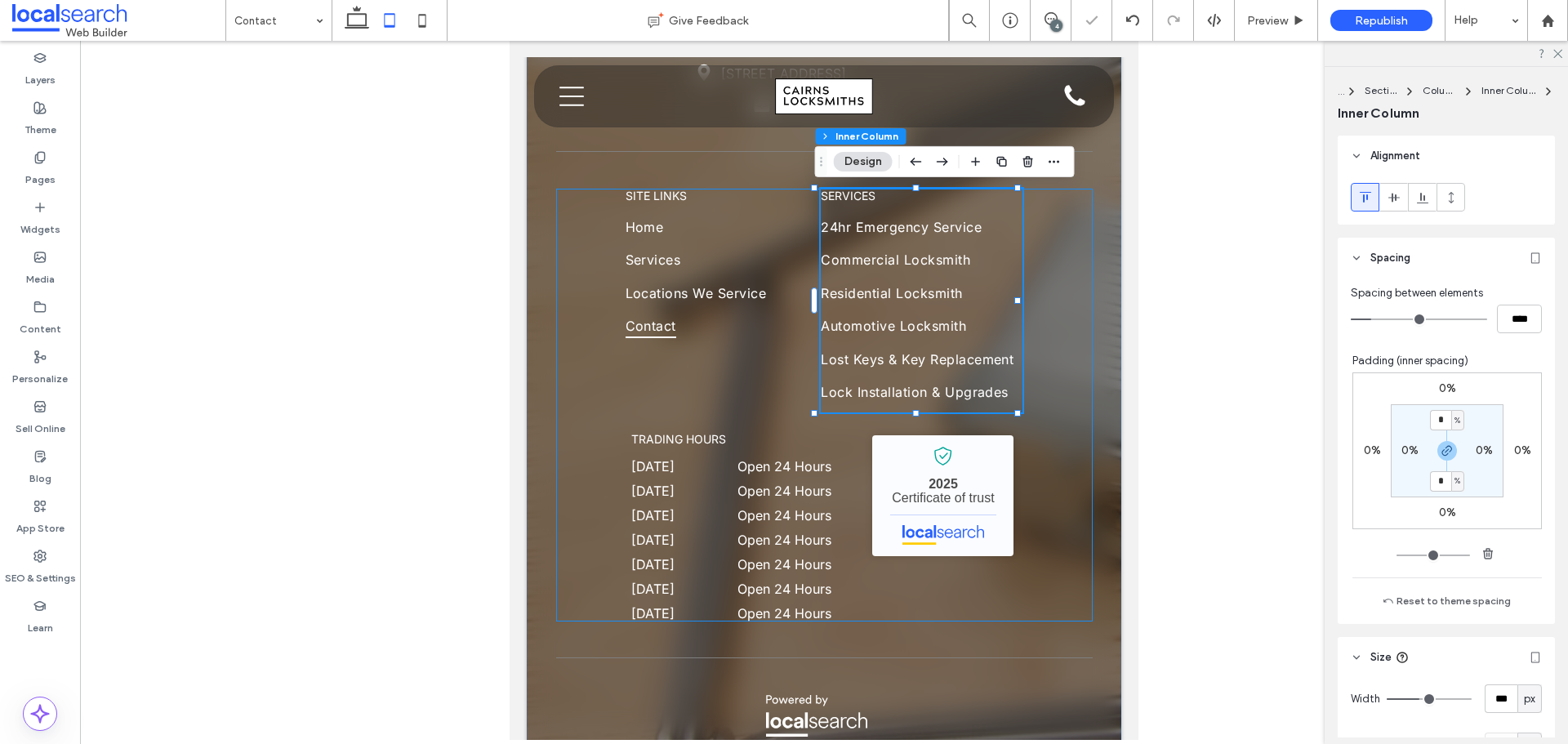
click at [1076, 450] on div "SITE LINKS Home Services Locations We Service Contact services 24hr Emergency S…" at bounding box center [825, 404] width 536 height 433
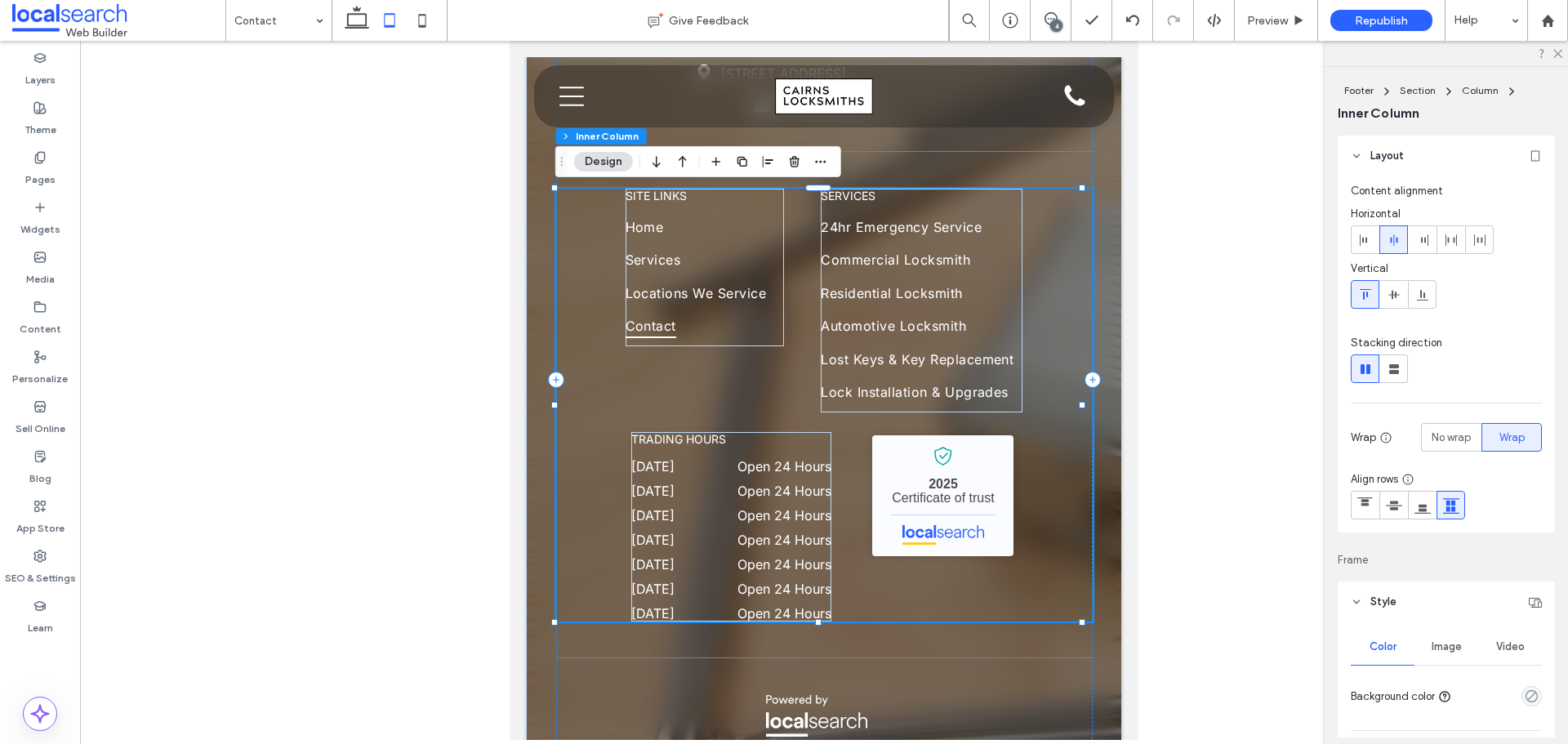
click at [1041, 458] on div "SITE LINKS Home Services Locations We Service Contact services 24hr Emergency S…" at bounding box center [825, 404] width 536 height 433
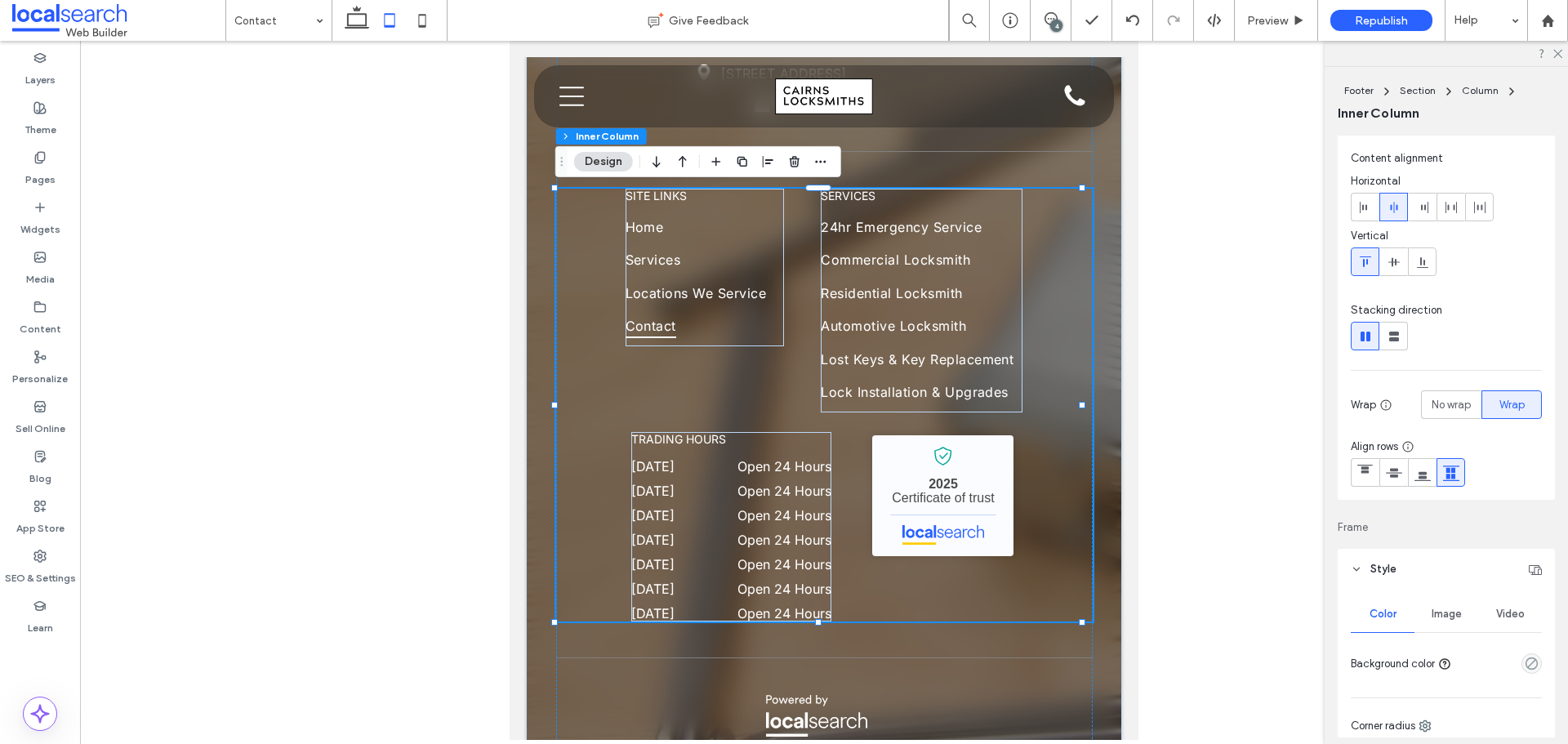
scroll to position [81, 0]
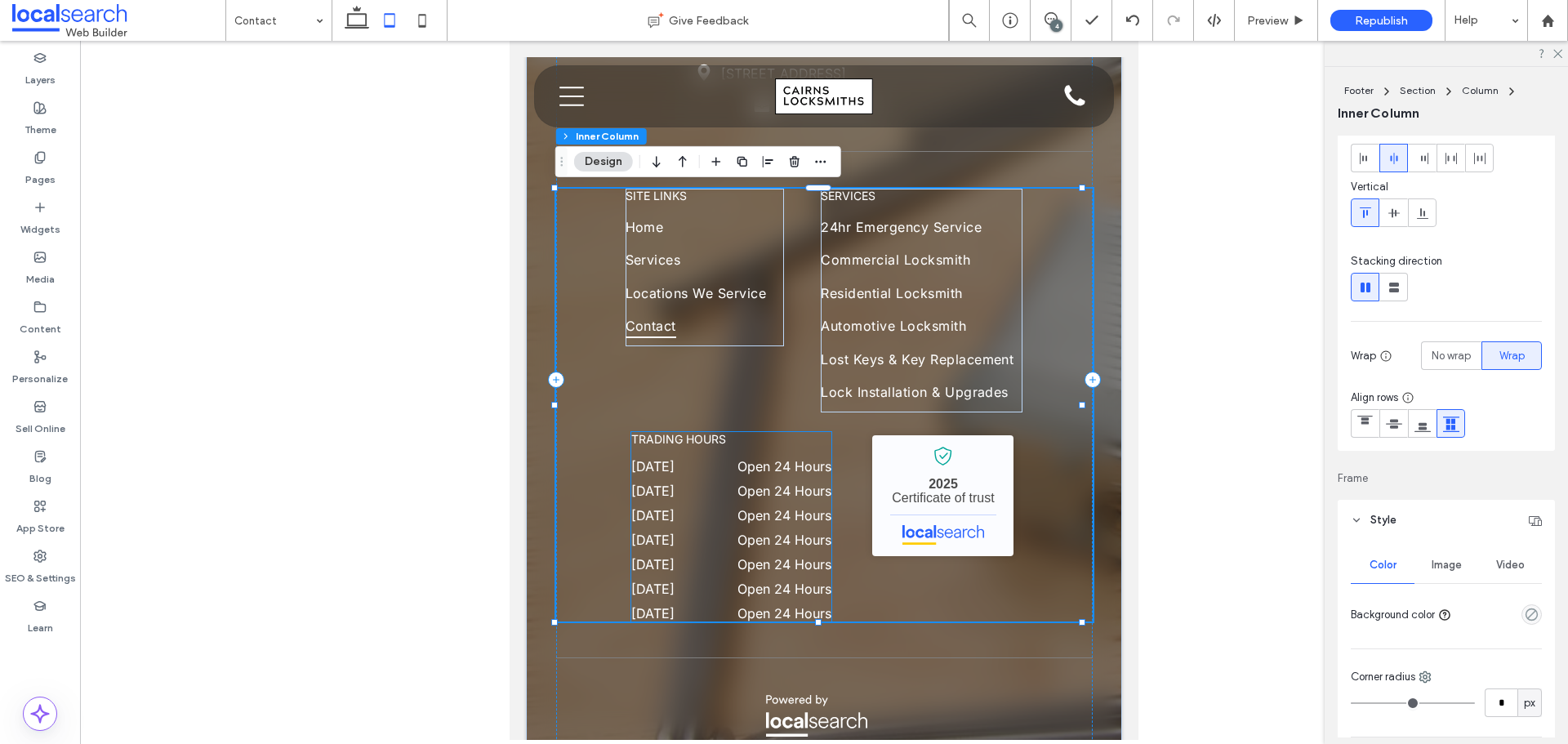
click at [707, 522] on dt "[DATE]" at bounding box center [674, 515] width 84 height 16
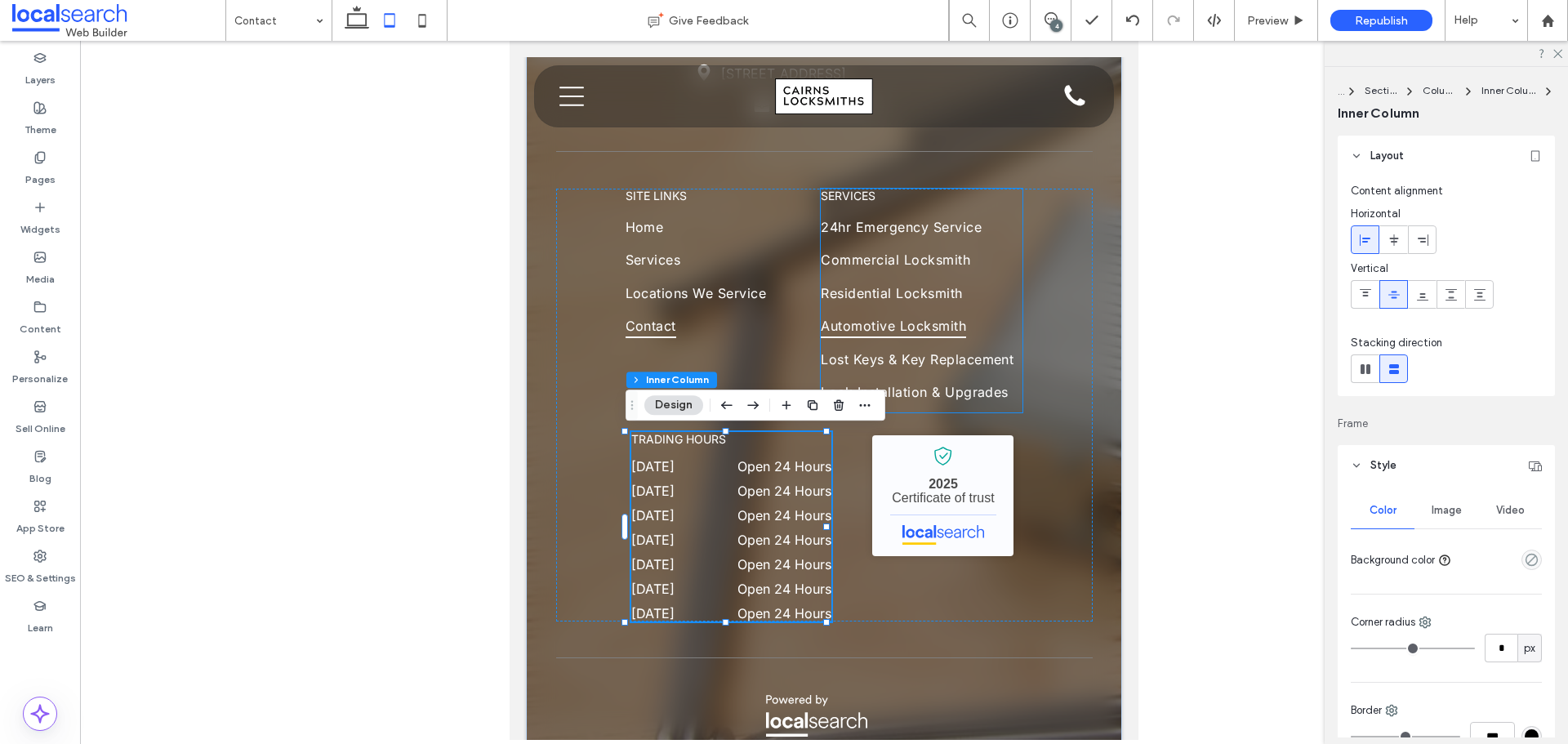
click at [879, 320] on span "Automotive Locksmith" at bounding box center [893, 326] width 146 height 25
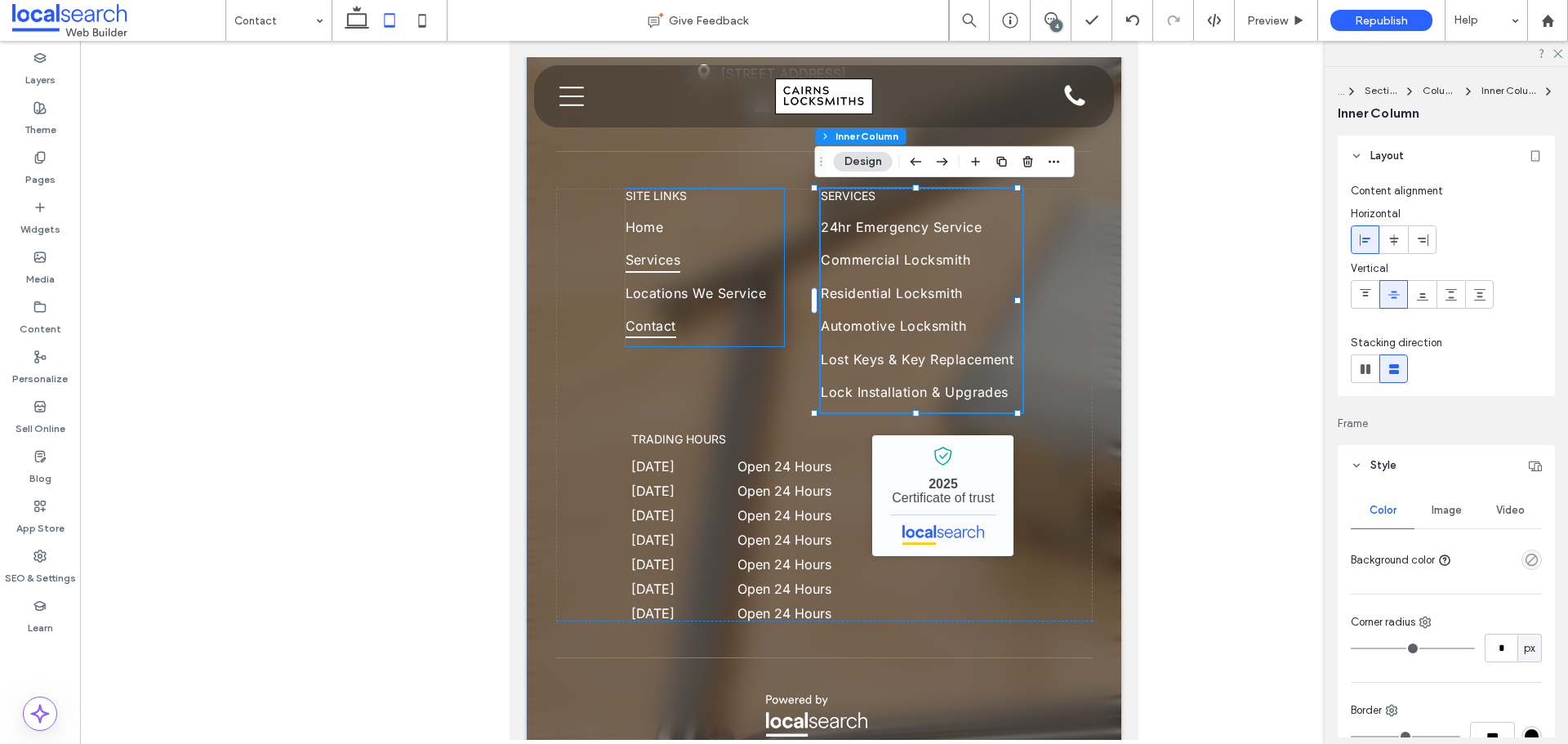
click at [687, 274] on link "Services" at bounding box center [704, 264] width 156 height 33
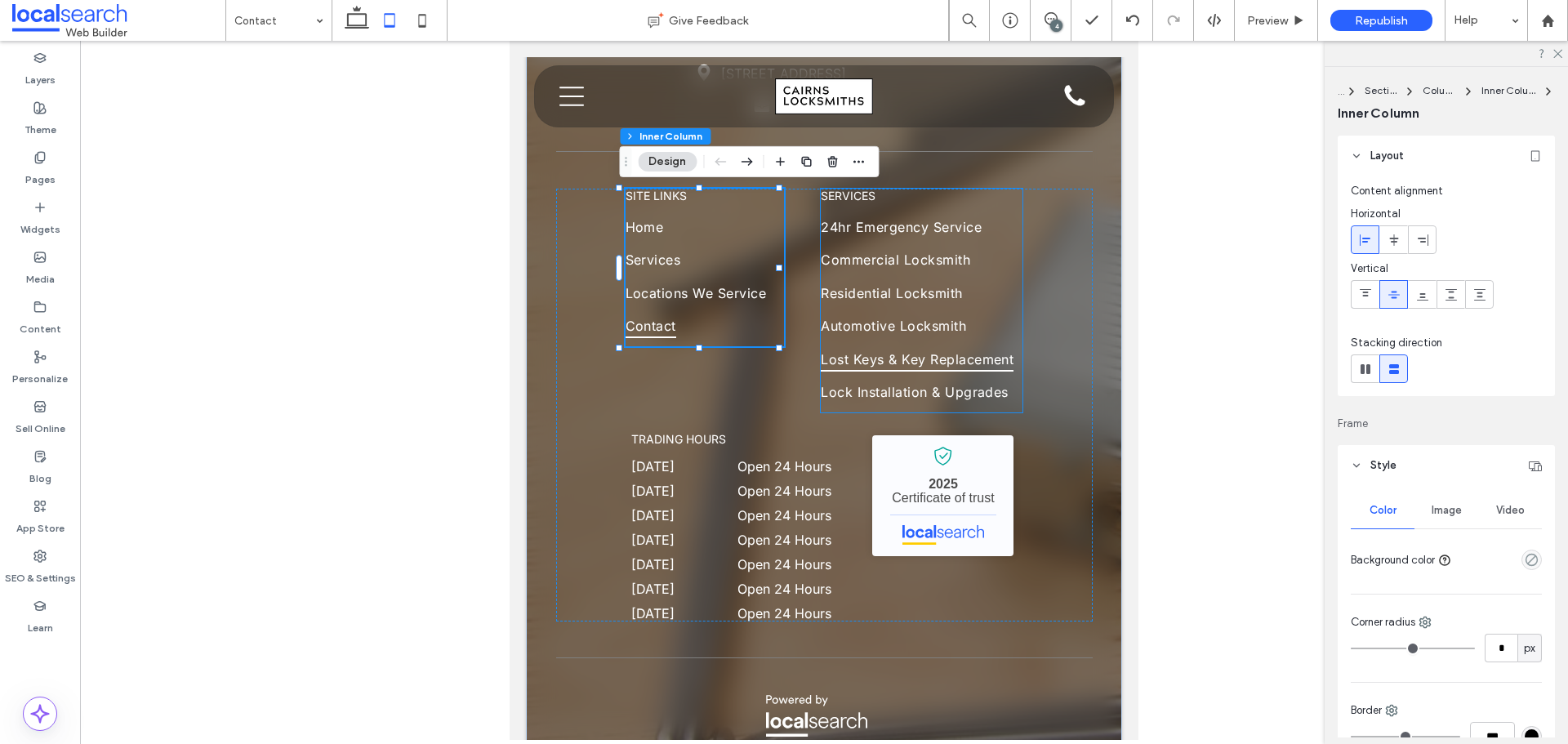
click at [890, 377] on link "Lost Keys & Key Replacement" at bounding box center [922, 362] width 201 height 33
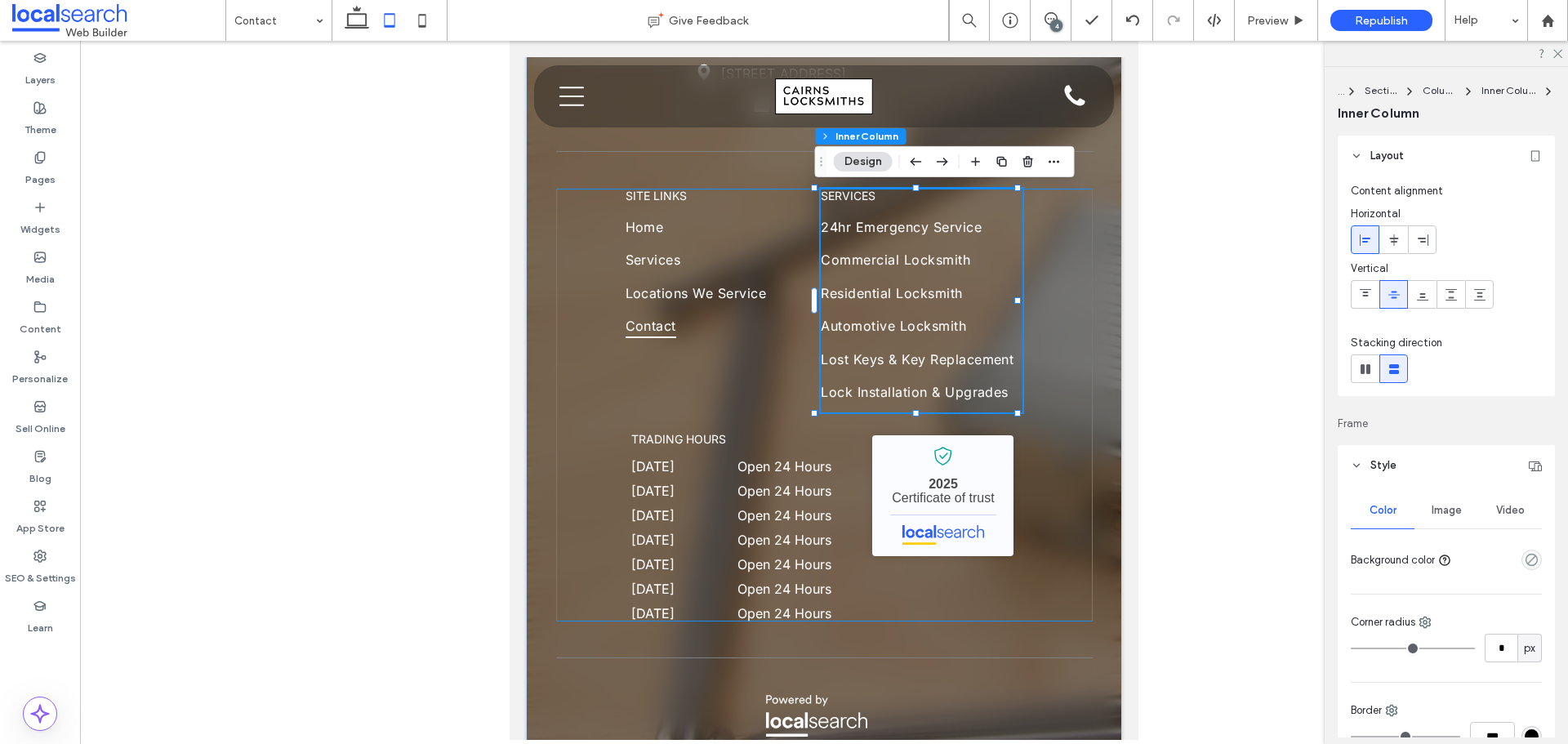
click at [675, 391] on div "SITE LINKS Home Services Locations We Service Contact services 24hr Emergency S…" at bounding box center [825, 404] width 536 height 433
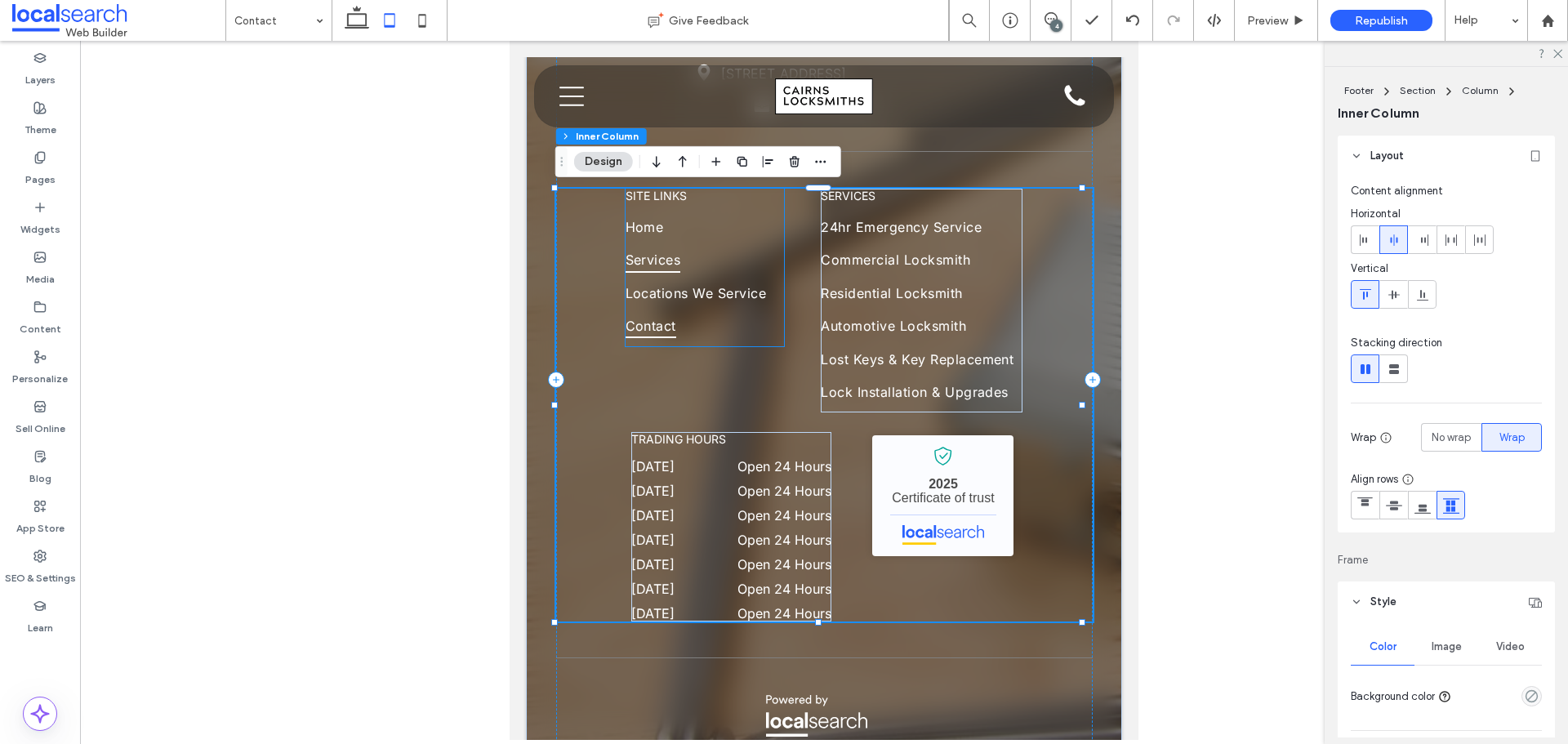
click at [724, 276] on link "Services" at bounding box center [704, 264] width 156 height 33
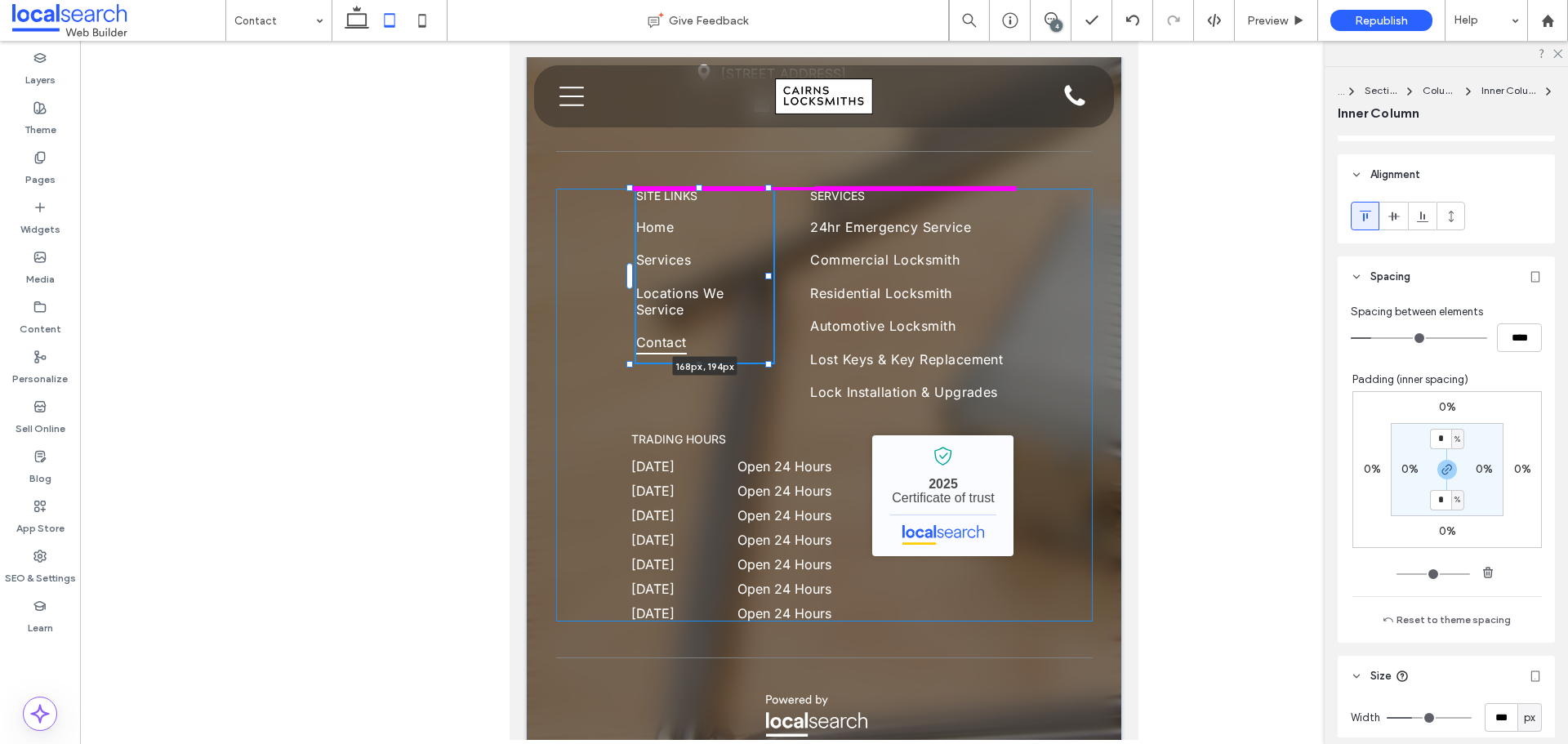
scroll to position [709, 0]
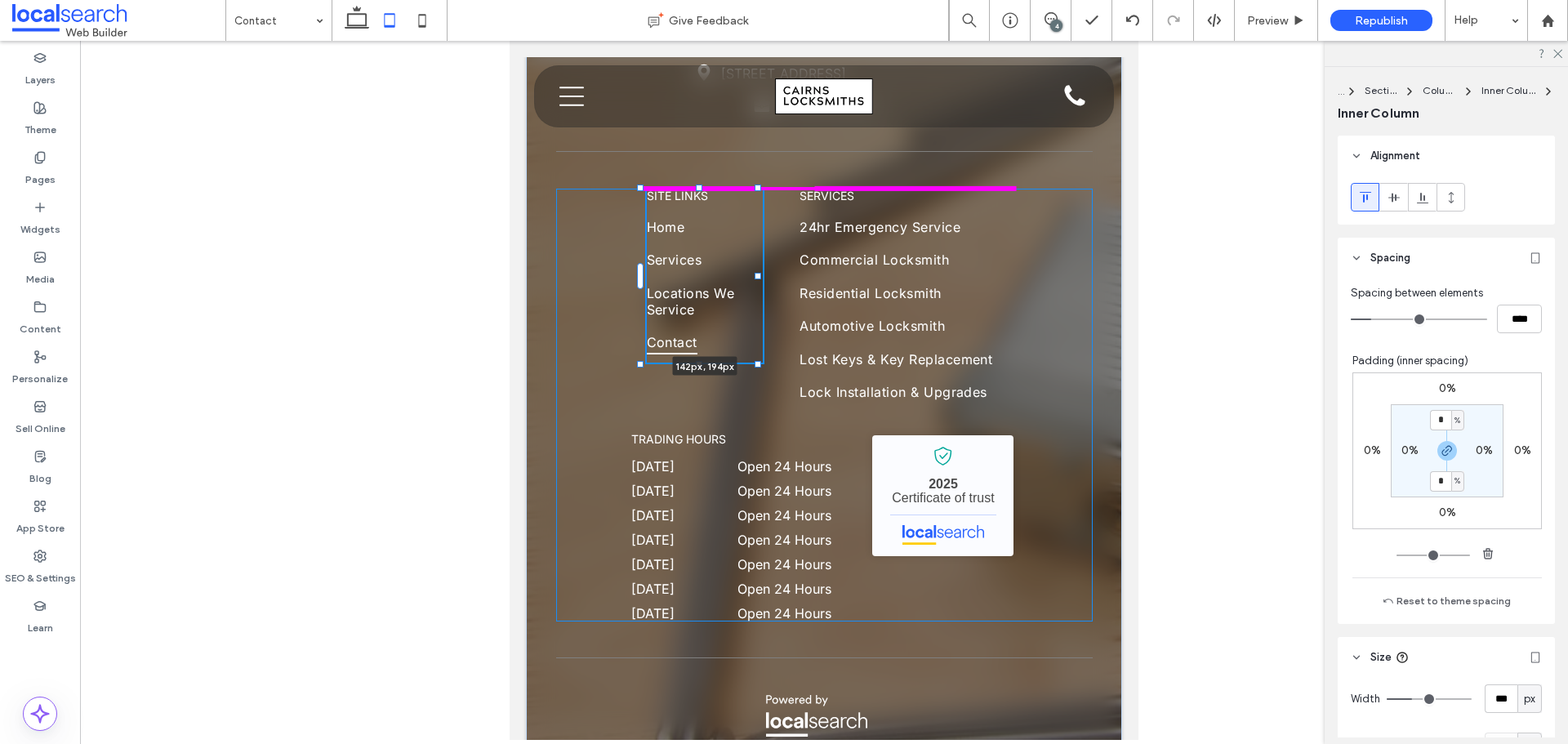
drag, startPoint x: 780, startPoint y: 266, endPoint x: 759, endPoint y: 270, distance: 21.4
click at [759, 270] on div "Phone Icon 0431 052 579 Pin Icon [STREET_ADDRESS] Briefcase Icon 41 638 200 138…" at bounding box center [824, 379] width 596 height 1021
type input "***"
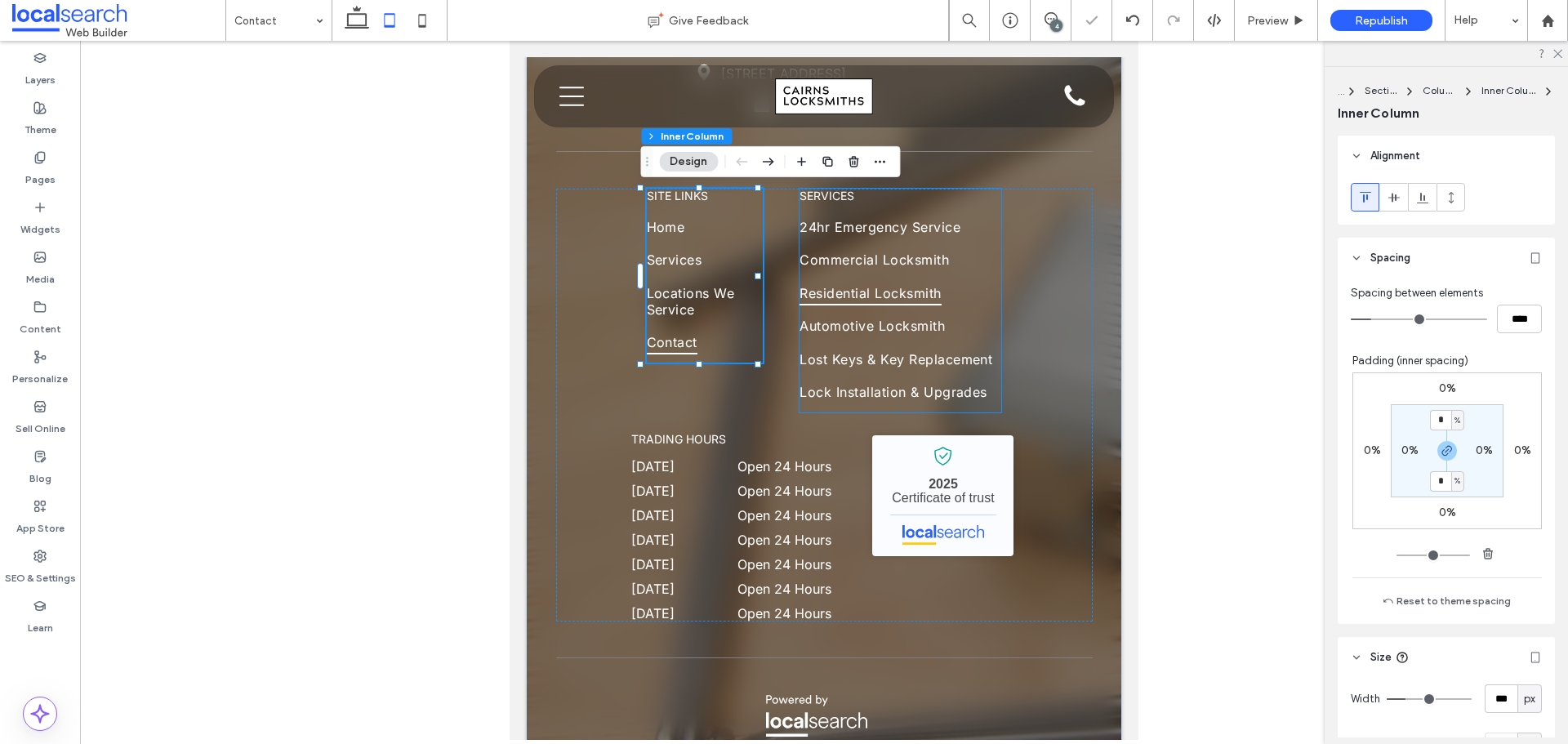
click at [885, 308] on link "Residential Locksmith" at bounding box center [901, 297] width 201 height 33
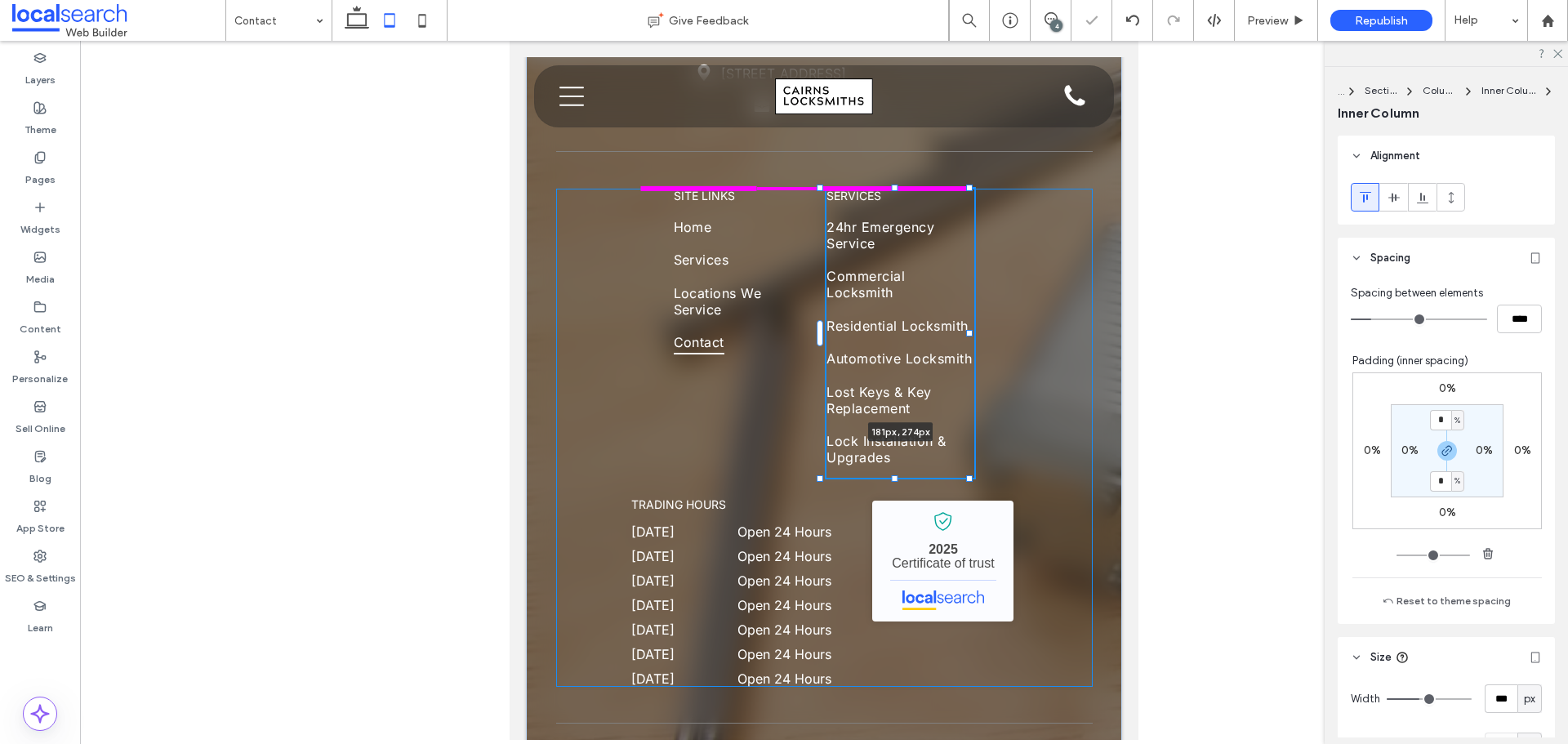
drag, startPoint x: 996, startPoint y: 302, endPoint x: 968, endPoint y: 306, distance: 28.3
click at [822, 189] on div at bounding box center [821, 189] width 1 height 1
type input "***"
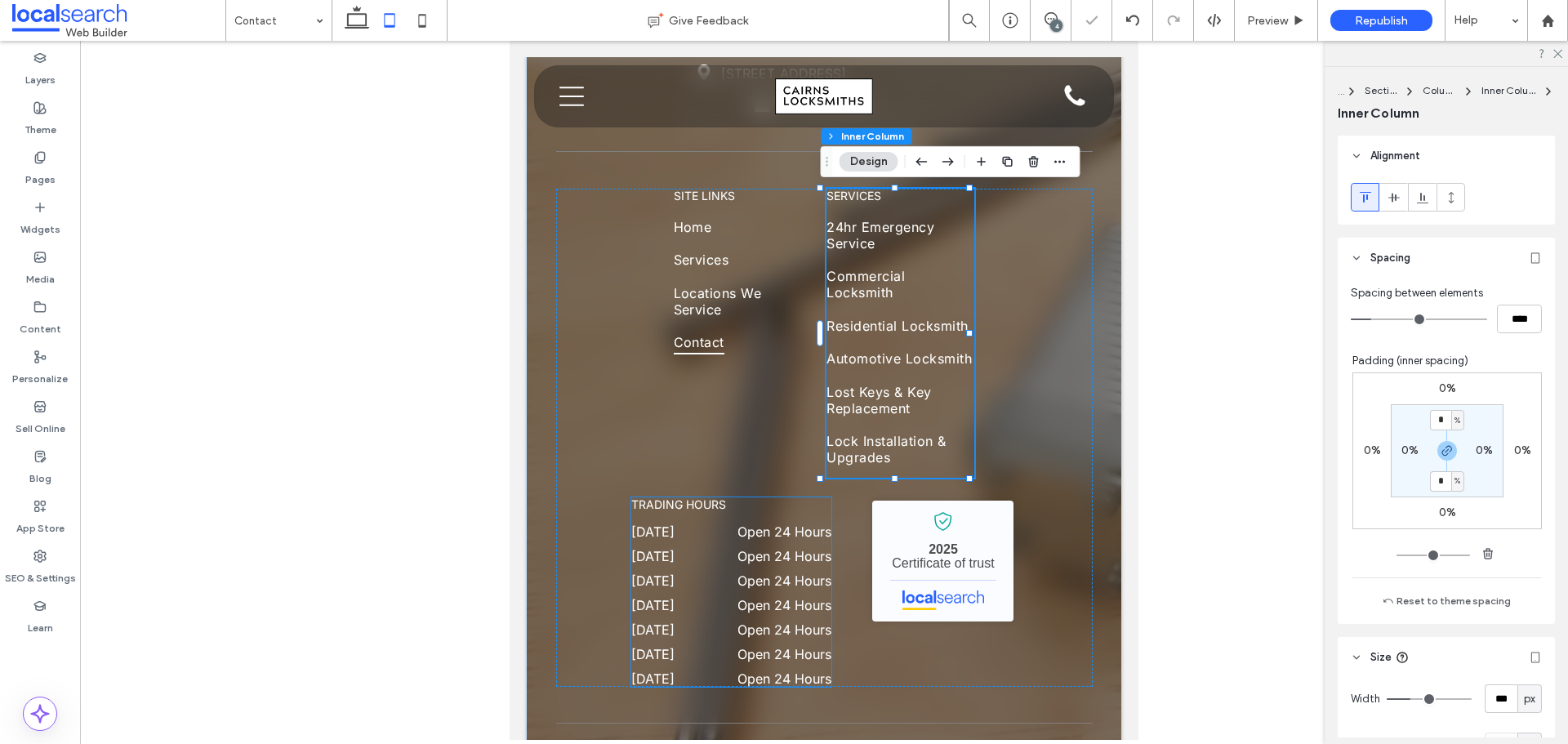
type input "***"
click at [781, 561] on dd "Open 24 Hours" at bounding box center [776, 556] width 110 height 16
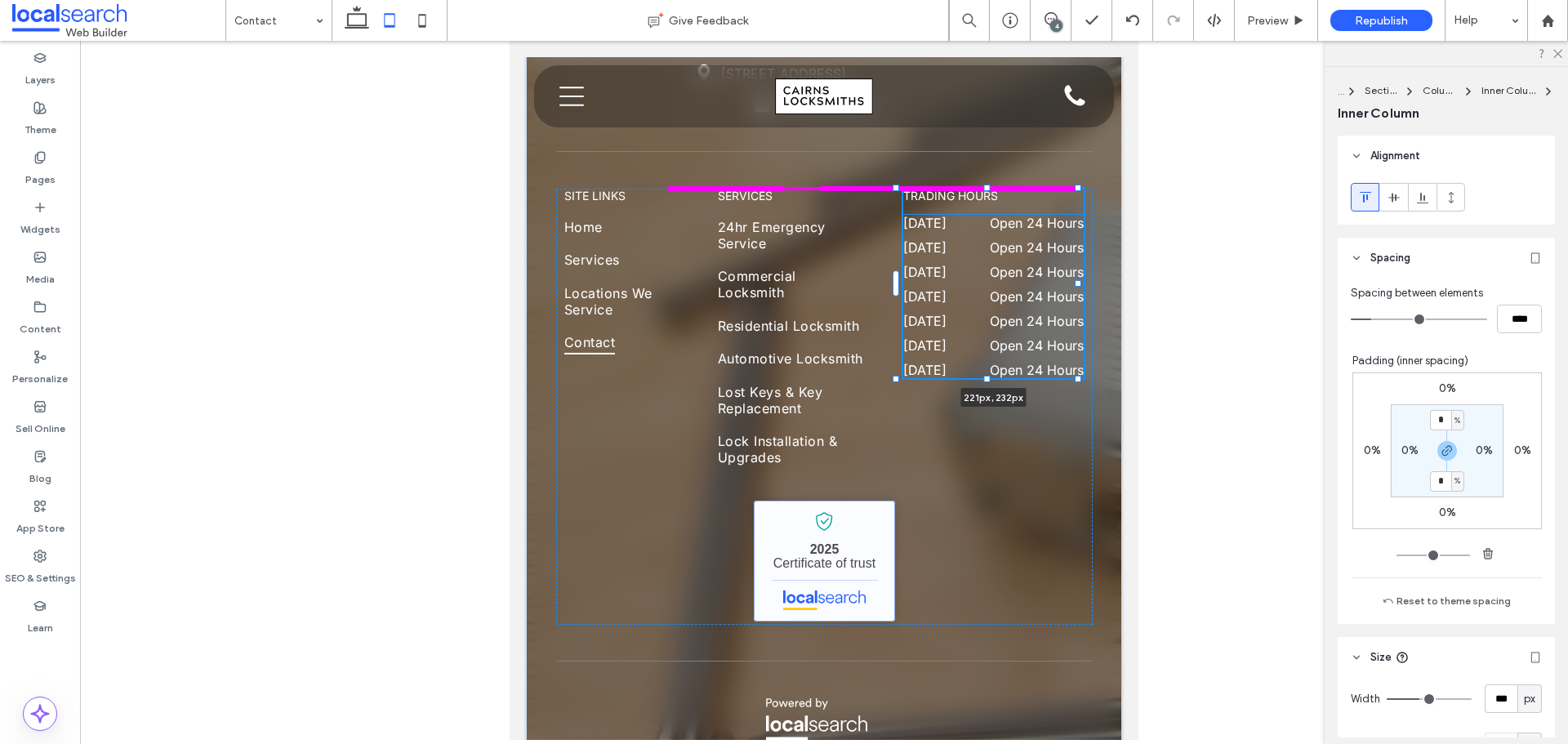
drag, startPoint x: 826, startPoint y: 591, endPoint x: 816, endPoint y: 588, distance: 10.4
click at [816, 588] on div "Phone Icon 0431 052 579 Pin Icon [STREET_ADDRESS] Briefcase Icon 41 638 200 138…" at bounding box center [824, 381] width 596 height 1025
type input "***"
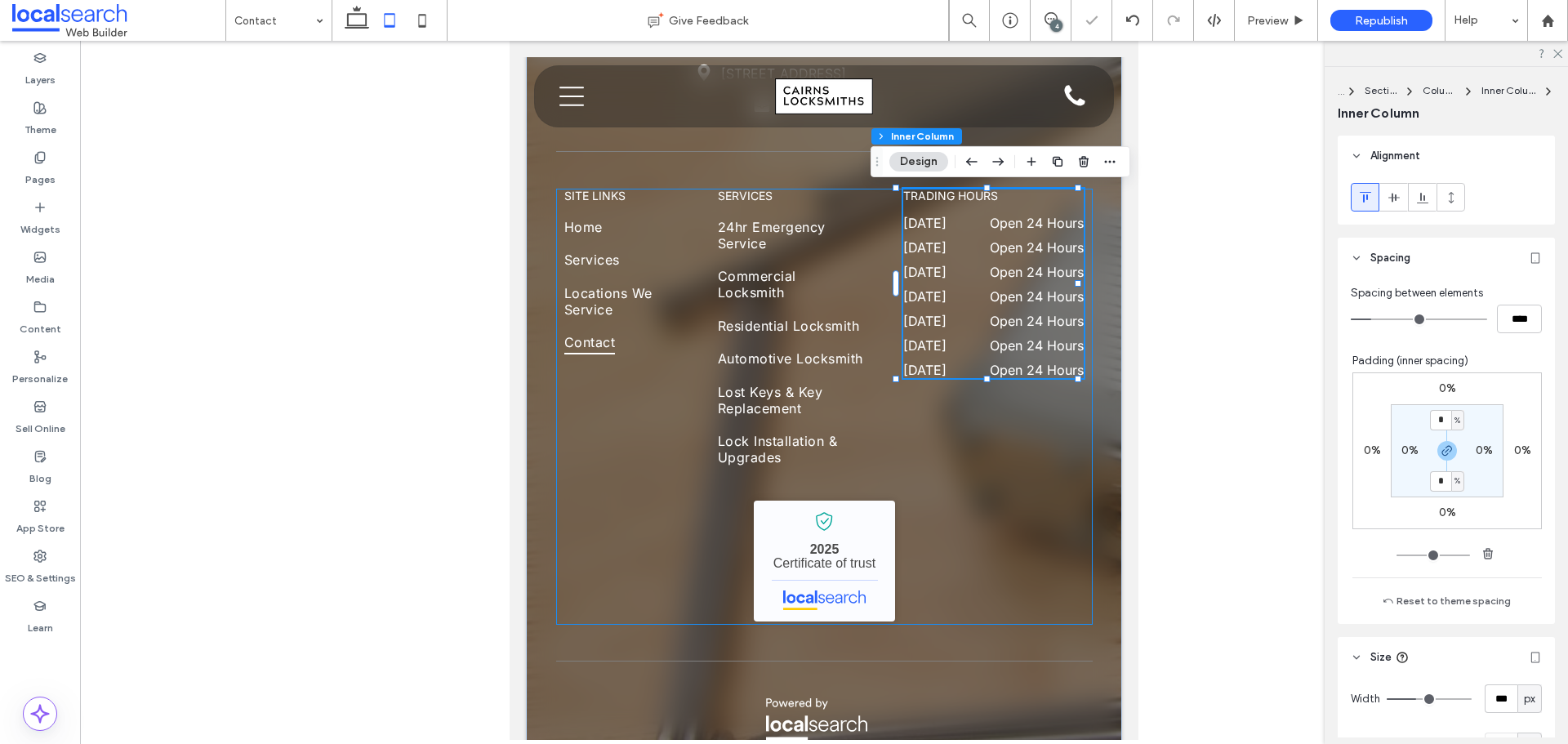
click at [664, 564] on div "SITE LINKS Home Services Locations We Service Contact services 24hr Emergency S…" at bounding box center [825, 406] width 536 height 437
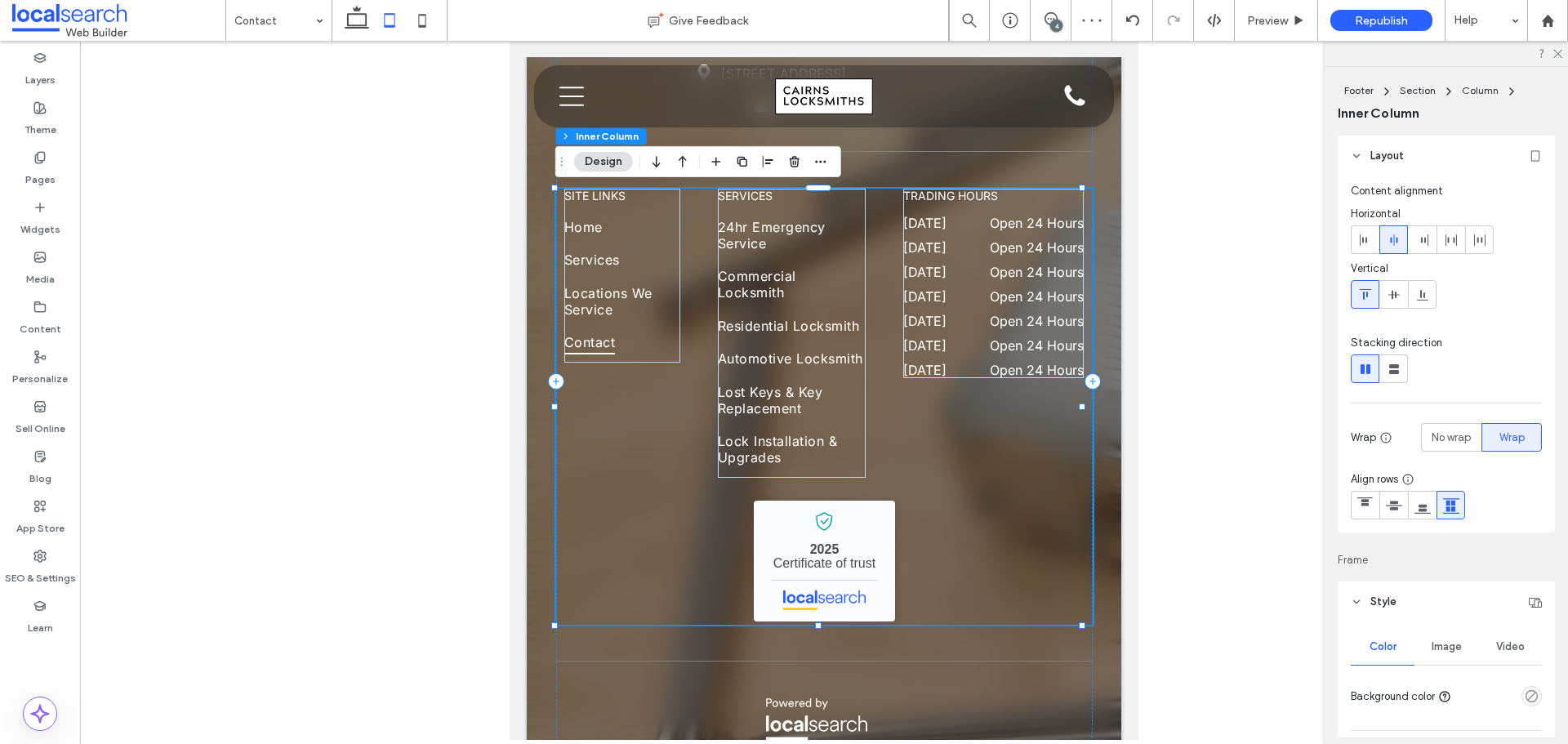
click at [1003, 510] on div "SITE LINKS Home Services Locations We Service Contact services 24hr Emergency S…" at bounding box center [825, 406] width 536 height 437
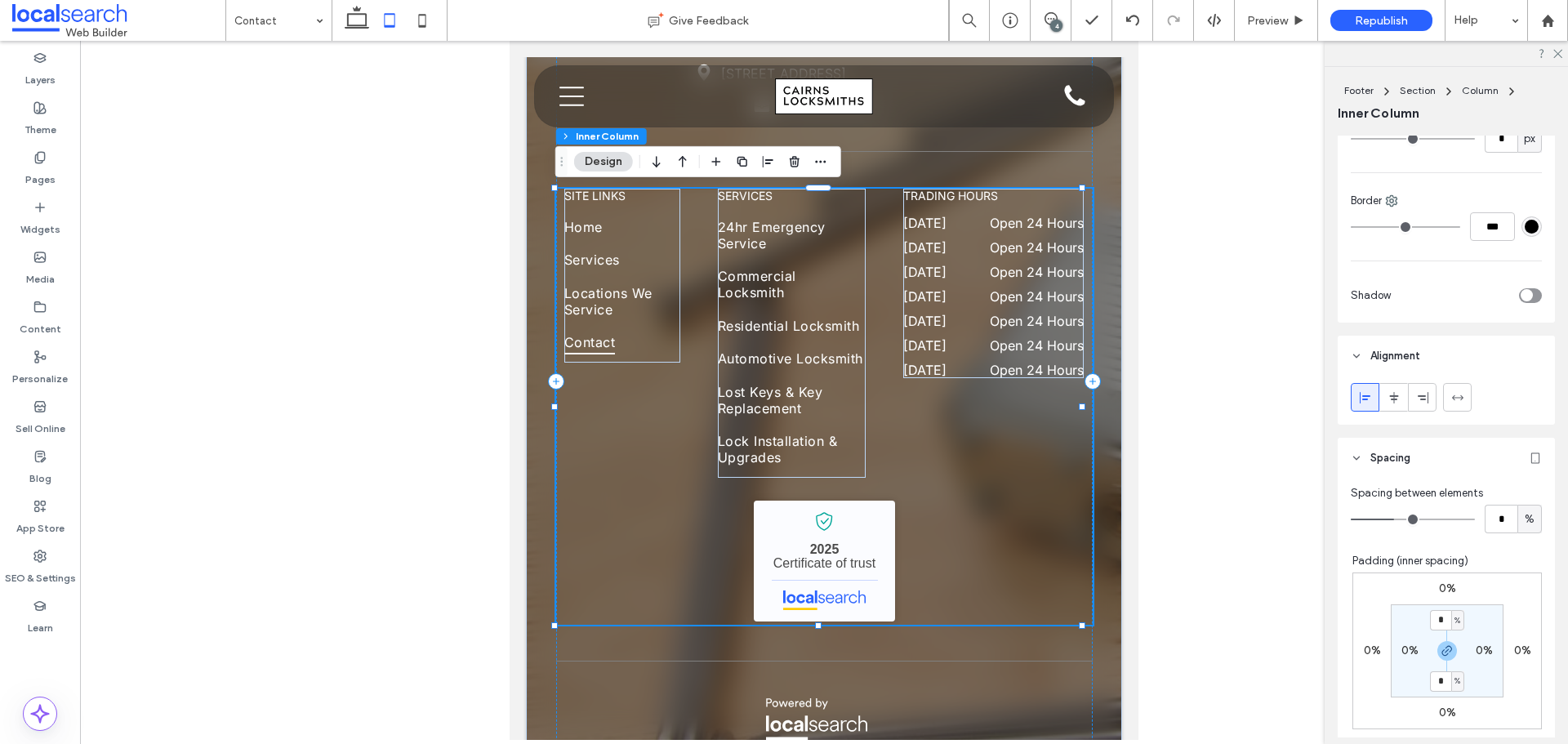
scroll to position [735, 0]
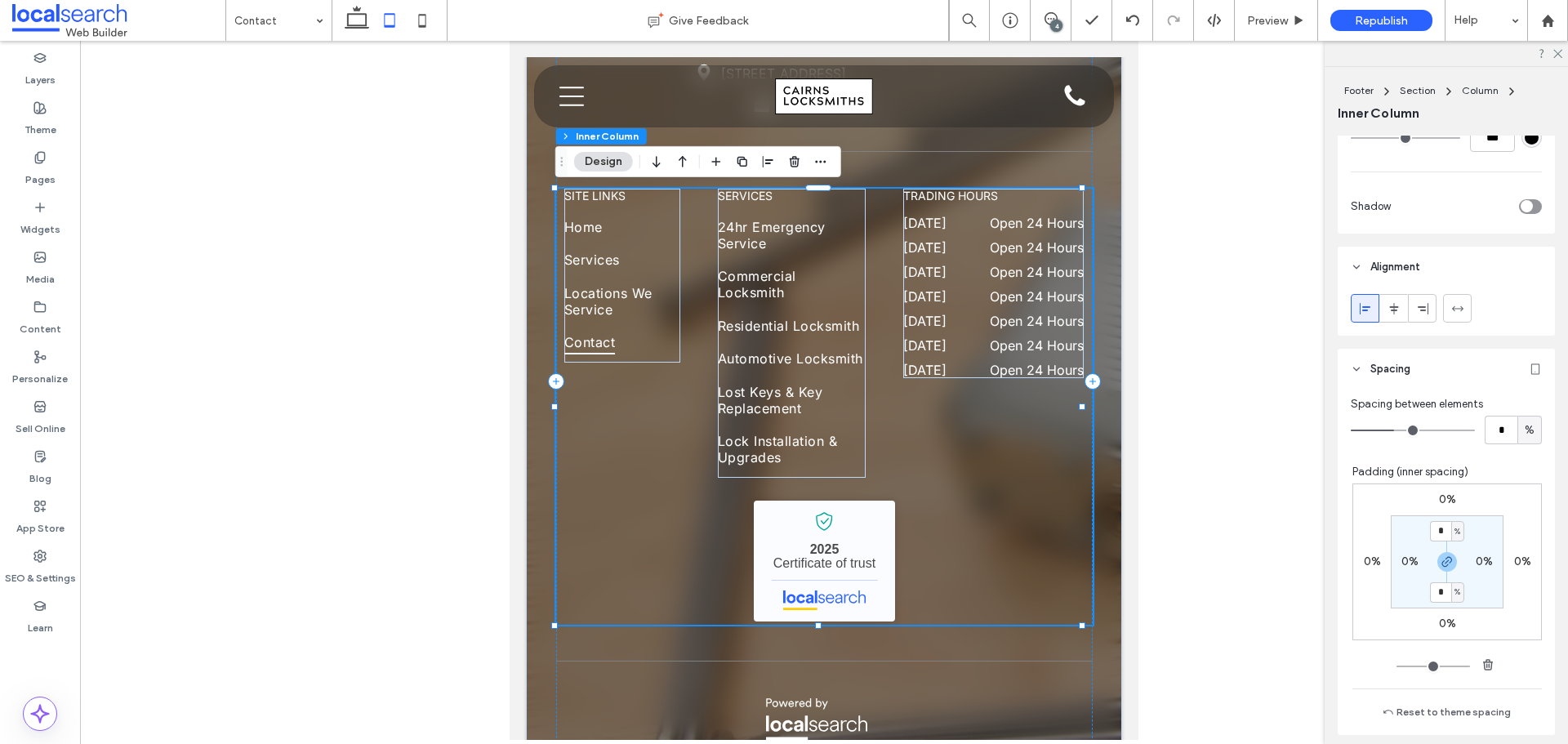
type input "*"
drag, startPoint x: 1391, startPoint y: 433, endPoint x: 1383, endPoint y: 437, distance: 8.9
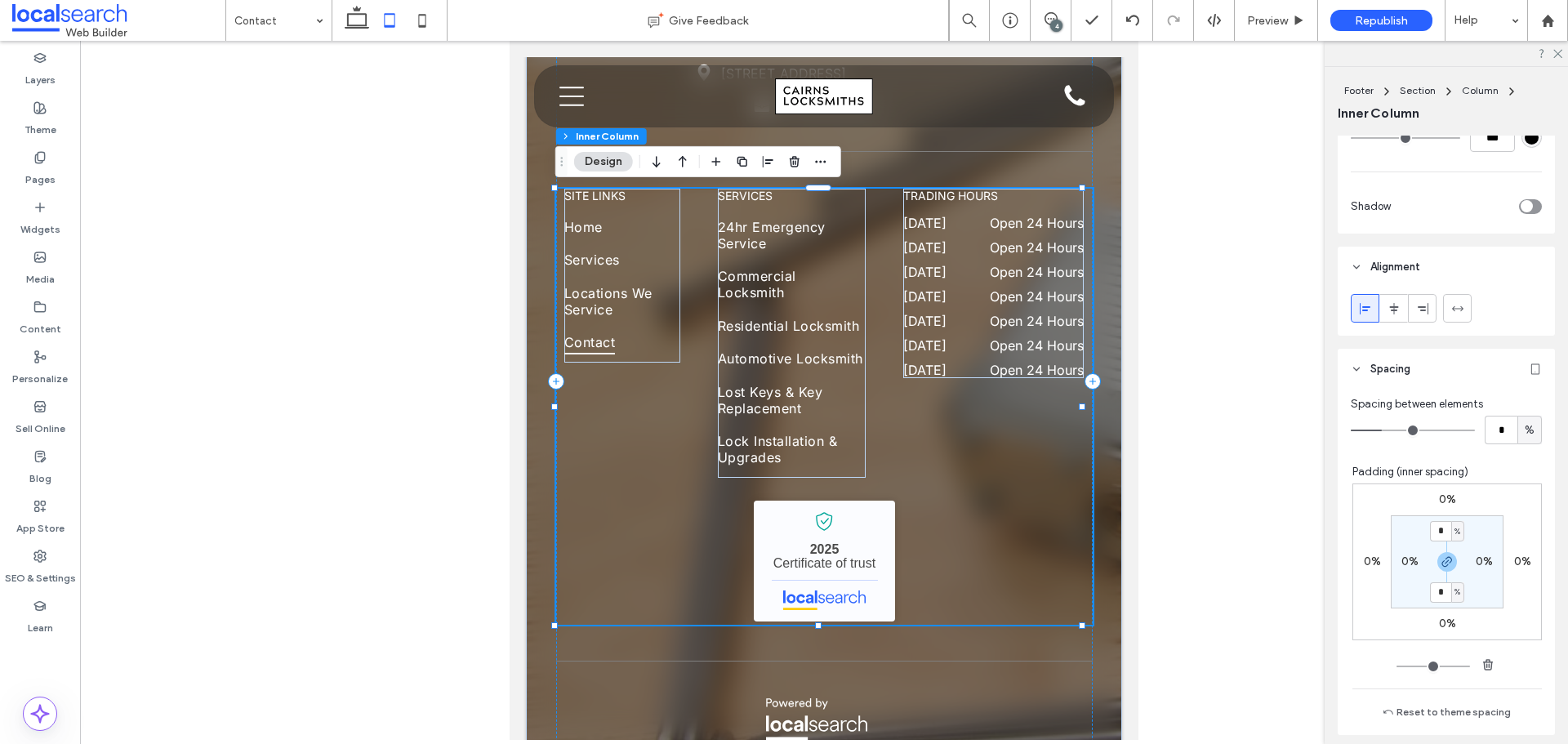
type input "*"
click at [1383, 431] on input "range" at bounding box center [1413, 430] width 124 height 2
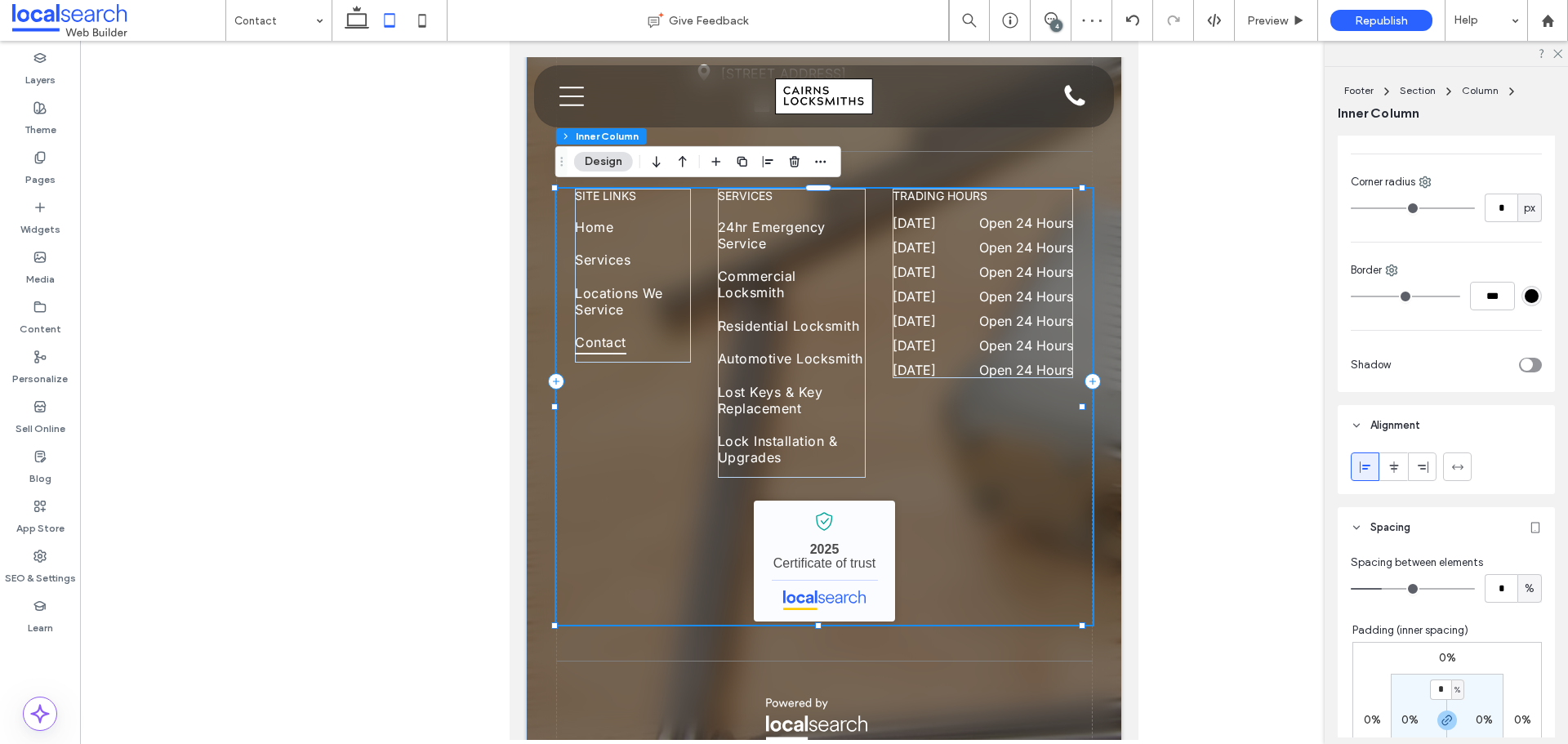
scroll to position [572, 0]
click at [1360, 466] on icon at bounding box center [1366, 472] width 13 height 13
click at [823, 358] on span "Automotive Locksmith" at bounding box center [790, 358] width 146 height 25
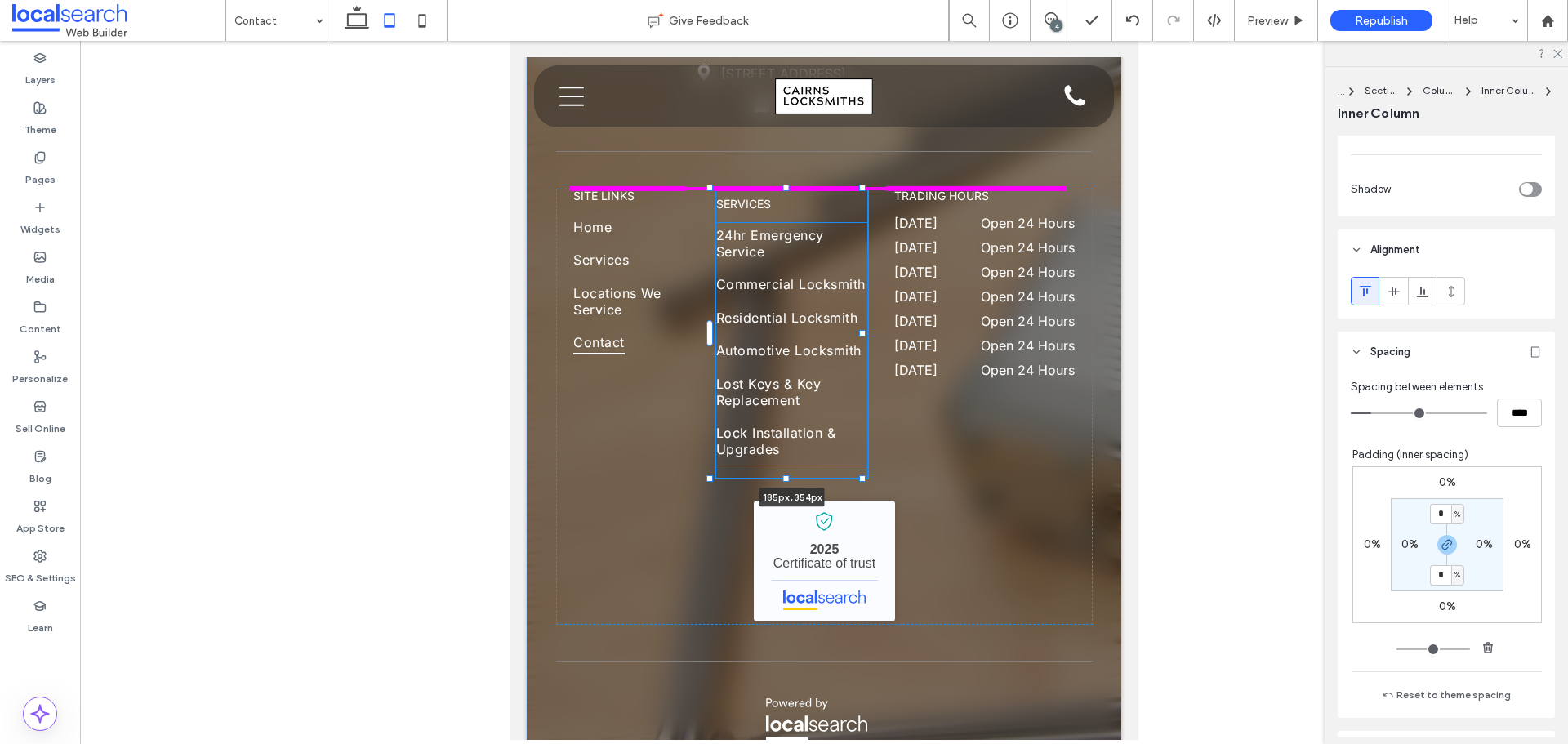
scroll to position [709, 0]
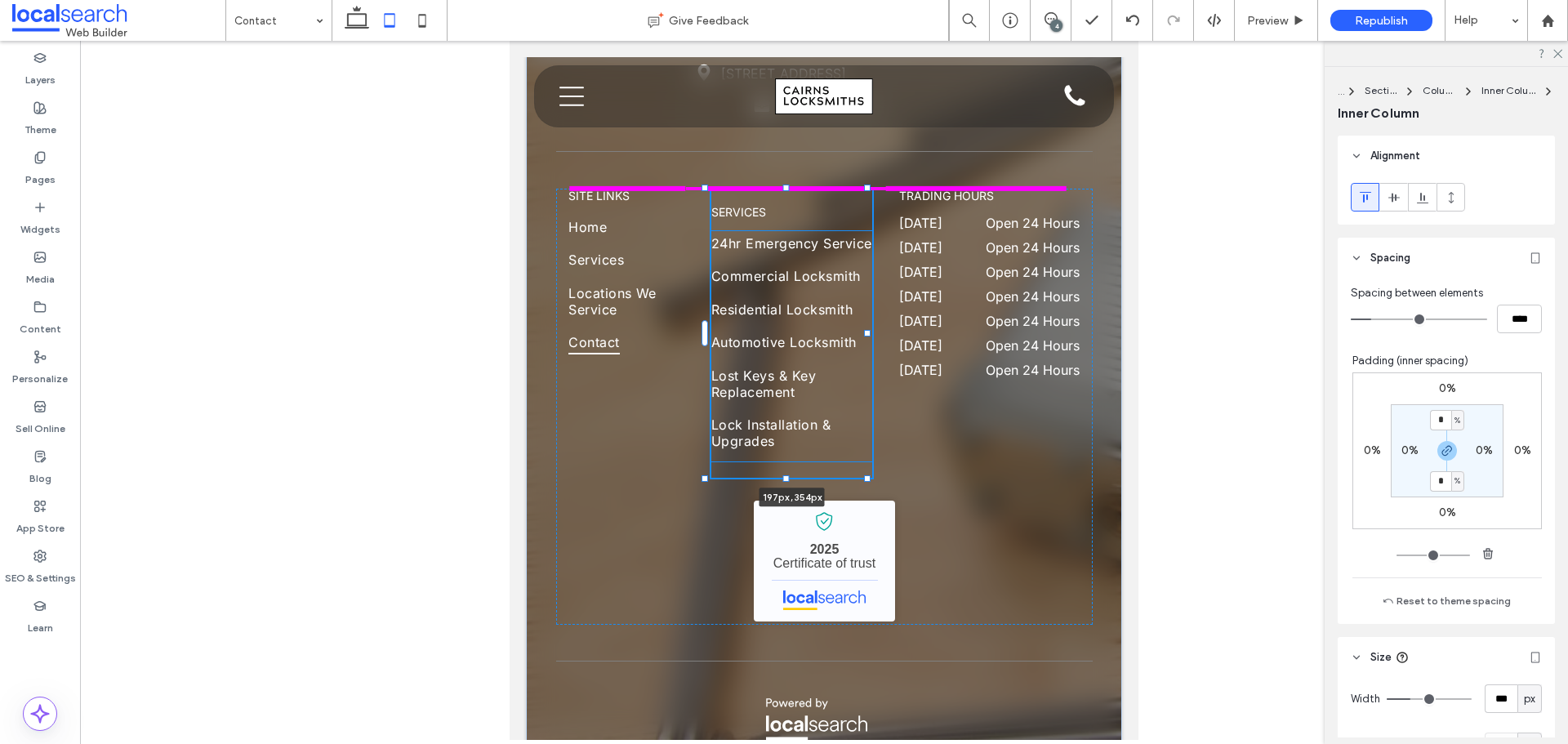
drag, startPoint x: 860, startPoint y: 330, endPoint x: 866, endPoint y: 336, distance: 8.5
click at [866, 336] on div at bounding box center [867, 333] width 6 height 6
type input "***"
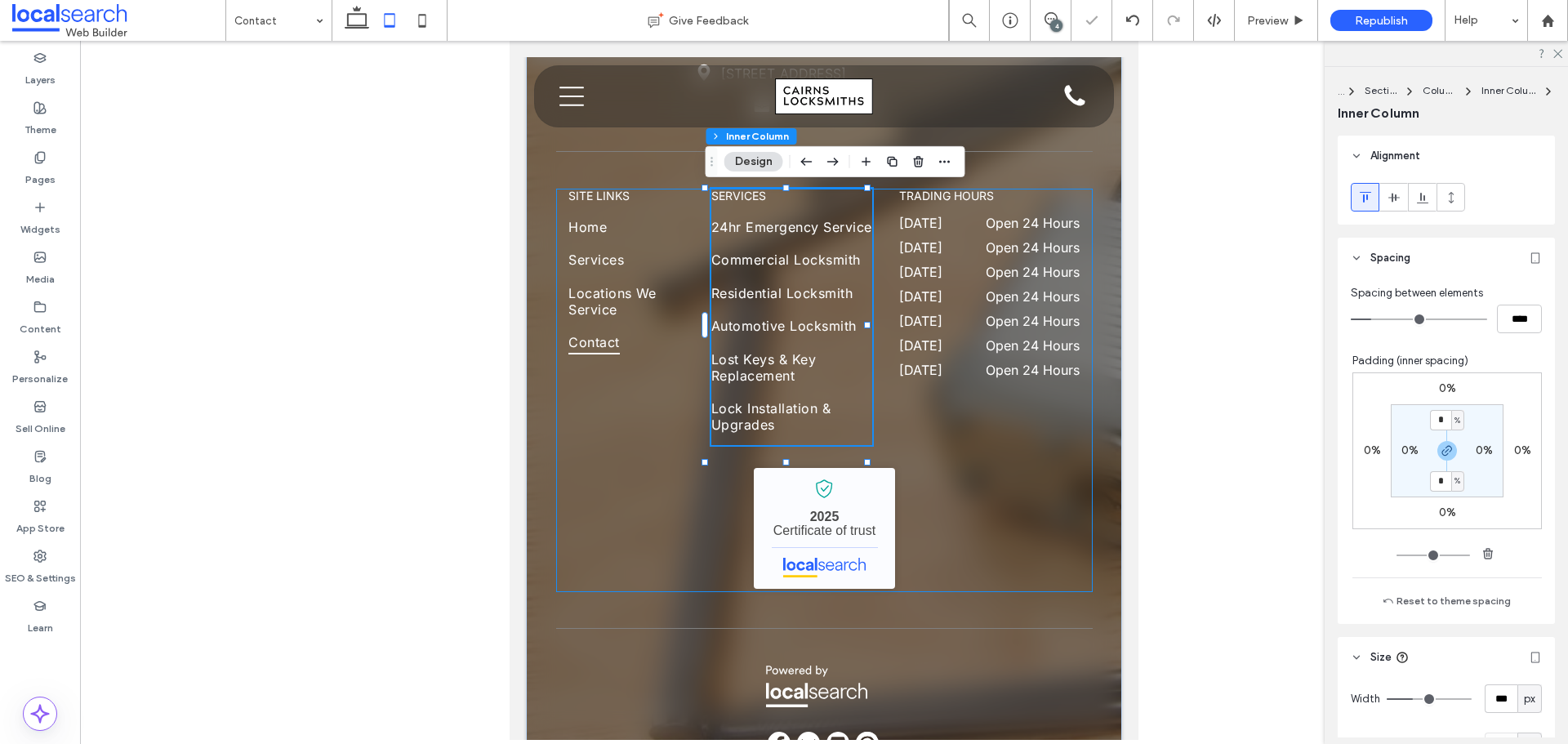
click at [993, 414] on div "SITE LINKS Home Services Locations We Service Contact services 24hr Emergency S…" at bounding box center [825, 390] width 536 height 404
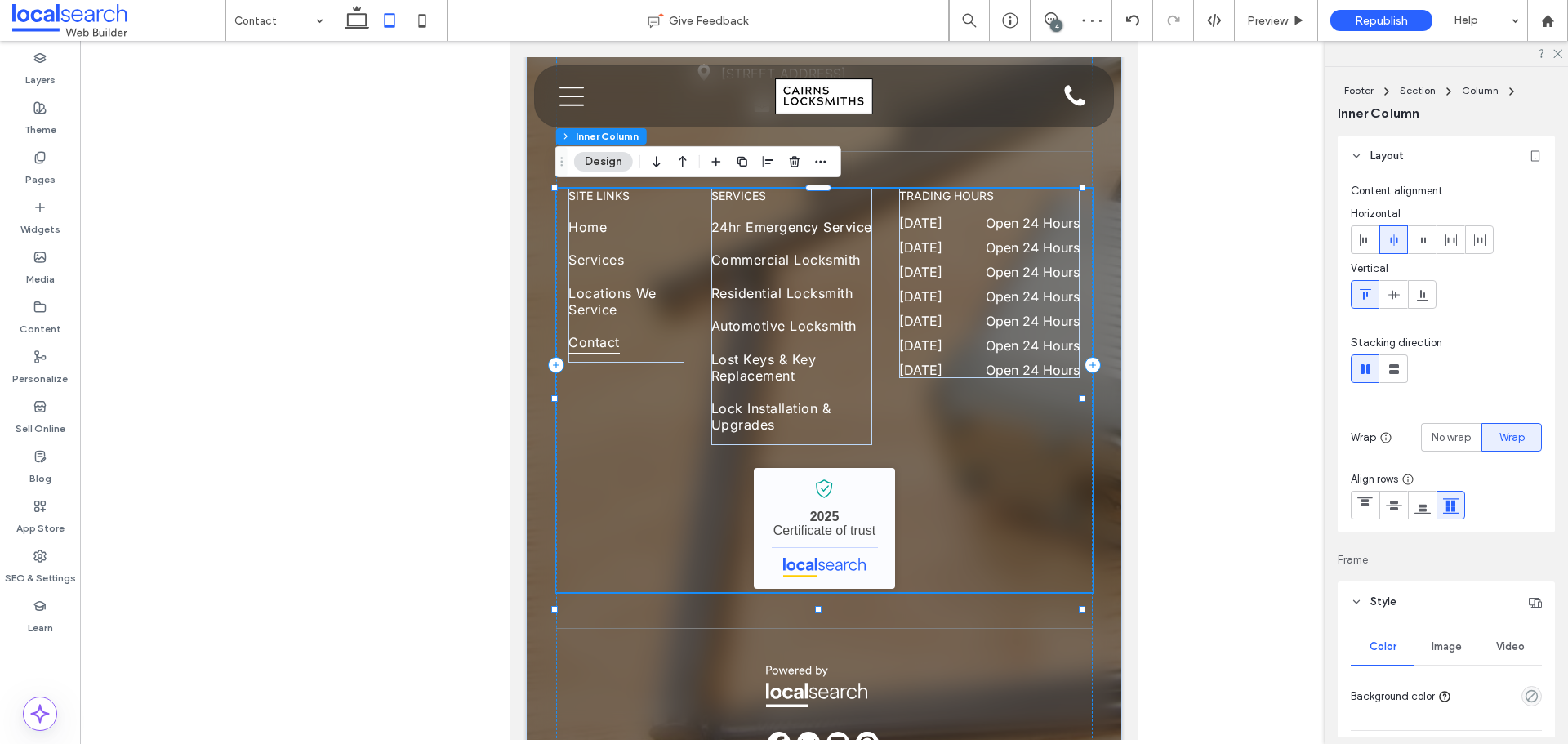
click at [957, 463] on div "SITE LINKS Home Services Locations We Service Contact services 24hr Emergency S…" at bounding box center [825, 390] width 536 height 404
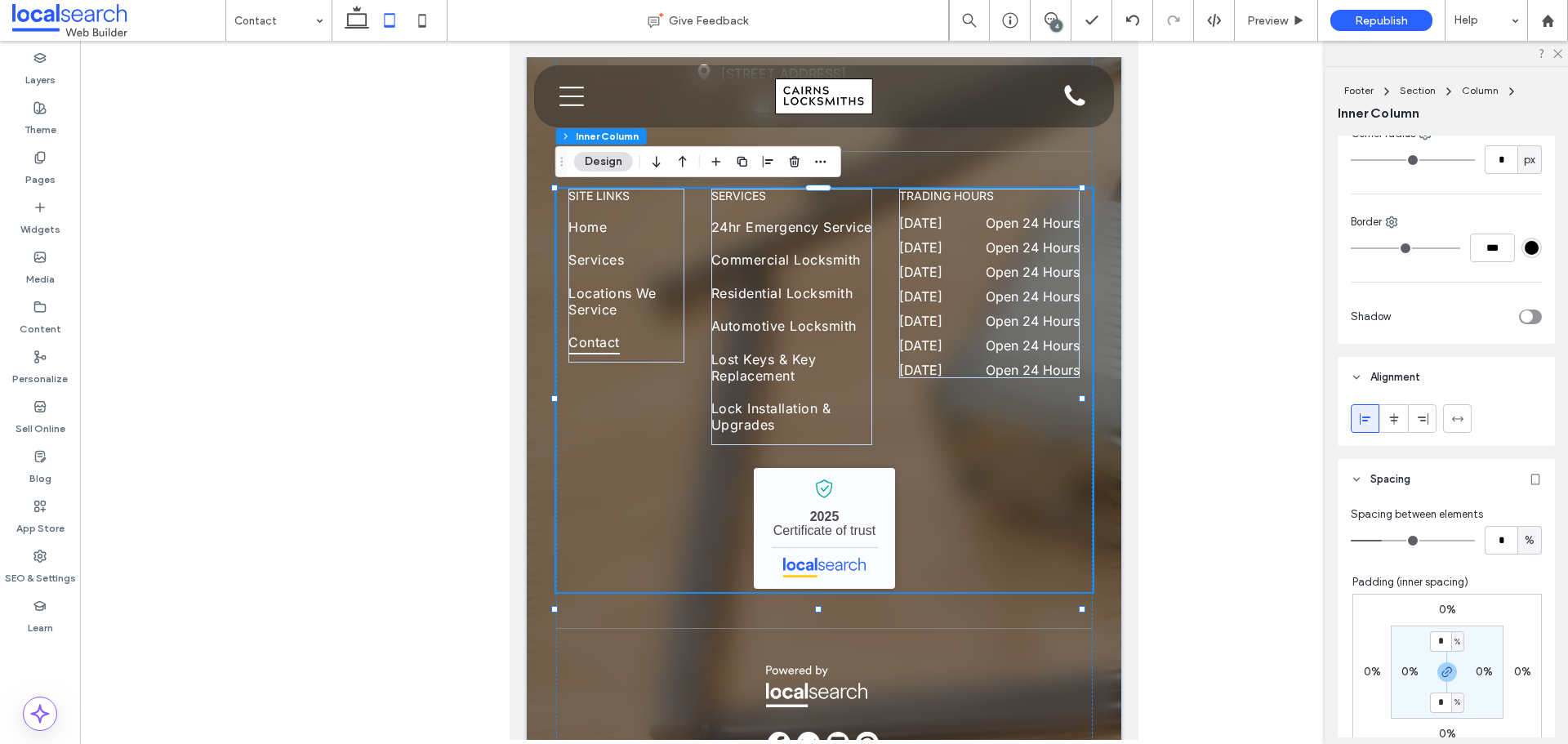
scroll to position [653, 0]
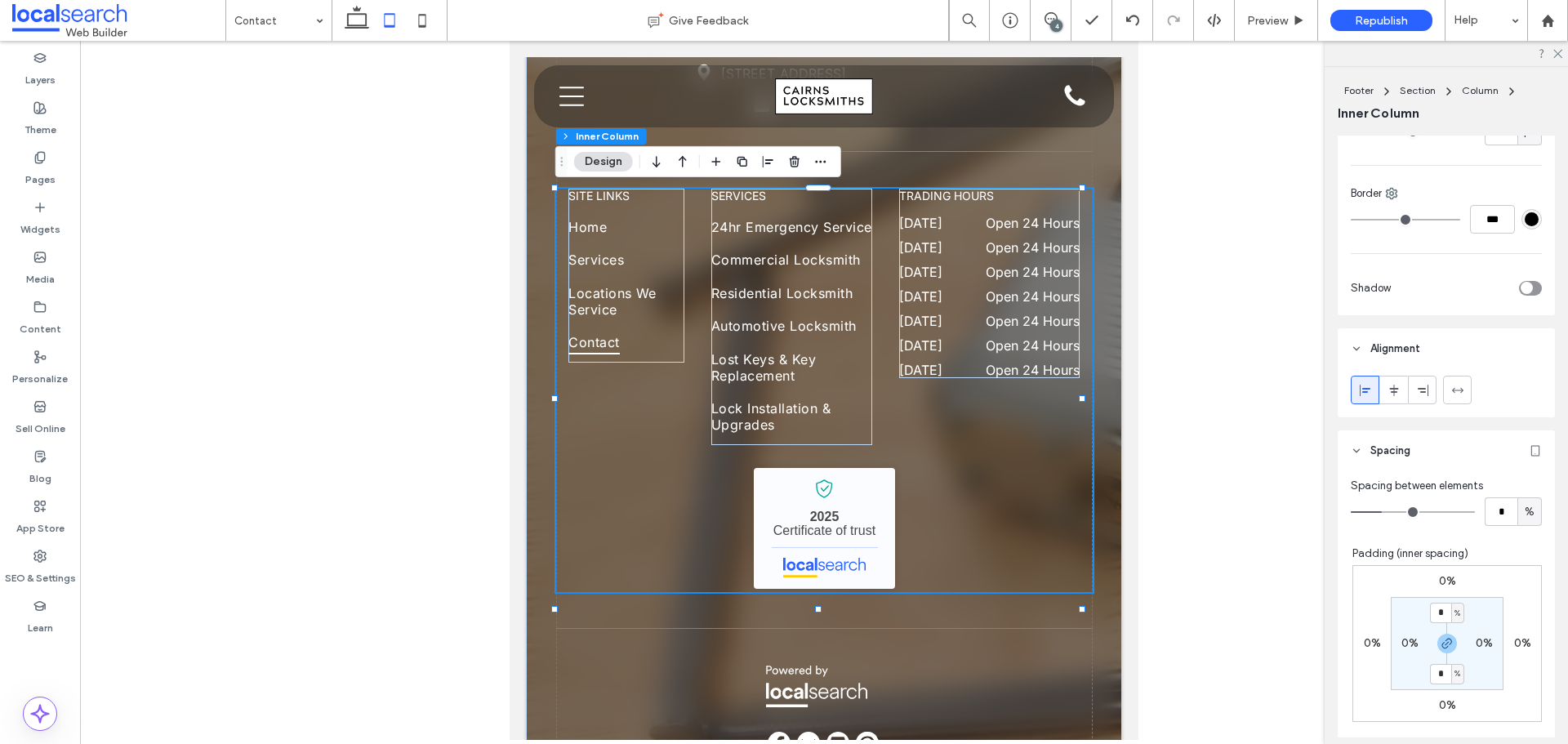
type input "*"
drag, startPoint x: 1384, startPoint y: 512, endPoint x: 1374, endPoint y: 512, distance: 10.0
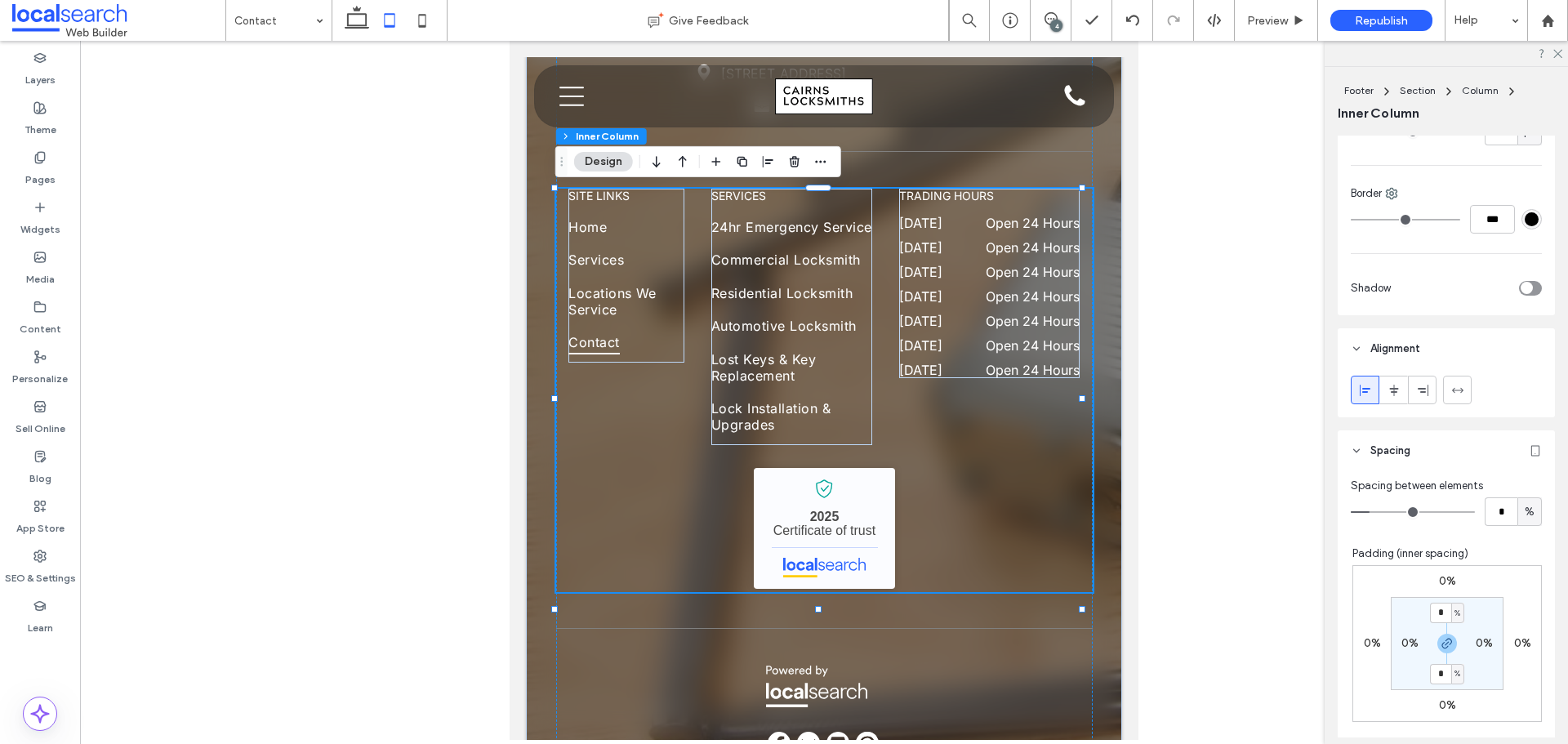
type input "*"
click at [1374, 512] on input "range" at bounding box center [1413, 512] width 124 height 2
click at [814, 314] on link "Residential Locksmith" at bounding box center [792, 297] width 161 height 33
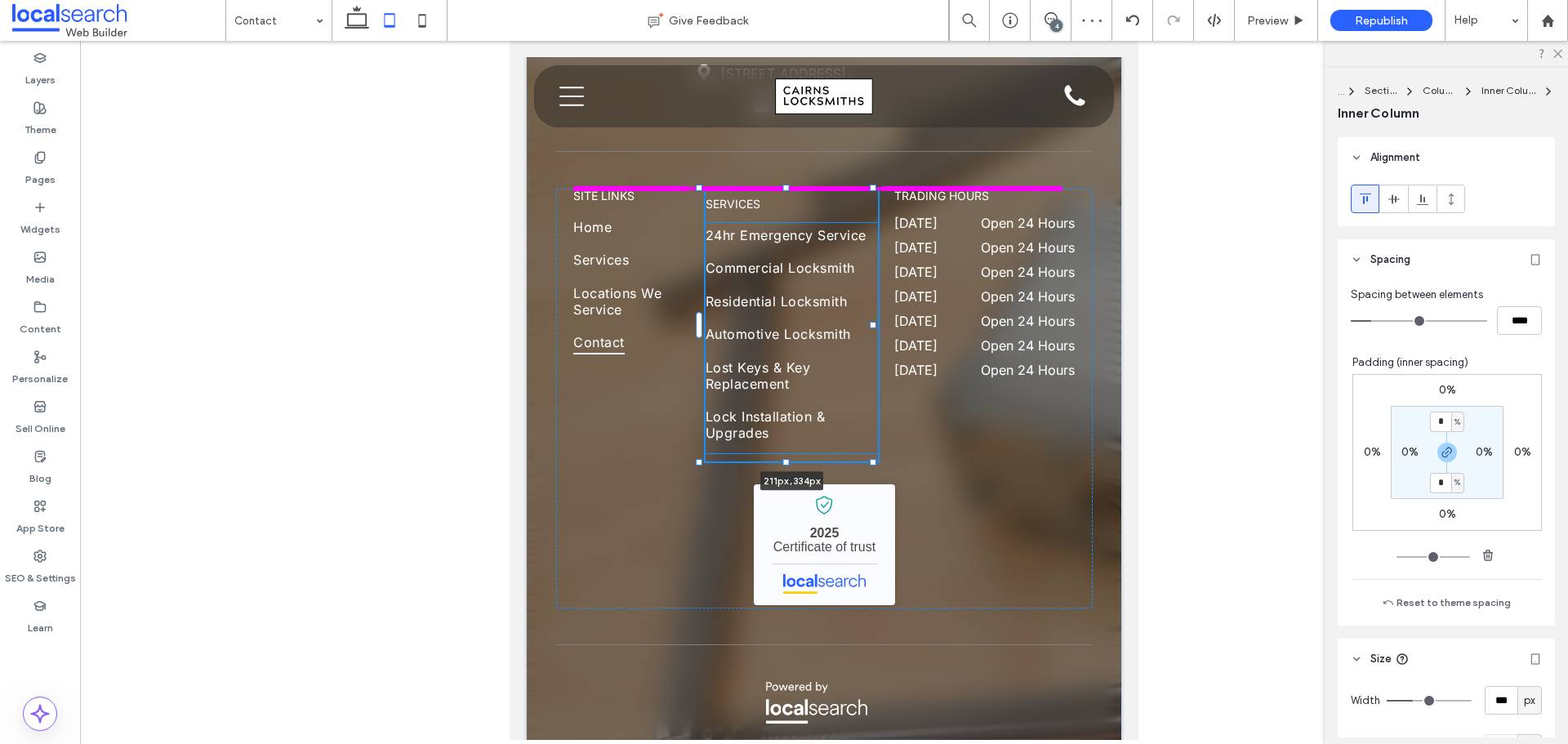
scroll to position [709, 0]
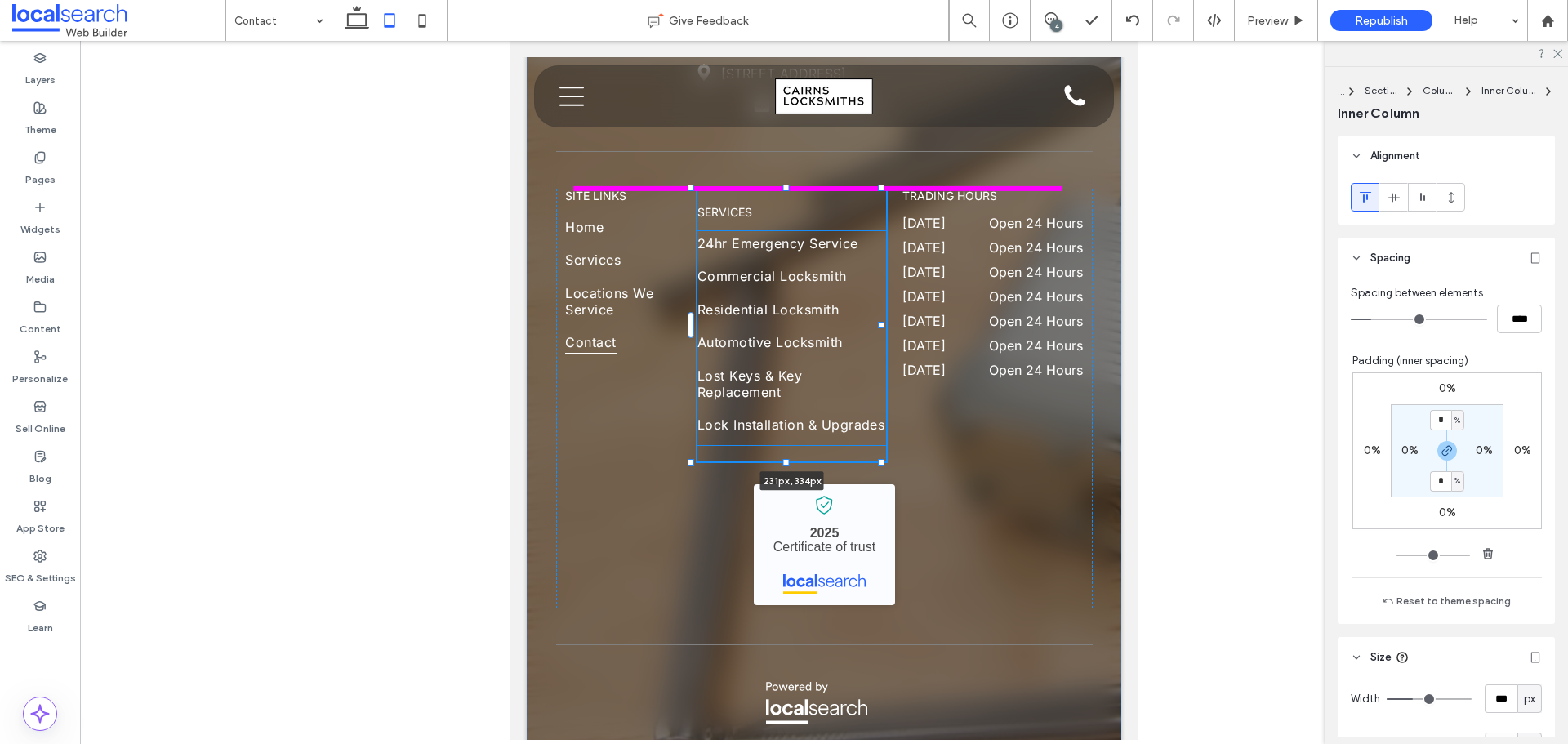
drag, startPoint x: 866, startPoint y: 322, endPoint x: 878, endPoint y: 322, distance: 12.0
click at [878, 322] on div at bounding box center [881, 325] width 6 height 6
type input "***"
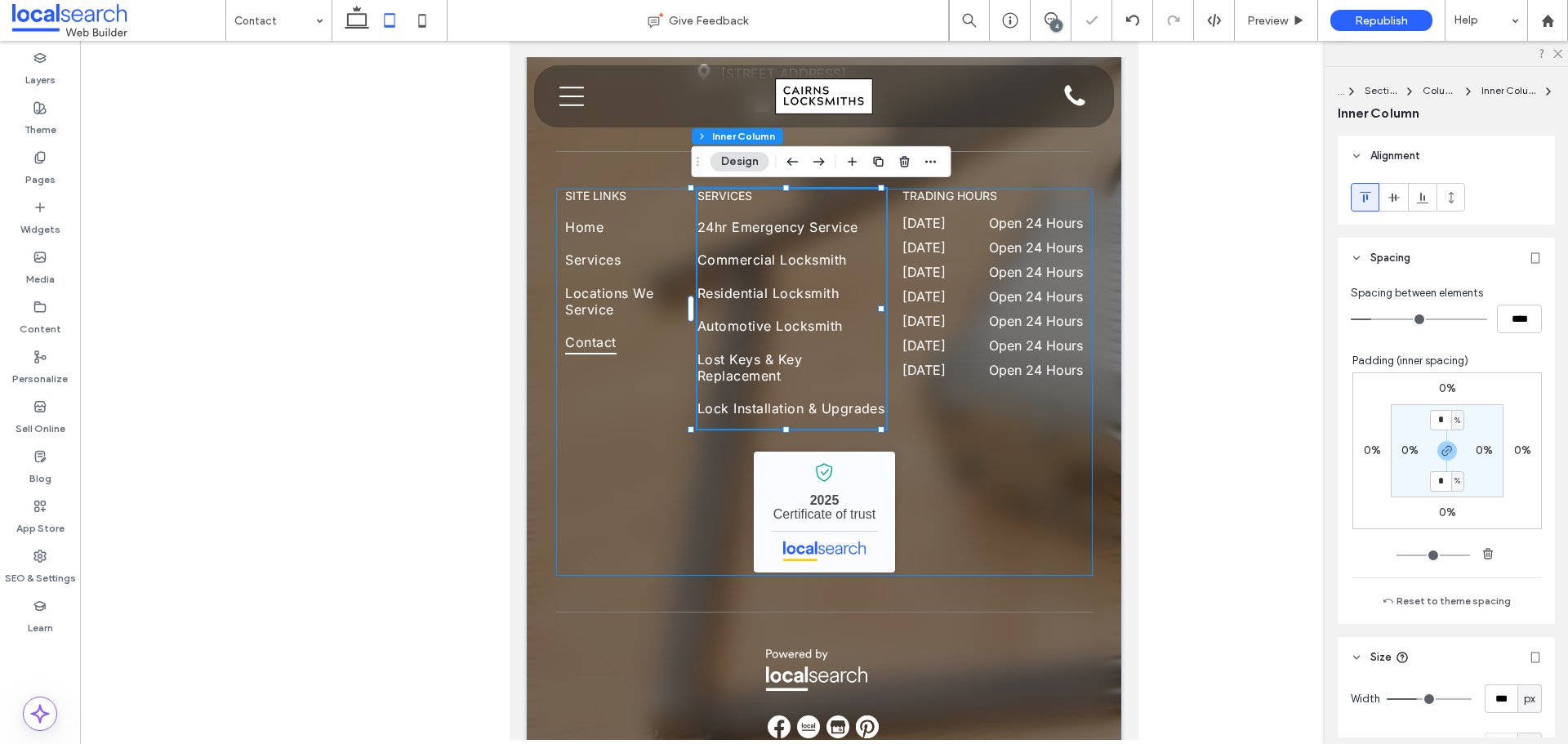
click at [973, 456] on div "SITE LINKS Home Services Locations We Service Contact services 24hr Emergency S…" at bounding box center [825, 382] width 536 height 387
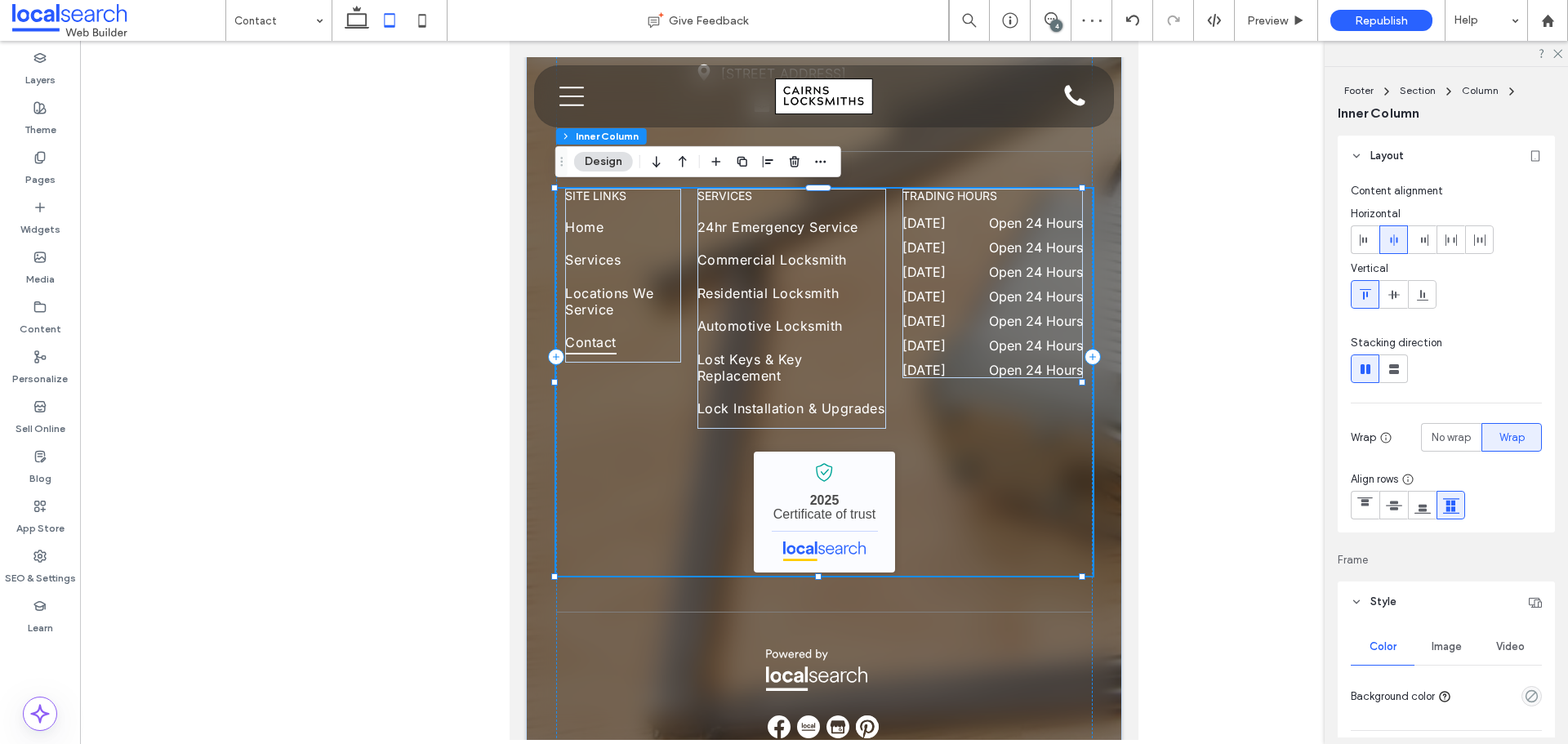
click at [1025, 481] on div "SITE LINKS Home Services Locations We Service Contact services 24hr Emergency S…" at bounding box center [825, 382] width 536 height 387
click at [1255, 11] on div "Preview" at bounding box center [1276, 20] width 83 height 41
drag, startPoint x: 1253, startPoint y: 20, endPoint x: 578, endPoint y: 16, distance: 675.0
click at [1253, 20] on span "Preview" at bounding box center [1268, 20] width 41 height 14
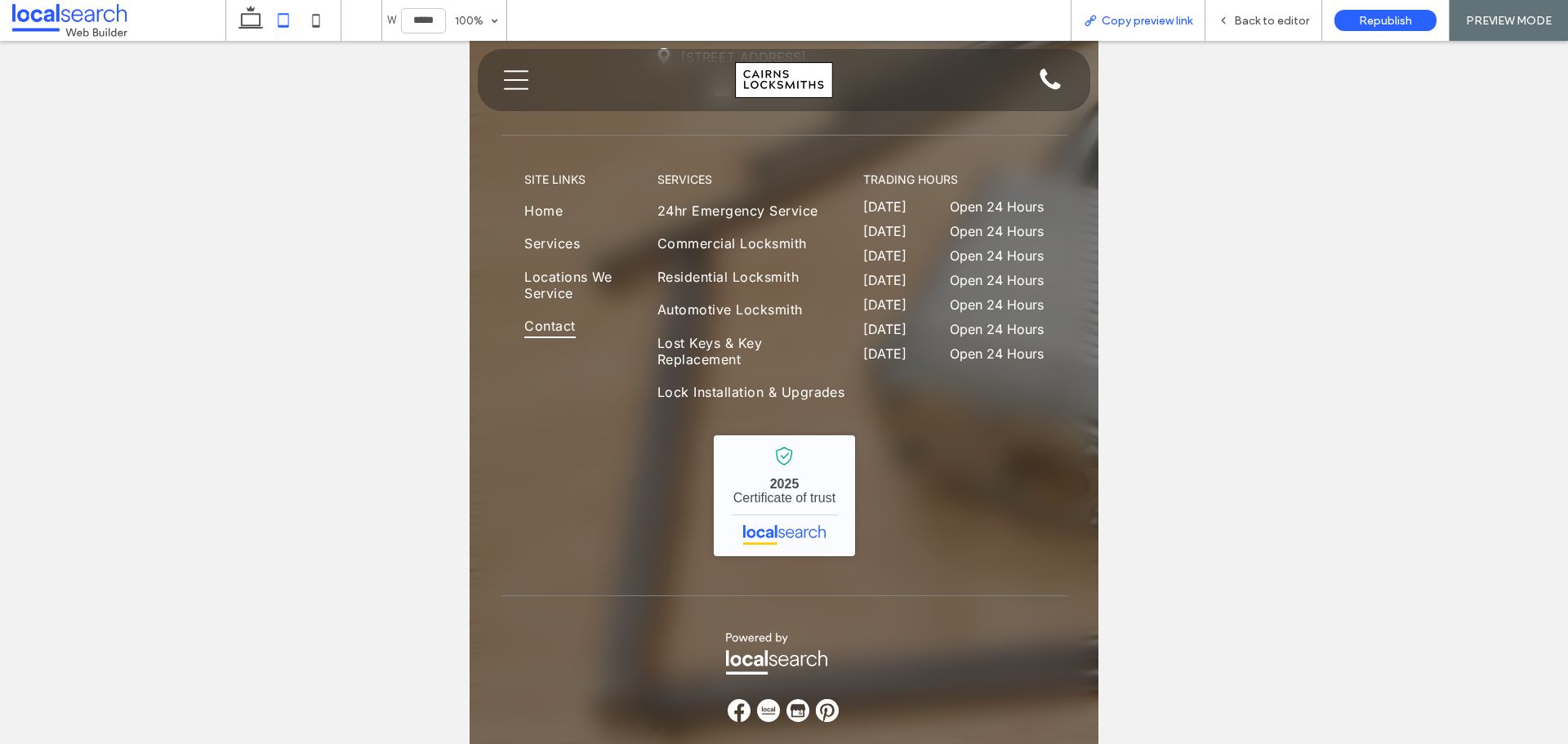
scroll to position [2208, 0]
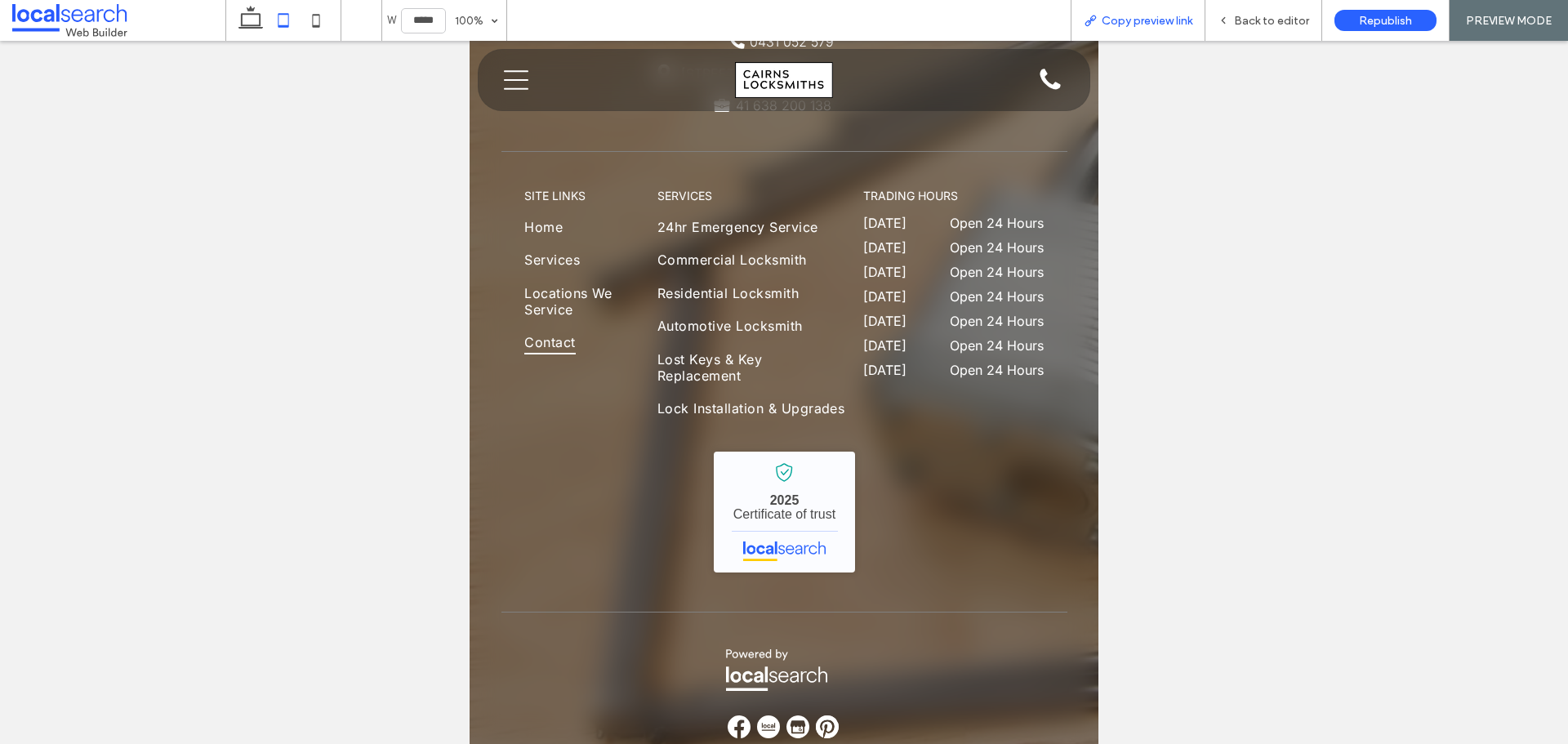
click at [1108, 27] on span "Copy preview link" at bounding box center [1147, 20] width 91 height 14
click at [814, 495] on link "Cairns Locksmiths - Localsearch verified business" at bounding box center [784, 512] width 141 height 121
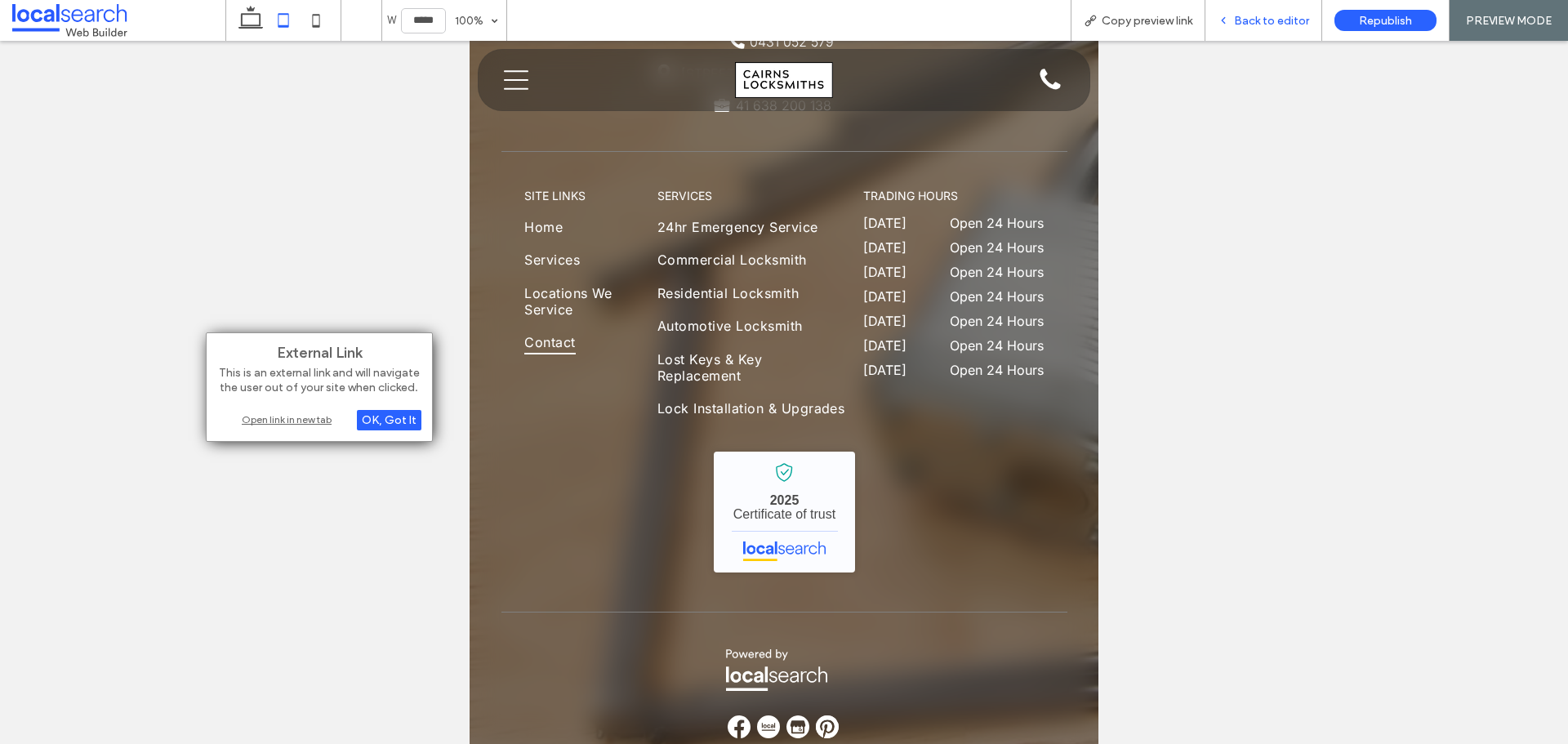
click at [1237, 19] on span "Back to editor" at bounding box center [1271, 20] width 75 height 14
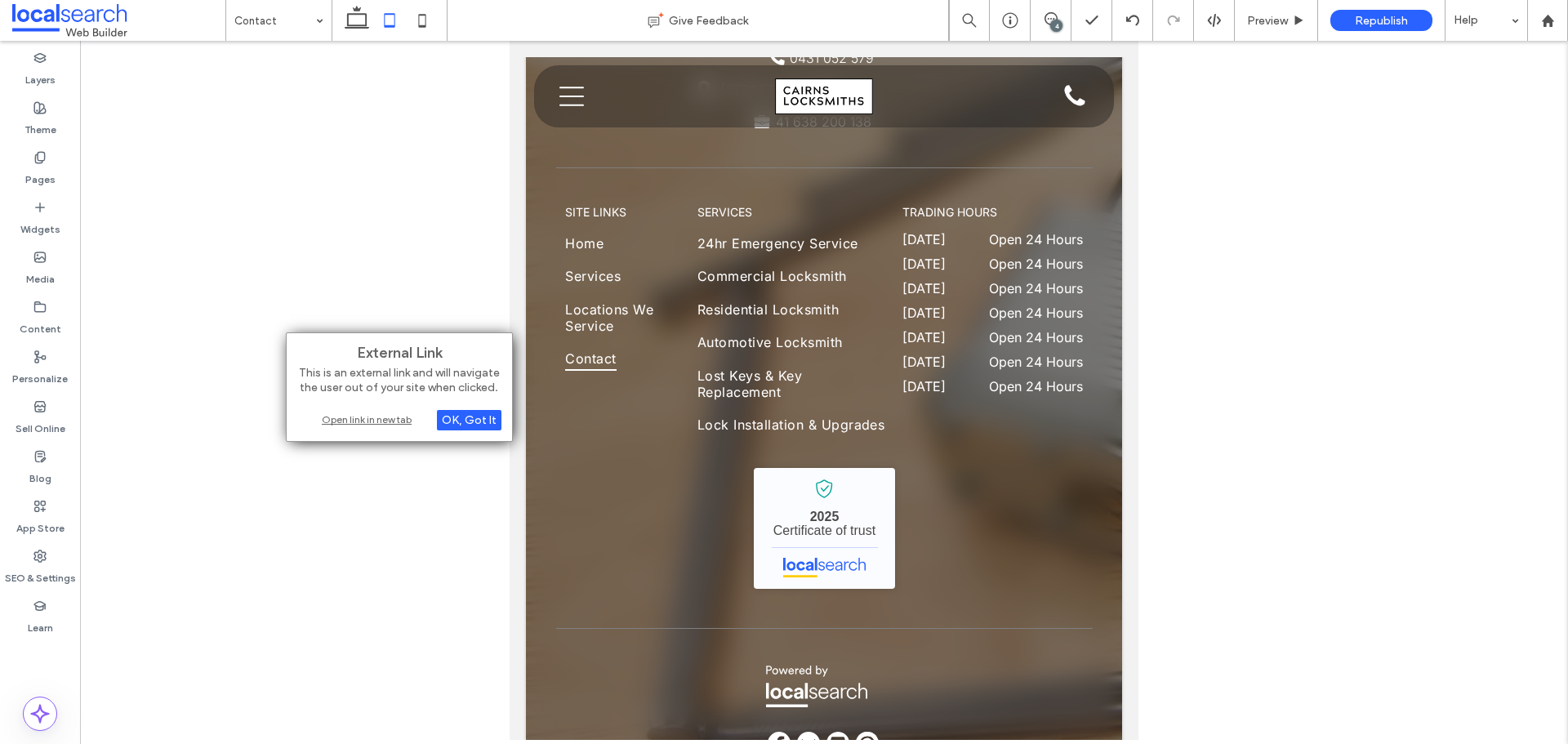
scroll to position [2225, 0]
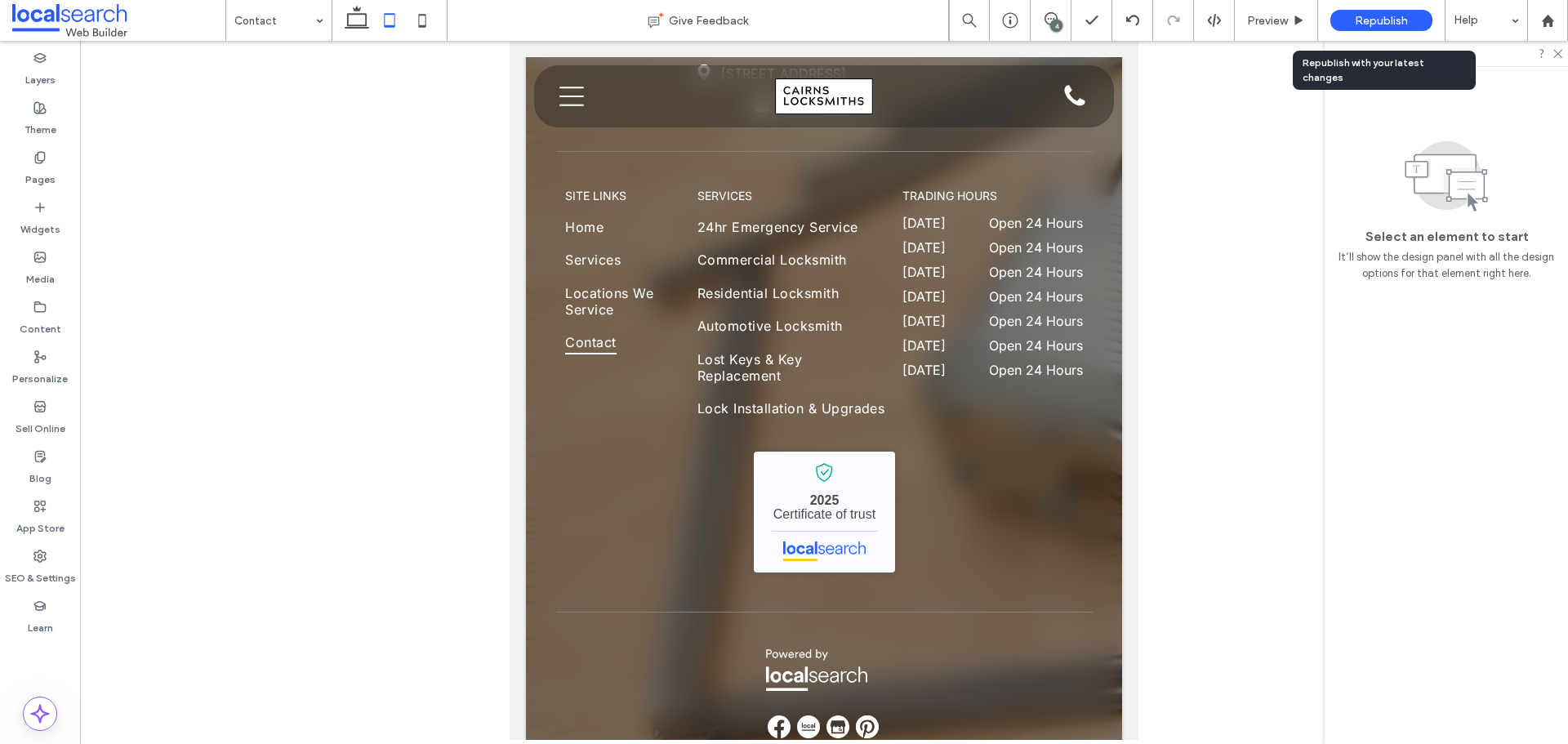
click at [1385, 14] on span "Republish" at bounding box center [1381, 20] width 53 height 14
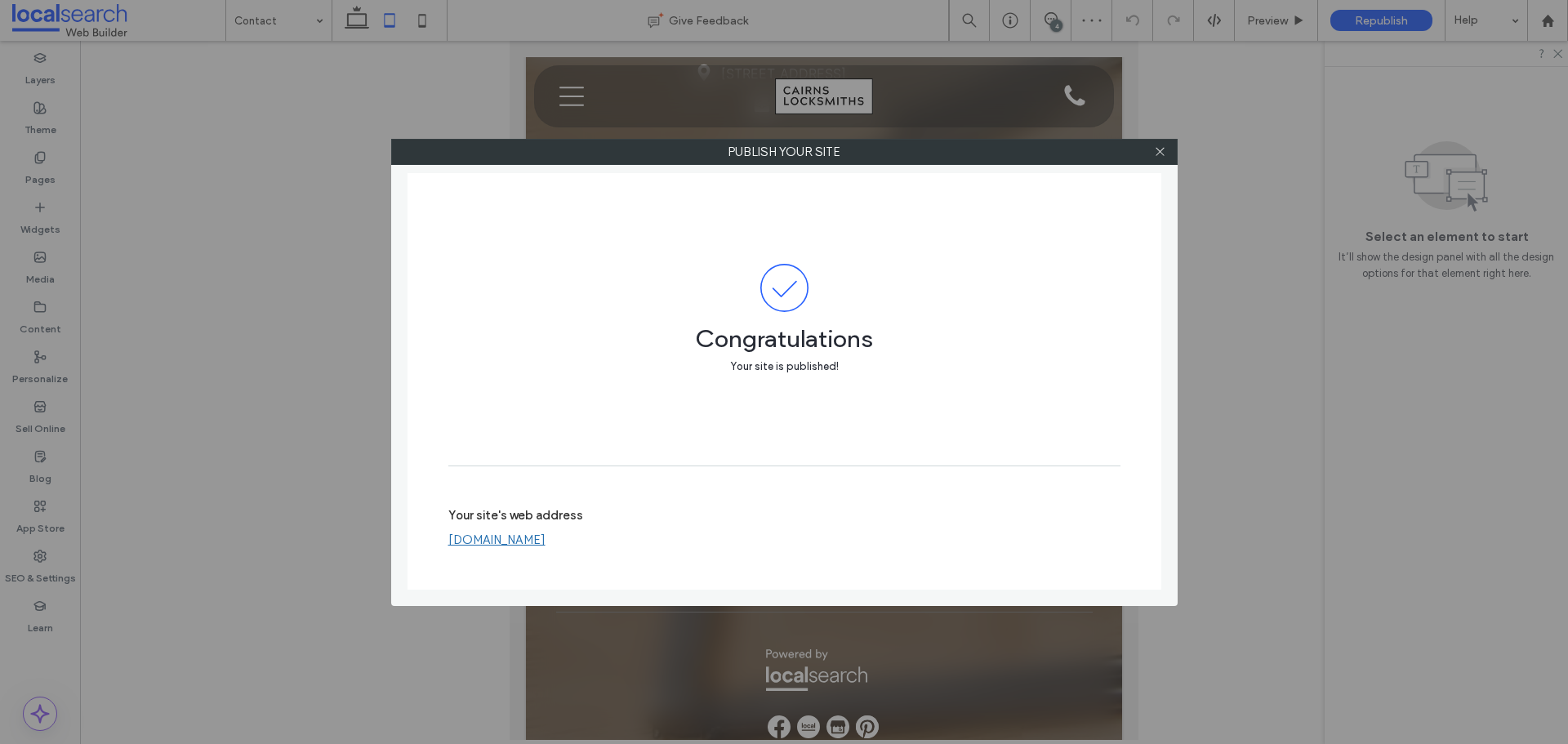
click at [546, 541] on link "[DOMAIN_NAME]" at bounding box center [497, 540] width 97 height 15
click at [1155, 148] on icon at bounding box center [1160, 151] width 12 height 12
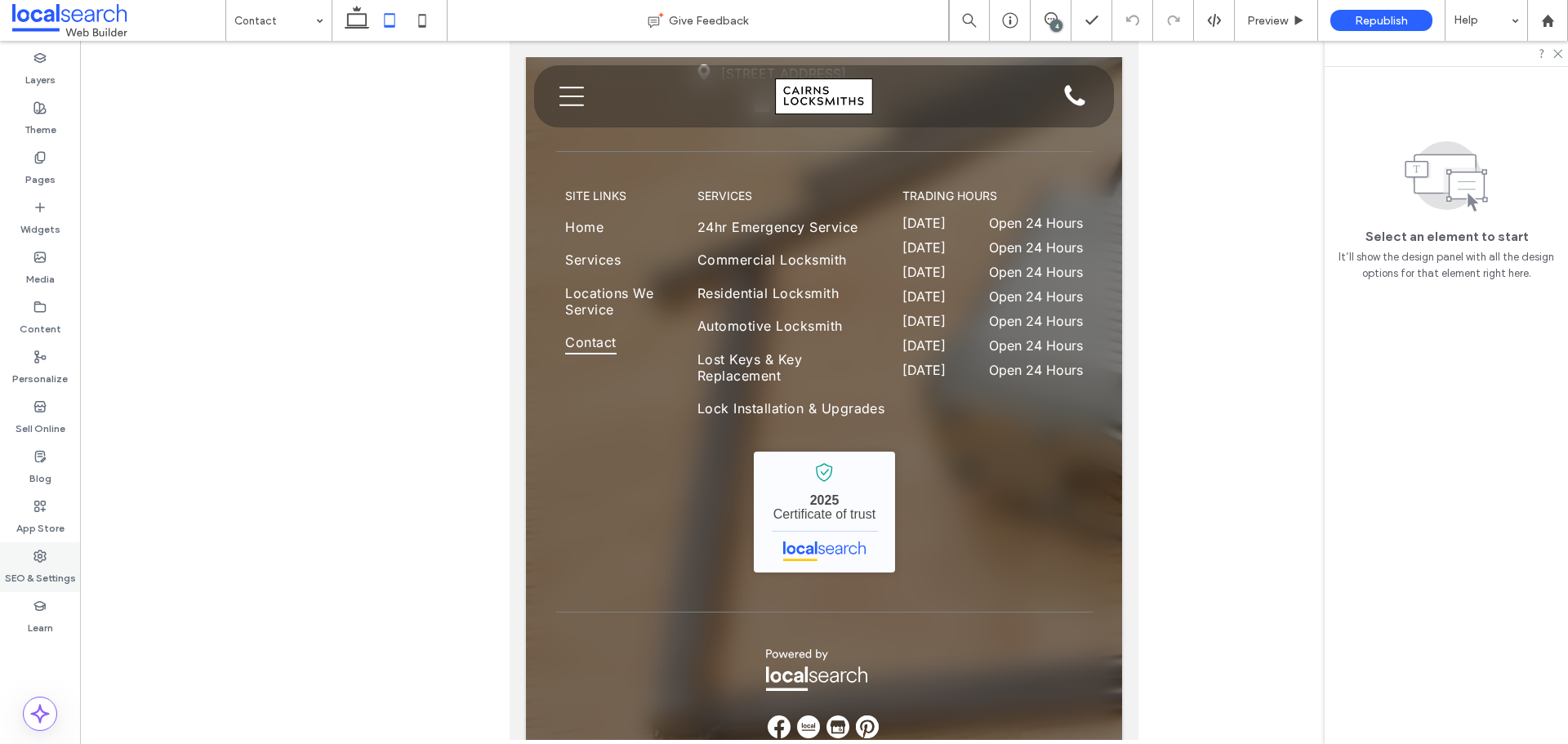
drag, startPoint x: 36, startPoint y: 564, endPoint x: 48, endPoint y: 544, distance: 23.3
click at [36, 565] on label "SEO & Settings" at bounding box center [40, 574] width 71 height 23
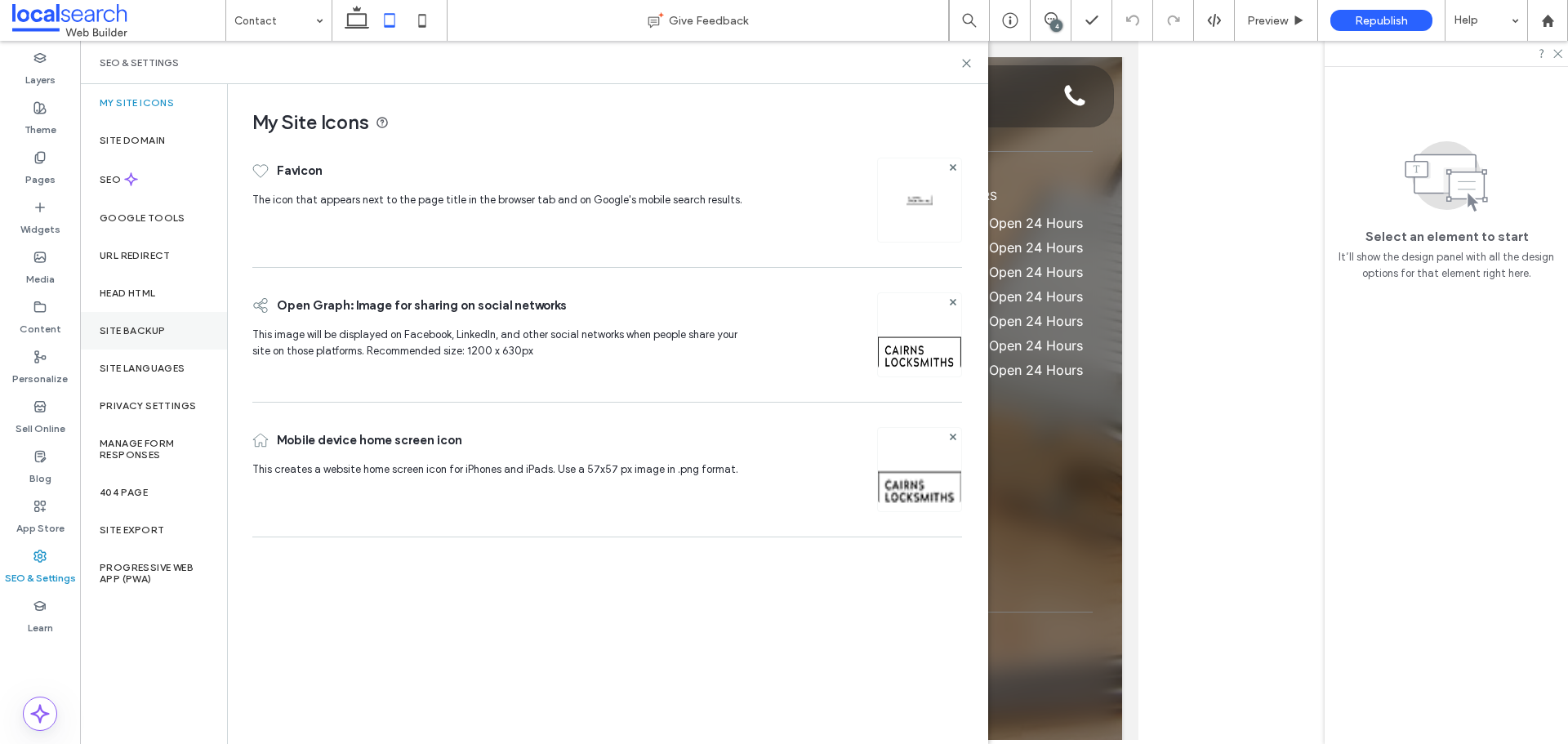
click at [163, 342] on div "Site Backup" at bounding box center [153, 330] width 147 height 38
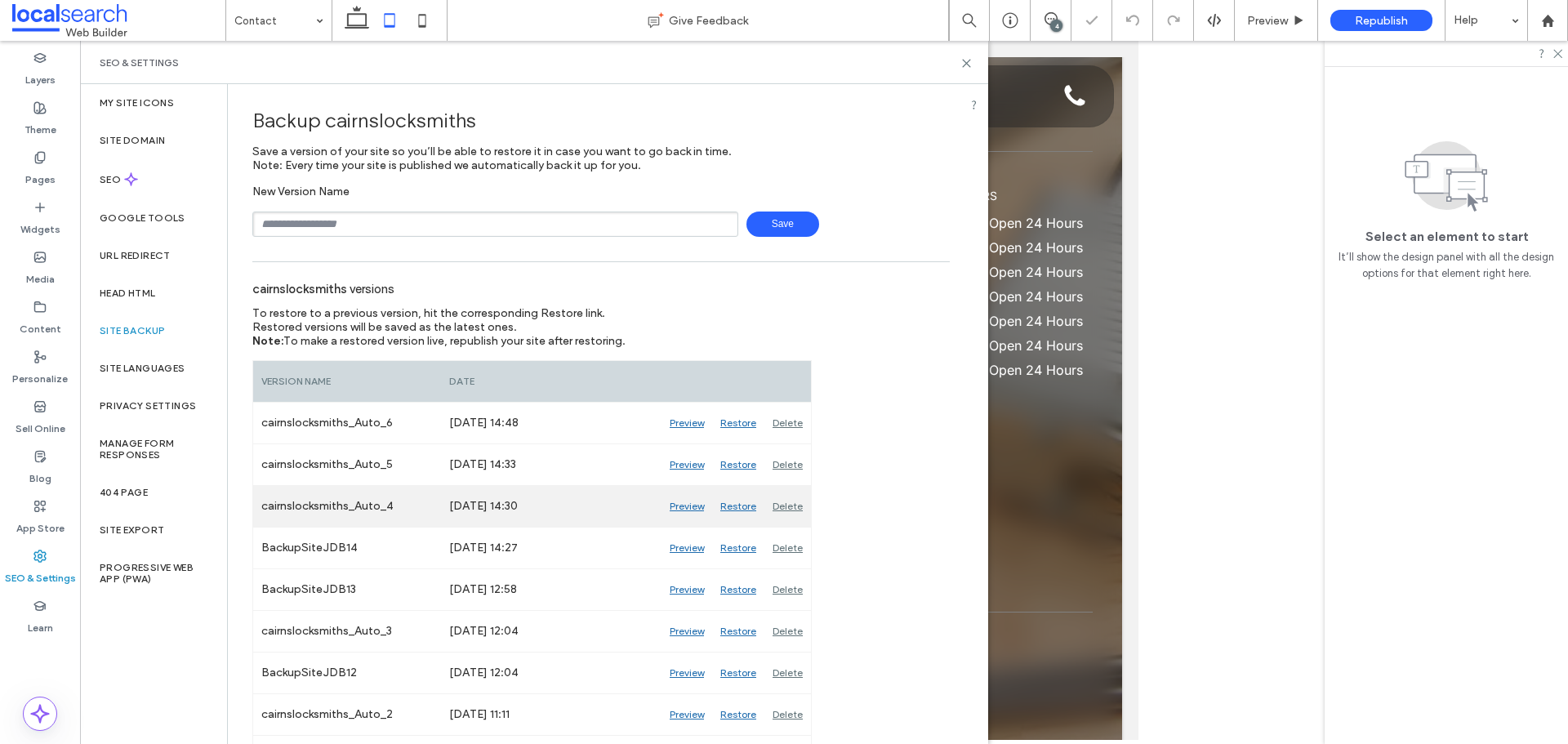
click at [786, 509] on div "Delete" at bounding box center [787, 506] width 47 height 41
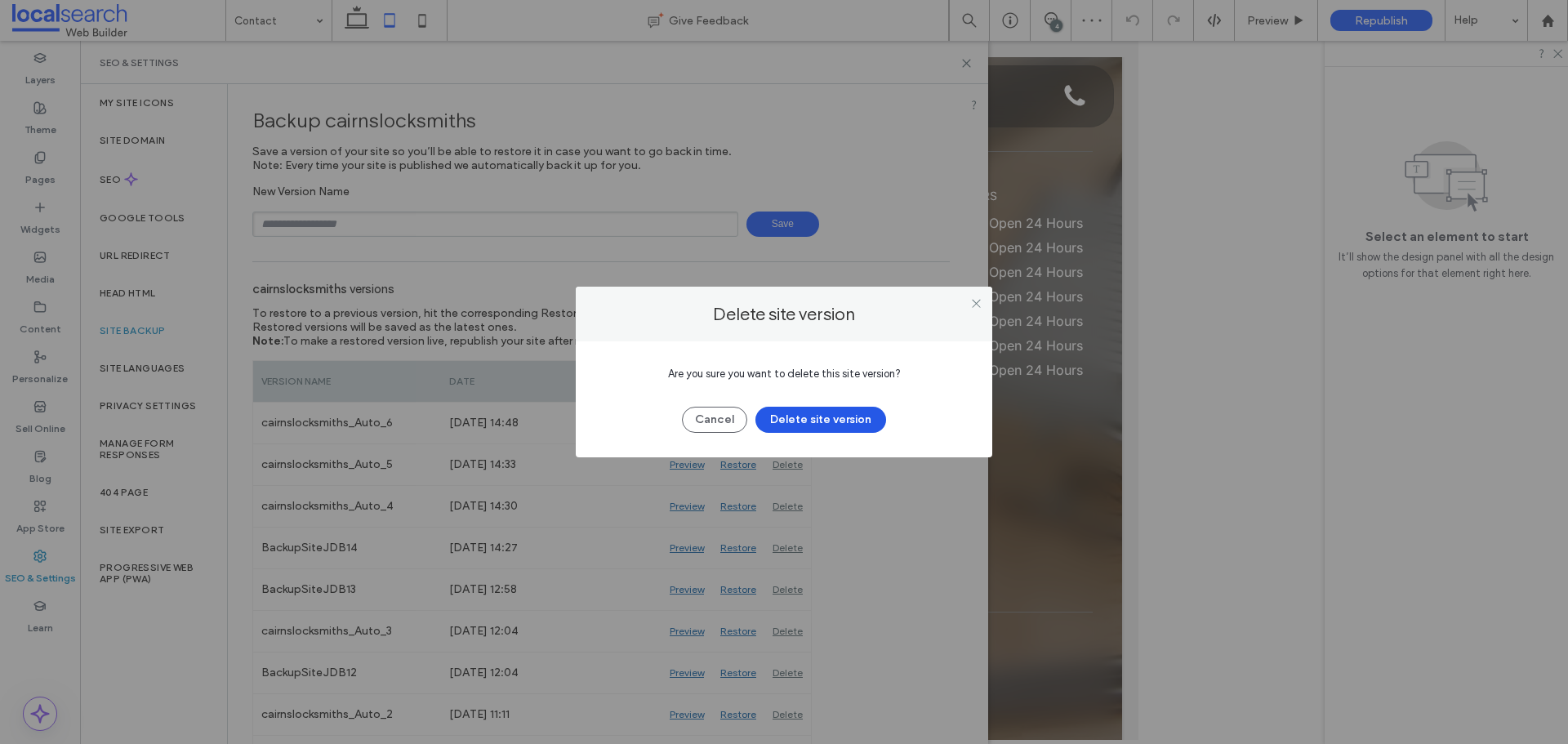
click at [841, 417] on button "Delete site version" at bounding box center [820, 419] width 131 height 27
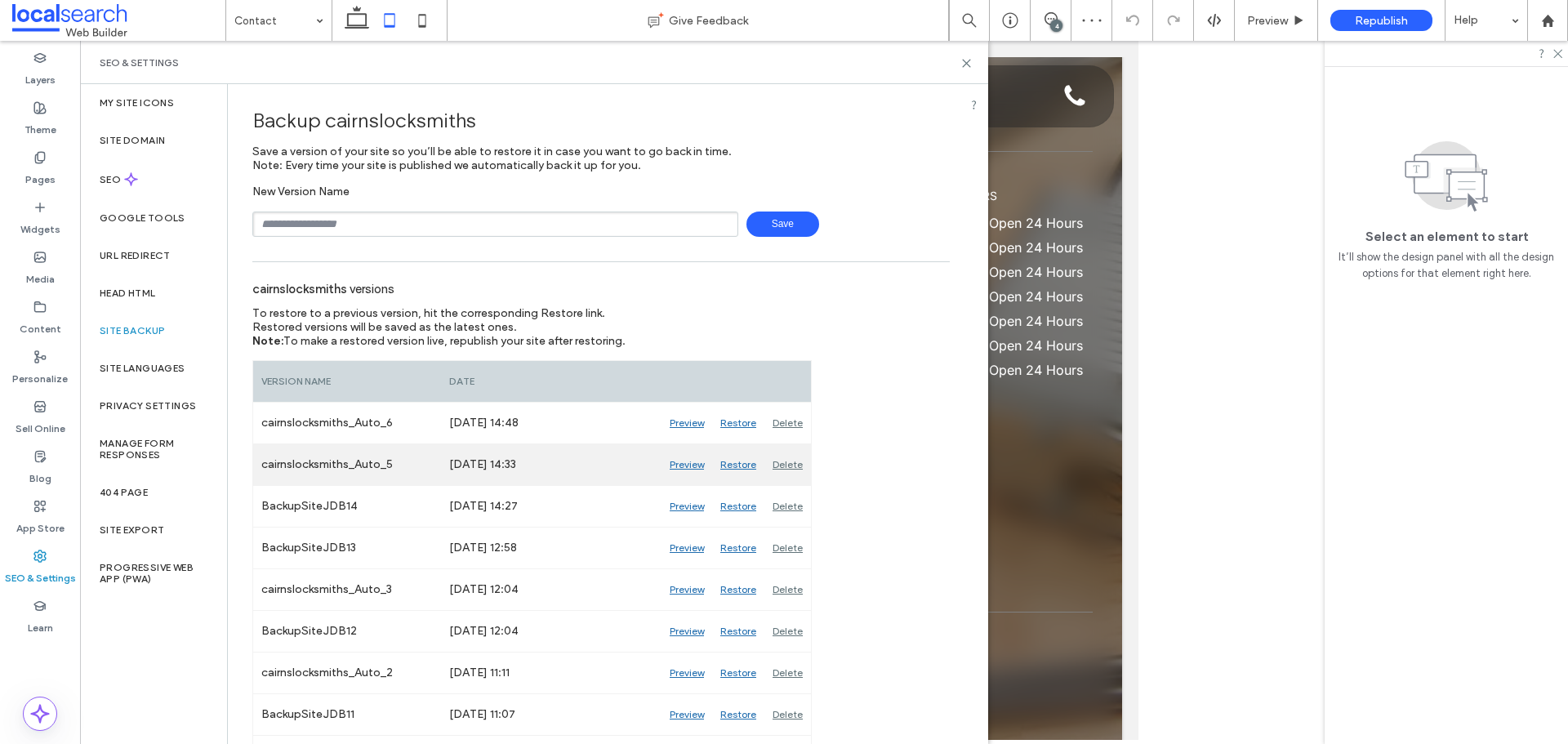
click at [783, 468] on div "Delete" at bounding box center [787, 464] width 47 height 41
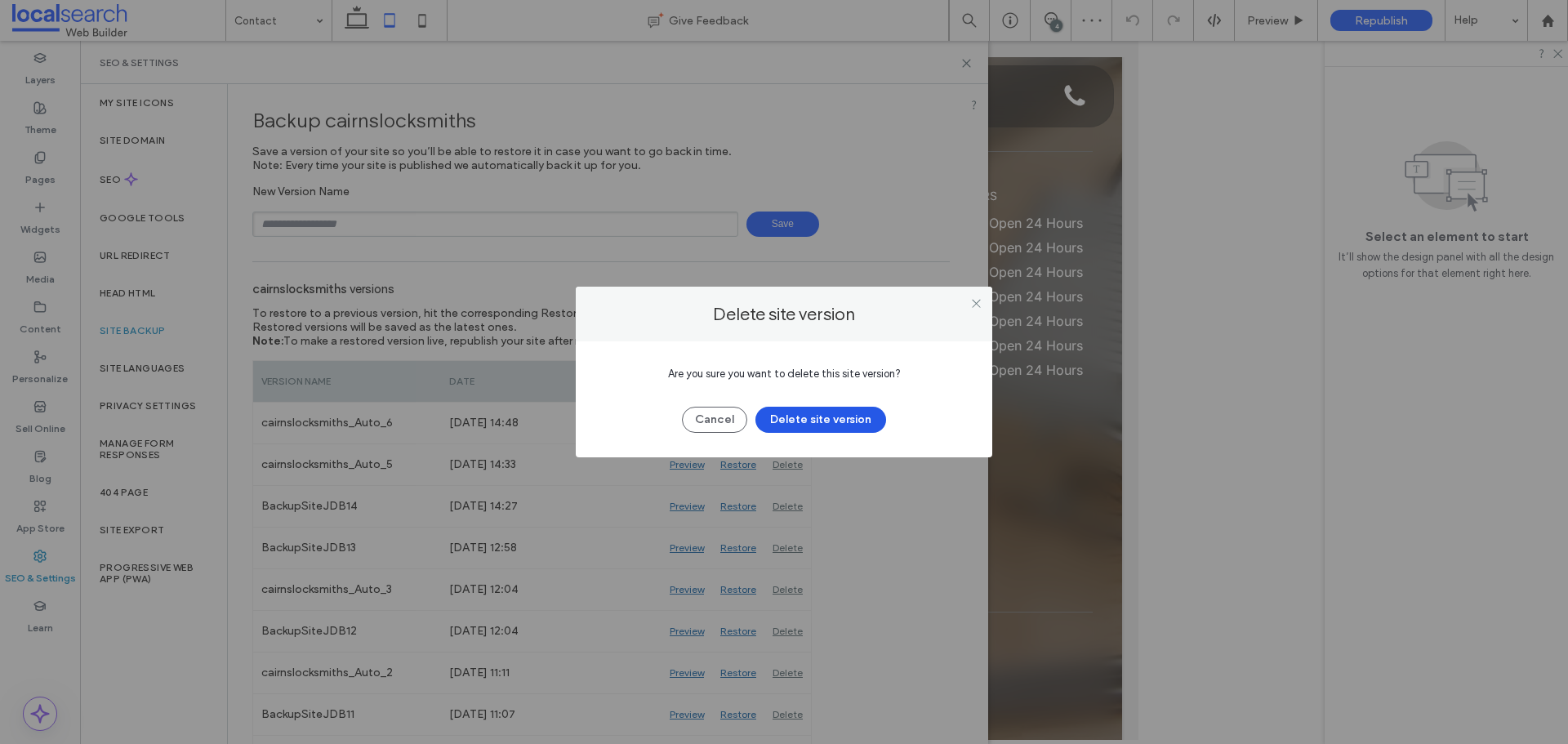
click at [859, 408] on button "Delete site version" at bounding box center [820, 419] width 131 height 27
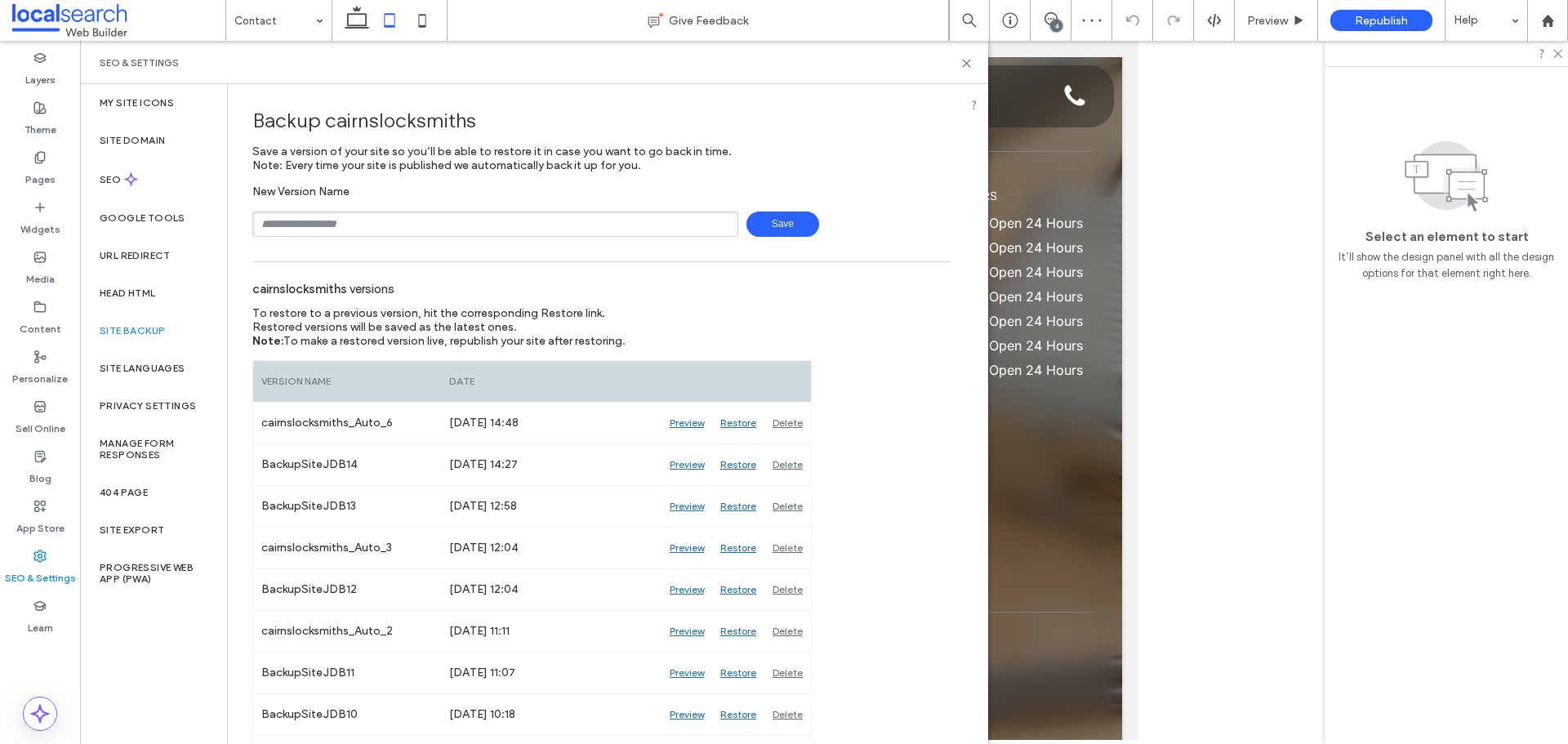
click at [533, 226] on input "text" at bounding box center [495, 224] width 486 height 26
type input "**********"
click at [788, 215] on span "Save" at bounding box center [783, 224] width 72 height 26
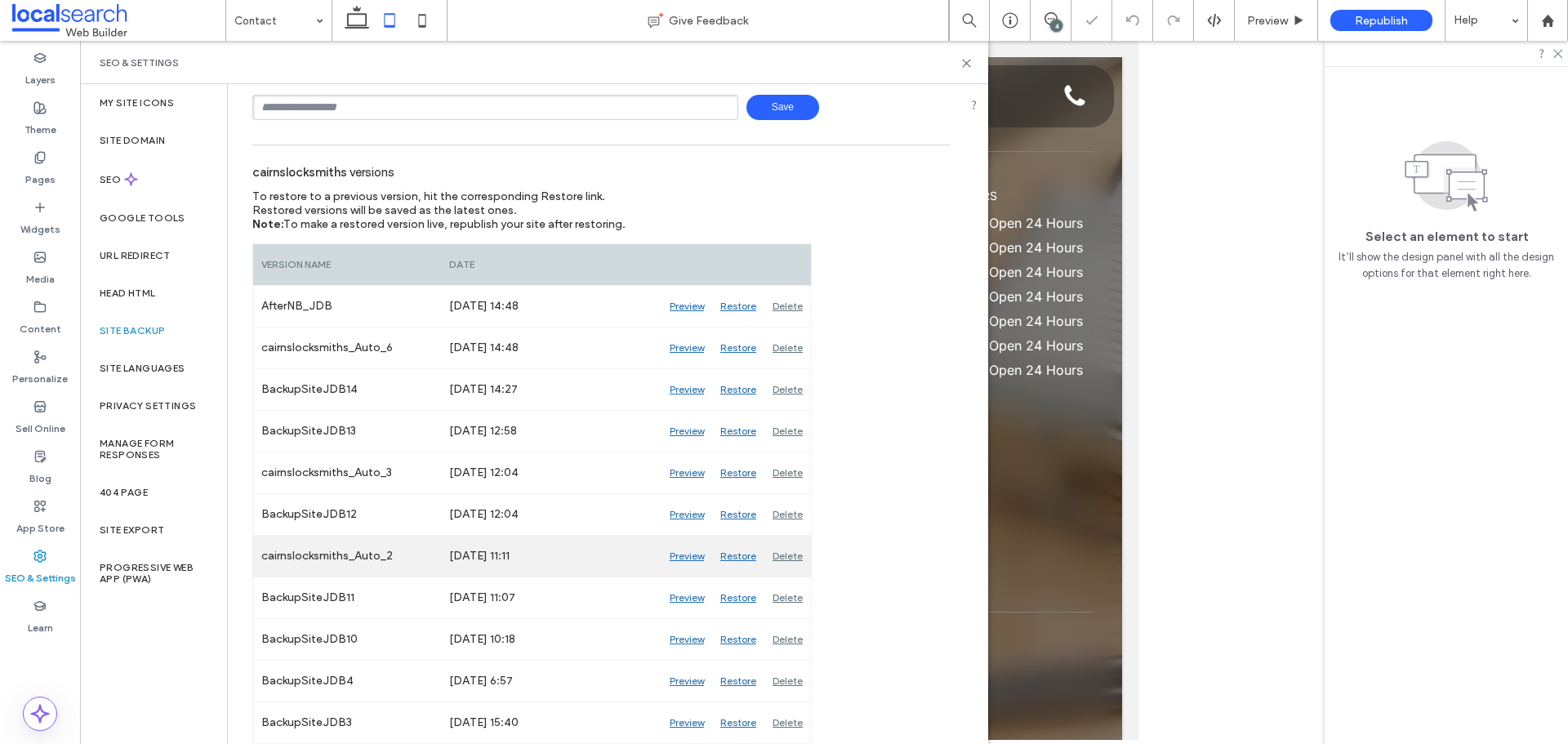
scroll to position [200, 0]
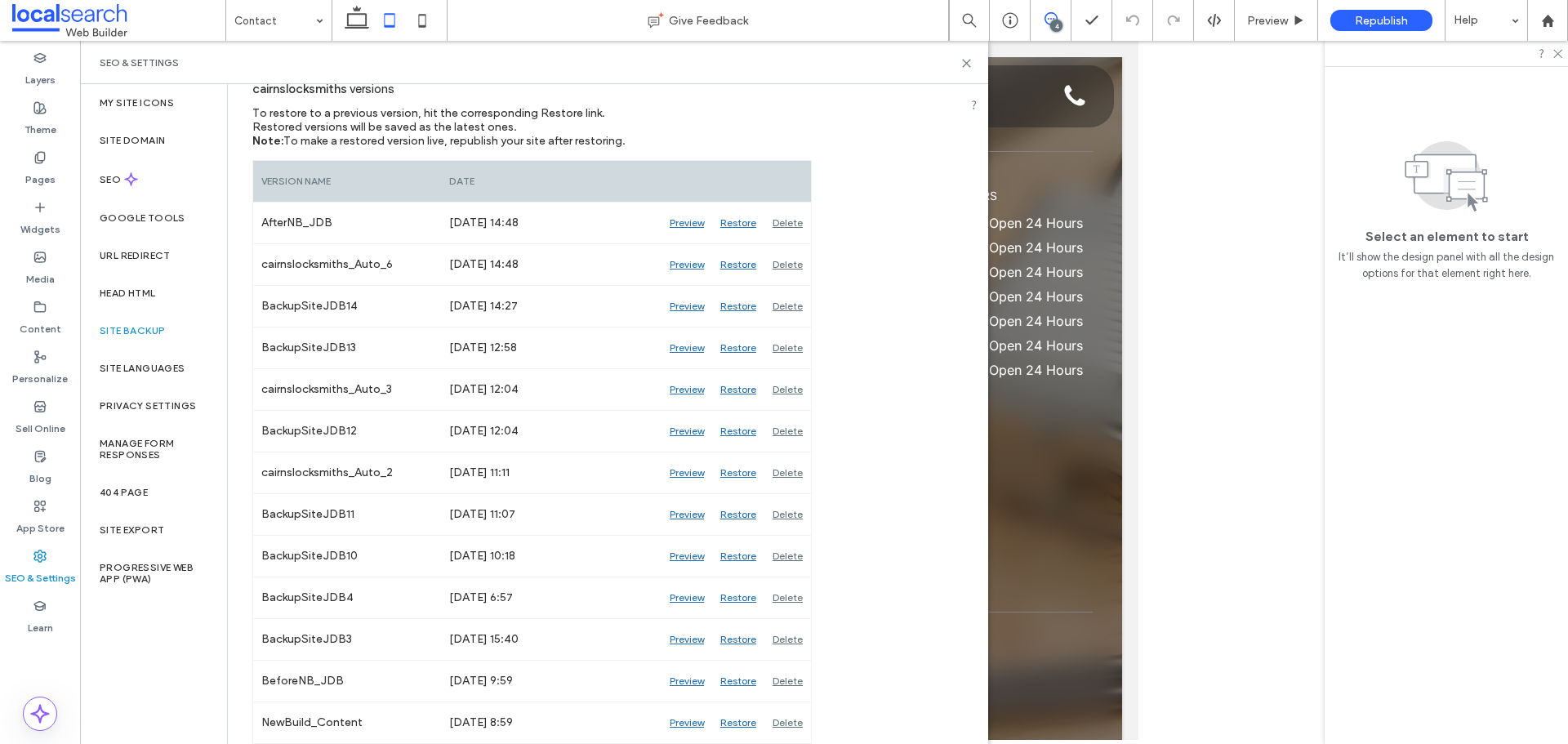
click at [1046, 13] on icon at bounding box center [1051, 18] width 13 height 13
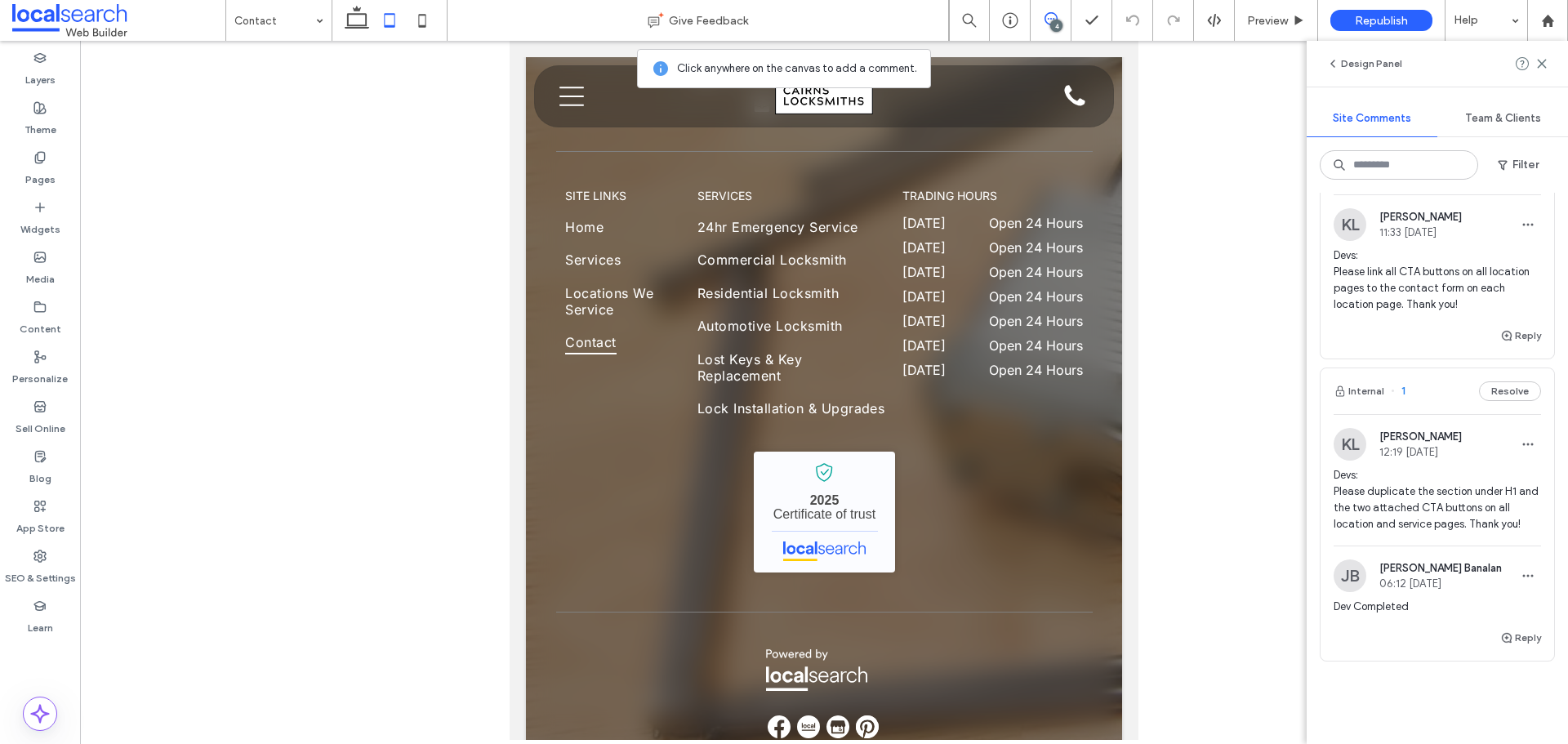
scroll to position [396, 0]
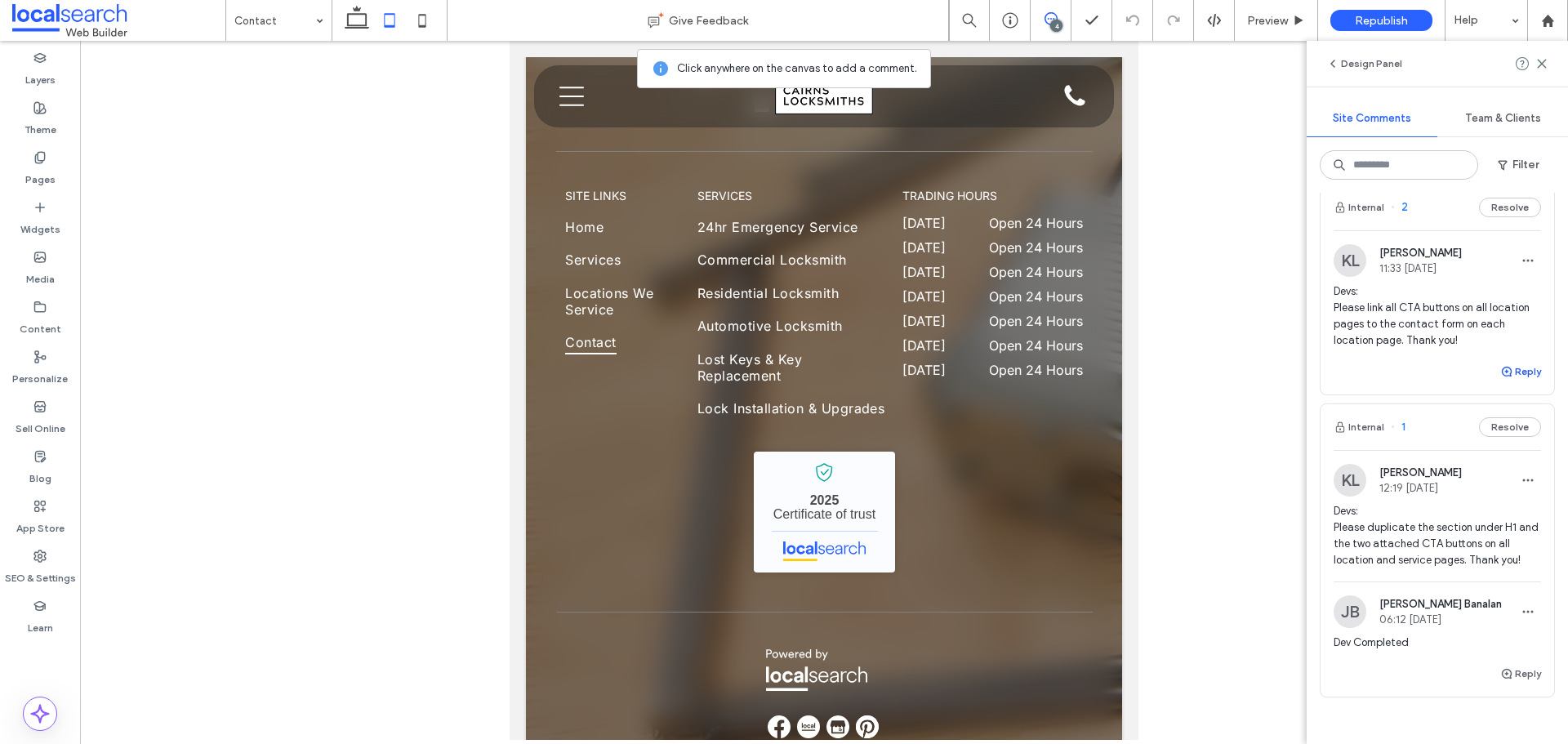
click at [1507, 382] on button "Reply" at bounding box center [1520, 371] width 41 height 19
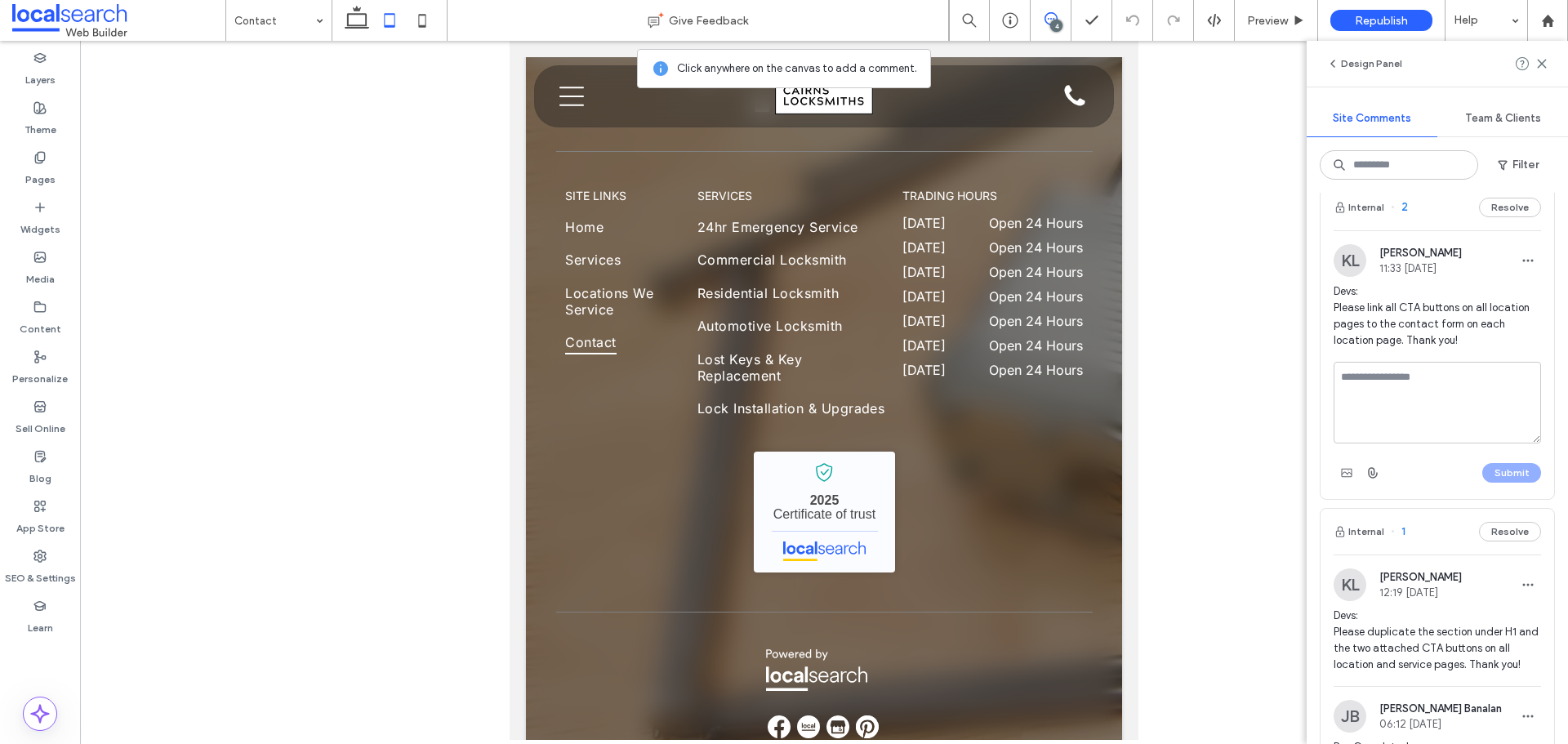
click at [1439, 404] on textarea at bounding box center [1437, 402] width 208 height 81
type textarea "**********"
click at [1483, 482] on button "Submit" at bounding box center [1512, 472] width 59 height 19
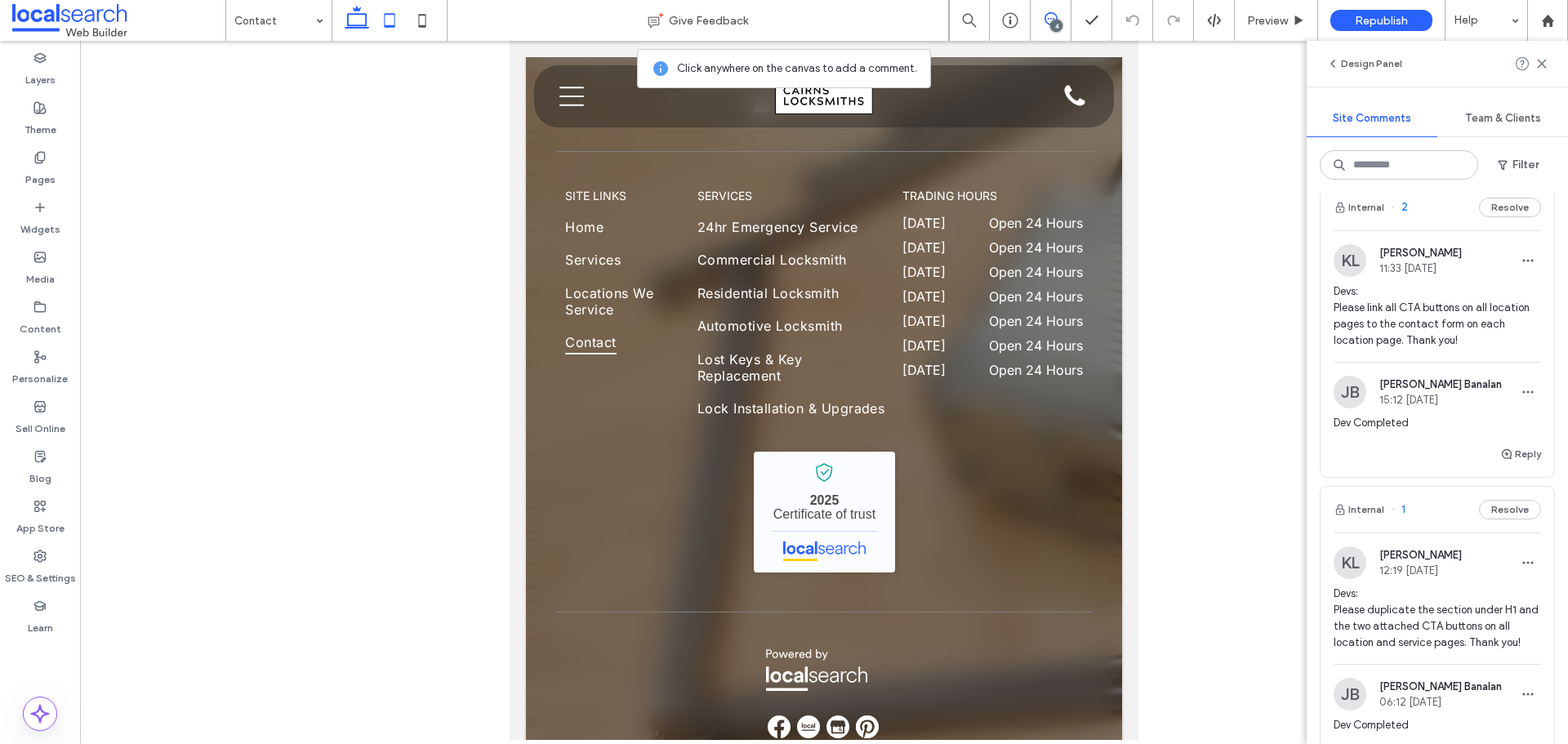
drag, startPoint x: 354, startPoint y: 19, endPoint x: 1104, endPoint y: 446, distance: 863.0
click at [354, 19] on icon at bounding box center [357, 20] width 33 height 33
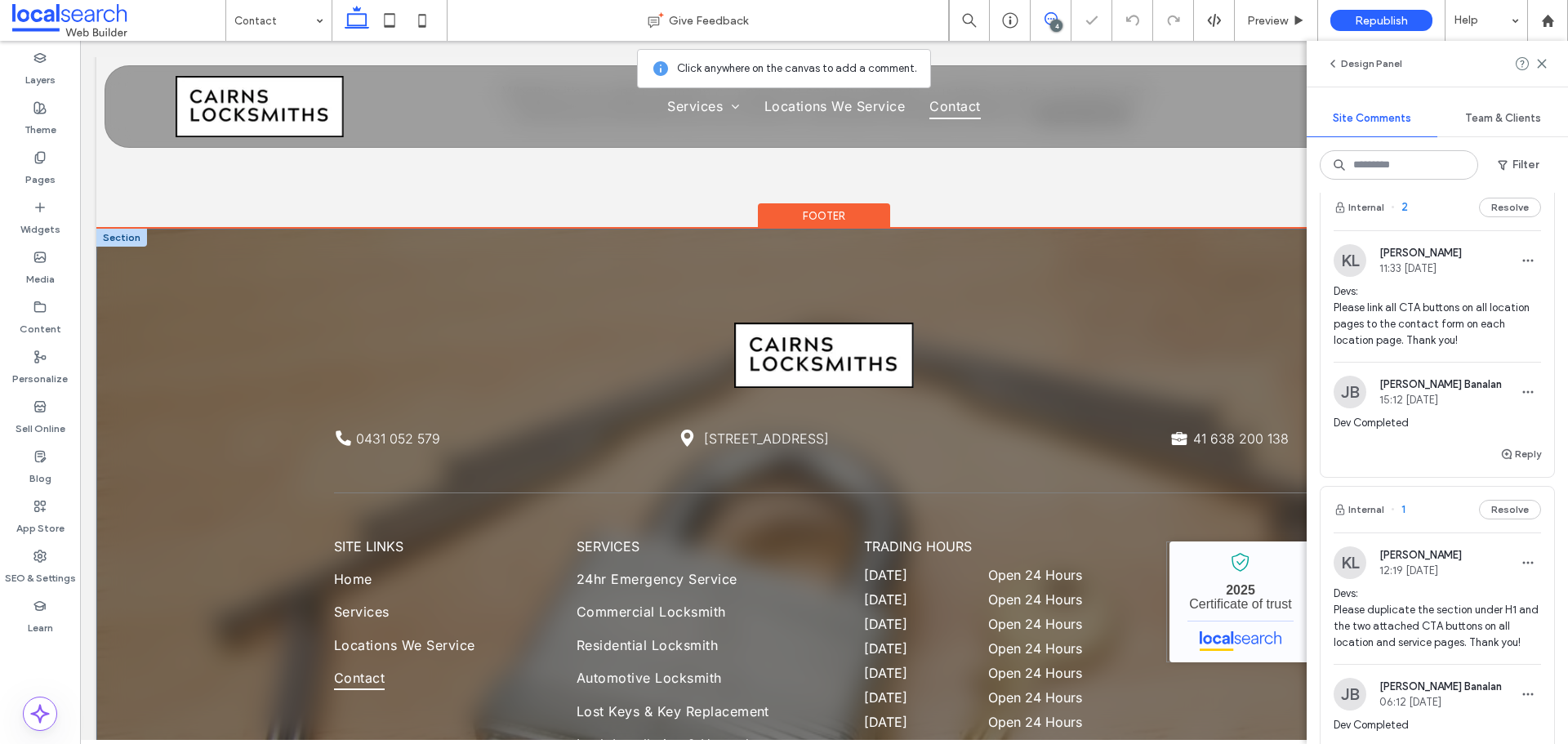
scroll to position [2305, 0]
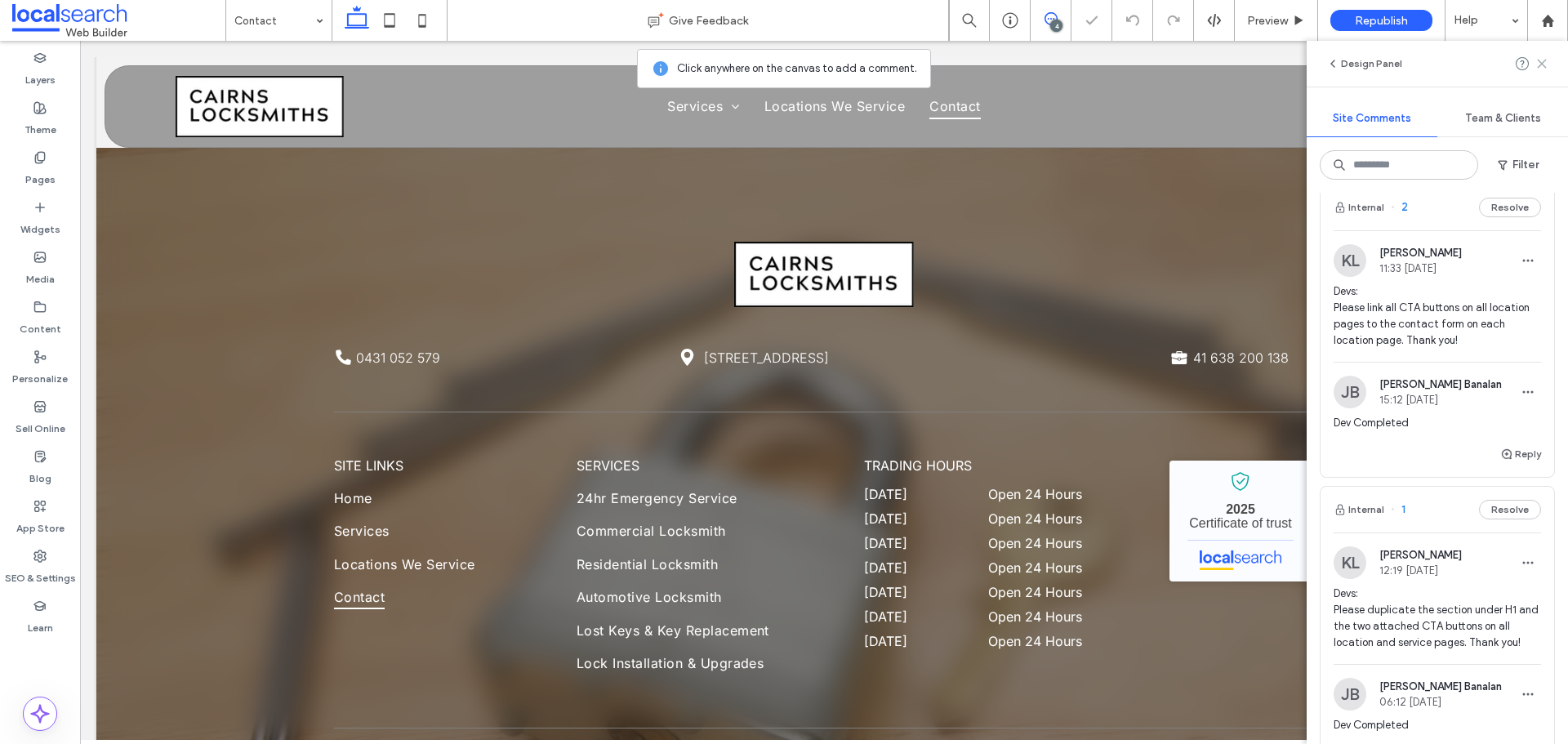
click at [1547, 68] on icon at bounding box center [1542, 63] width 13 height 13
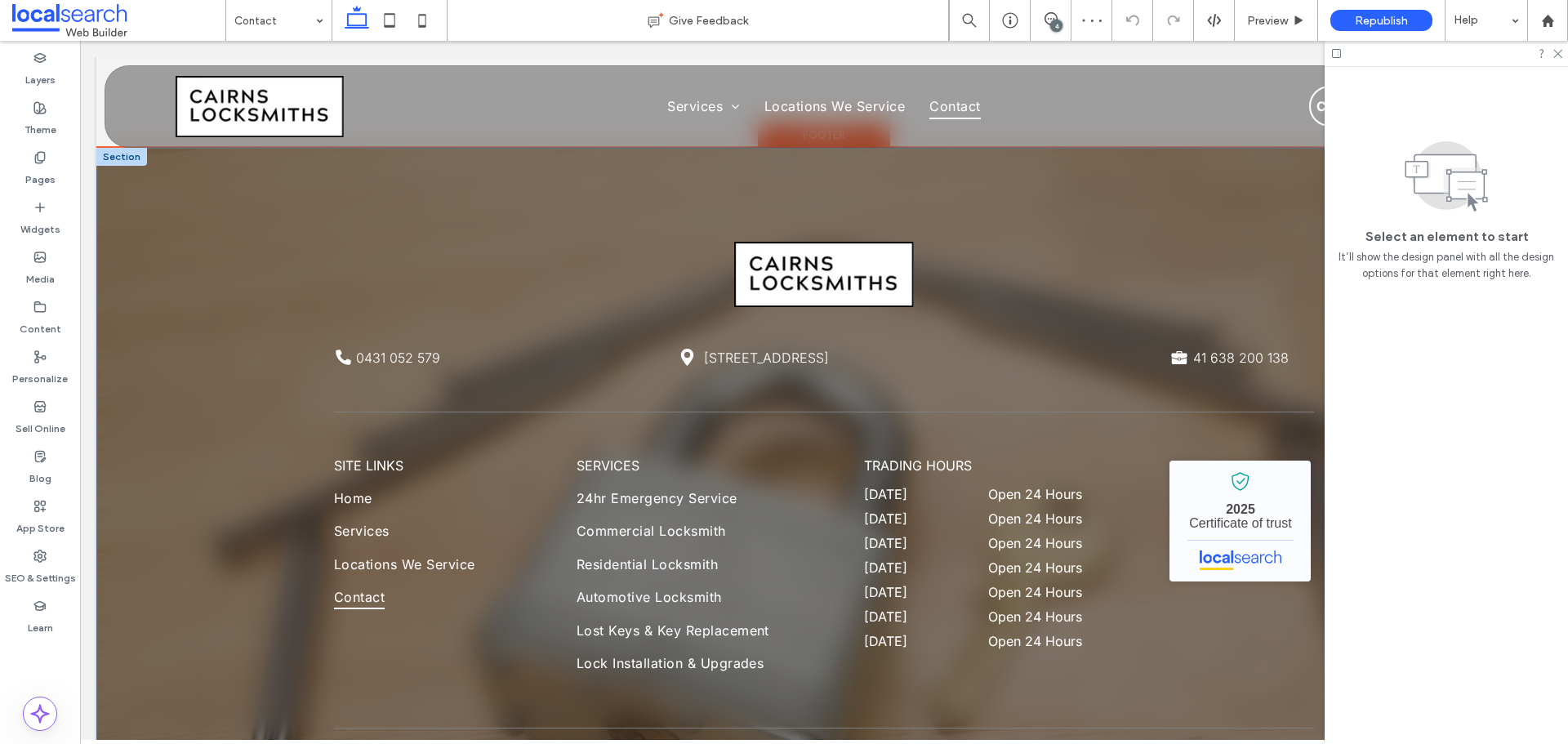
scroll to position [0, 0]
click at [1557, 57] on icon at bounding box center [1557, 53] width 11 height 11
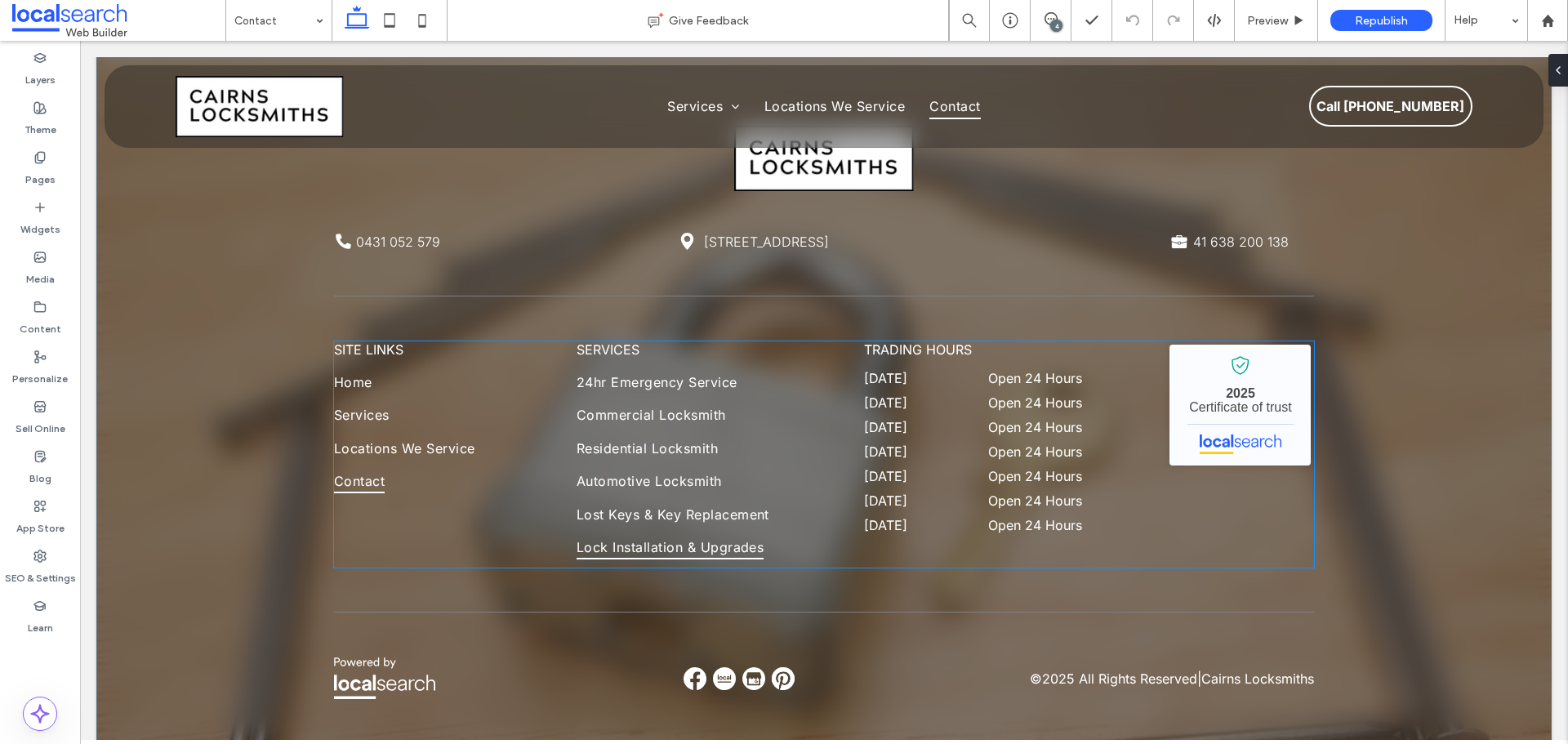
scroll to position [2478, 0]
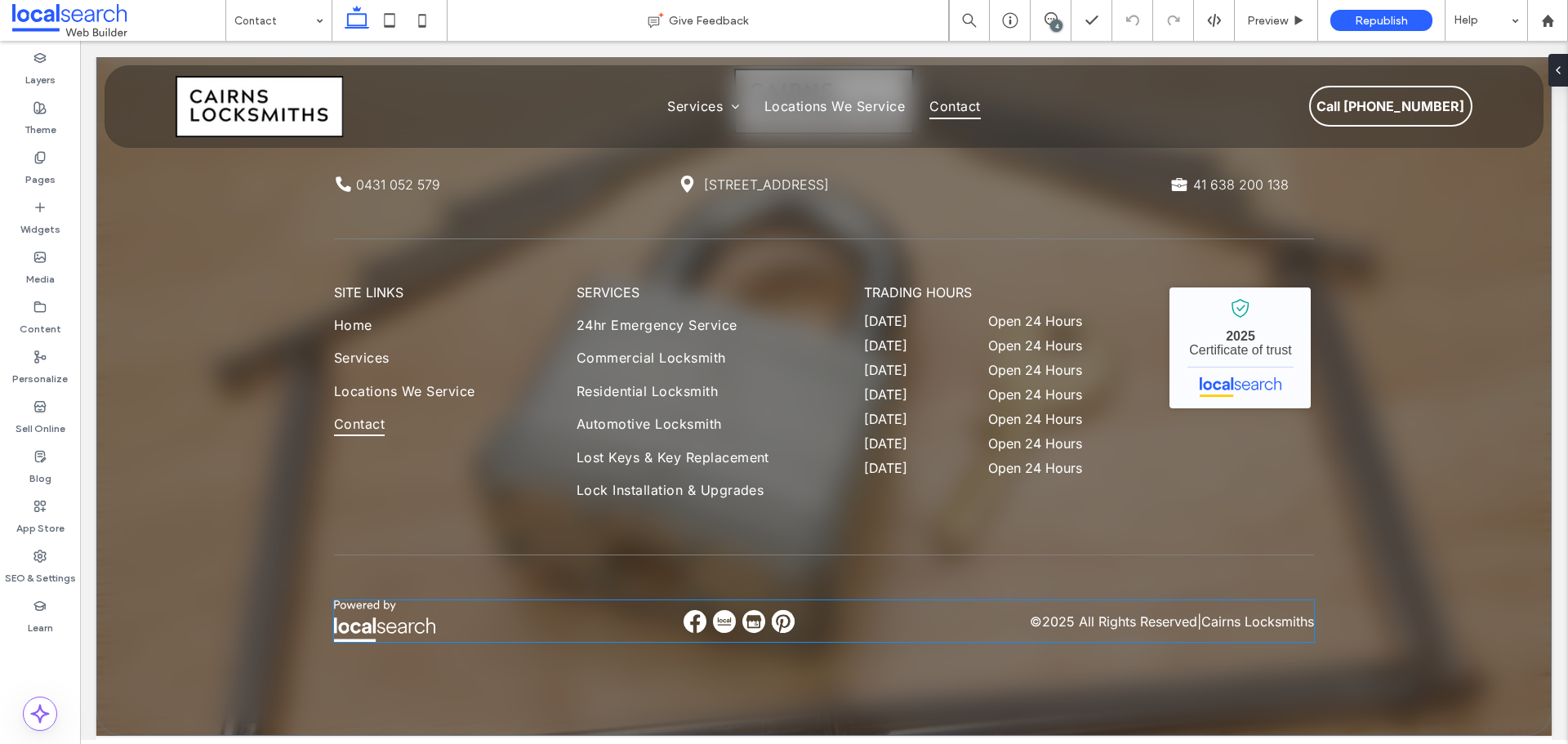
click at [713, 620] on img at bounding box center [724, 621] width 23 height 23
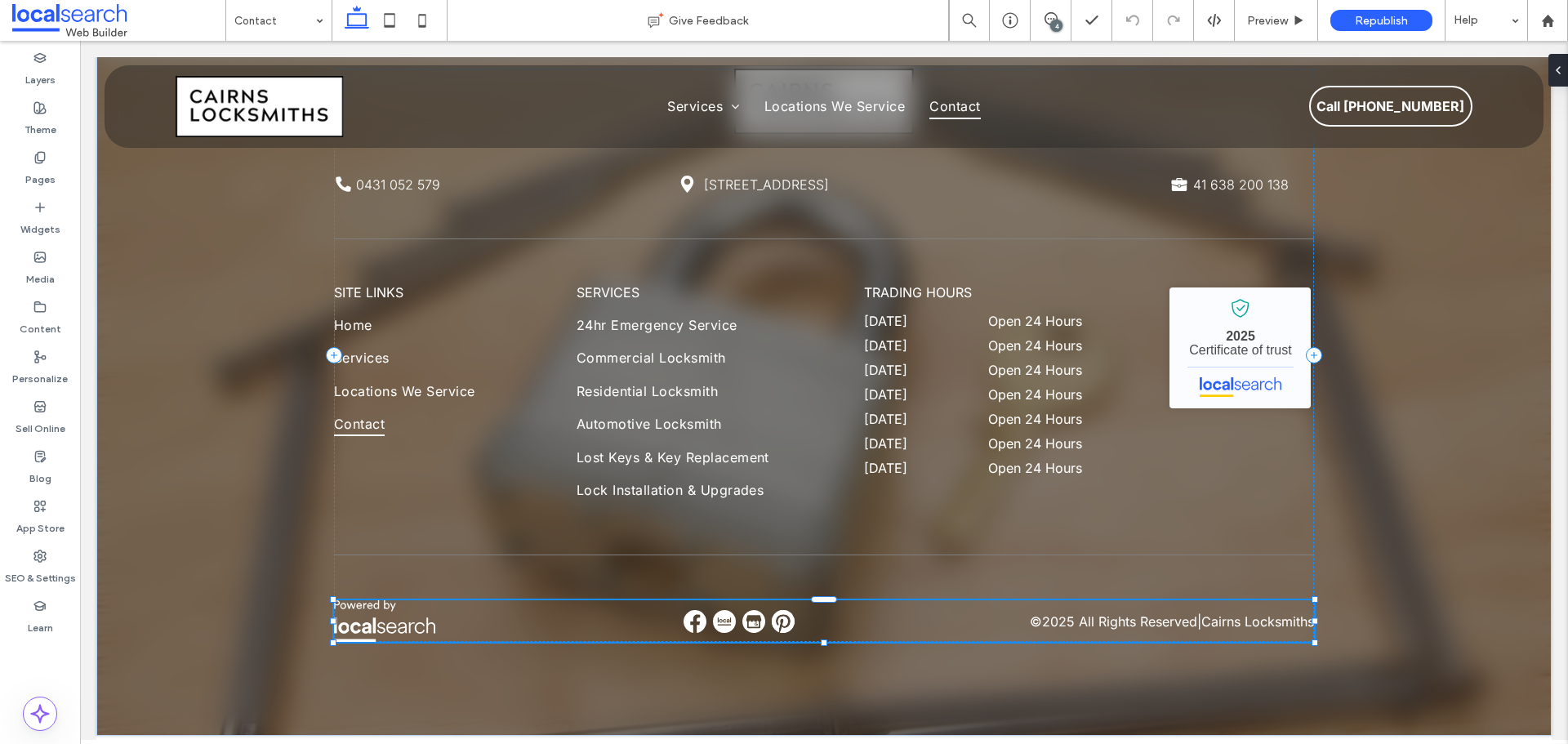
click at [713, 620] on img at bounding box center [724, 621] width 23 height 23
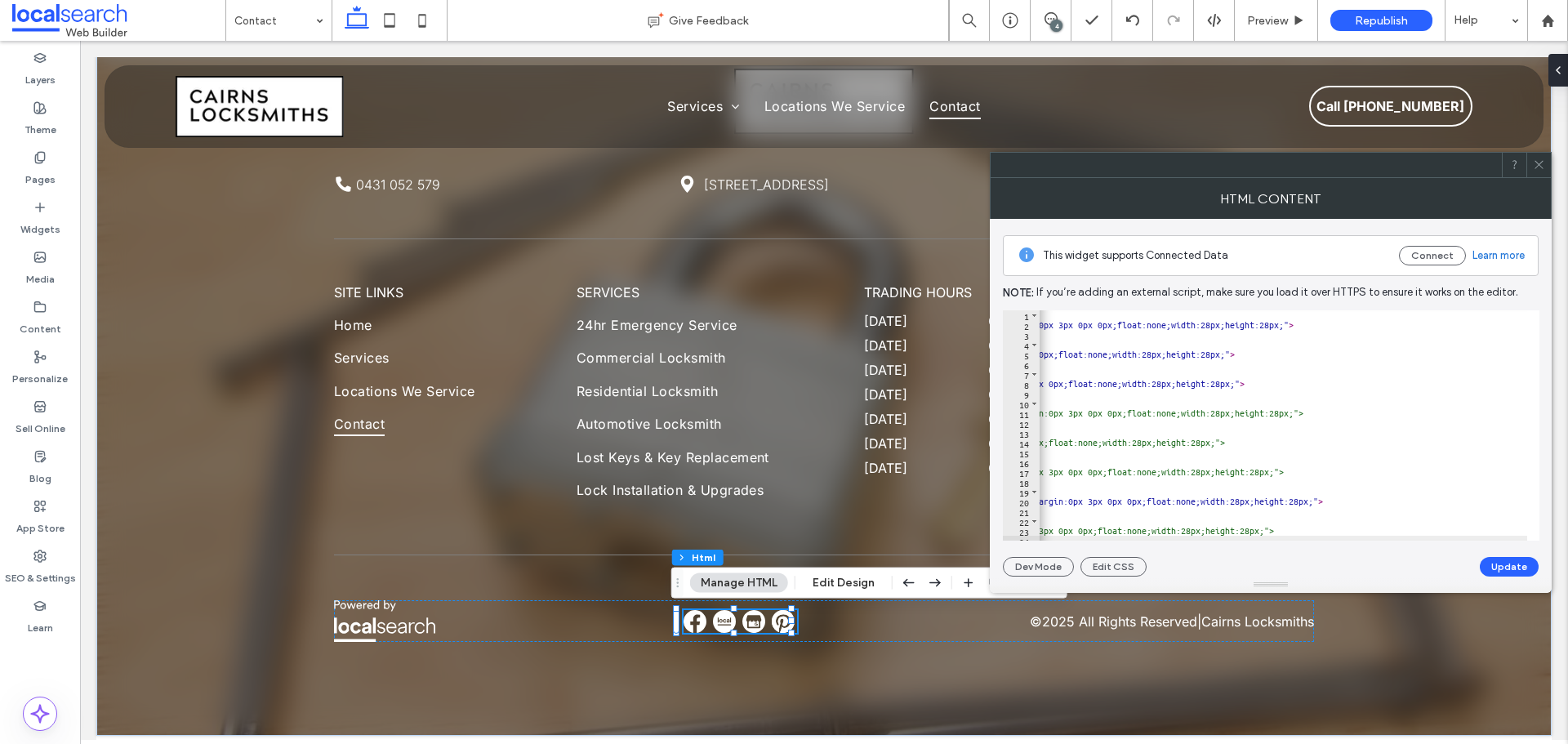
scroll to position [0, 494]
click at [1542, 166] on icon at bounding box center [1539, 164] width 12 height 12
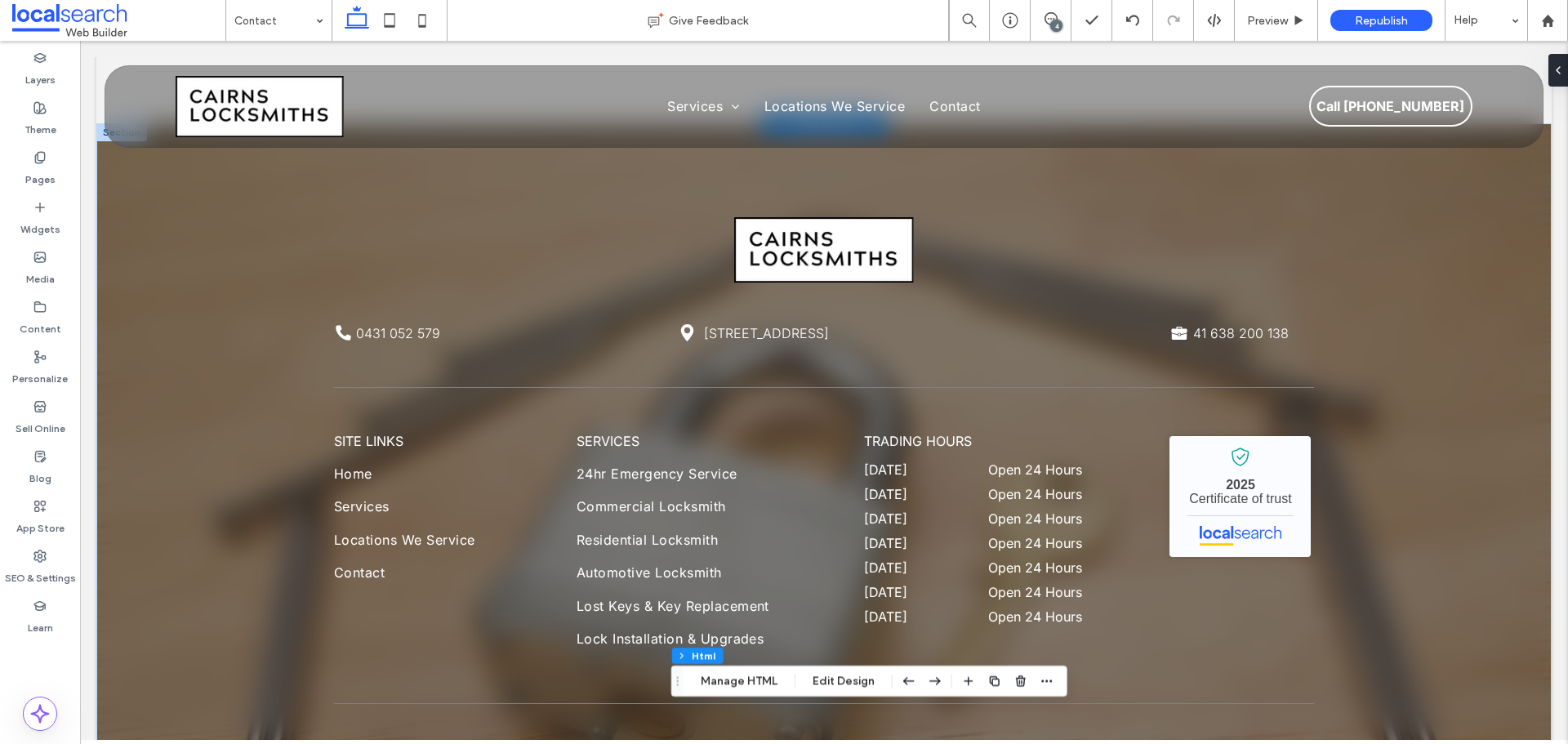
scroll to position [2151, 0]
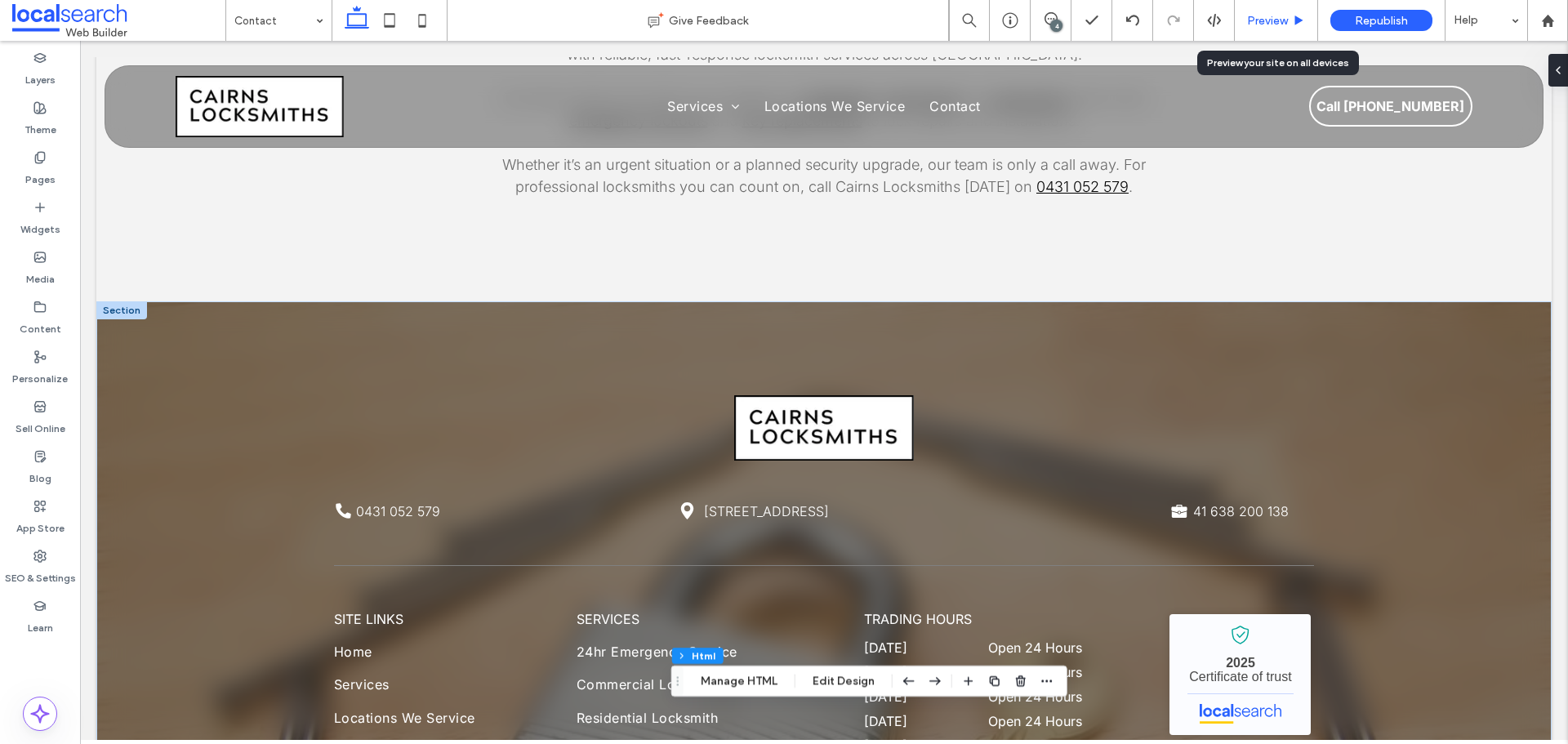
click at [1262, 25] on span "Preview" at bounding box center [1268, 20] width 41 height 14
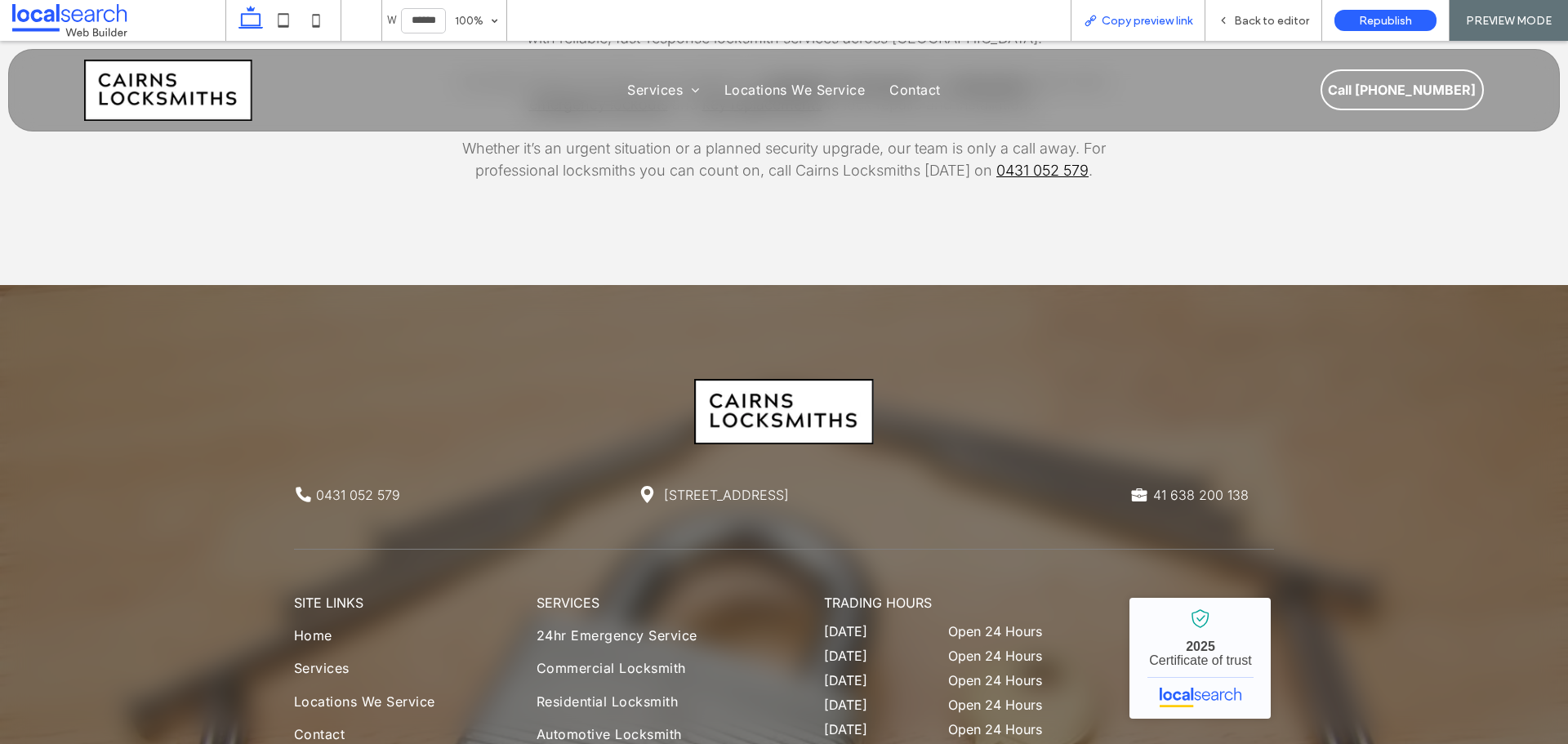
scroll to position [2135, 0]
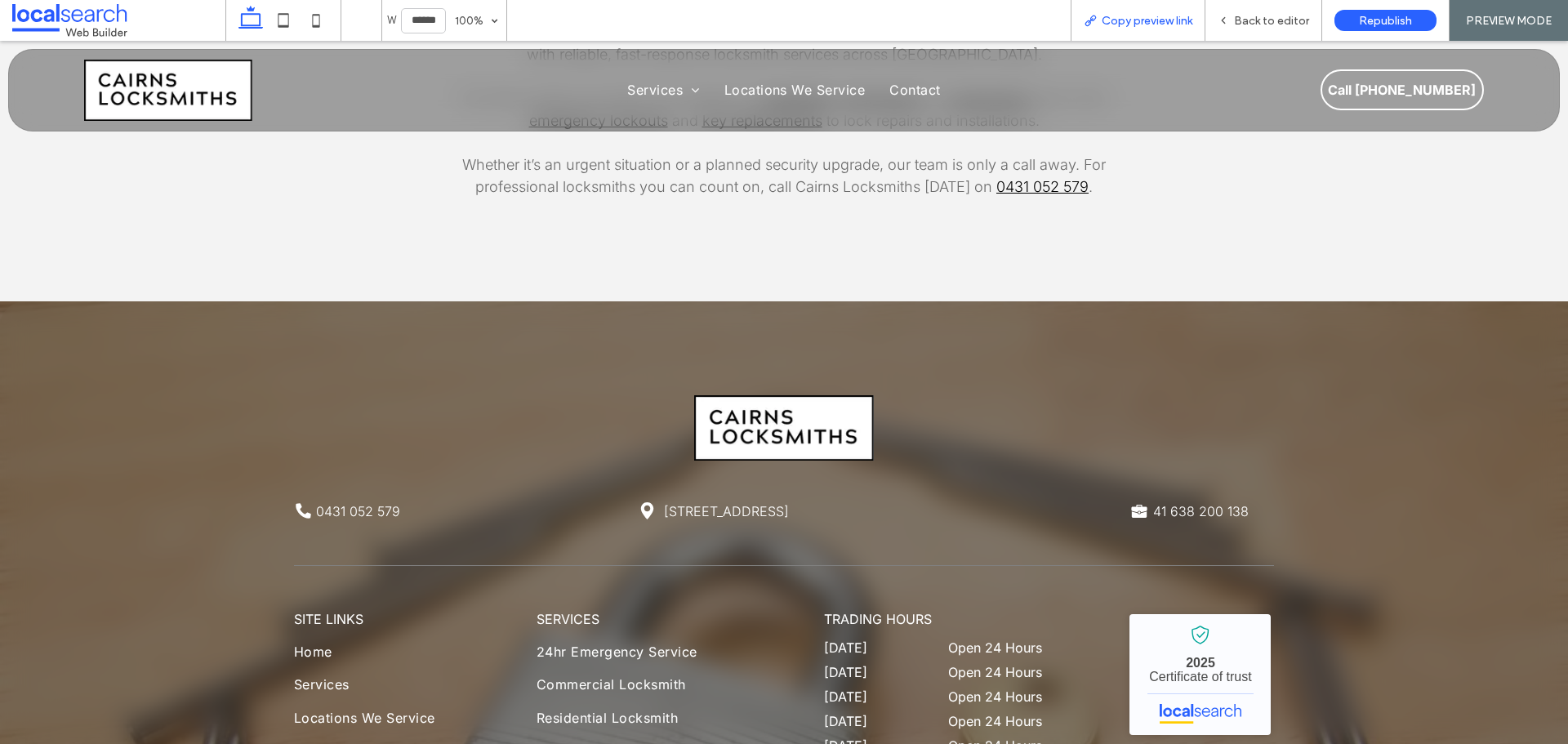
click at [1131, 23] on span "Copy preview link" at bounding box center [1147, 20] width 91 height 14
click at [1229, 17] on icon at bounding box center [1223, 20] width 11 height 11
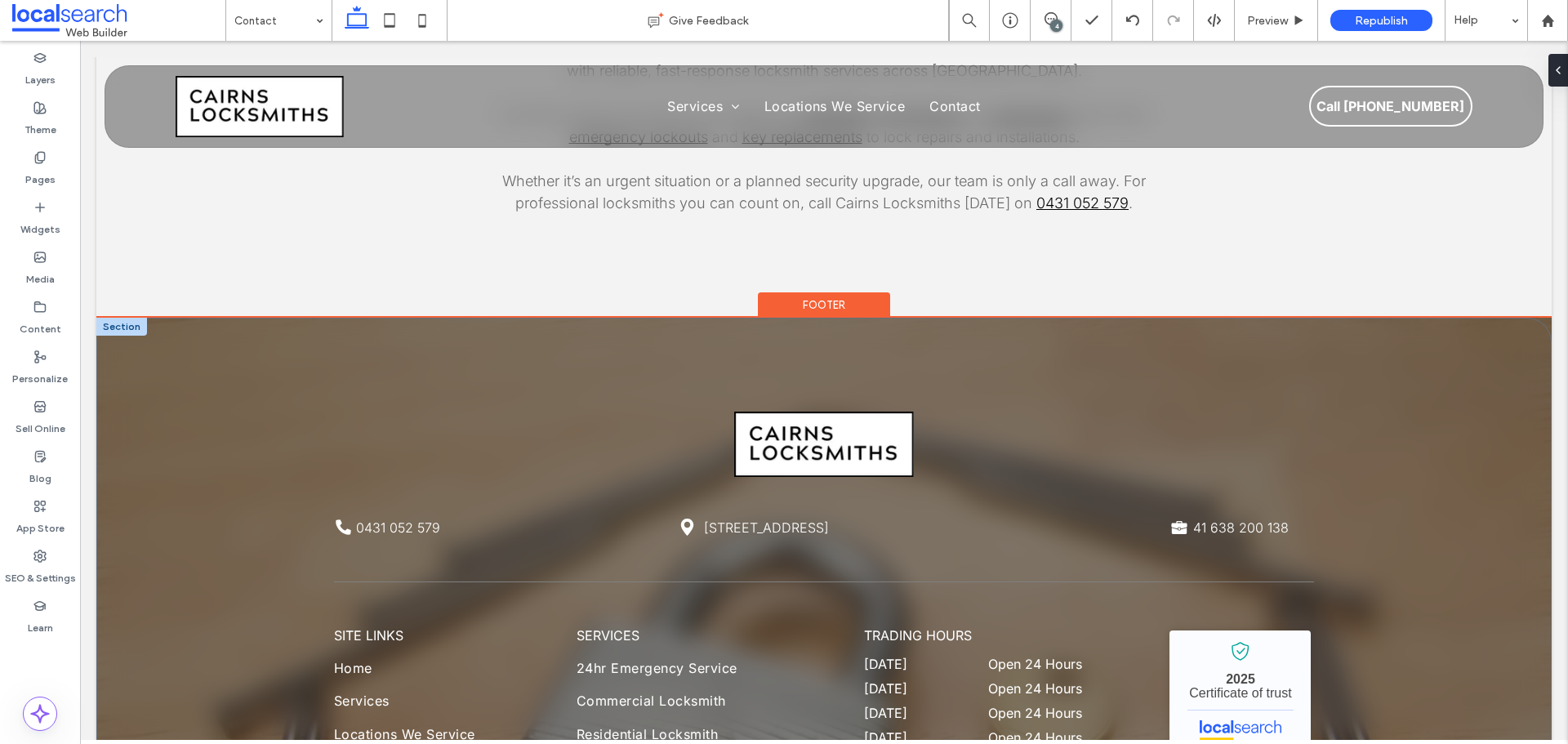
scroll to position [2151, 0]
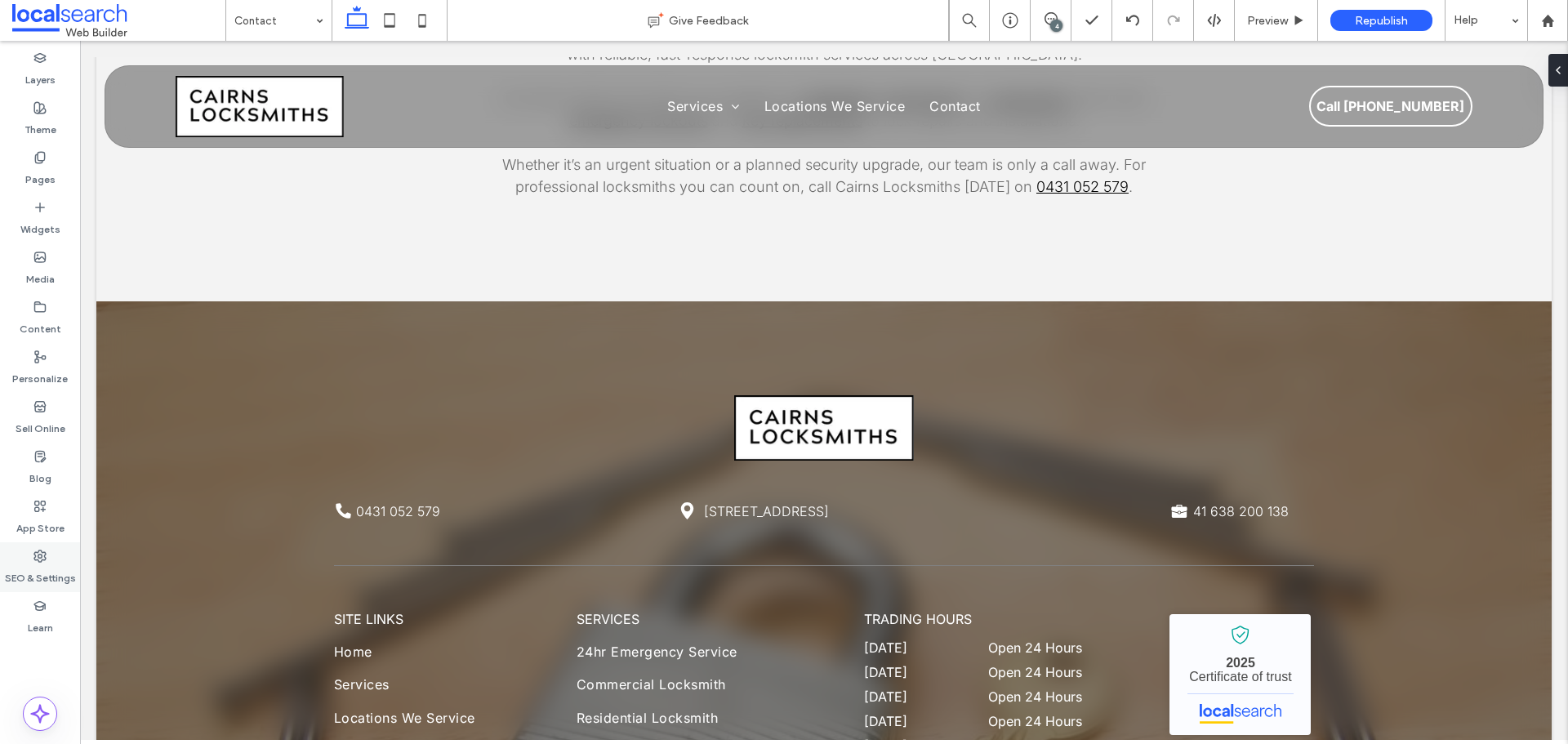
click at [49, 570] on label "SEO & Settings" at bounding box center [40, 574] width 71 height 23
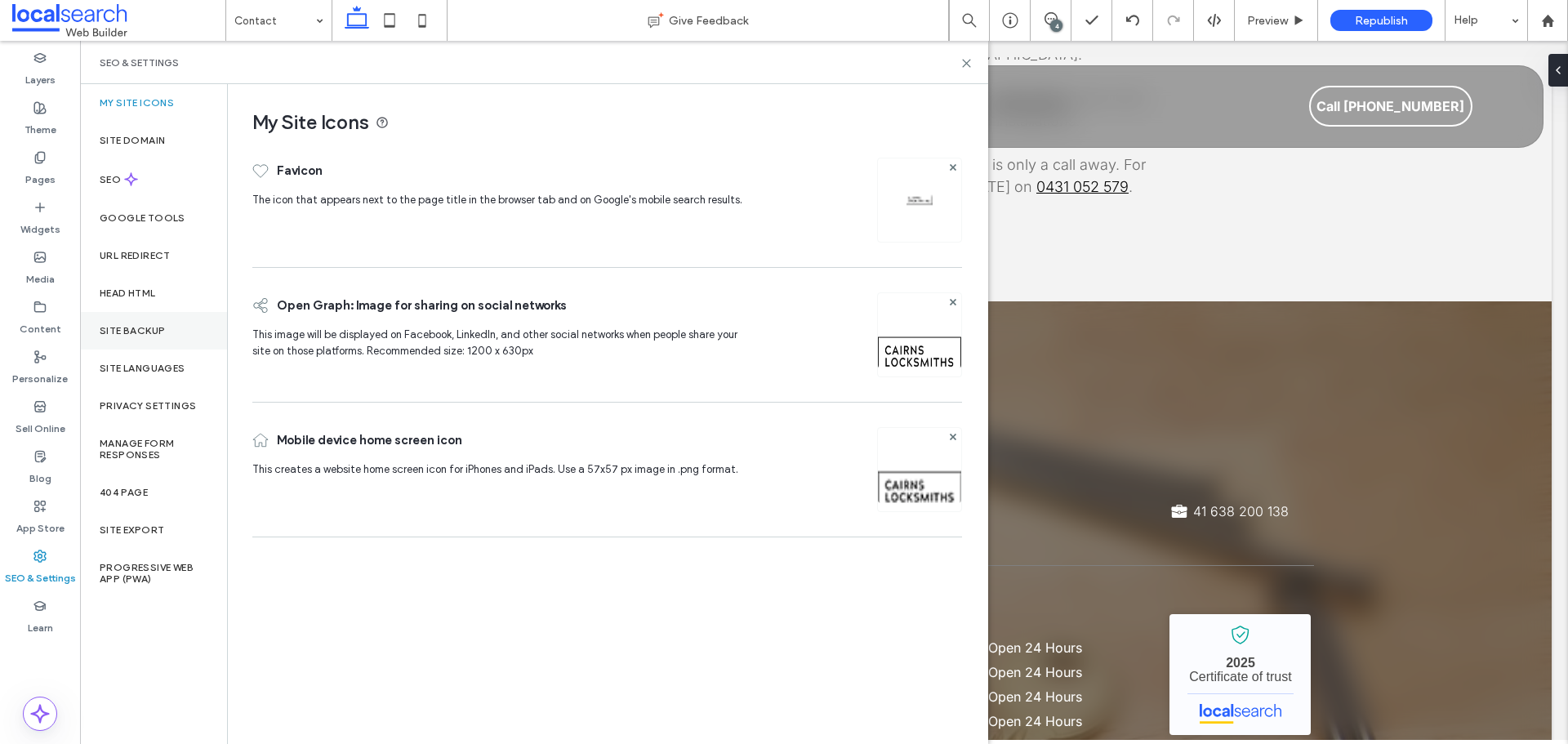
click at [126, 341] on div "Site Backup" at bounding box center [153, 330] width 147 height 38
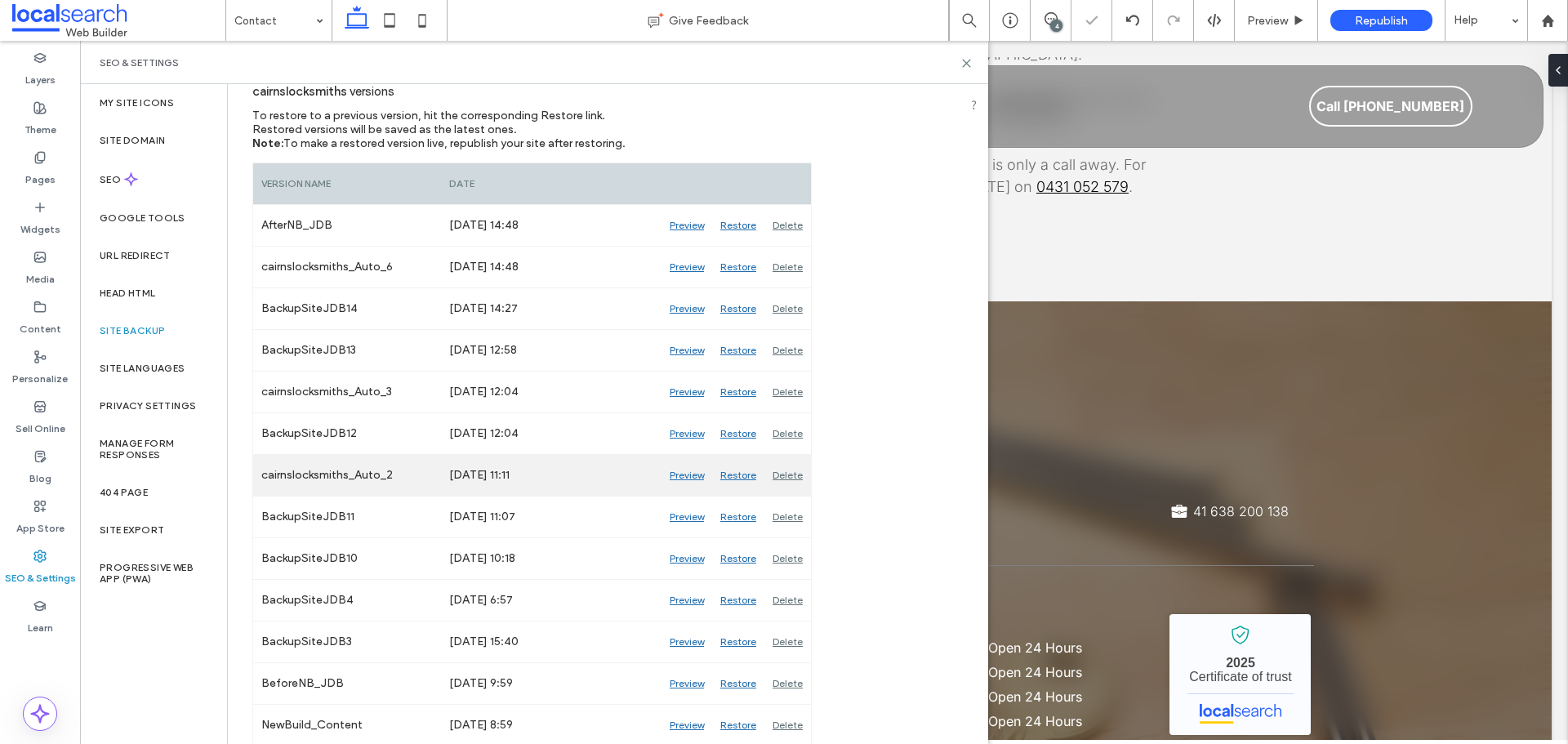
scroll to position [200, 0]
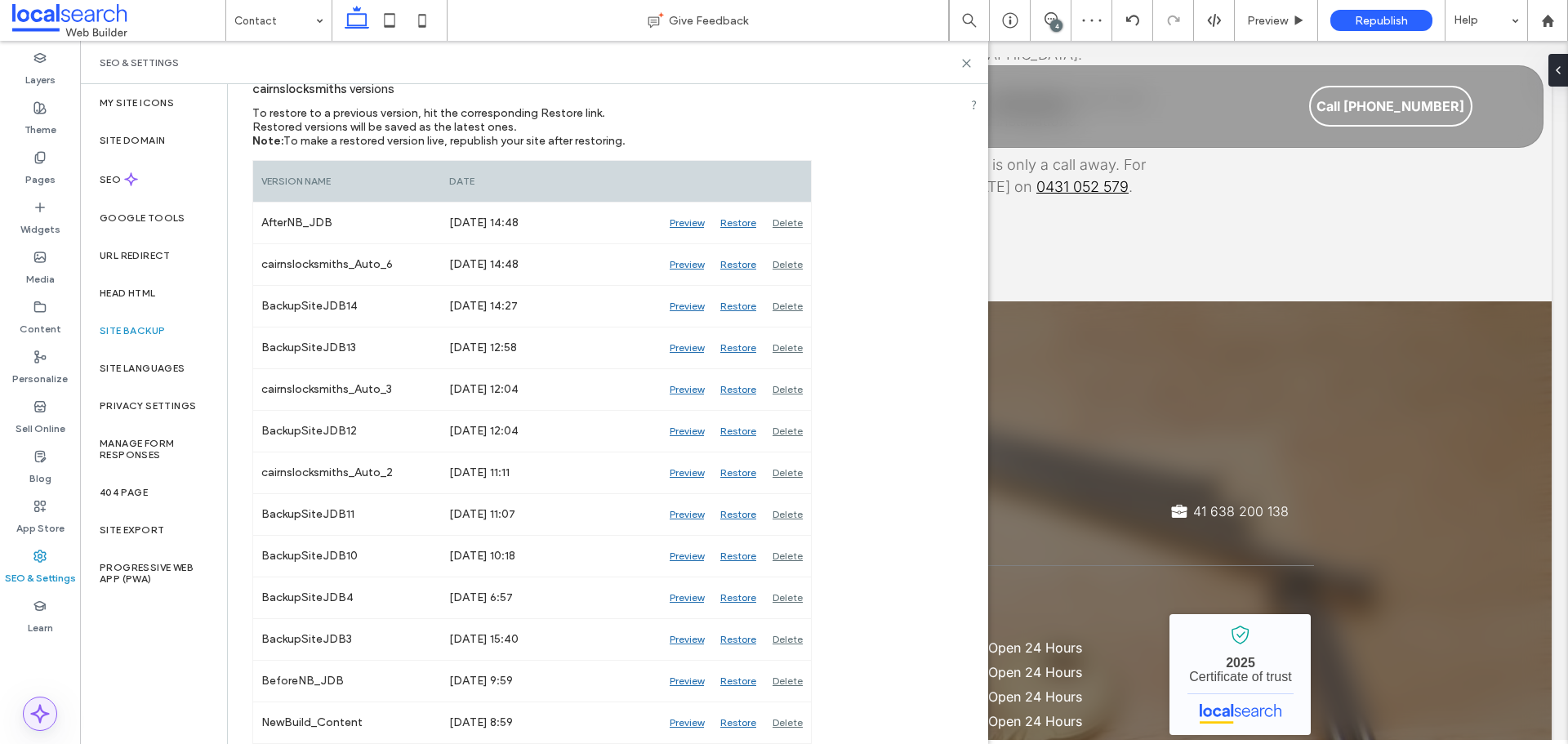
click at [43, 709] on icon at bounding box center [39, 713] width 19 height 19
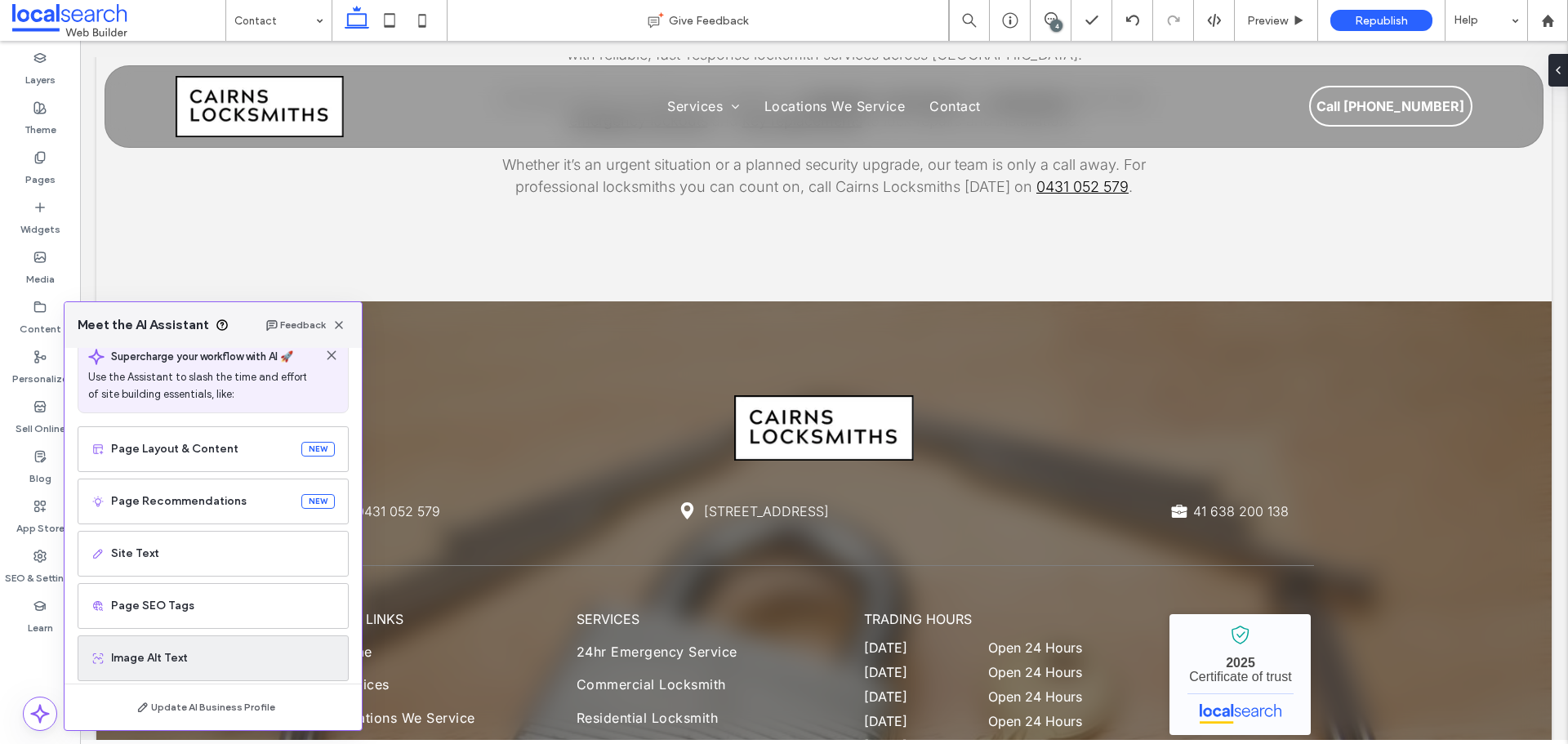
scroll to position [81, 0]
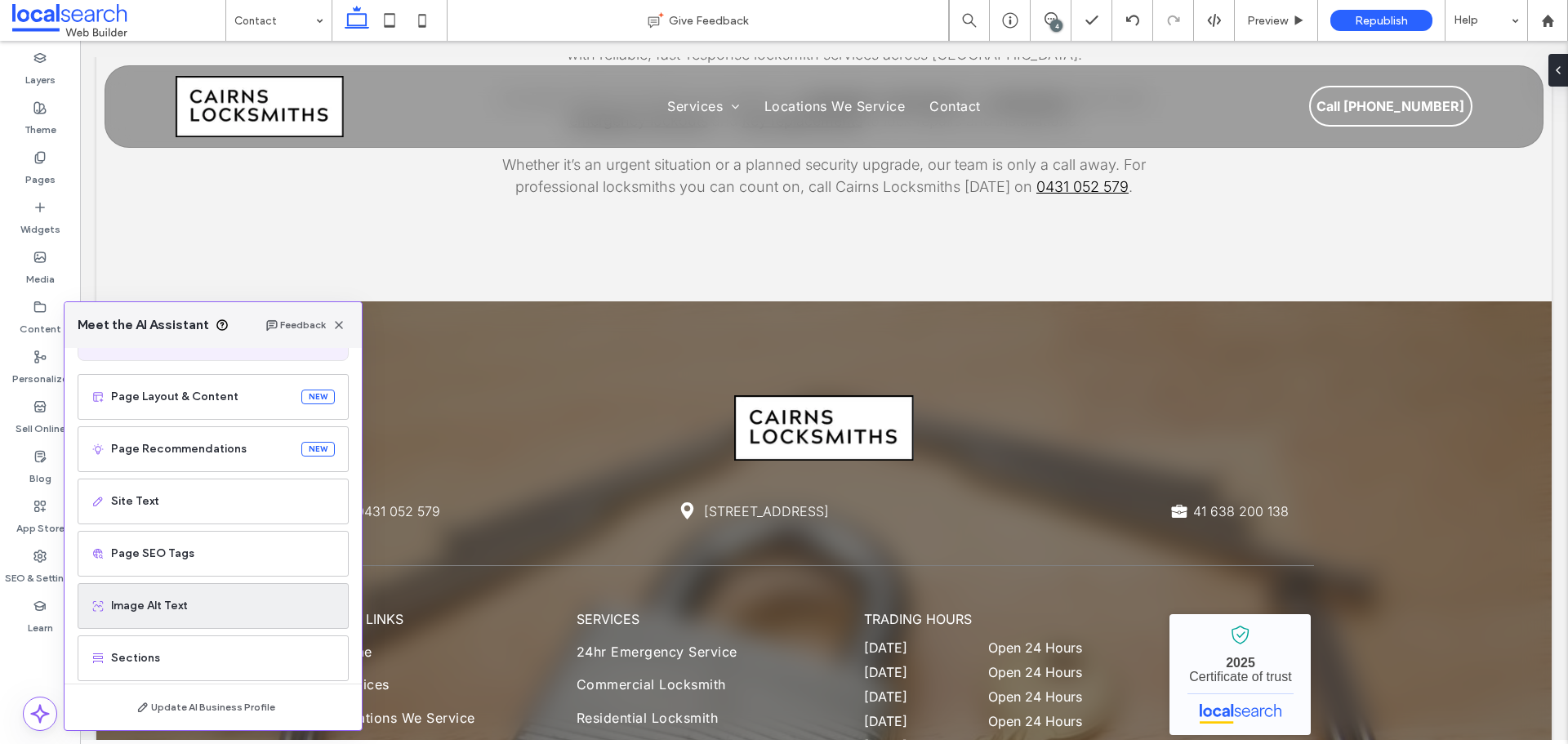
click at [197, 598] on span "Image Alt Text" at bounding box center [222, 606] width 224 height 16
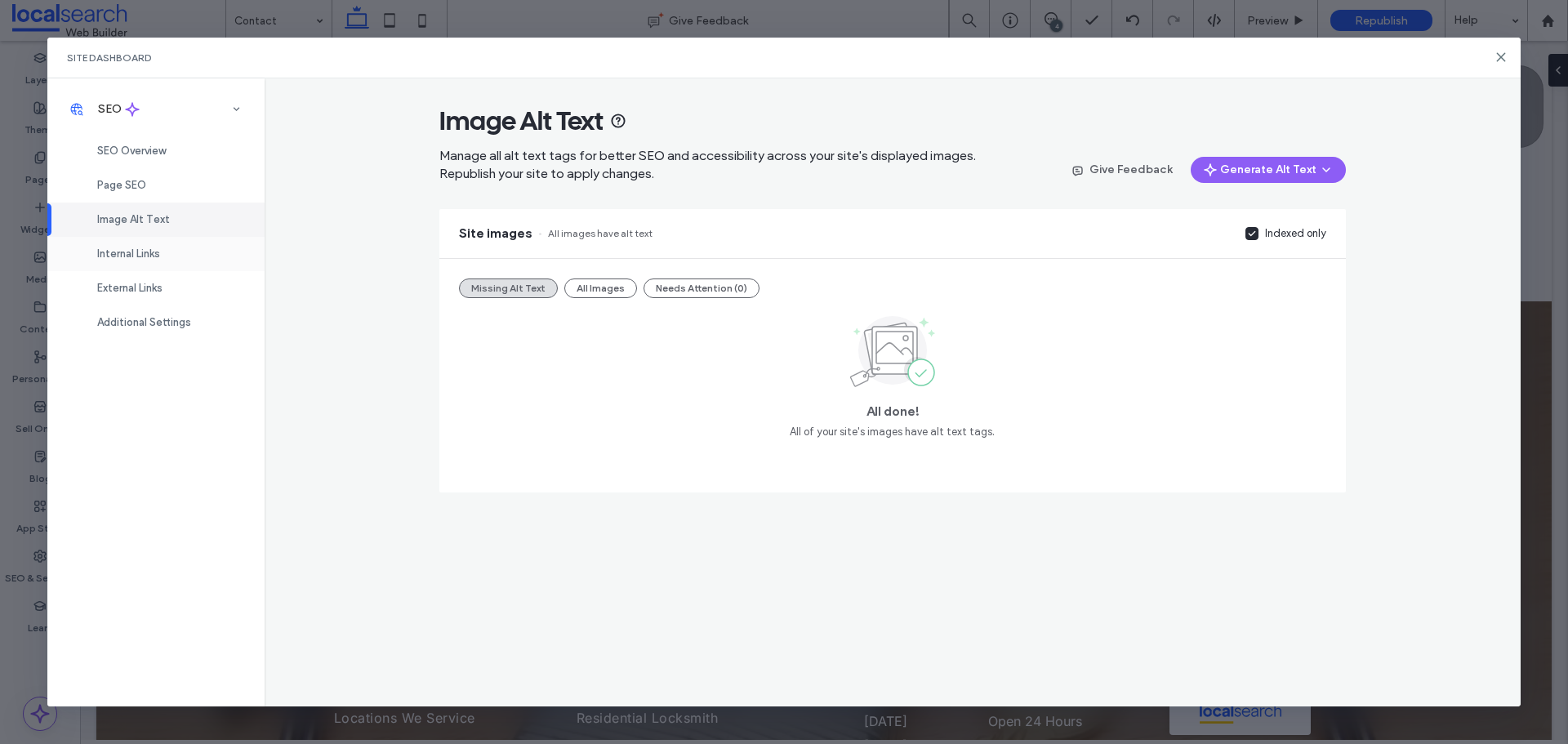
click at [160, 254] on span "Internal Links" at bounding box center [128, 253] width 63 height 12
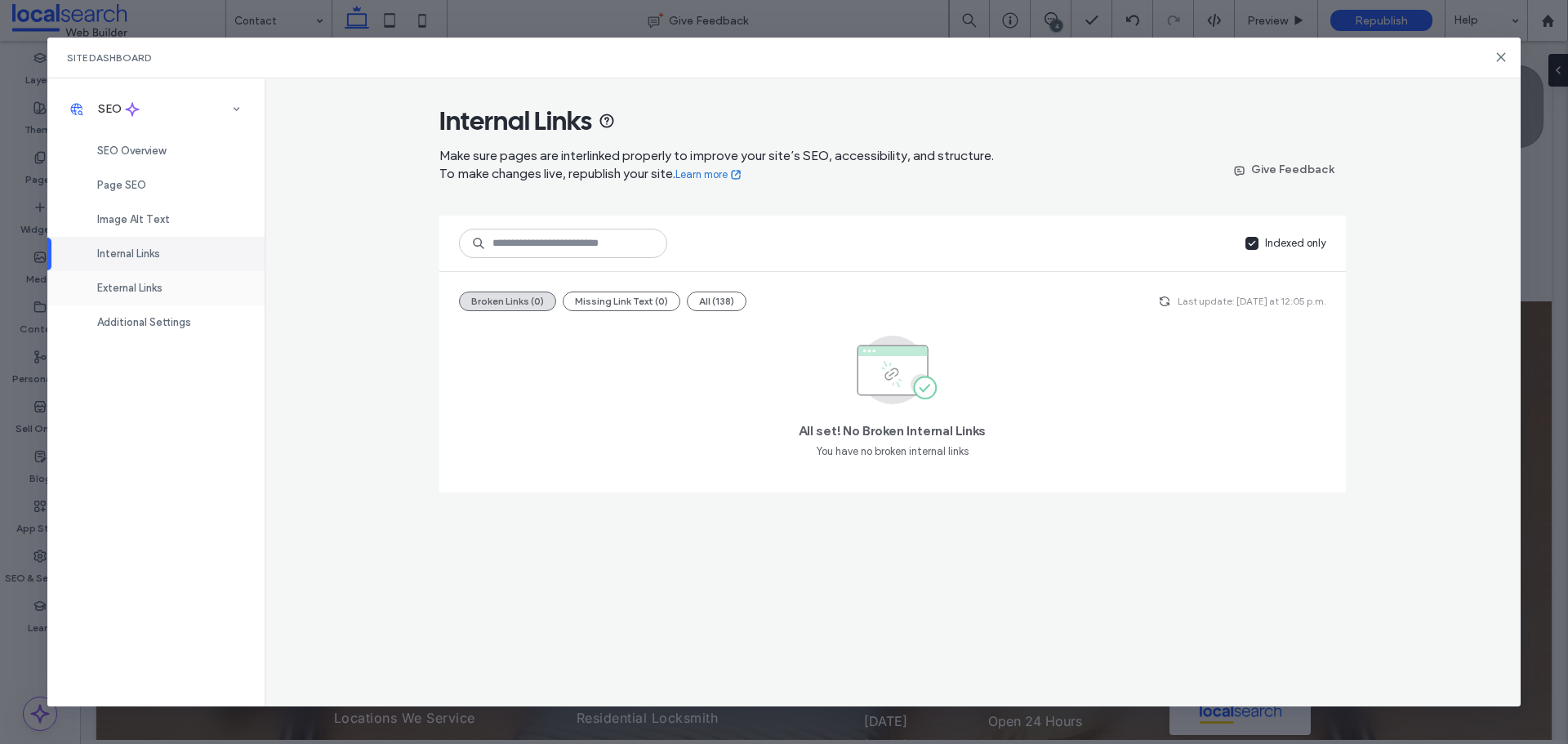
click at [161, 290] on span "External Links" at bounding box center [129, 287] width 65 height 12
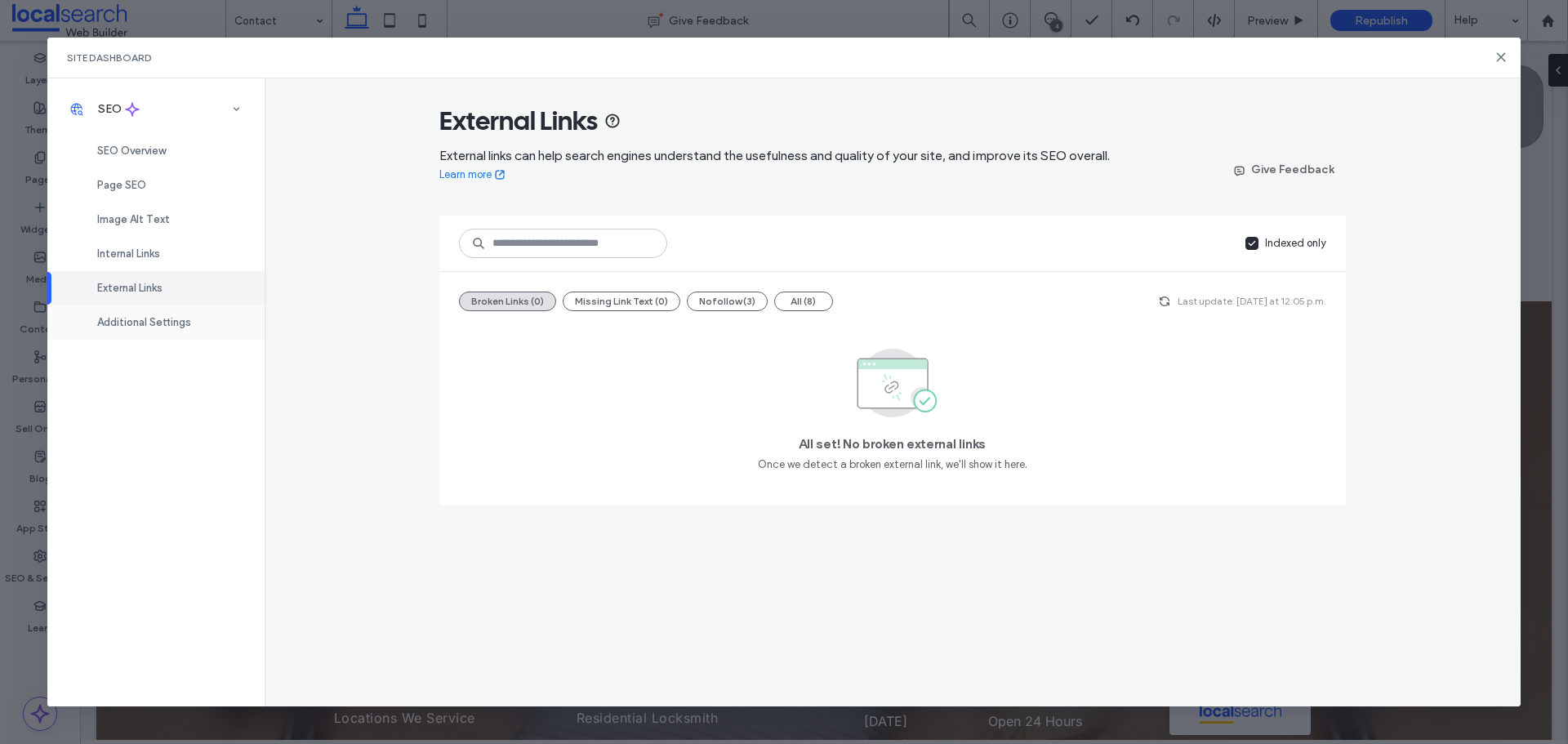
click at [162, 330] on div "Additional Settings" at bounding box center [156, 322] width 217 height 34
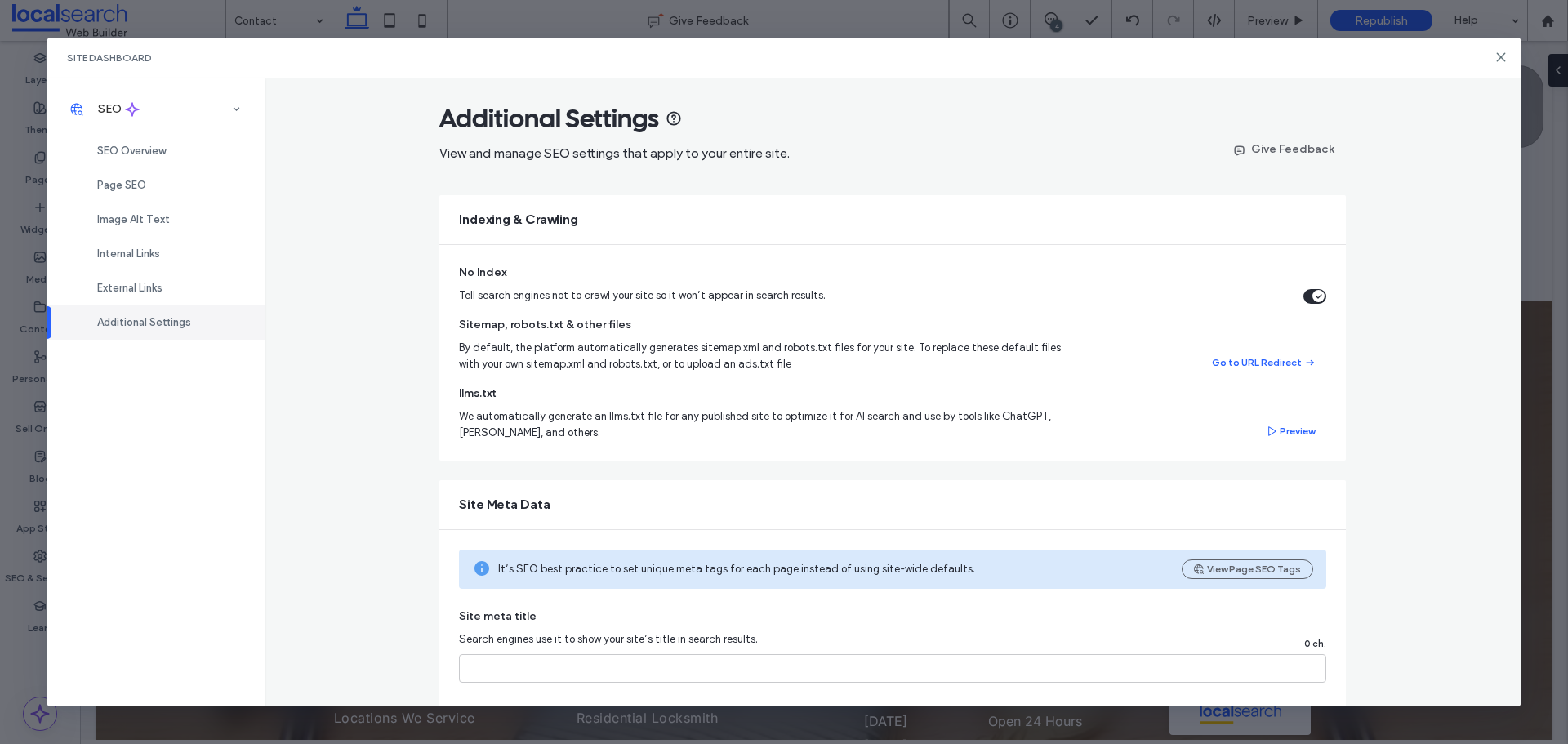
scroll to position [0, 0]
click at [1500, 53] on icon at bounding box center [1501, 57] width 13 height 13
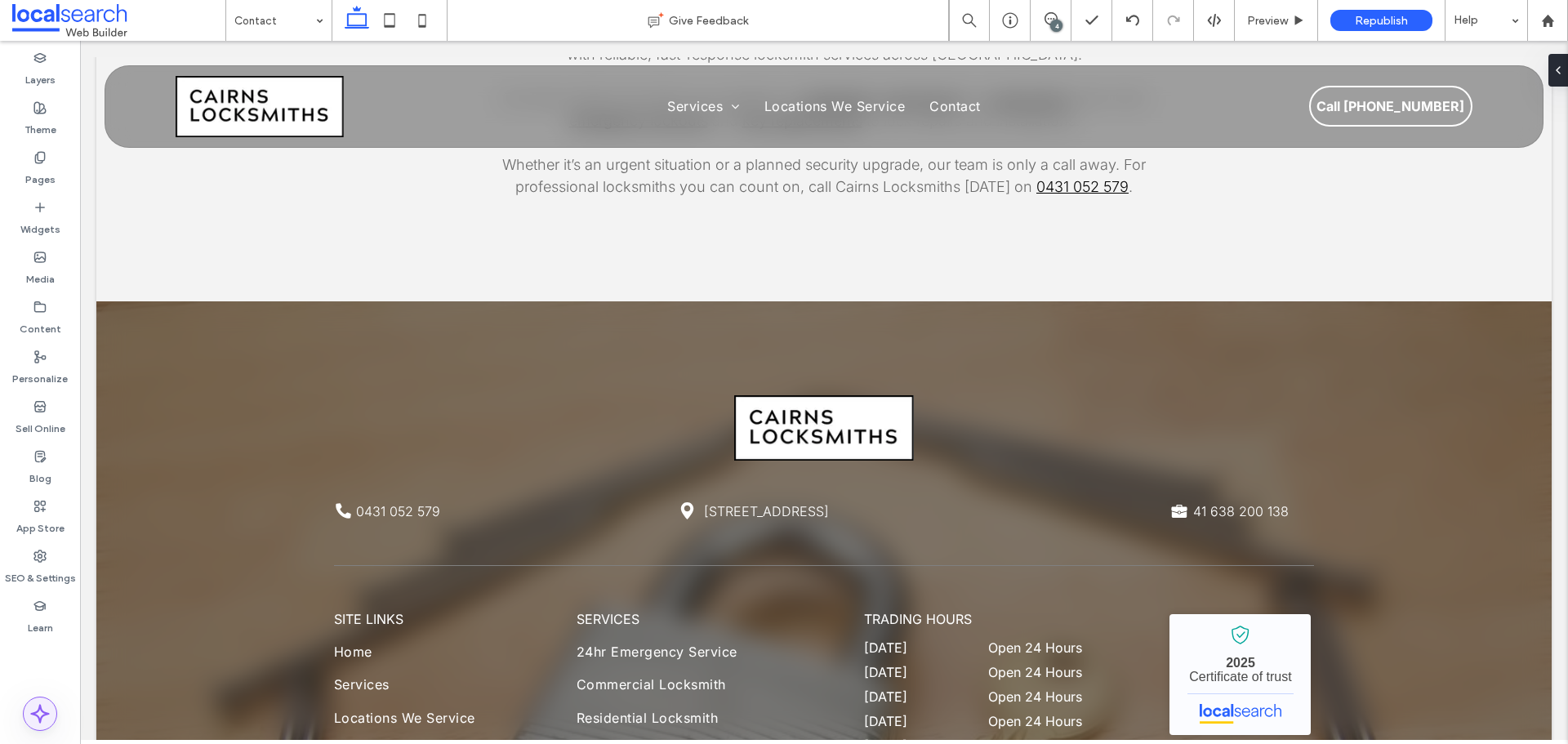
click at [40, 706] on use at bounding box center [40, 714] width 17 height 17
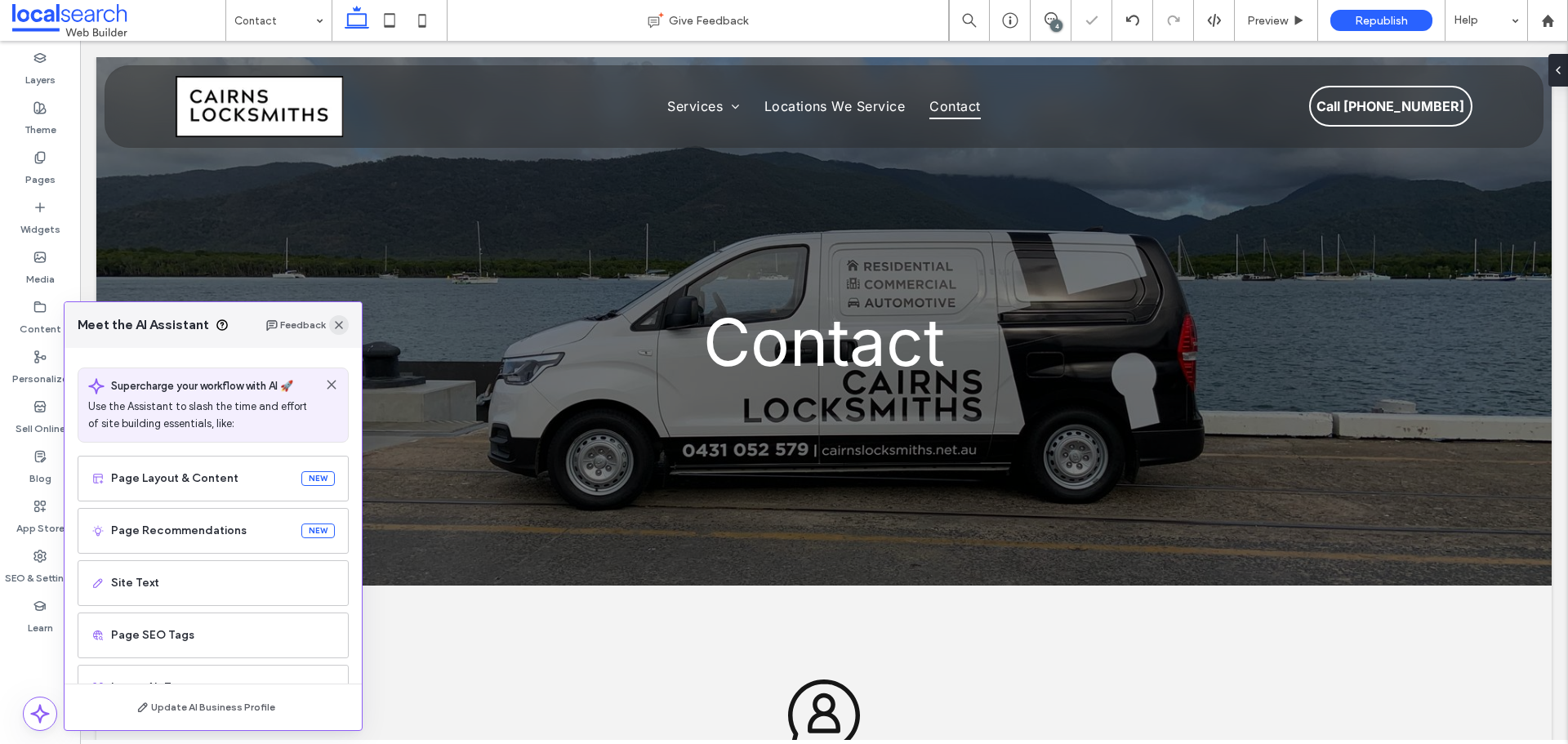
click at [344, 327] on icon "button" at bounding box center [339, 325] width 13 height 13
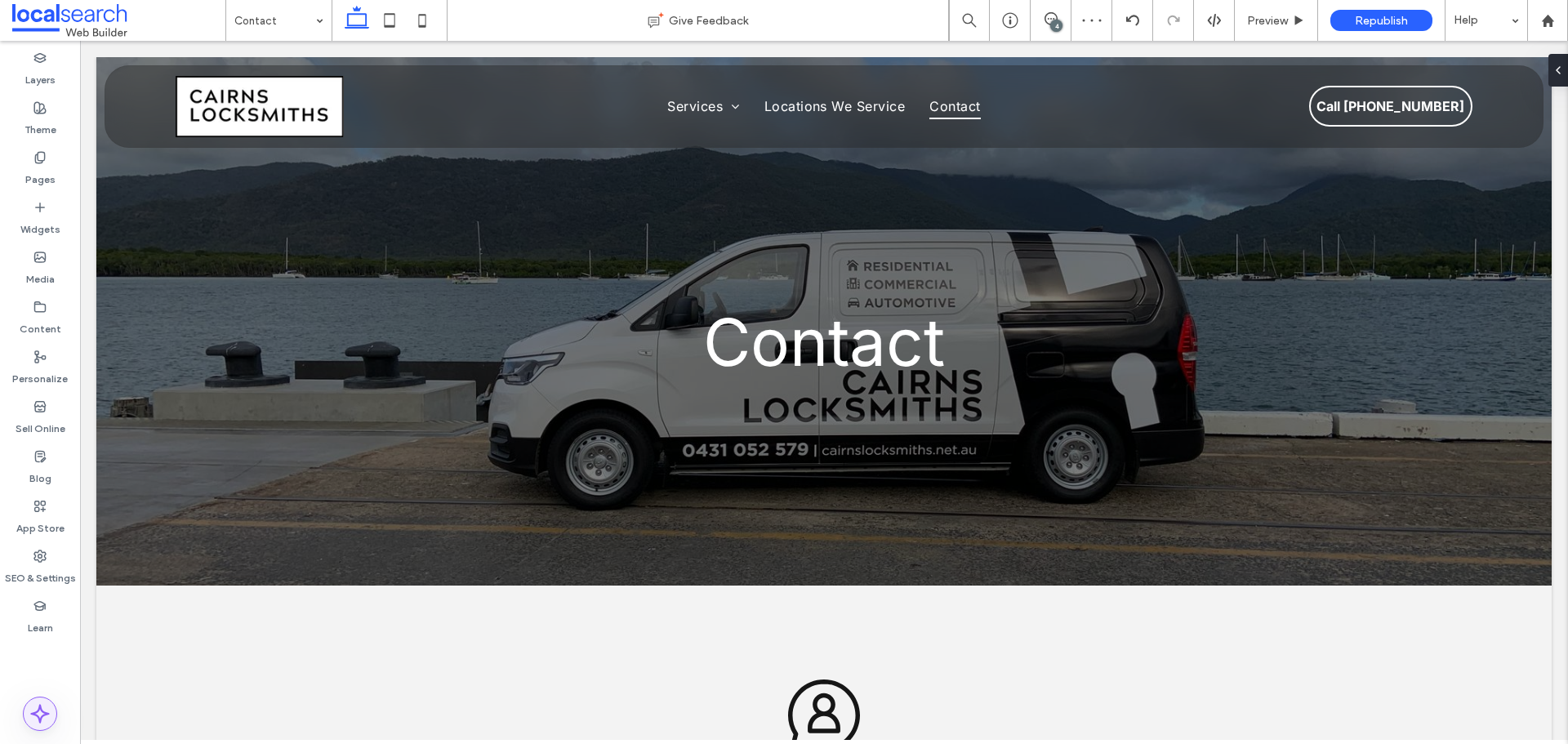
click at [29, 714] on span at bounding box center [40, 714] width 33 height 33
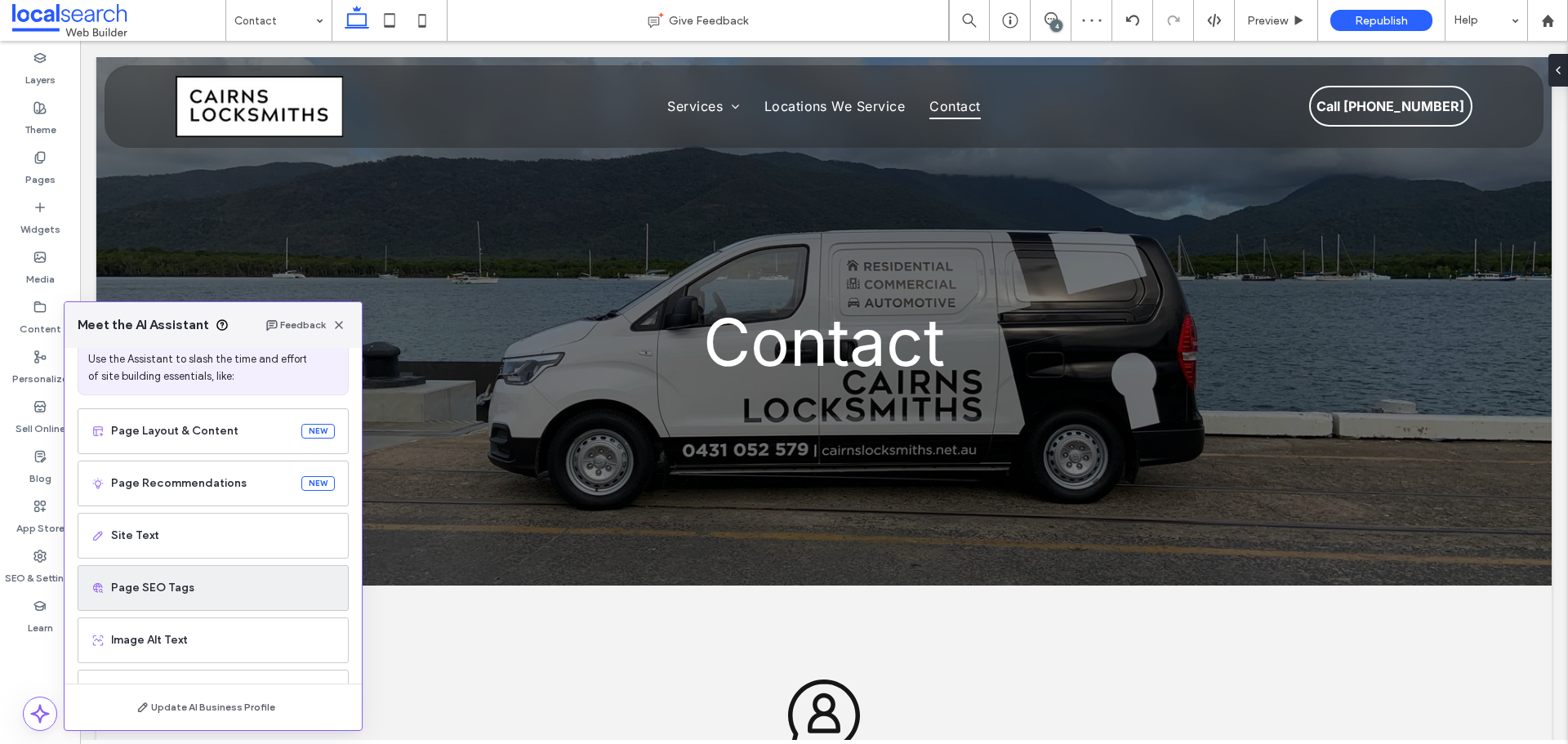
scroll to position [99, 0]
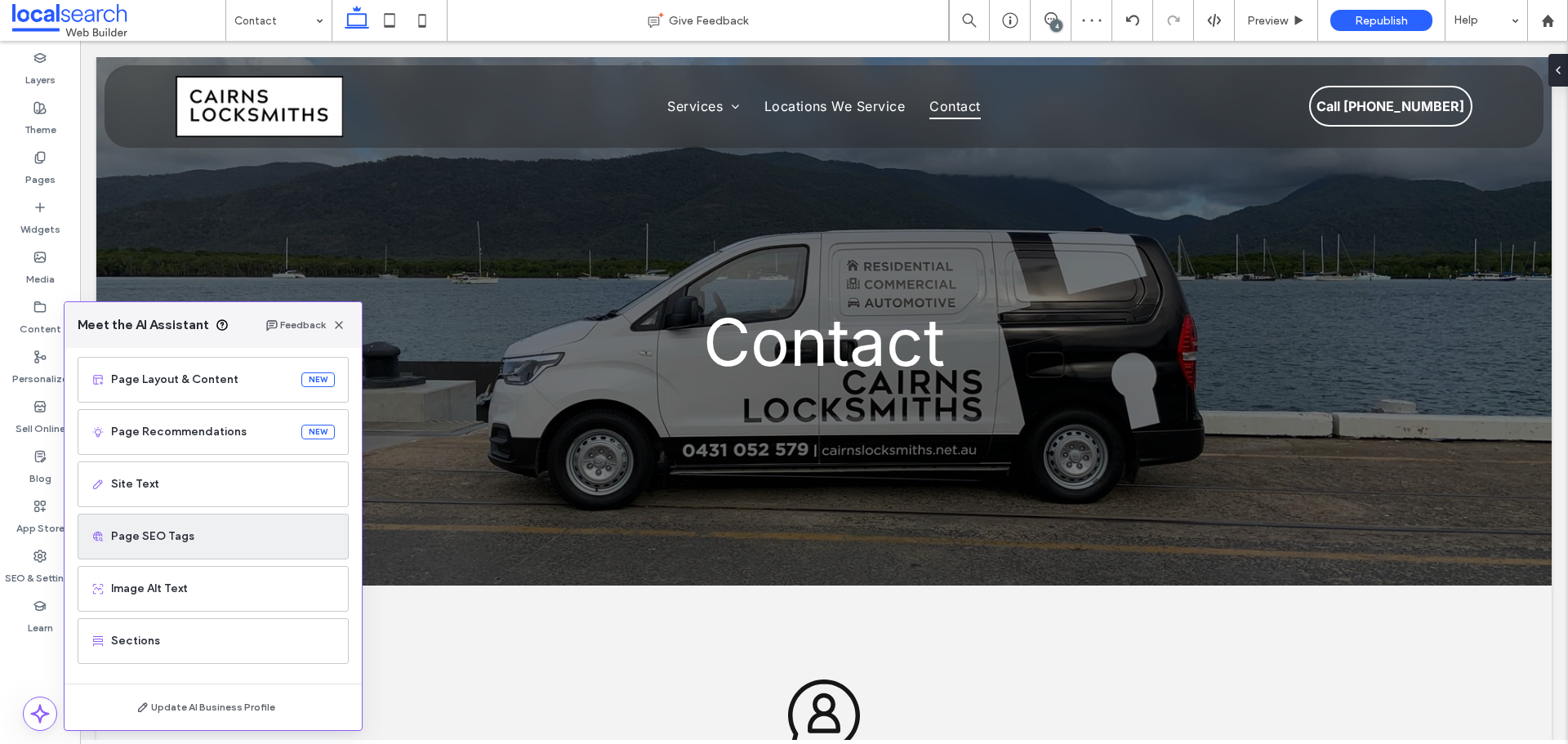
click at [183, 526] on div "Page SEO Tags" at bounding box center [213, 536] width 271 height 46
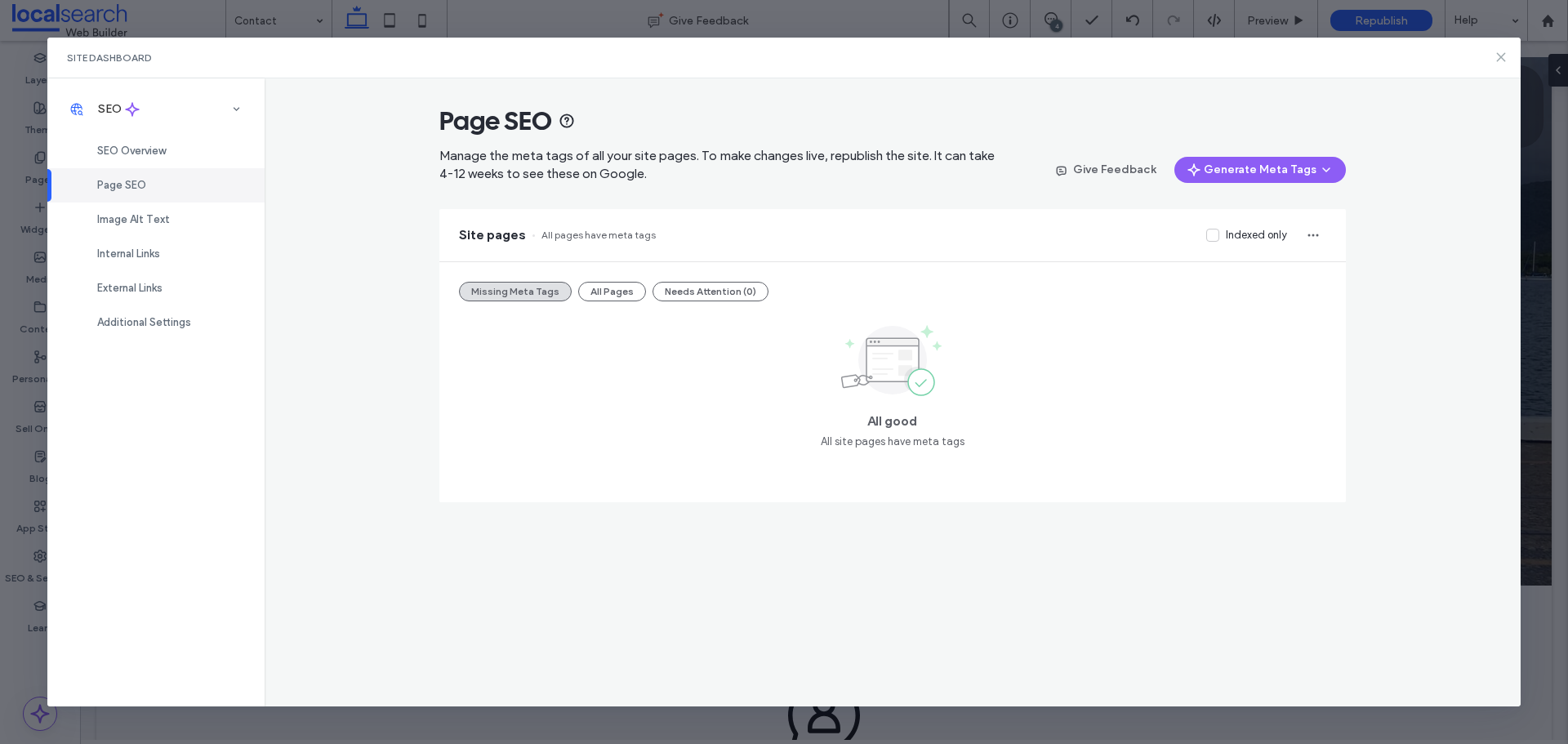
click at [1505, 56] on icon at bounding box center [1501, 57] width 13 height 13
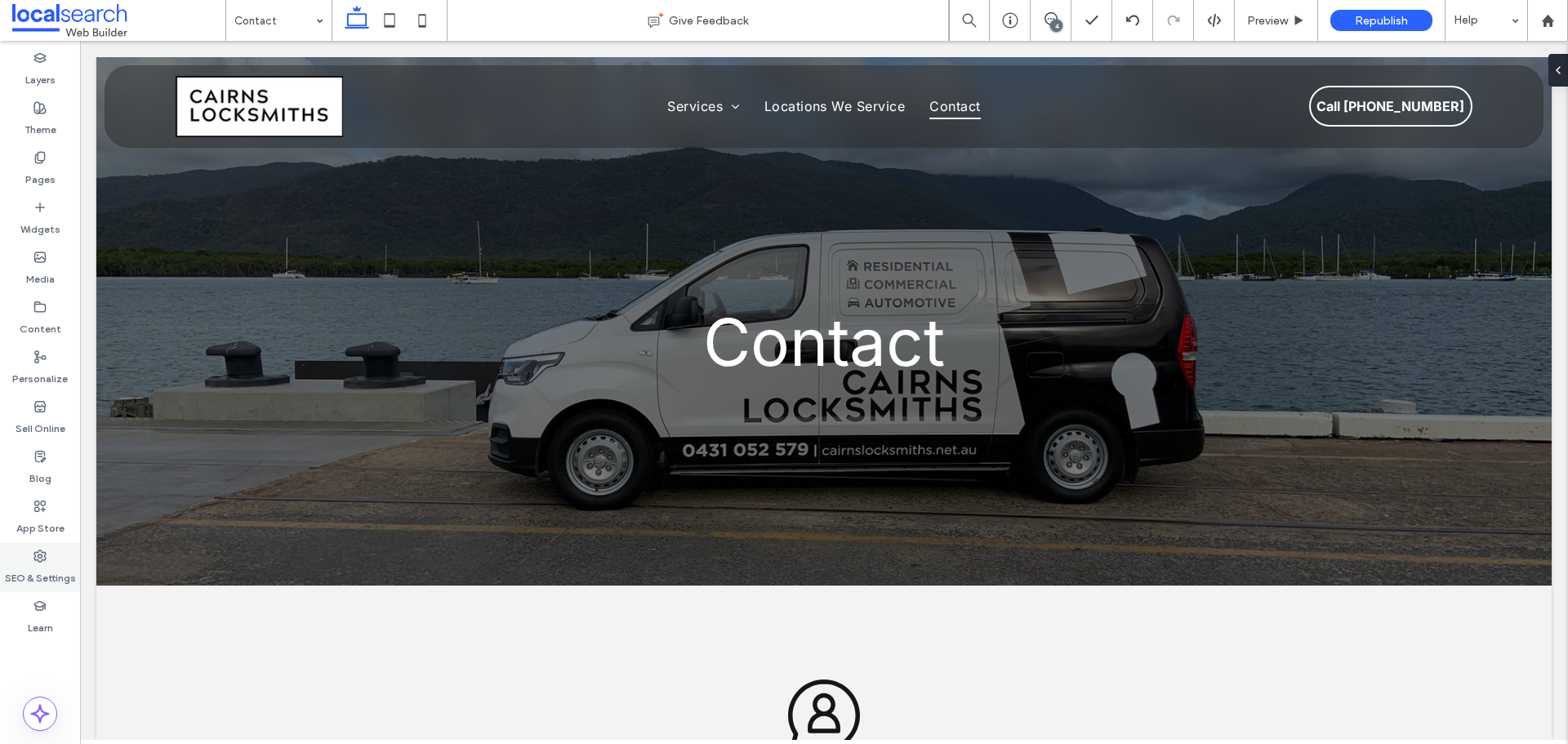
click at [39, 555] on icon at bounding box center [40, 556] width 13 height 13
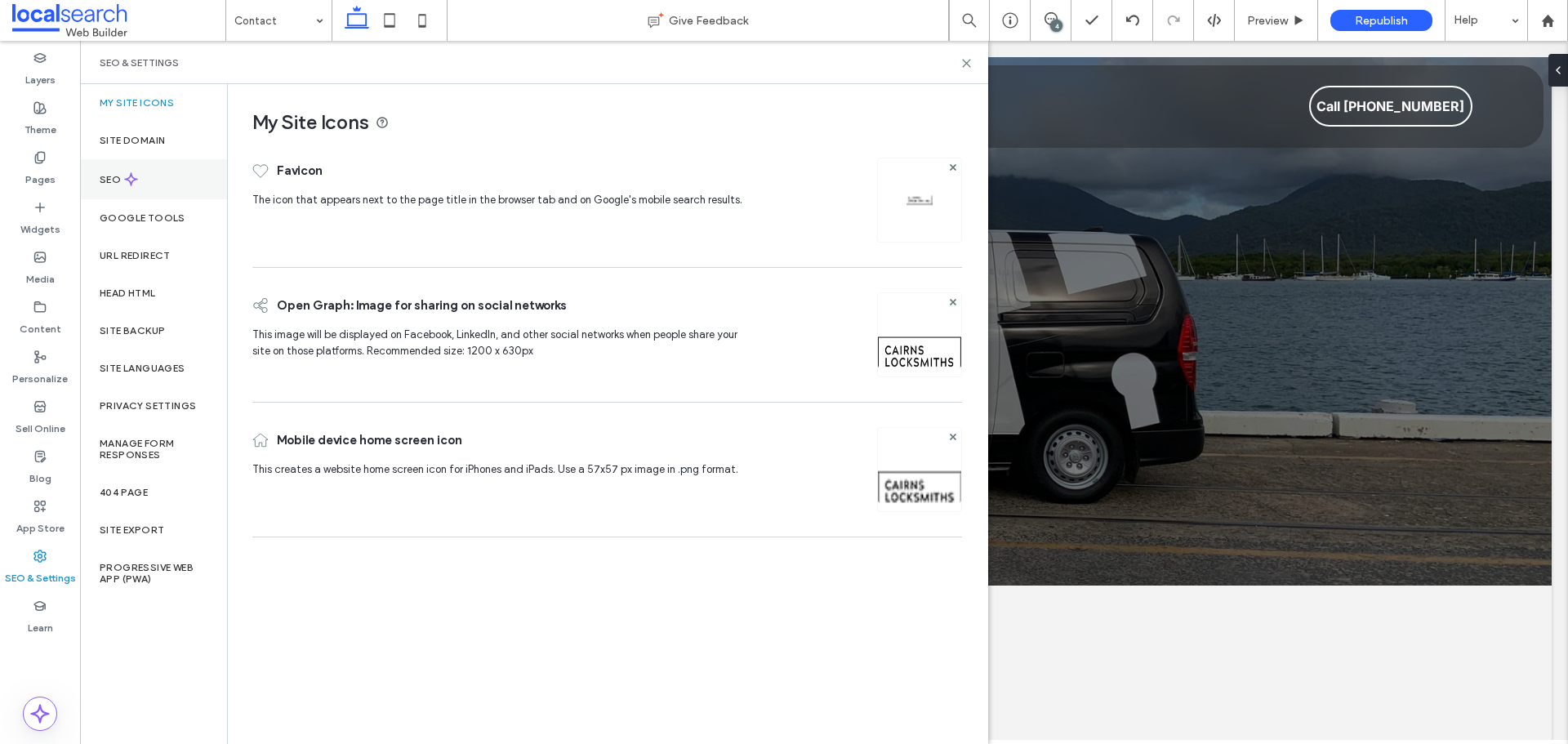
click at [125, 186] on icon at bounding box center [131, 178] width 14 height 14
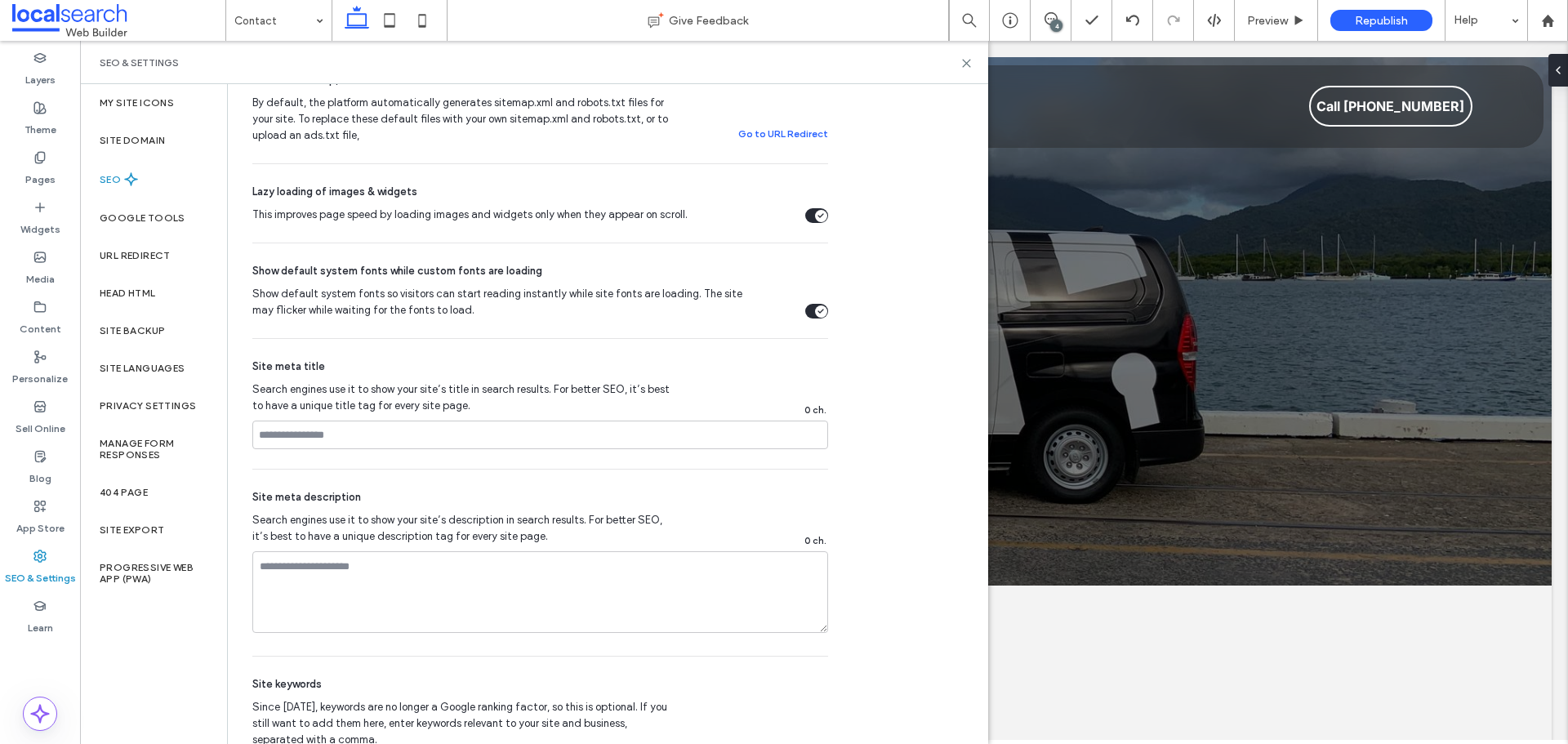
scroll to position [653, 0]
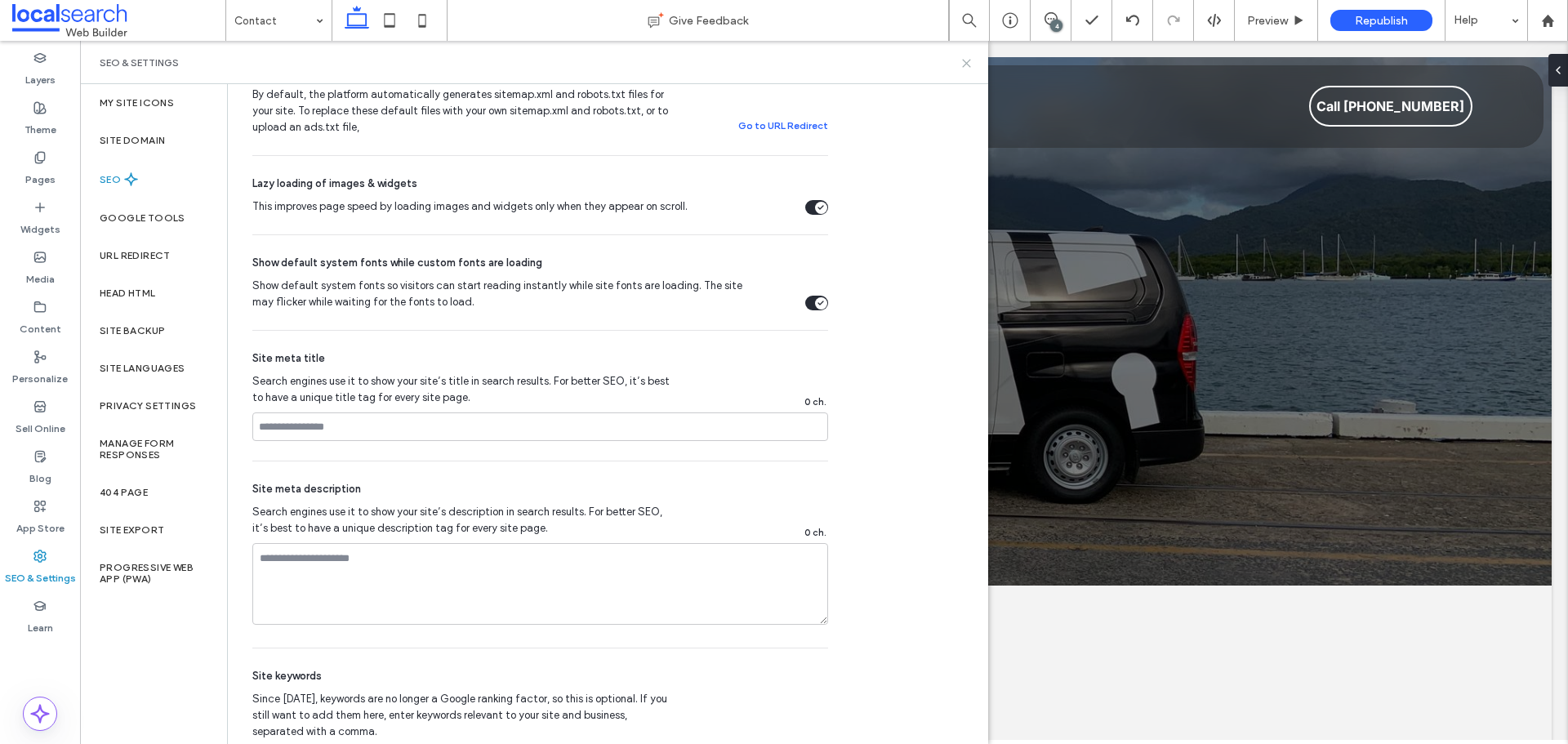
click at [963, 64] on icon at bounding box center [966, 62] width 12 height 12
